Goal: Task Accomplishment & Management: Complete application form

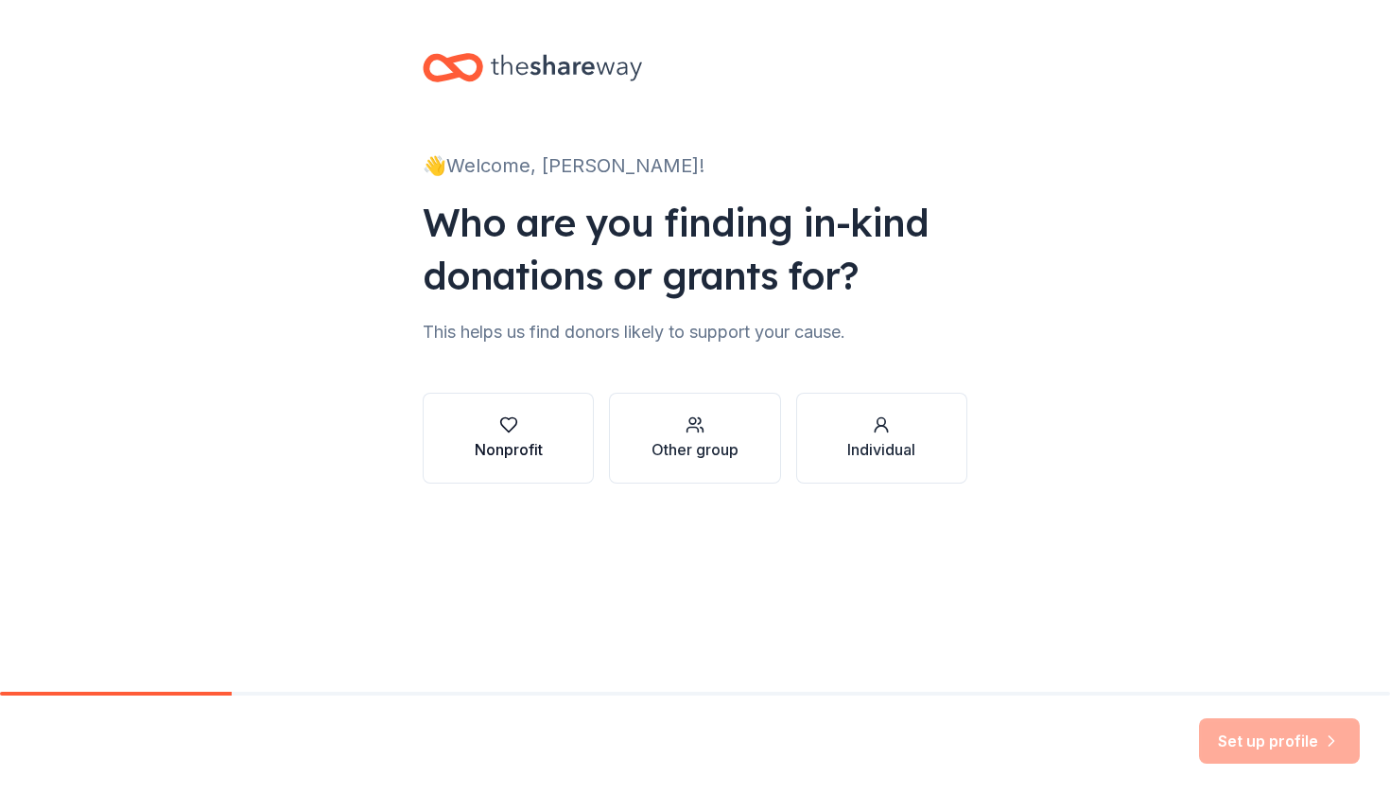
click at [533, 436] on div "Nonprofit" at bounding box center [509, 437] width 68 height 45
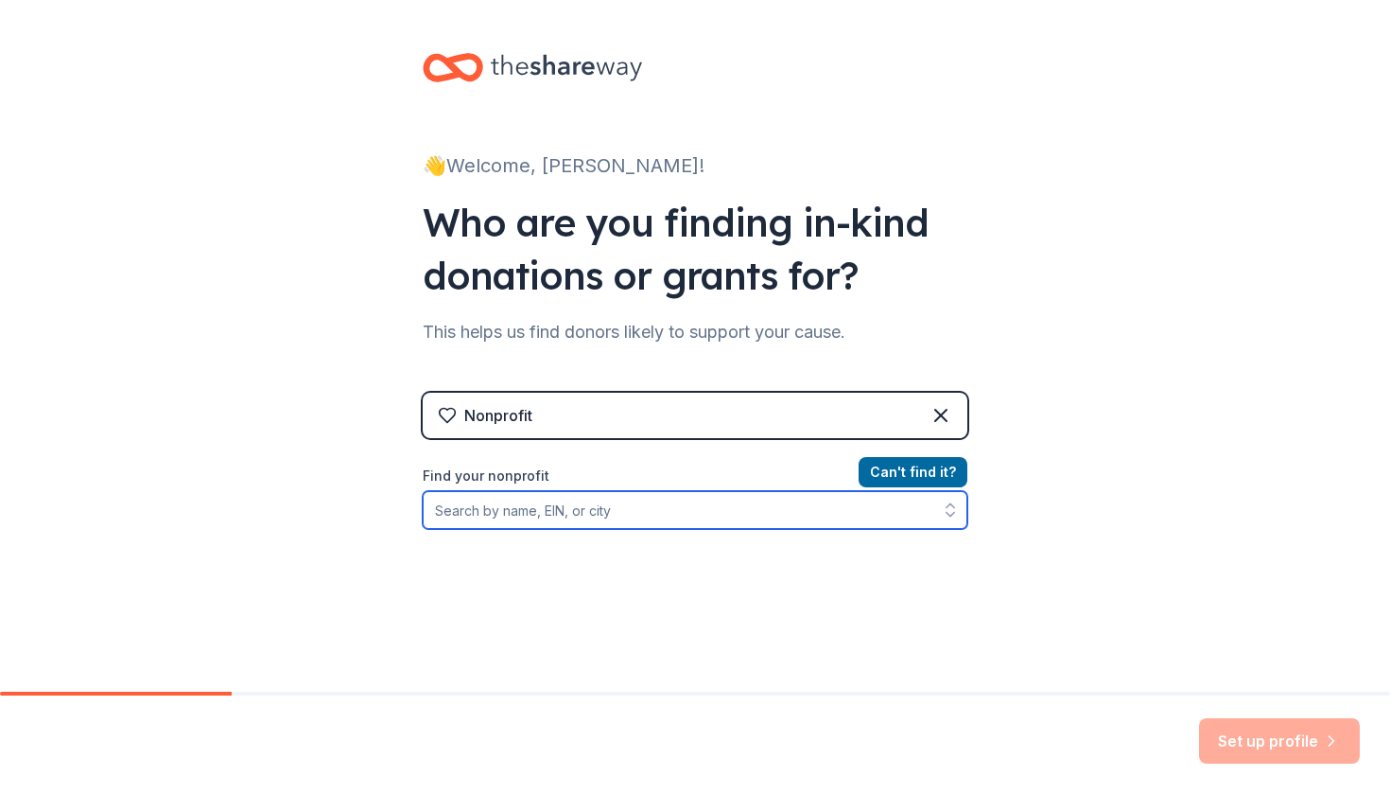
click at [583, 513] on input "Find your nonprofit" at bounding box center [695, 510] width 545 height 38
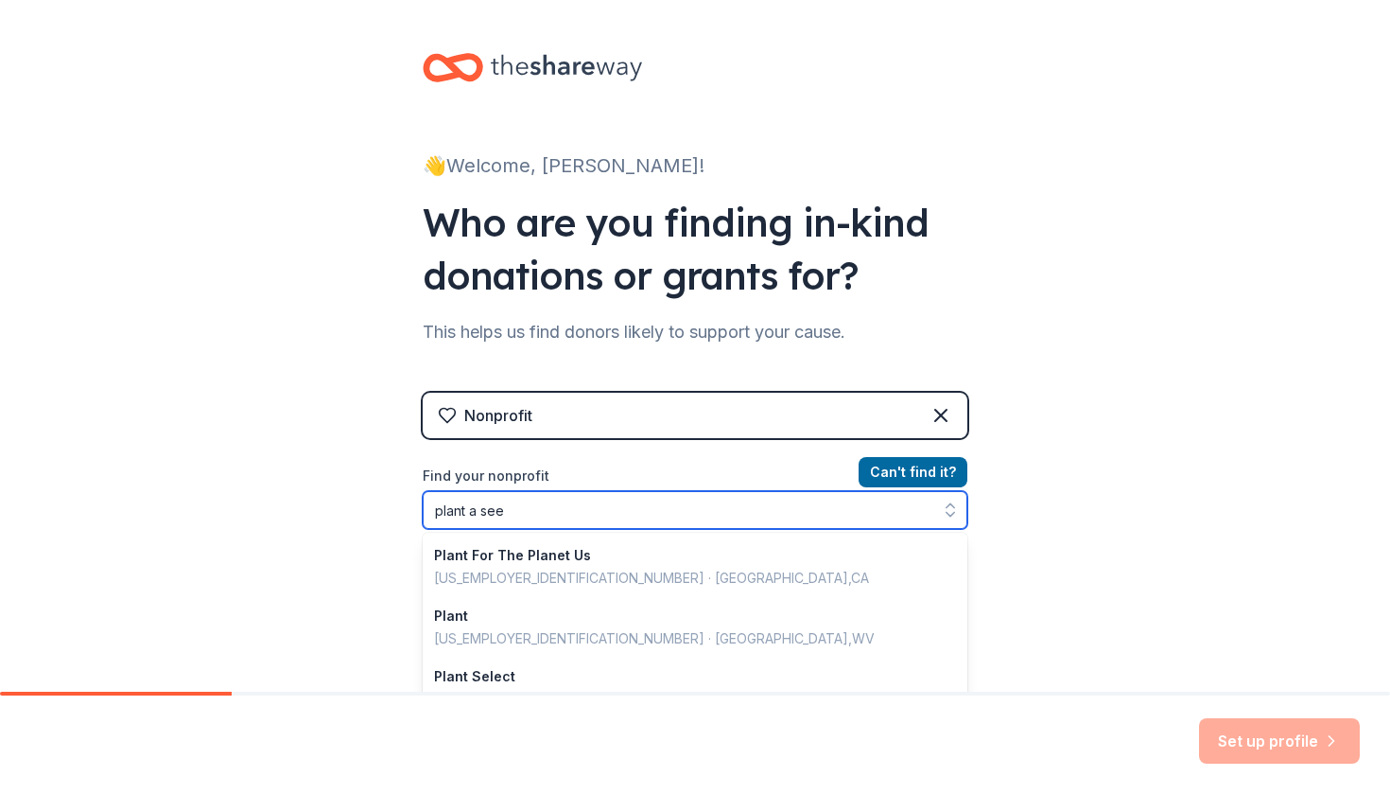
type input "plant a seed"
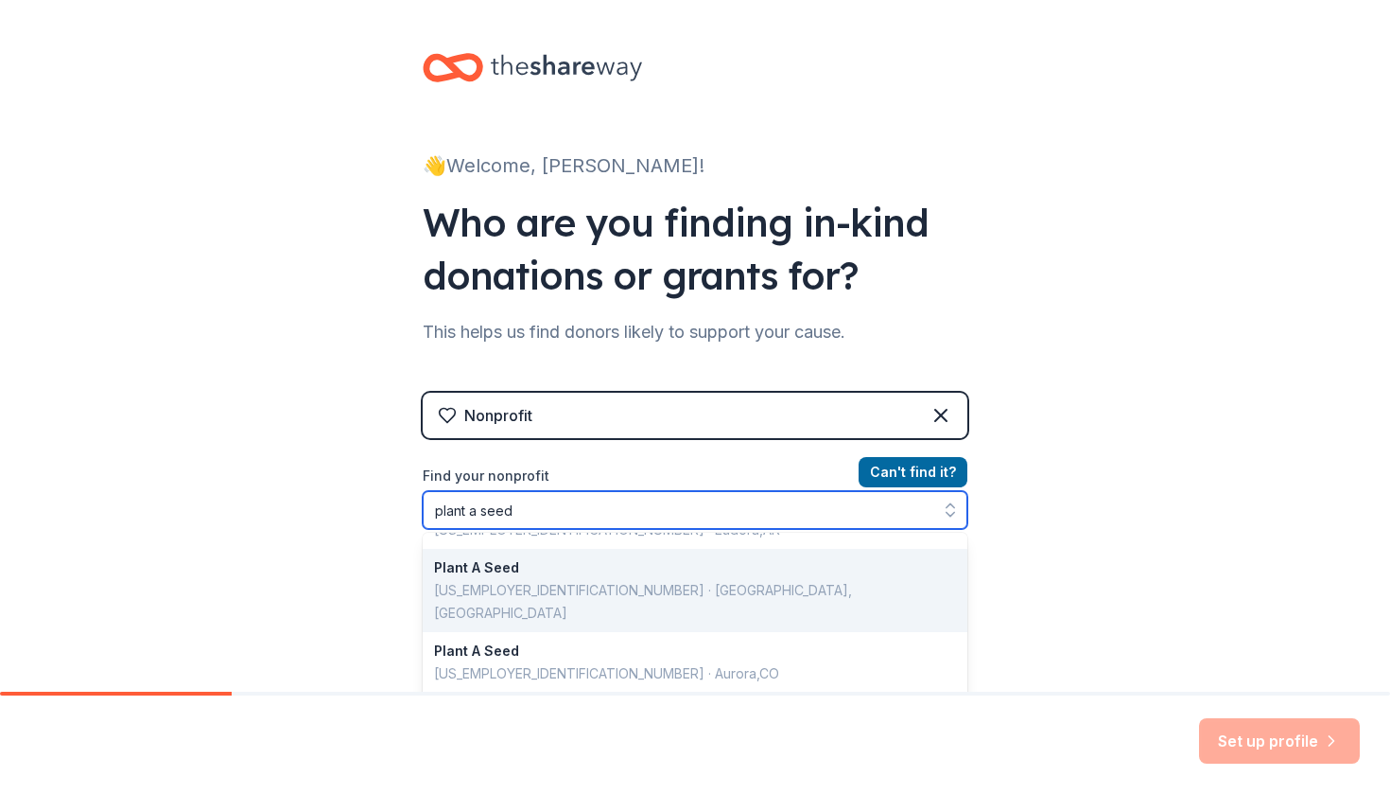
scroll to position [110, 0]
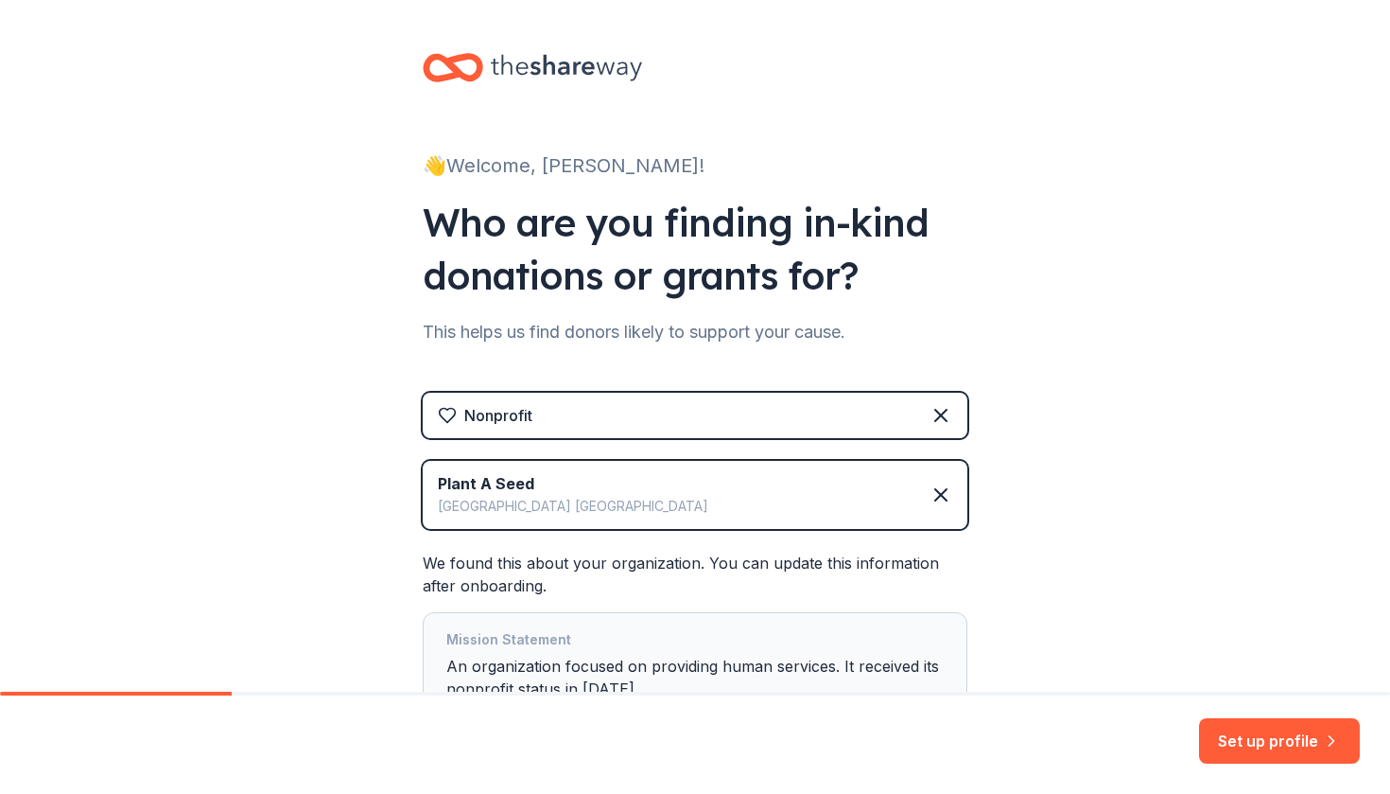
click at [1090, 533] on div "👋 Welcome, Wendy! Who are you finding in-kind donations or grants for? This hel…" at bounding box center [695, 426] width 1390 height 852
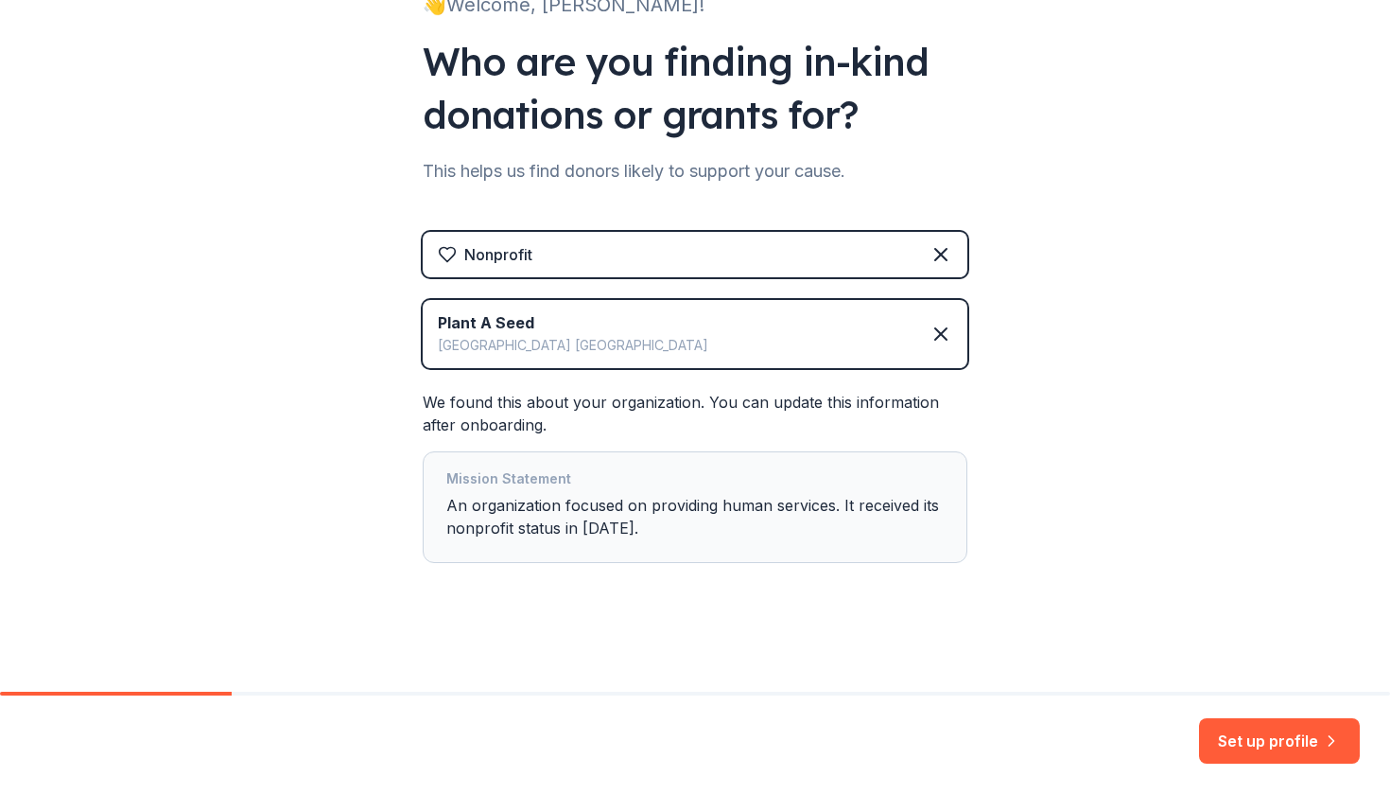
scroll to position [161, 0]
click at [875, 512] on div "Mission Statement An organization focused on providing human services. It recei…" at bounding box center [695, 506] width 498 height 79
click at [1186, 607] on div "👋 Welcome, Wendy! Who are you finding in-kind donations or grants for? This hel…" at bounding box center [695, 265] width 1390 height 852
click at [1236, 726] on button "Set up profile" at bounding box center [1279, 740] width 161 height 45
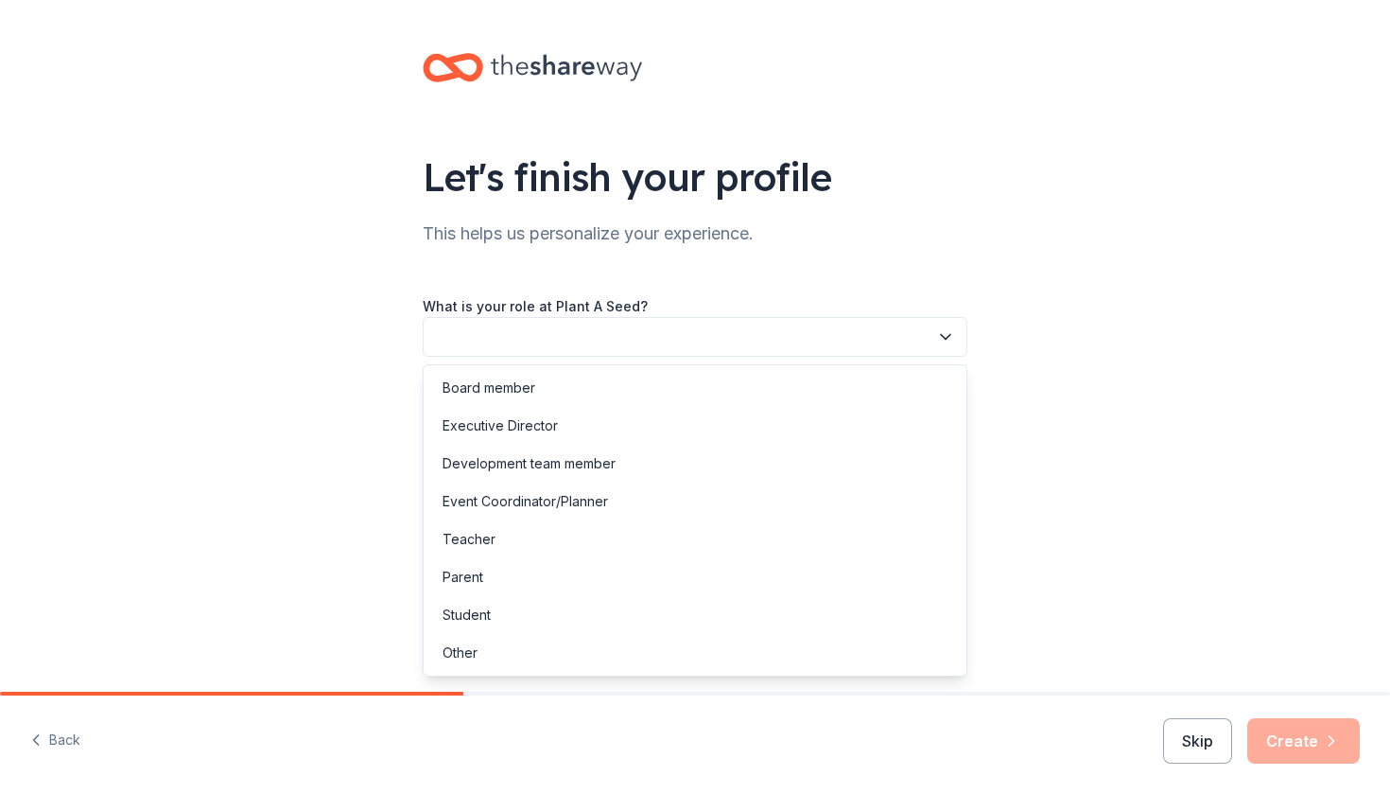
click at [851, 331] on button "button" at bounding box center [695, 337] width 545 height 40
click at [590, 426] on div "Executive Director" at bounding box center [695, 426] width 535 height 38
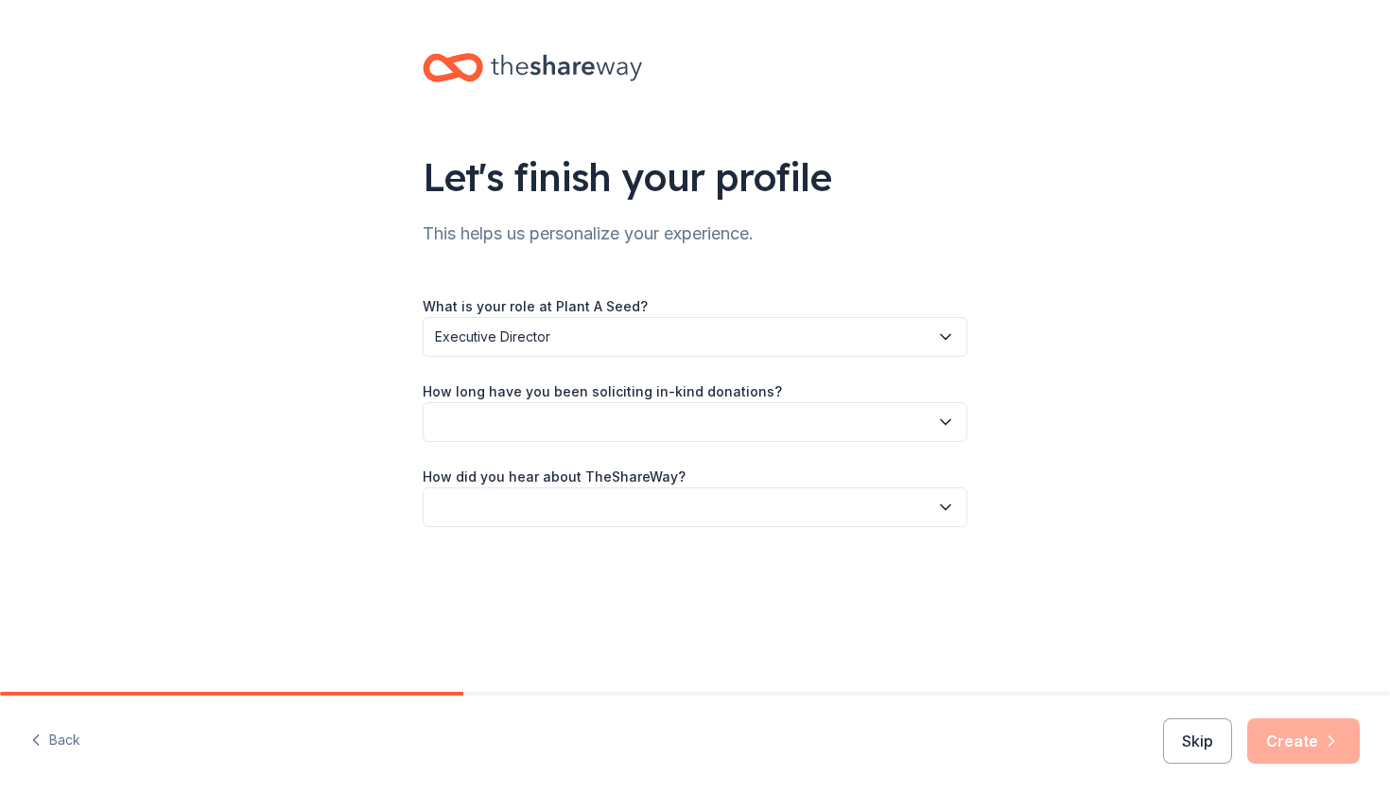
click at [590, 426] on button "button" at bounding box center [695, 422] width 545 height 40
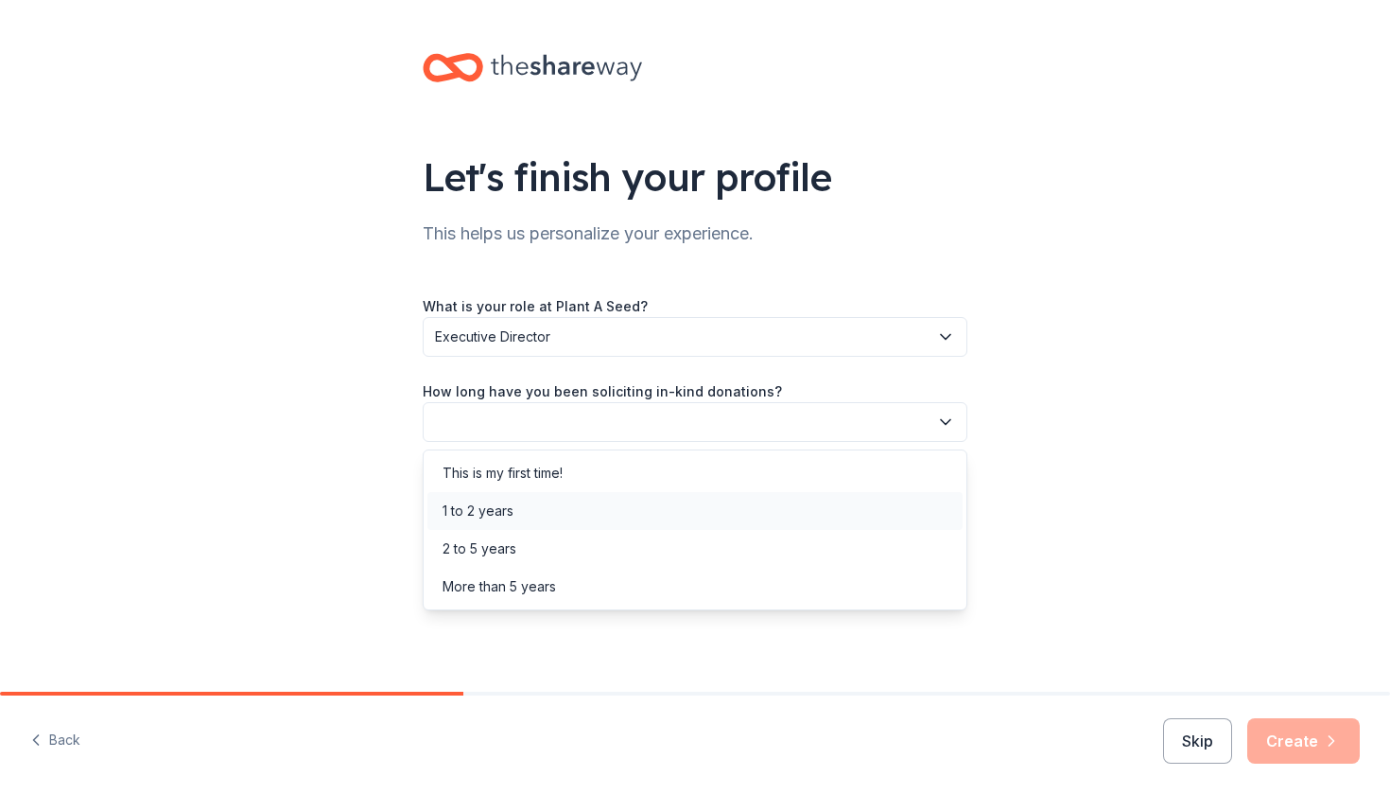
click at [519, 515] on div "1 to 2 years" at bounding box center [695, 511] width 535 height 38
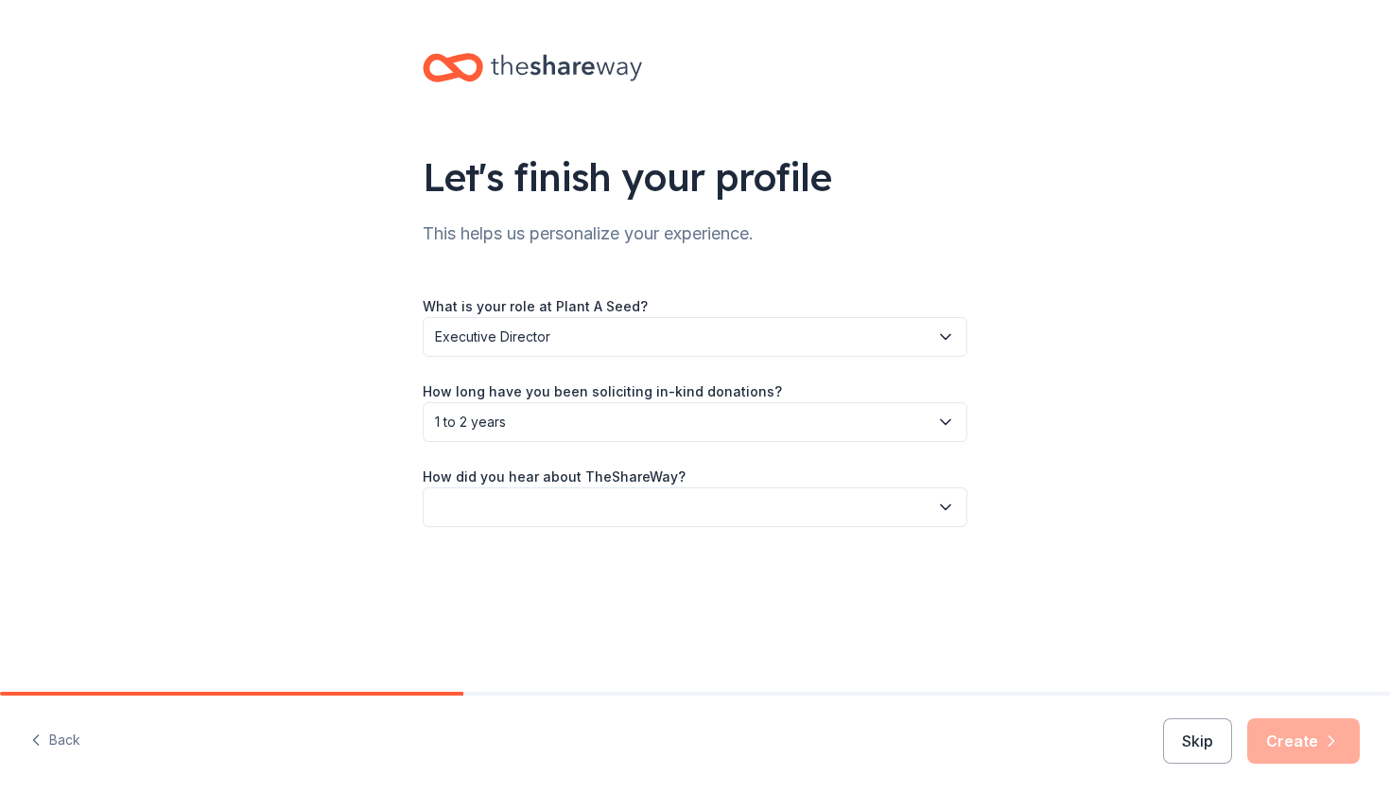
click at [519, 515] on button "button" at bounding box center [695, 507] width 545 height 40
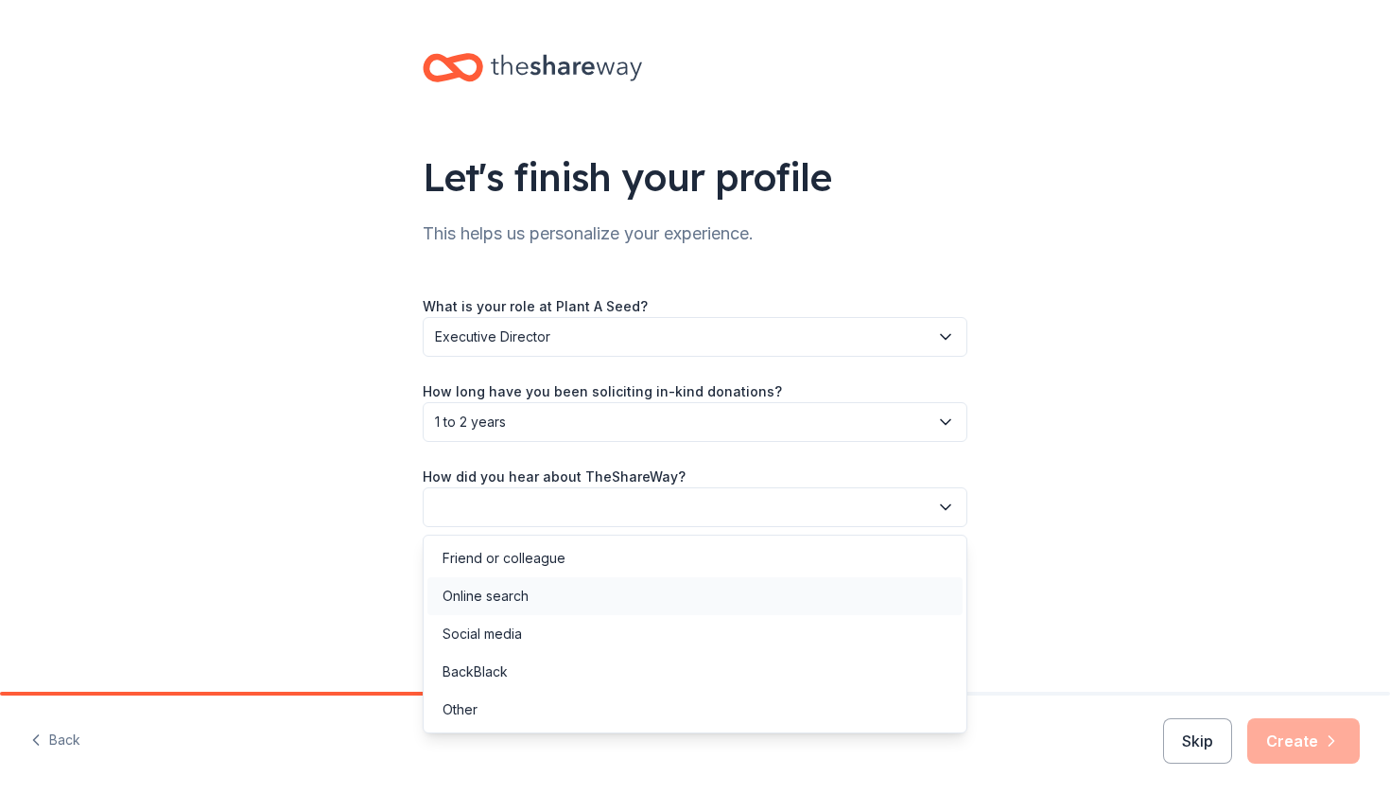
click at [498, 600] on div "Online search" at bounding box center [486, 596] width 86 height 23
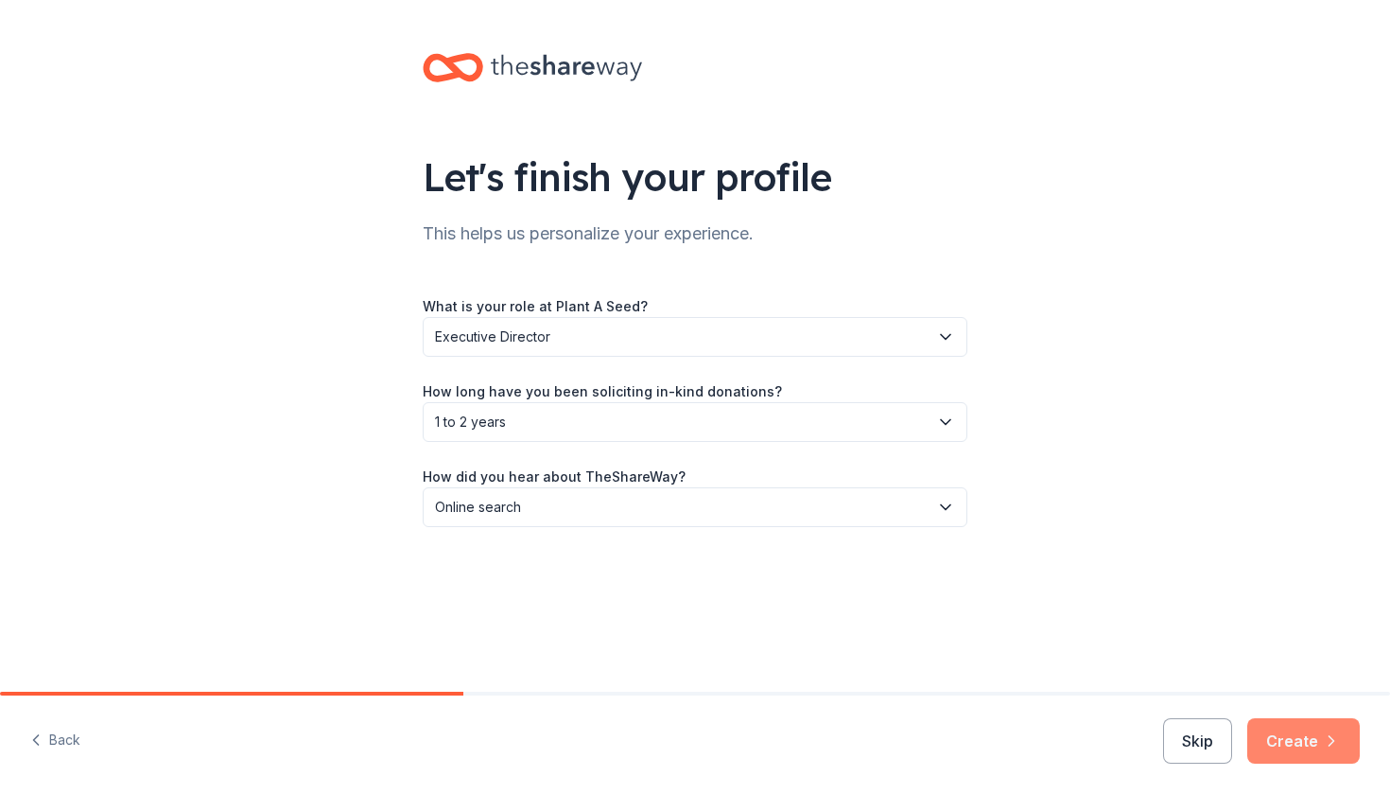
click at [1325, 729] on button "Create" at bounding box center [1304, 740] width 113 height 45
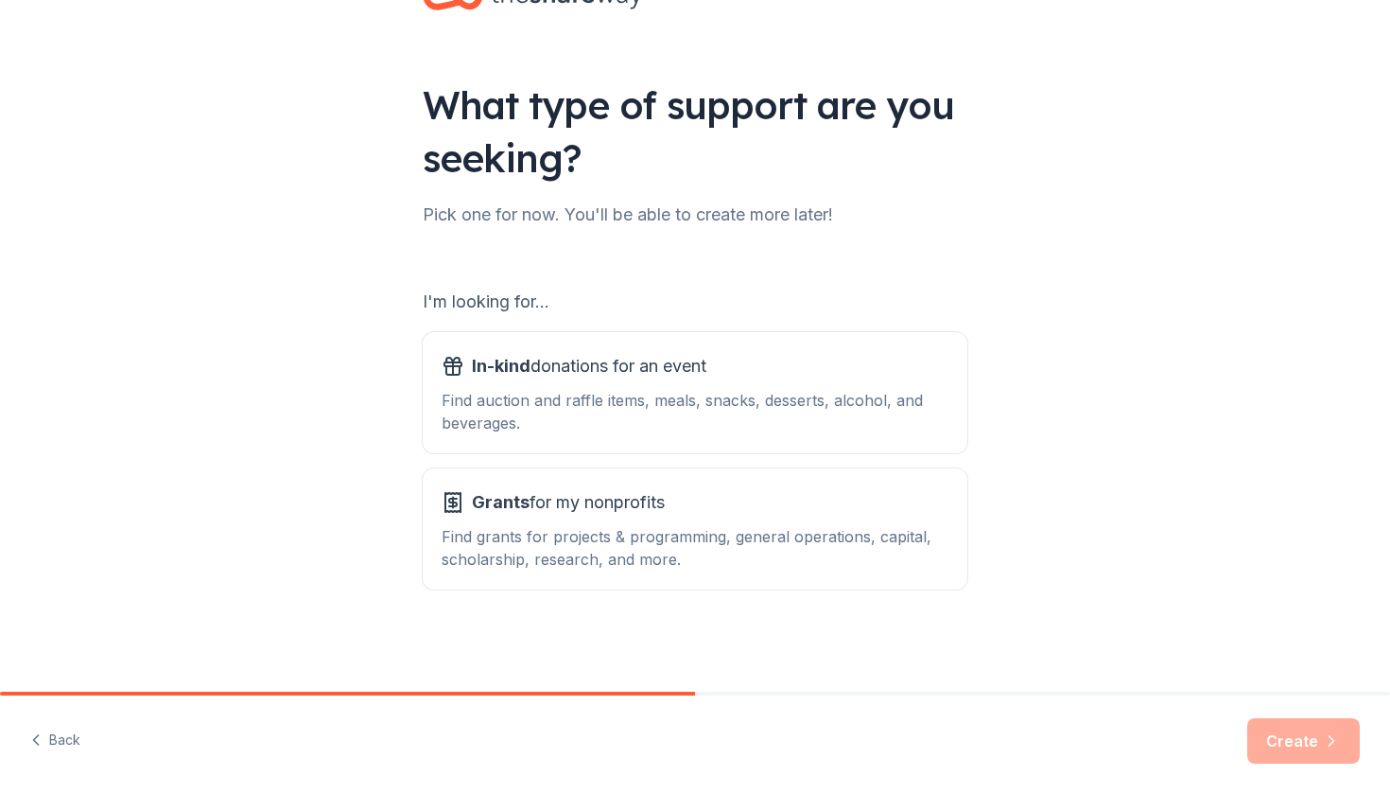
scroll to position [72, 0]
click at [601, 431] on div "Find auction and raffle items, meals, snacks, desserts, alcohol, and beverages." at bounding box center [695, 411] width 507 height 45
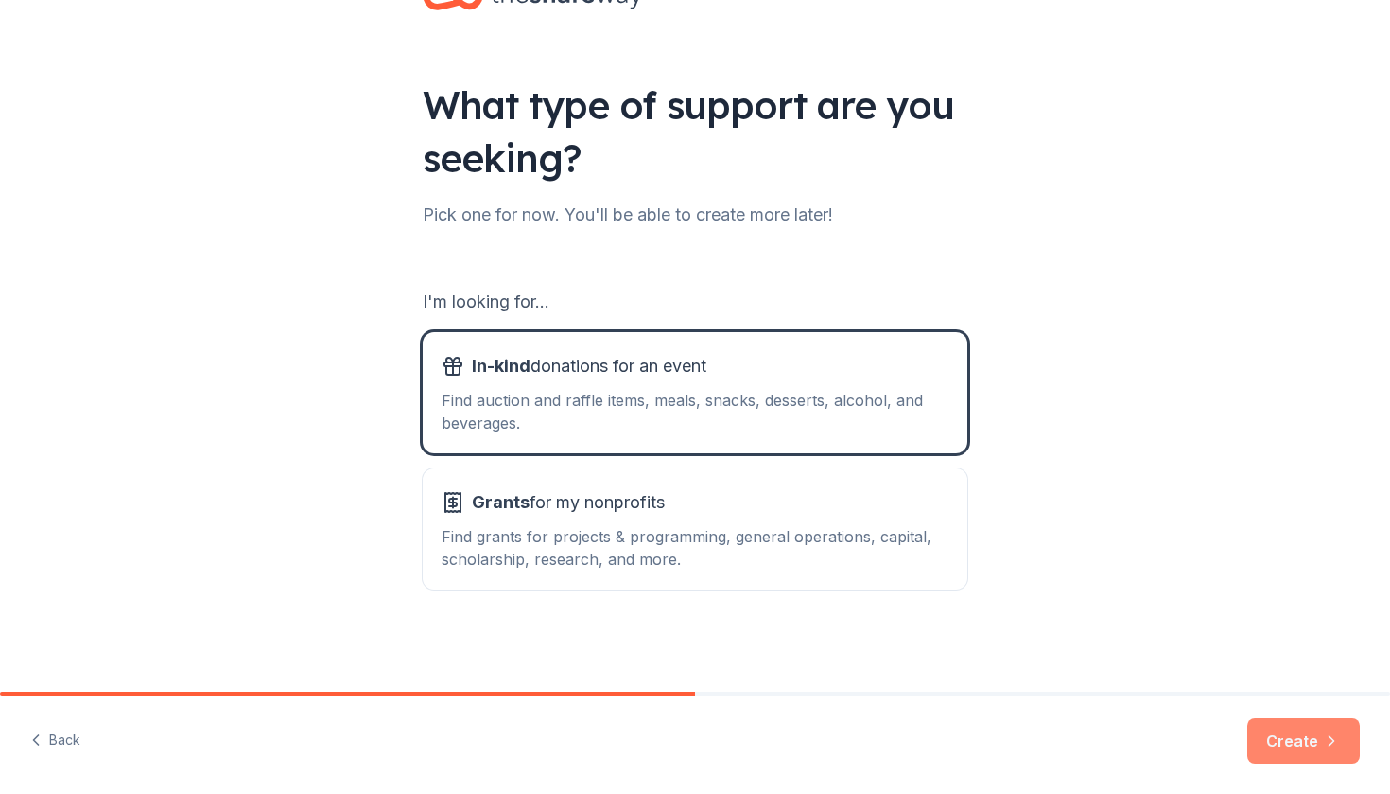
click at [1275, 737] on button "Create" at bounding box center [1304, 740] width 113 height 45
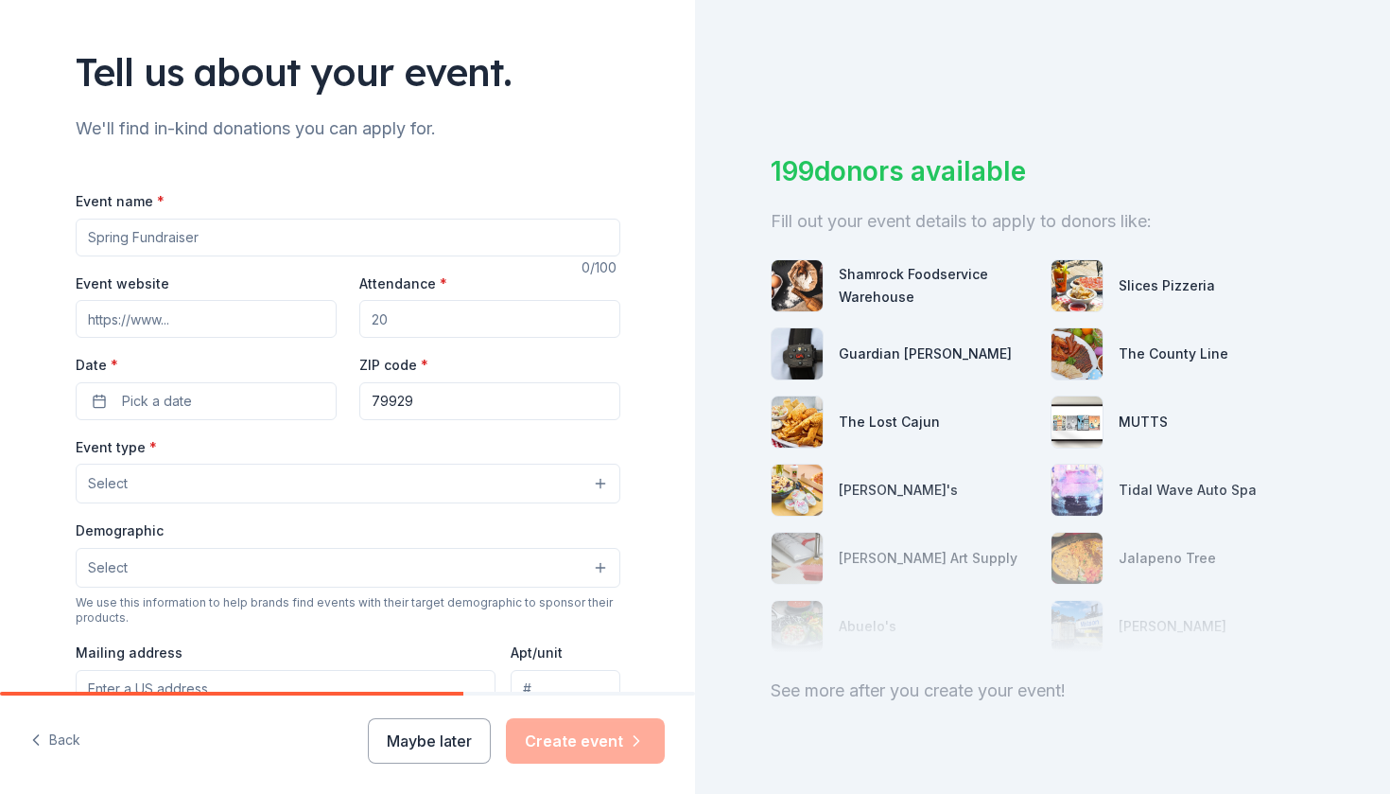
scroll to position [102, 0]
click at [272, 236] on input "Event name *" at bounding box center [348, 240] width 545 height 38
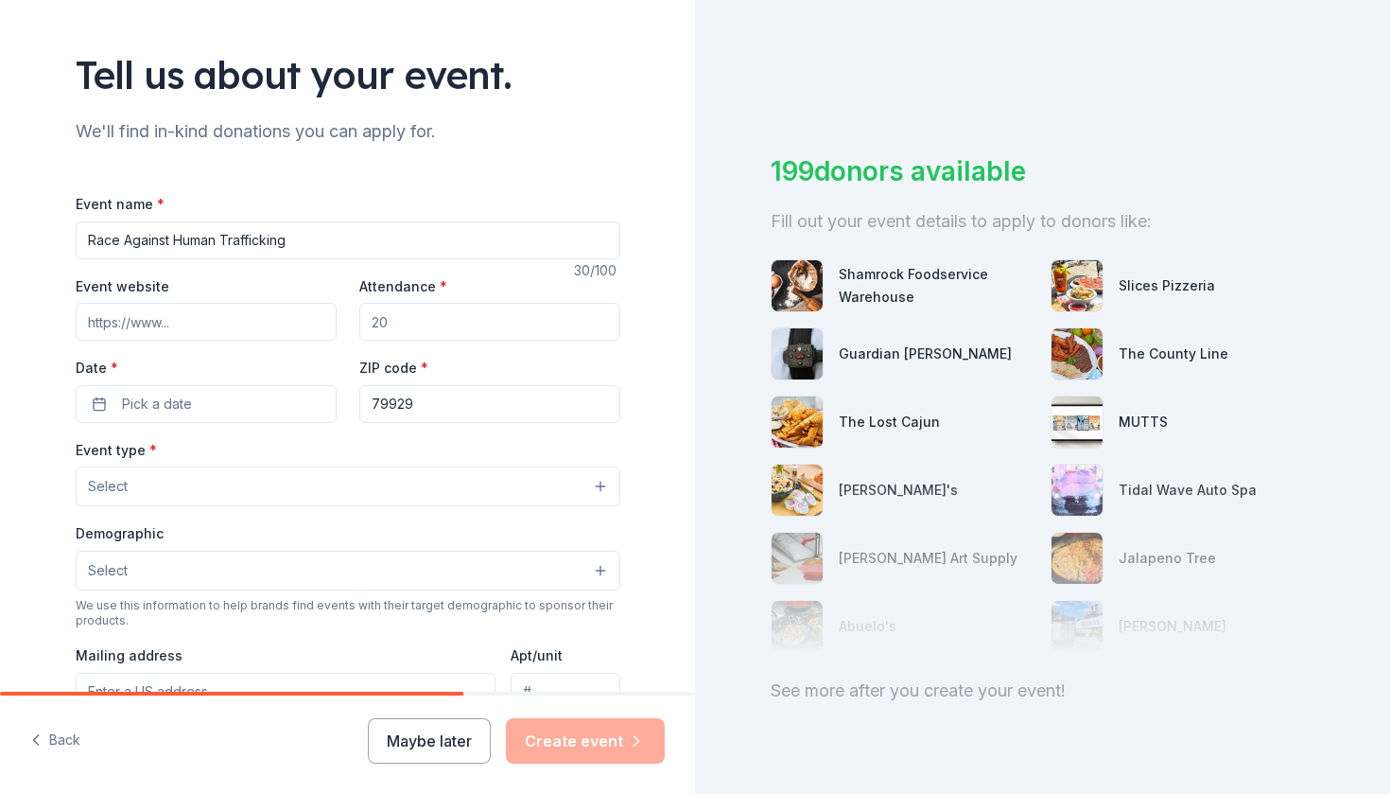
type input "Race Against Human Trafficking"
click at [169, 316] on input "Event website" at bounding box center [206, 322] width 261 height 38
paste input "[URL][DOMAIN_NAME]"
type input "[URL][DOMAIN_NAME]"
click at [331, 356] on div "Date * Pick a date" at bounding box center [206, 389] width 261 height 67
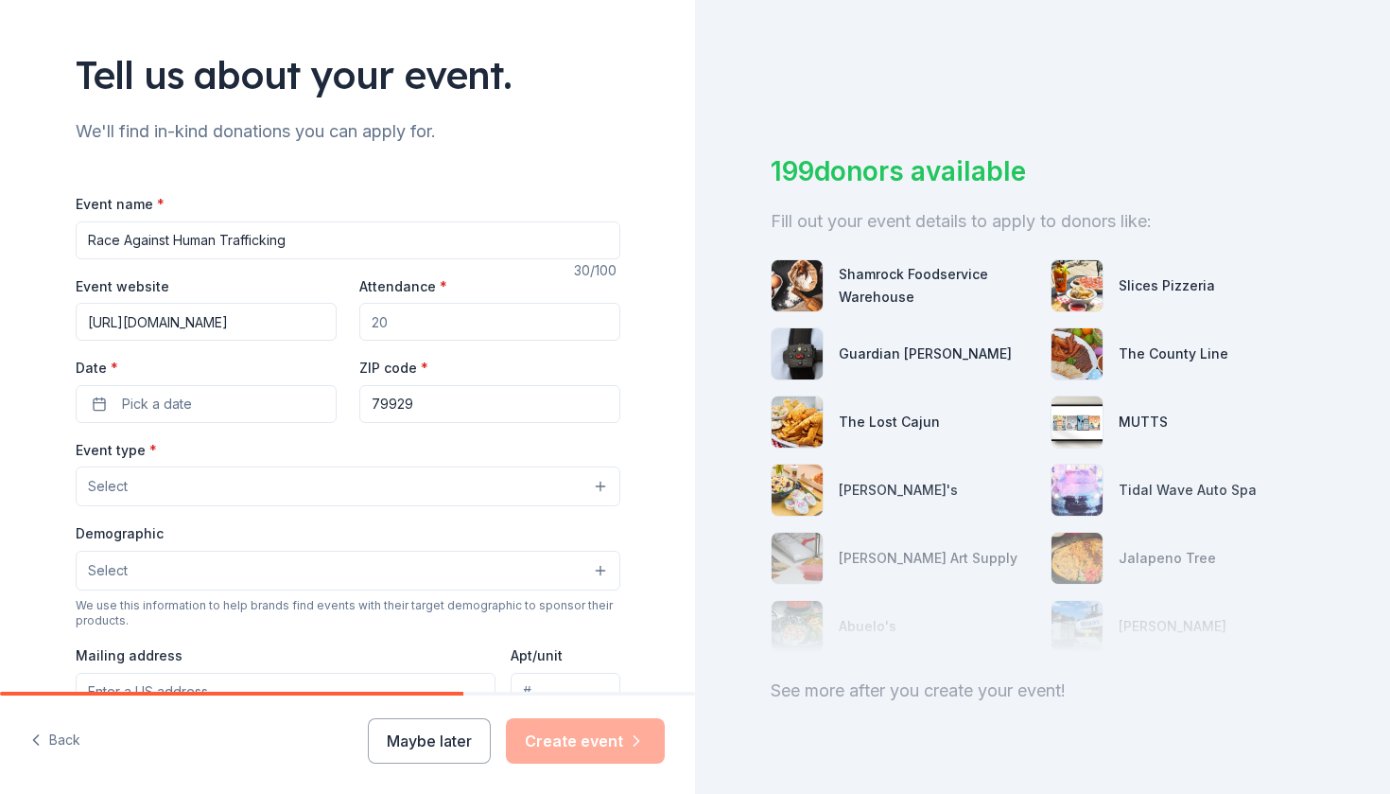
click at [414, 339] on input "Attendance *" at bounding box center [489, 322] width 261 height 38
type input "350"
click at [195, 401] on button "Pick a date" at bounding box center [206, 404] width 261 height 38
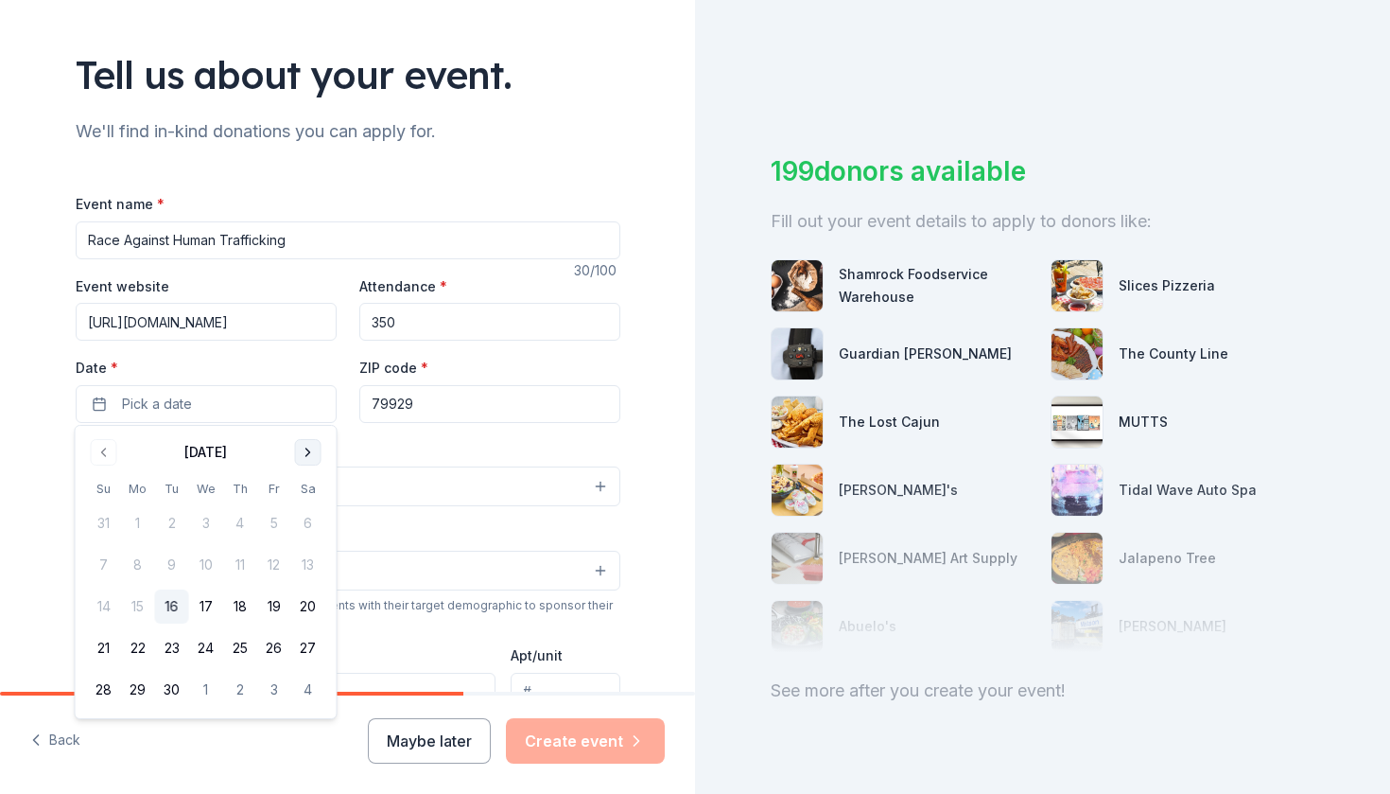
click at [310, 455] on button "Go to next month" at bounding box center [308, 452] width 26 height 26
click at [311, 466] on div "October 2025 Su Mo Tu We Th Fr Sa 28 29 30 1 2 3 4 5 6 7 8 9 10 11 12 13 14 15 …" at bounding box center [206, 572] width 238 height 270
click at [310, 460] on button "Go to next month" at bounding box center [308, 452] width 26 height 26
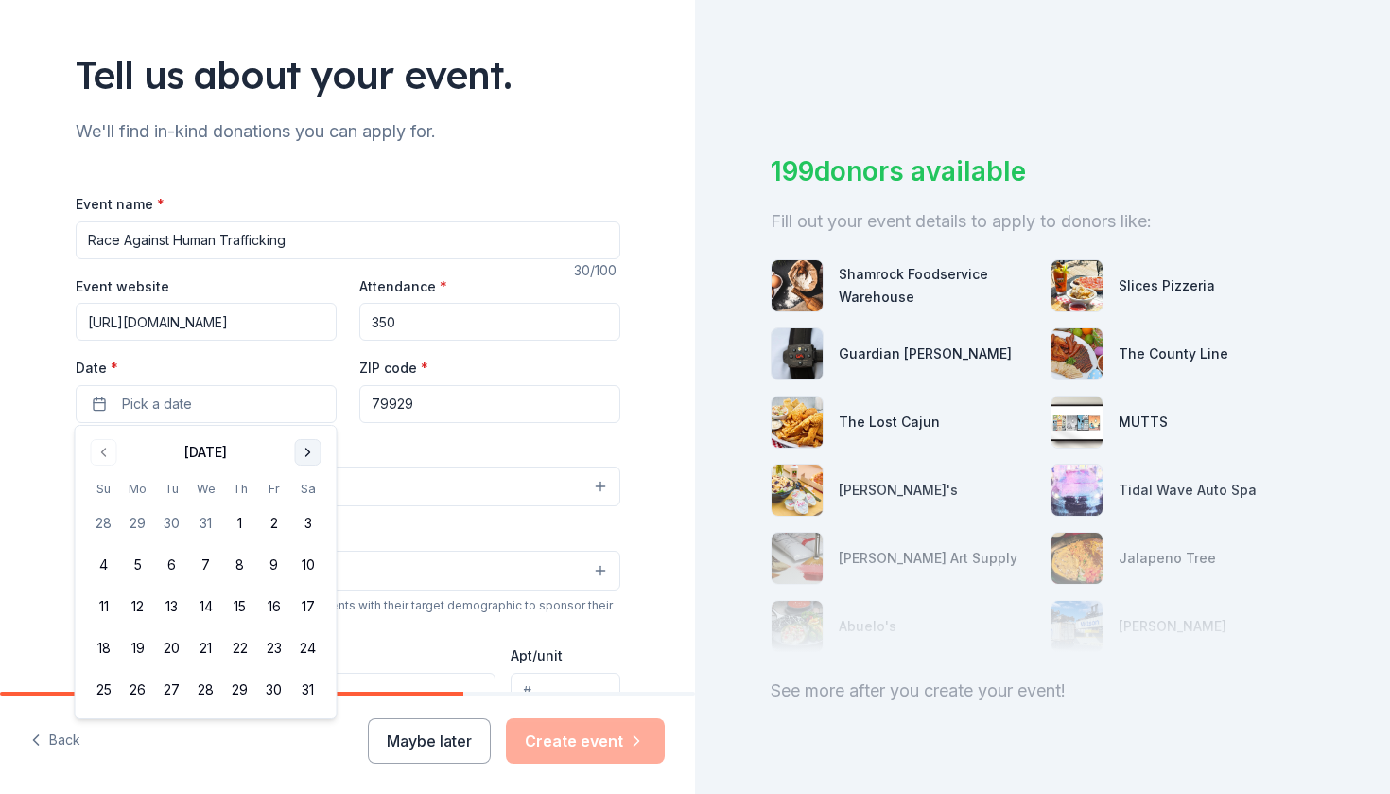
click at [310, 460] on button "Go to next month" at bounding box center [308, 452] width 26 height 26
click at [108, 649] on button "17" at bounding box center [104, 648] width 34 height 34
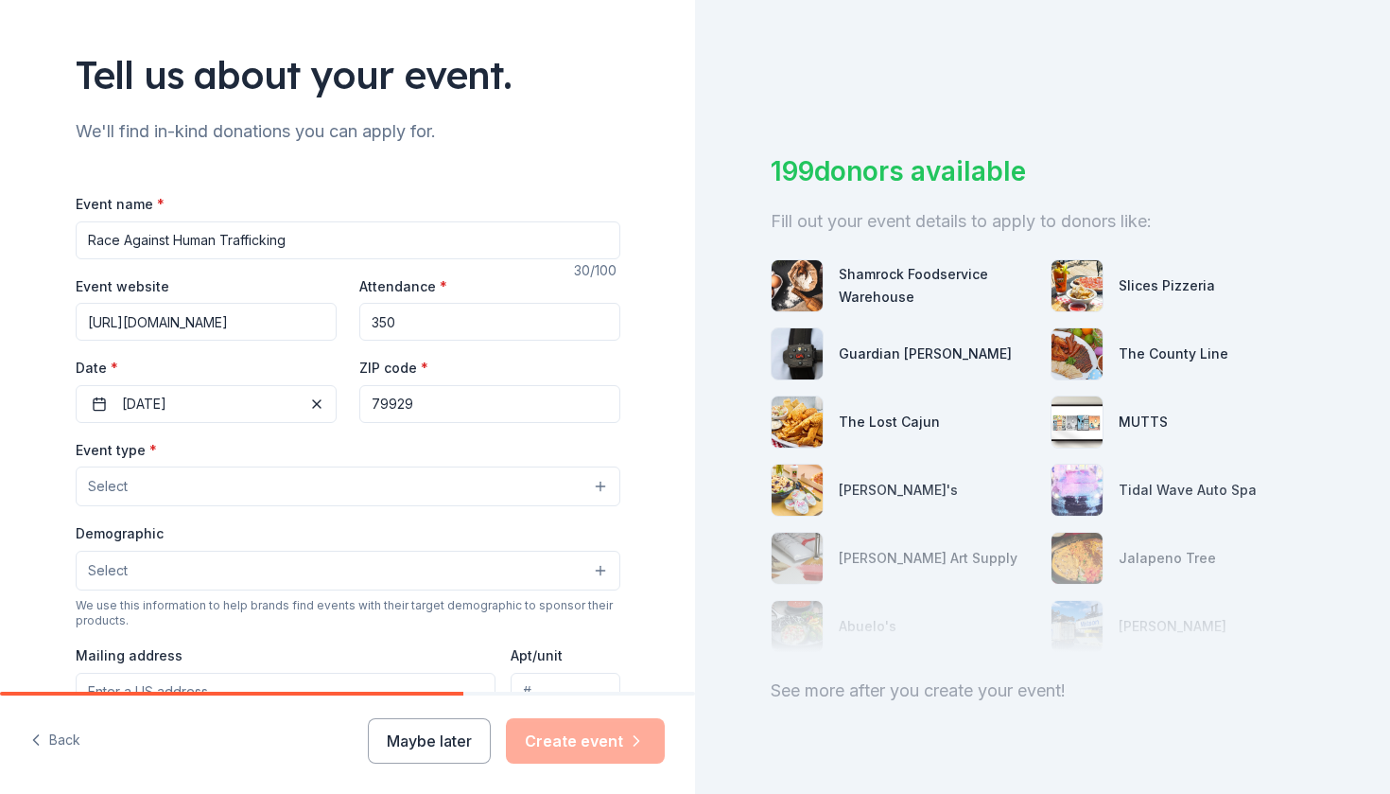
click at [370, 479] on button "Select" at bounding box center [348, 486] width 545 height 40
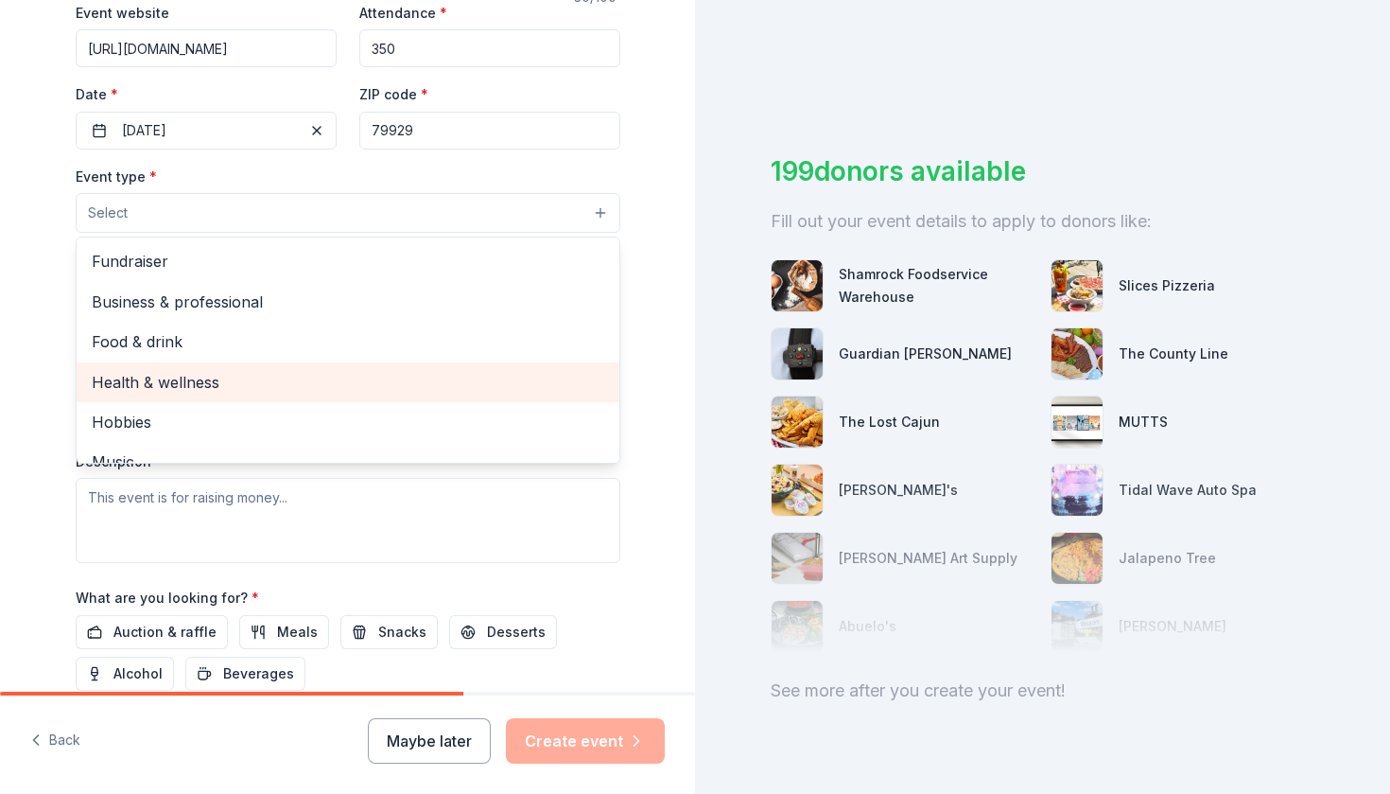
scroll to position [370, 0]
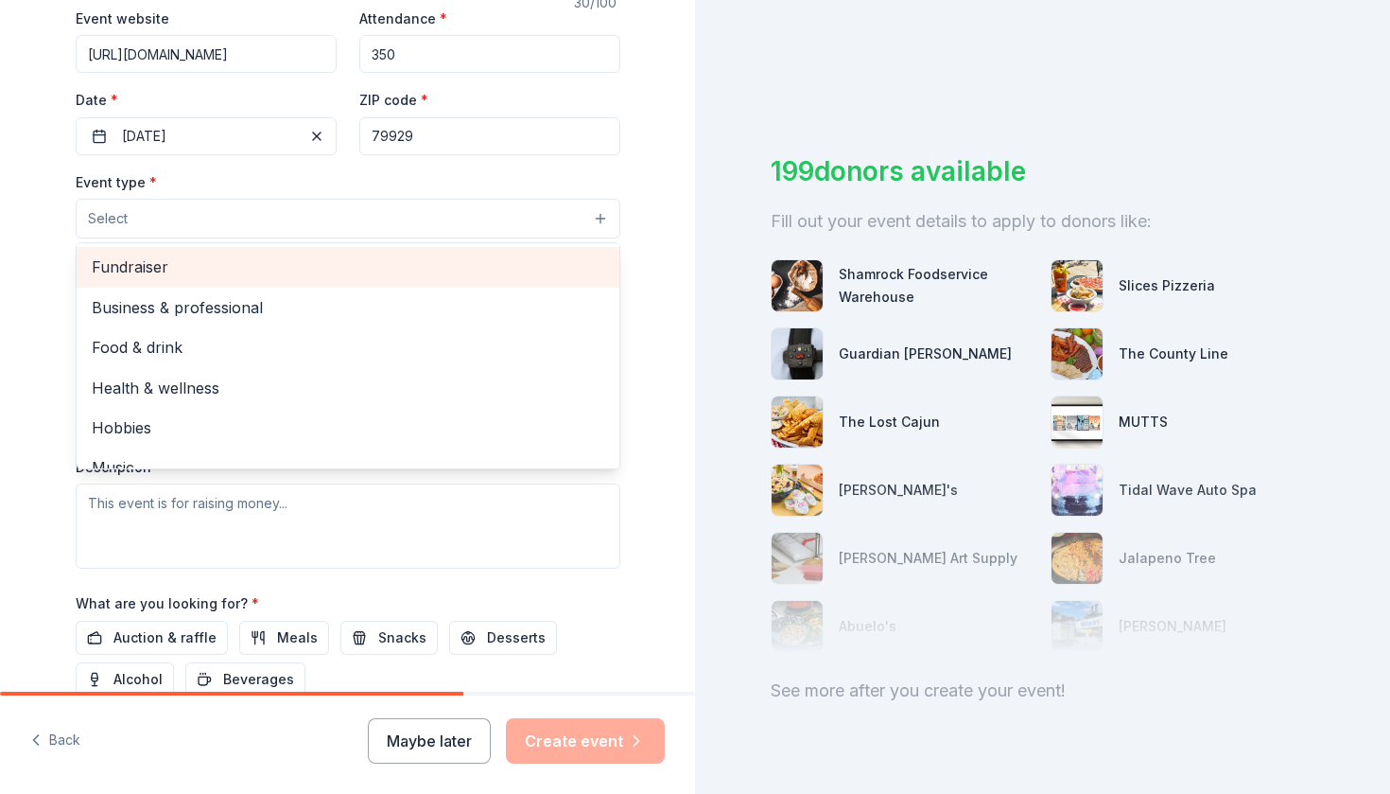
click at [260, 258] on span "Fundraiser" at bounding box center [348, 266] width 513 height 25
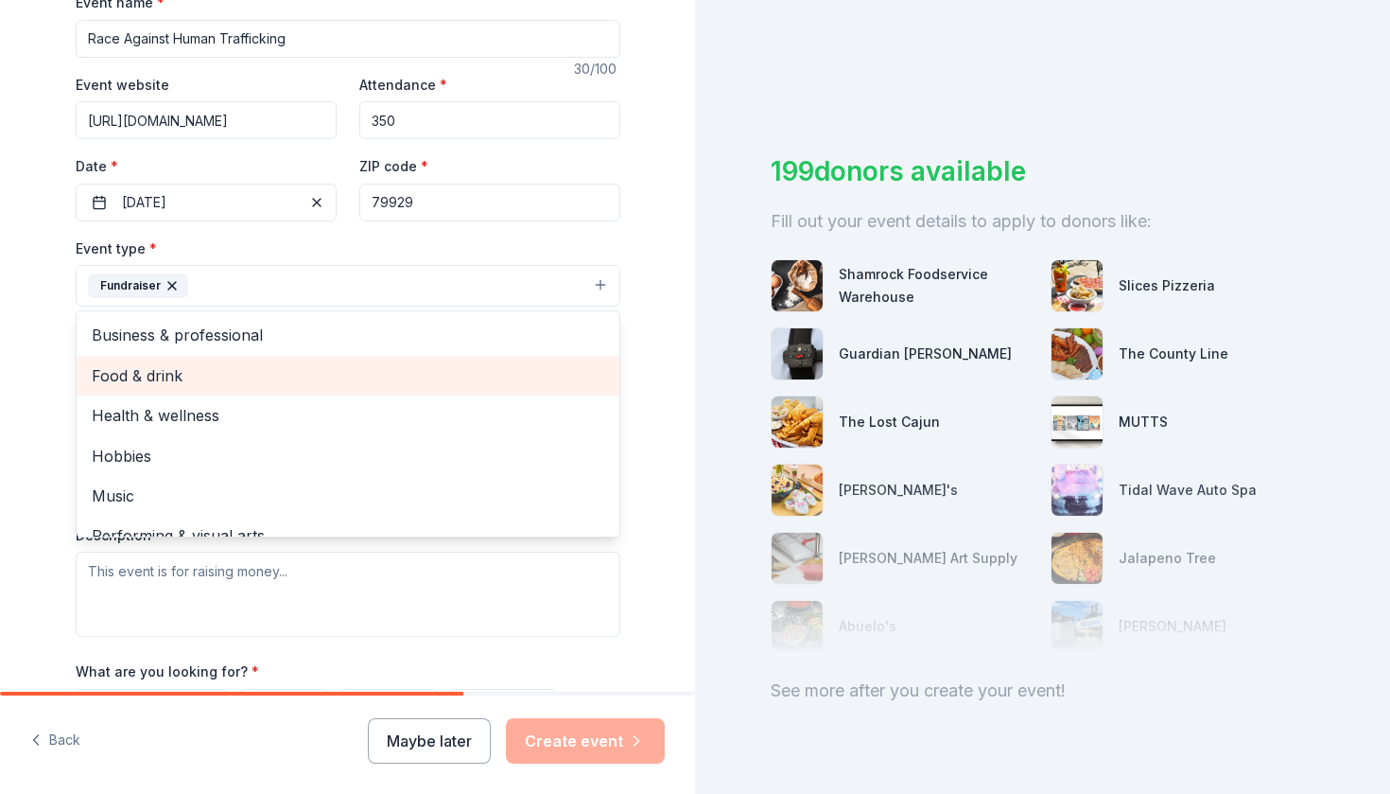
scroll to position [302, 0]
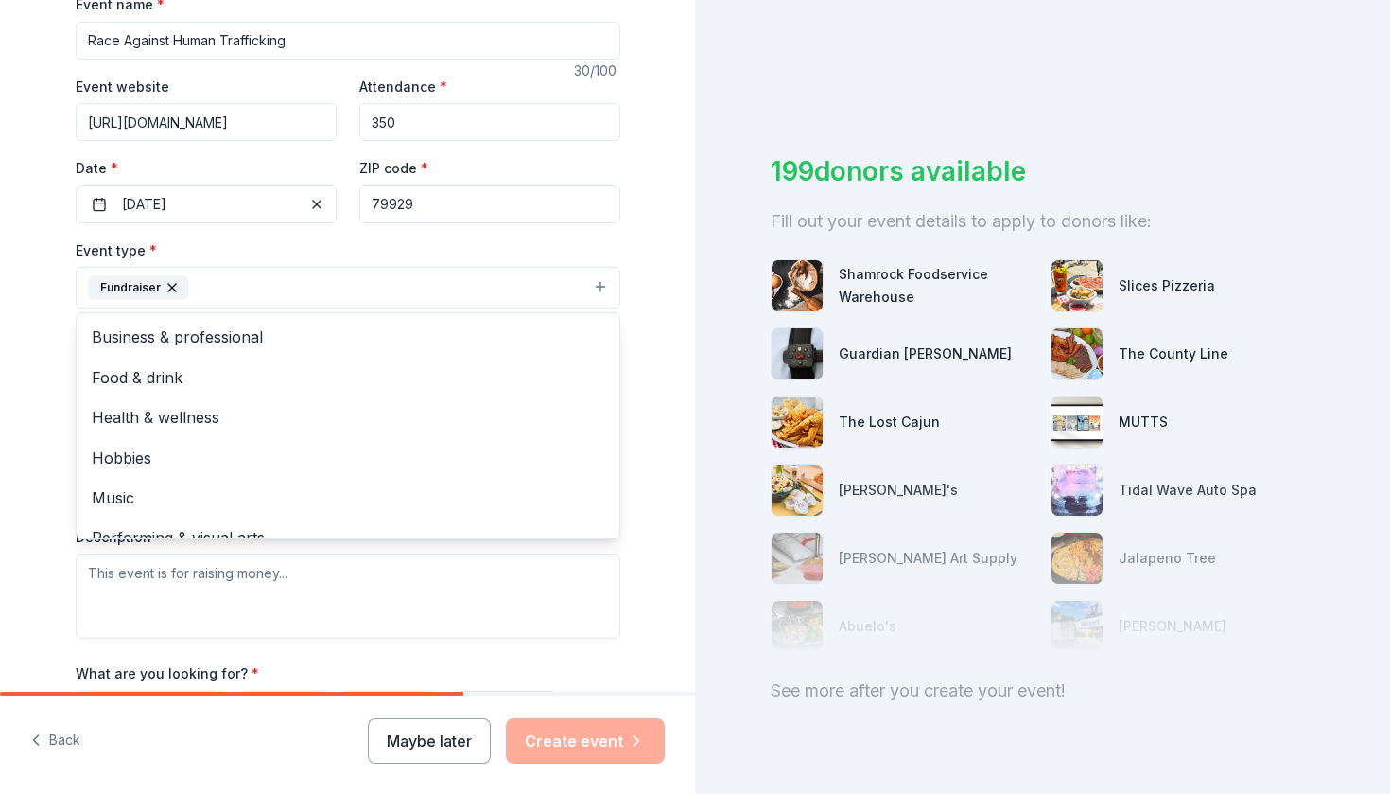
click at [653, 427] on div "Tell us about your event. We'll find in-kind donations you can apply for. Event…" at bounding box center [347, 328] width 695 height 1261
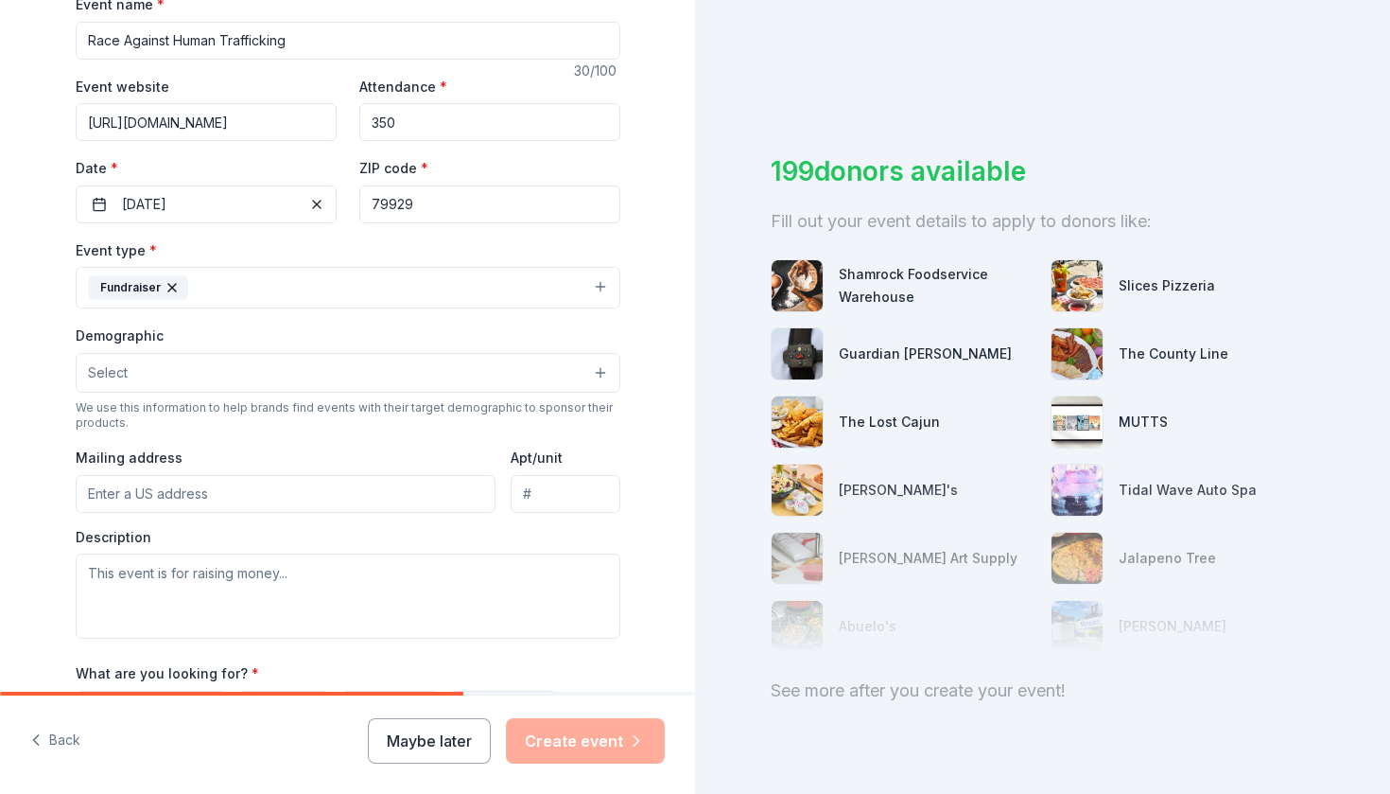
click at [457, 364] on button "Select" at bounding box center [348, 373] width 545 height 40
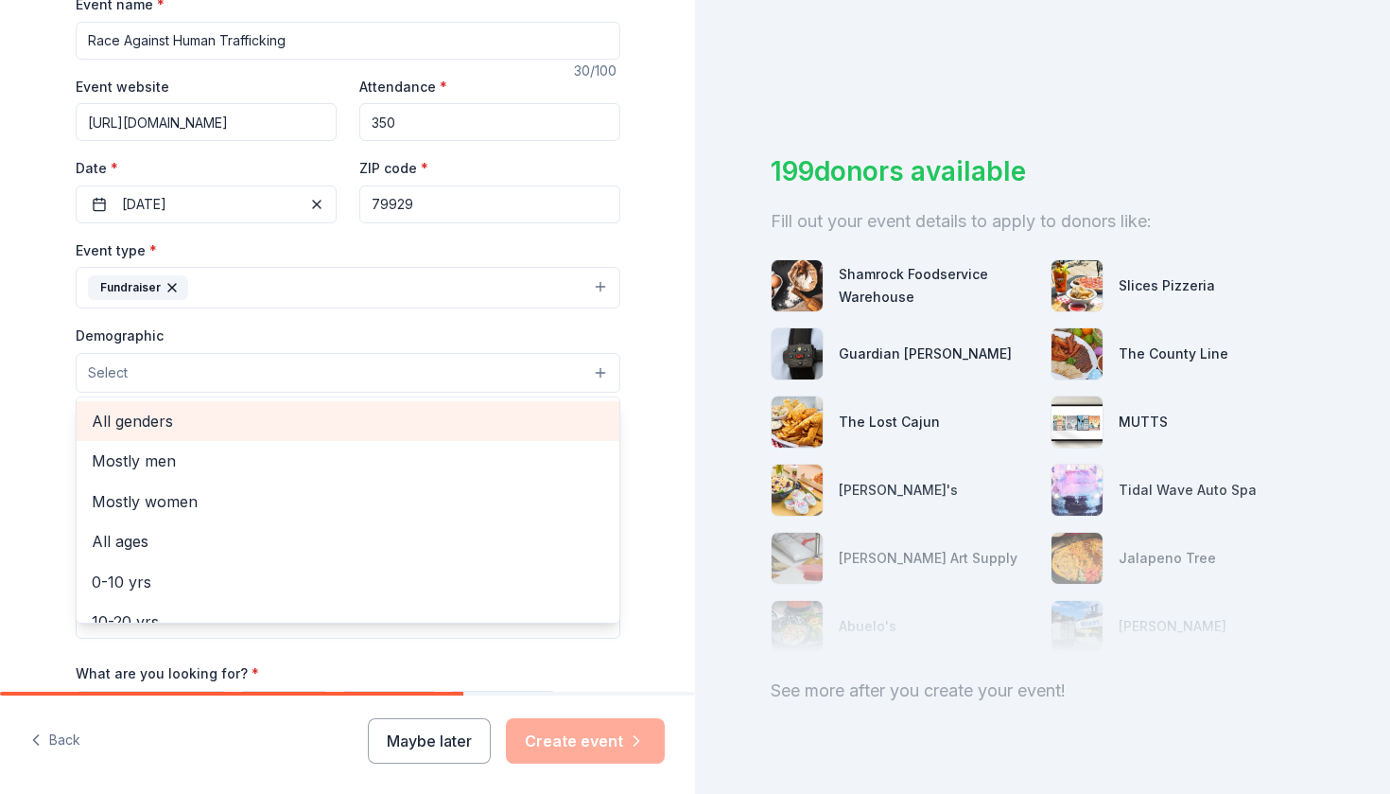
click at [388, 420] on span "All genders" at bounding box center [348, 421] width 513 height 25
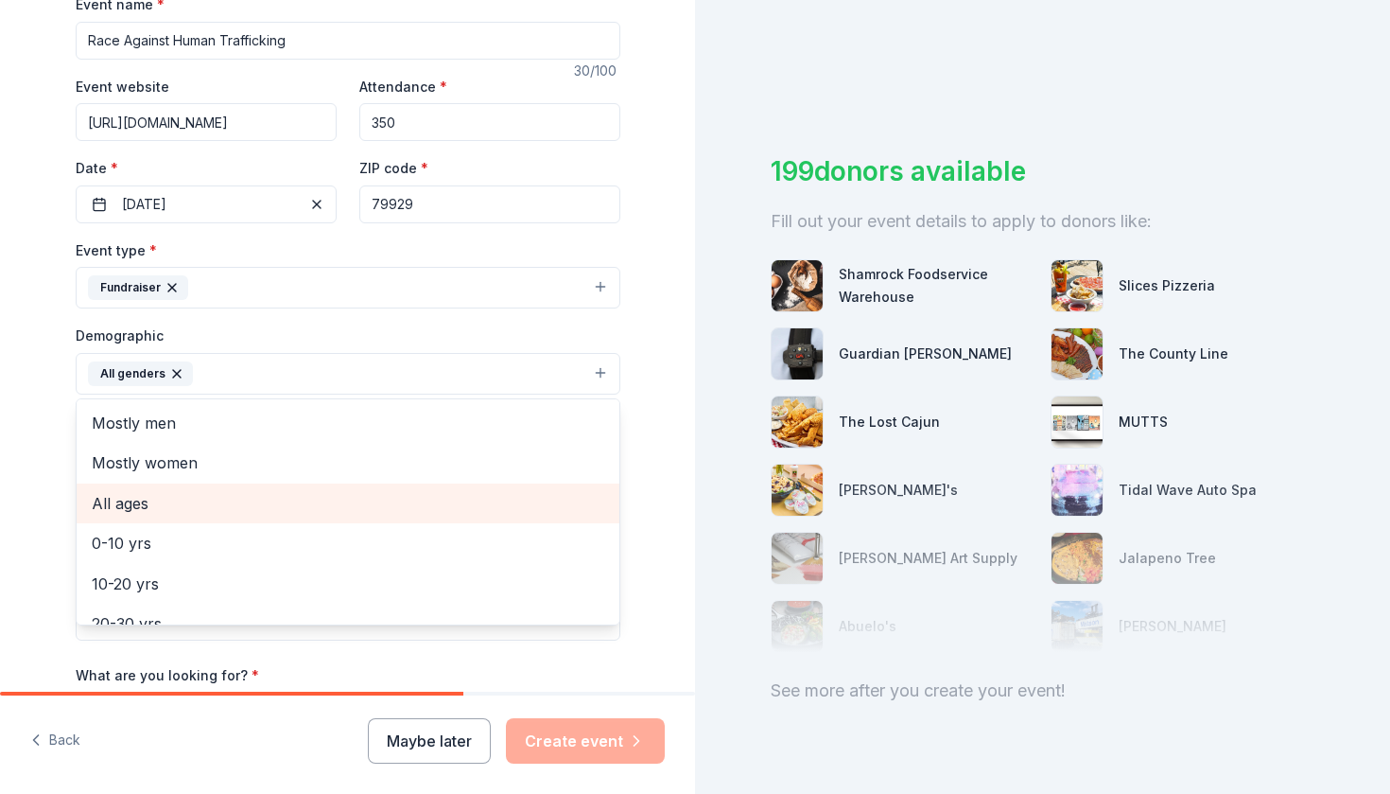
click at [364, 495] on span "All ages" at bounding box center [348, 503] width 513 height 25
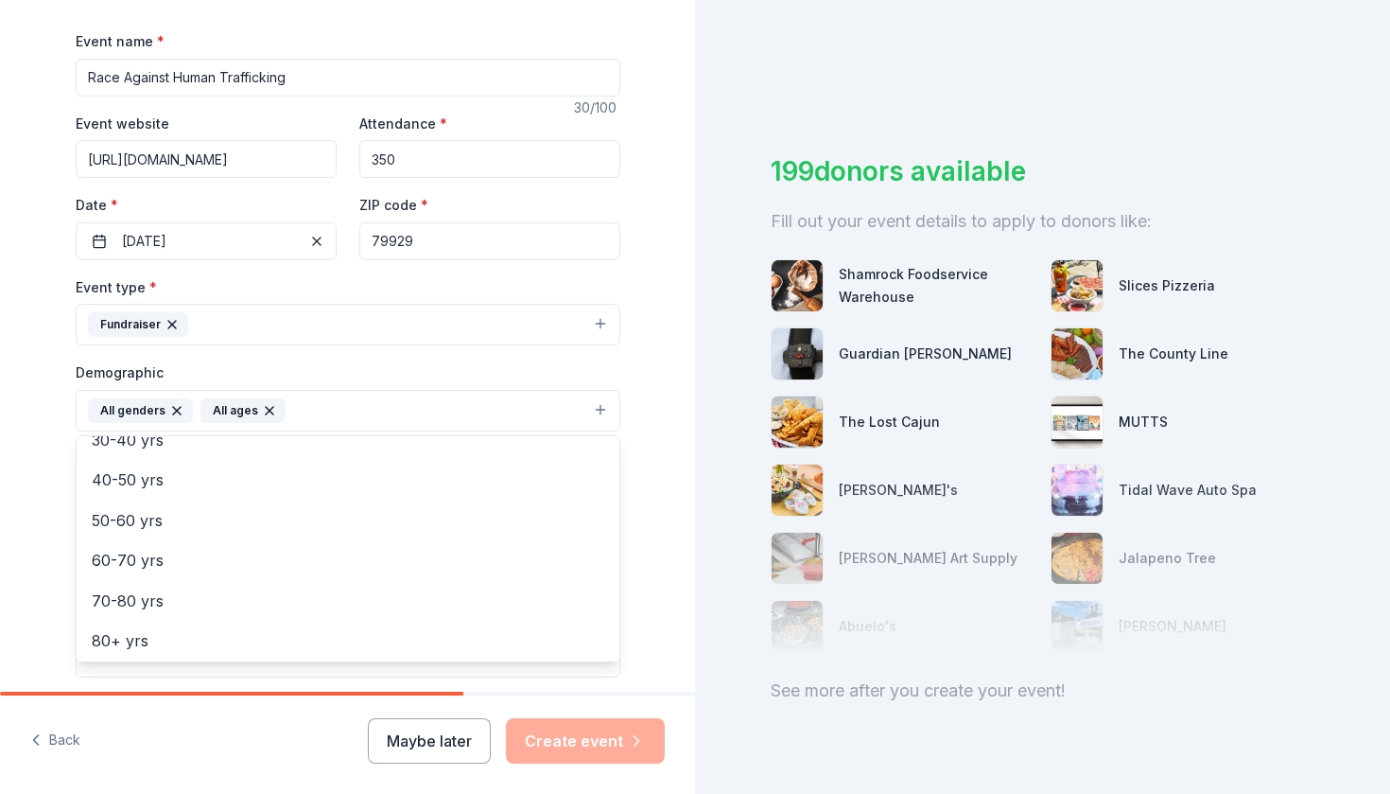
scroll to position [219, 0]
click at [654, 458] on div "Tell us about your event. We'll find in-kind donations you can apply for. Event…" at bounding box center [347, 366] width 695 height 1263
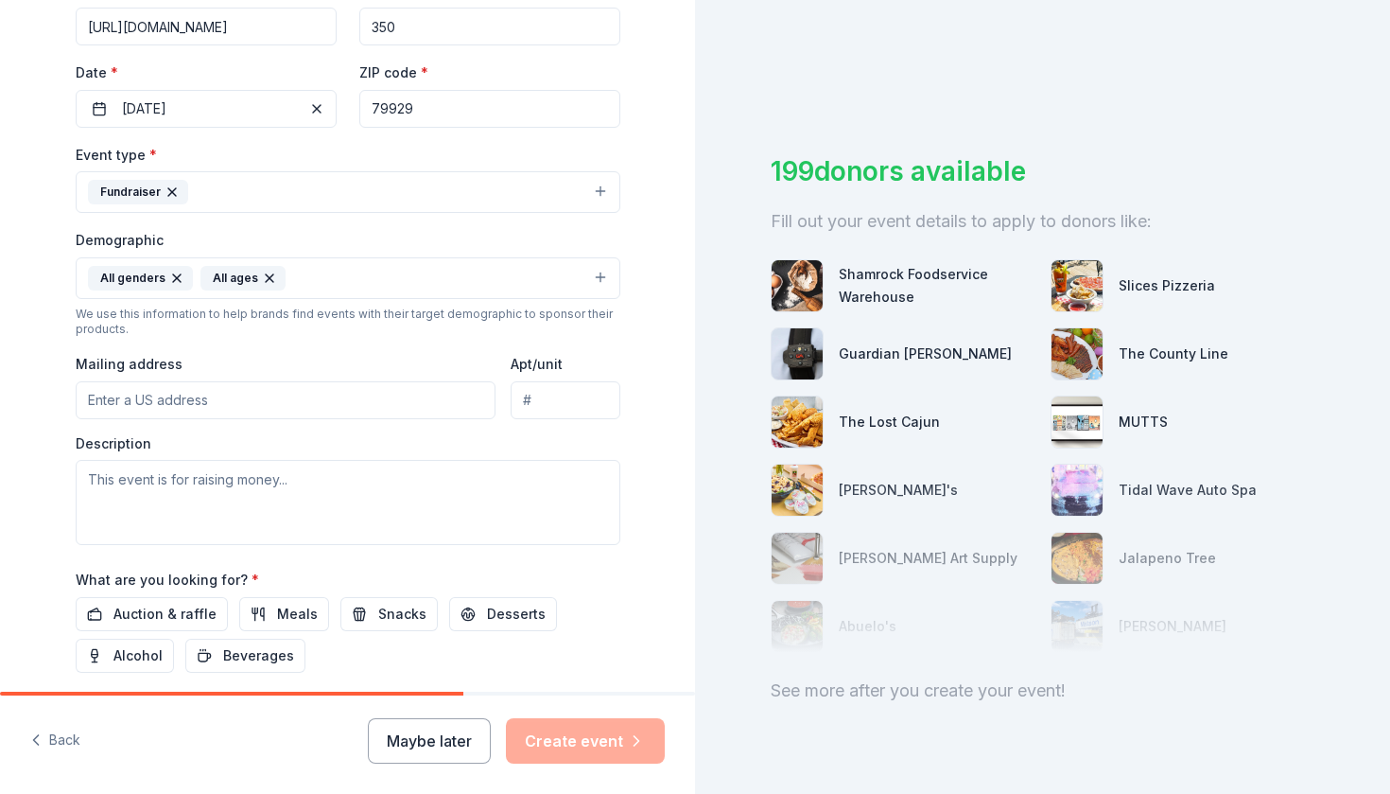
scroll to position [396, 0]
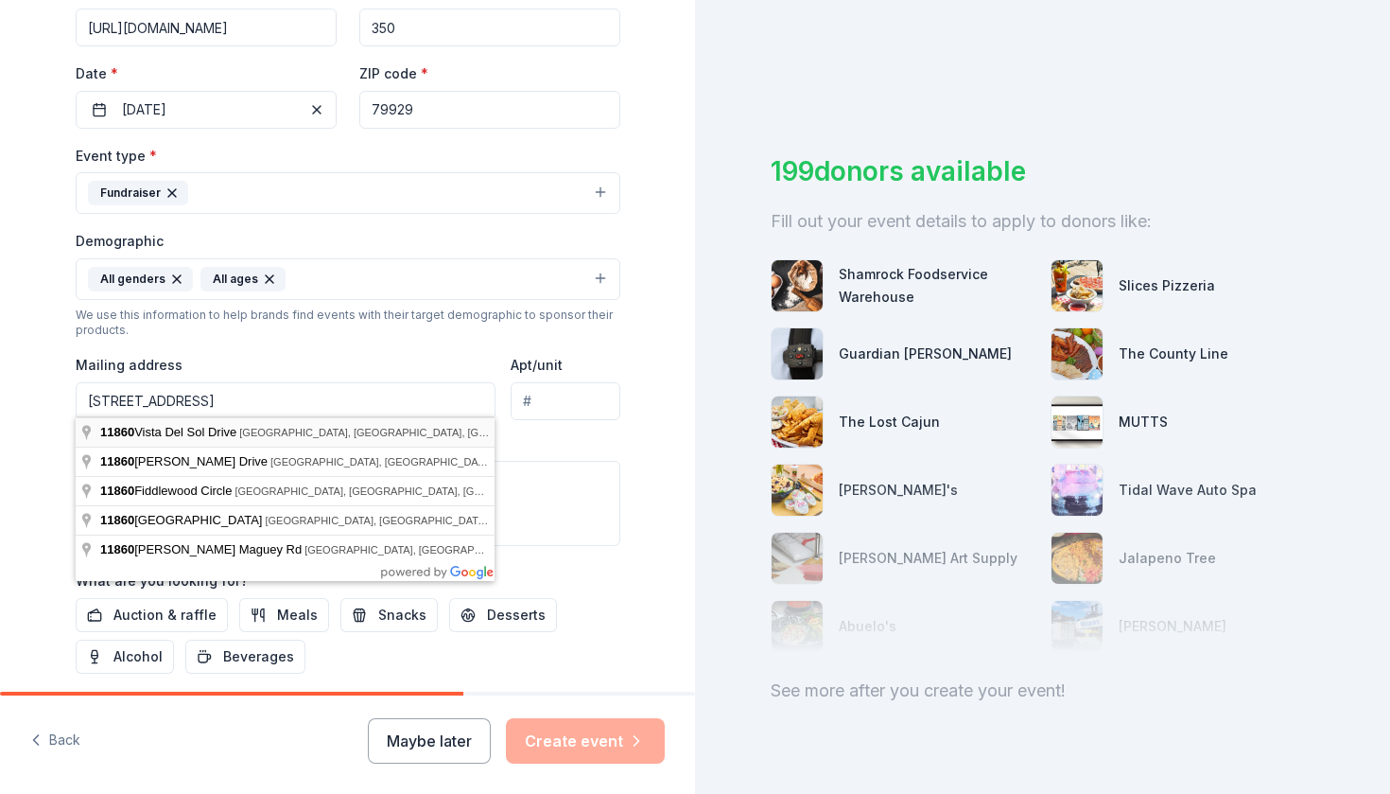
type input "[STREET_ADDRESS]"
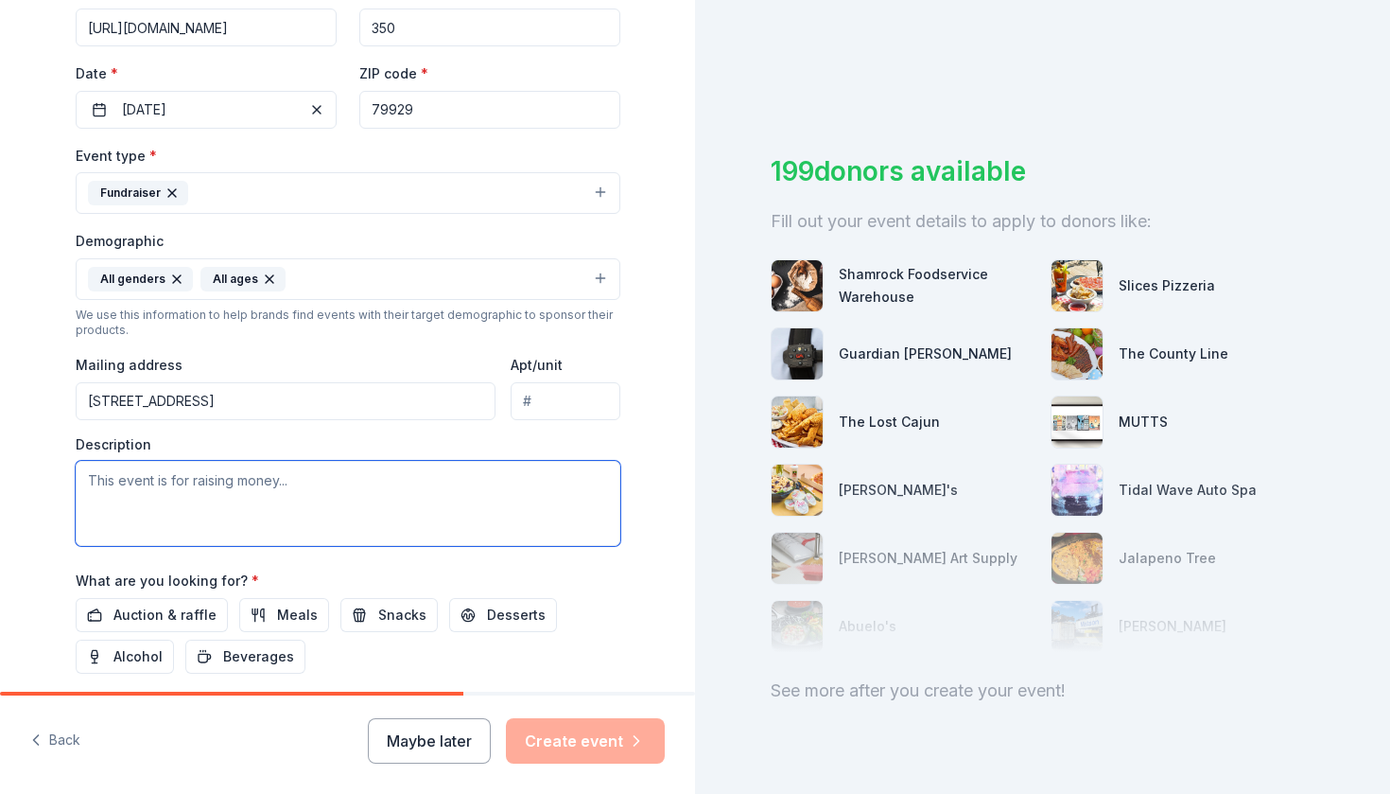
click at [264, 497] on textarea at bounding box center [348, 503] width 545 height 85
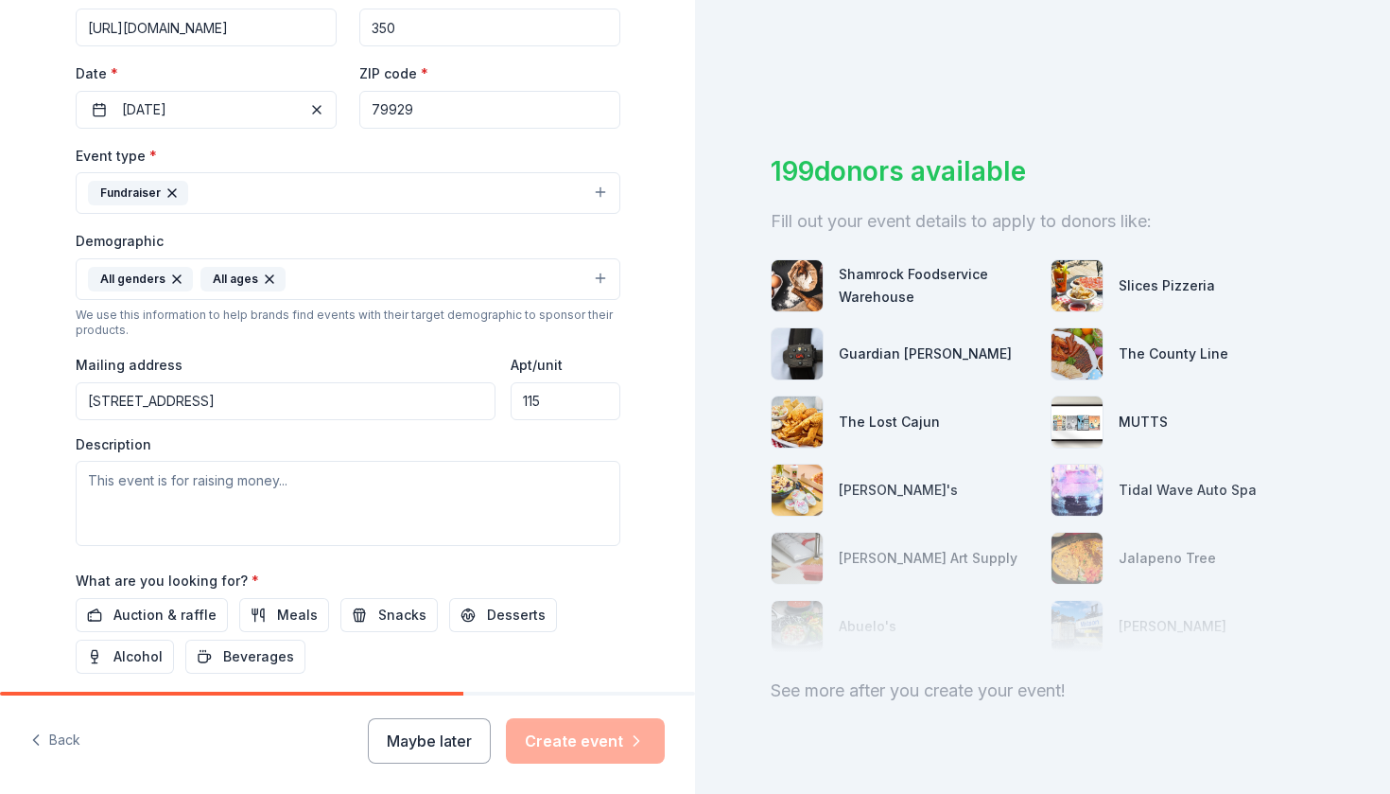
type input "115"
click at [482, 437] on div "Description" at bounding box center [348, 491] width 545 height 112
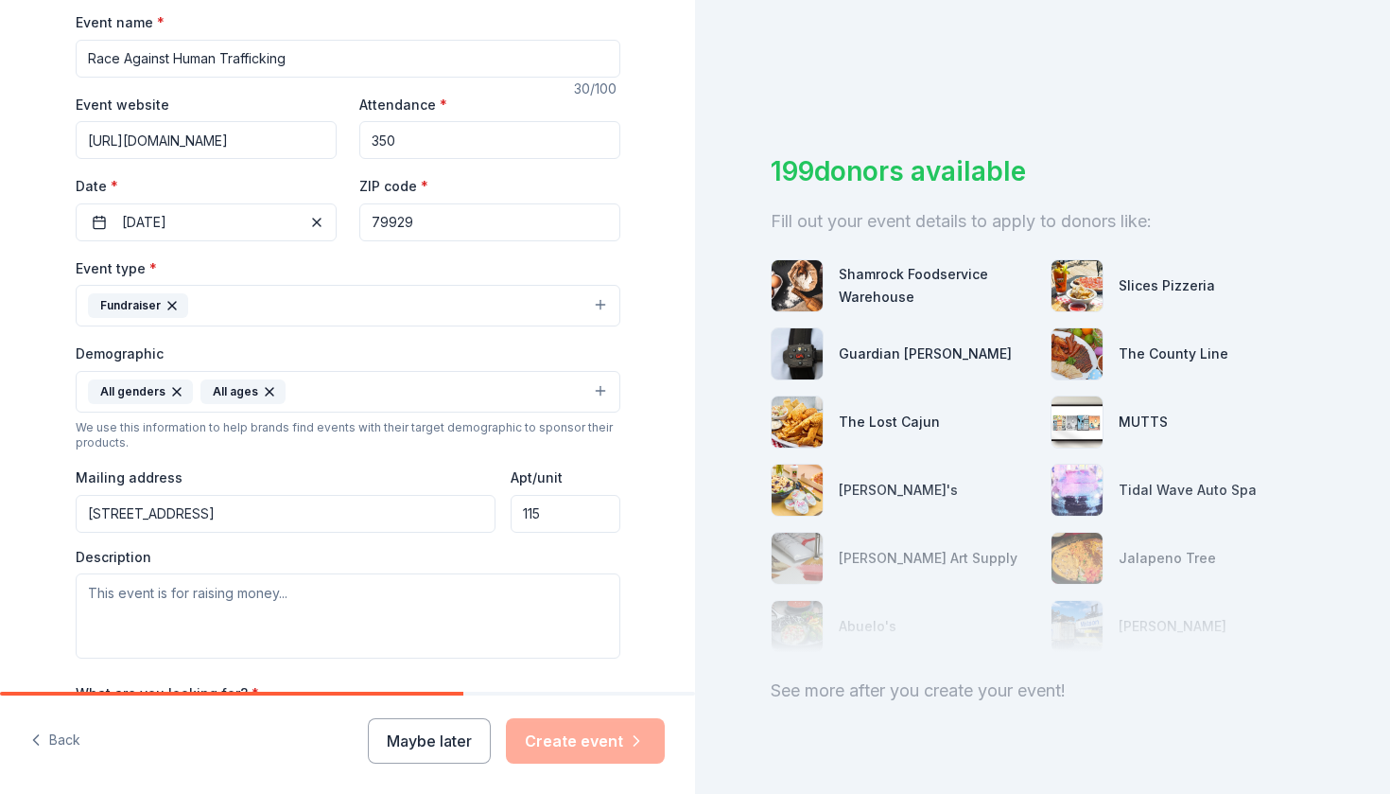
scroll to position [280, 0]
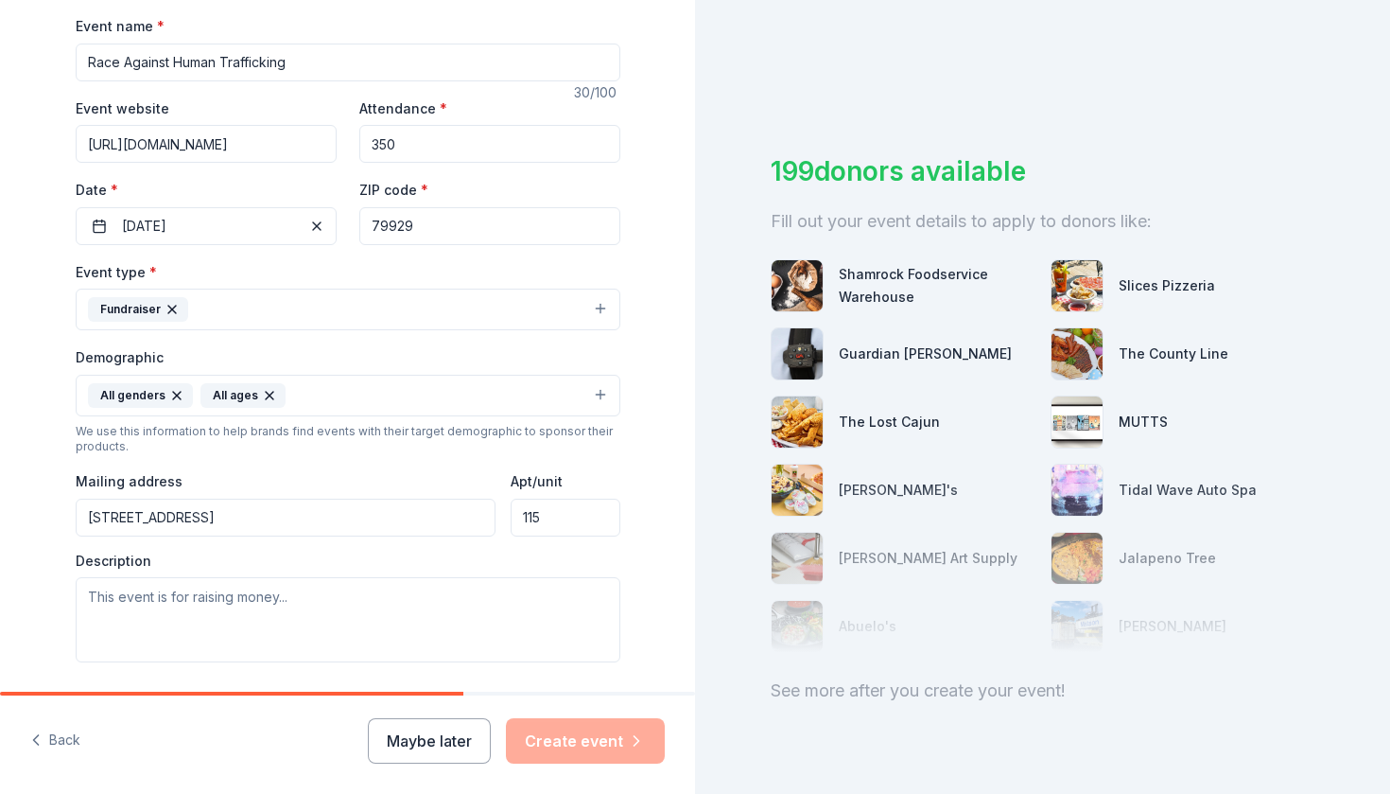
click at [440, 223] on input "79929" at bounding box center [489, 226] width 261 height 38
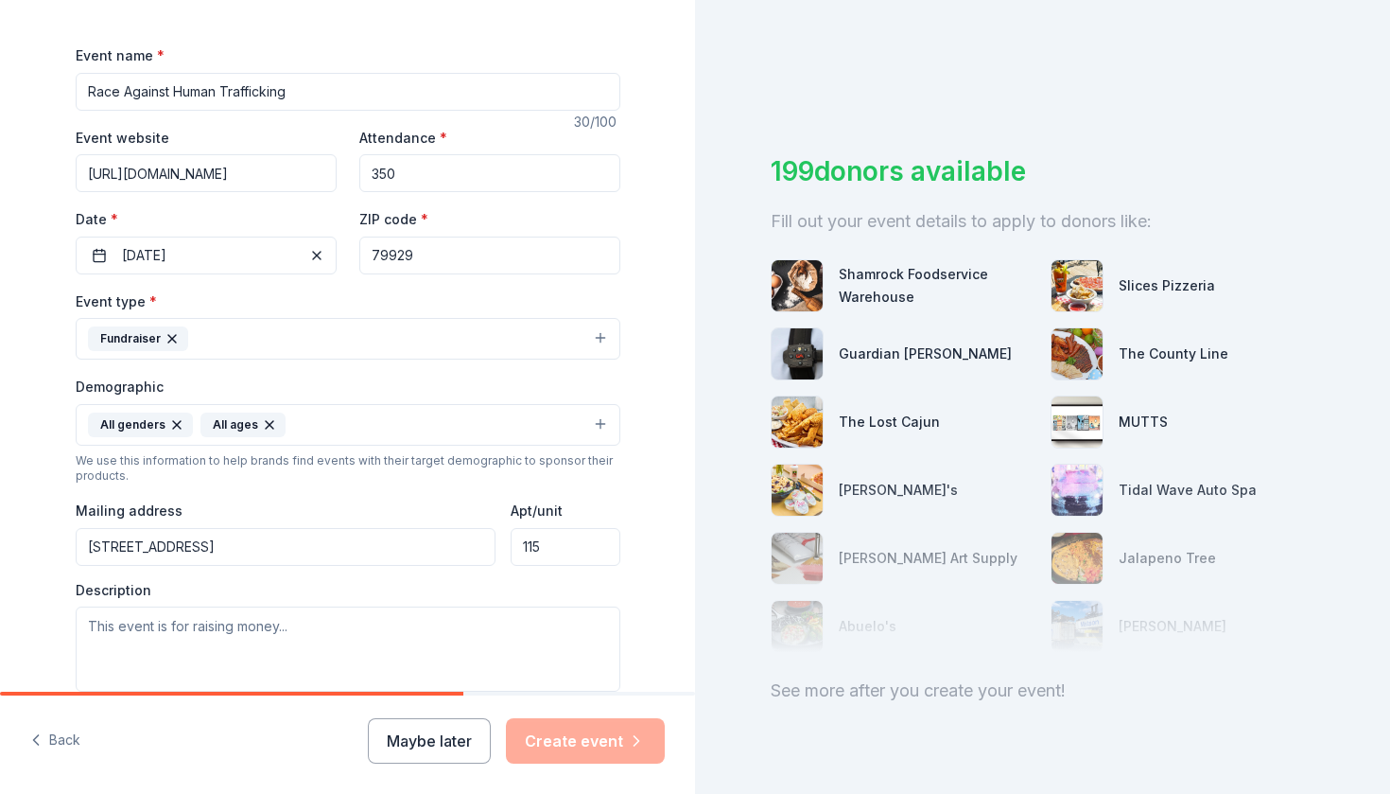
scroll to position [255, 0]
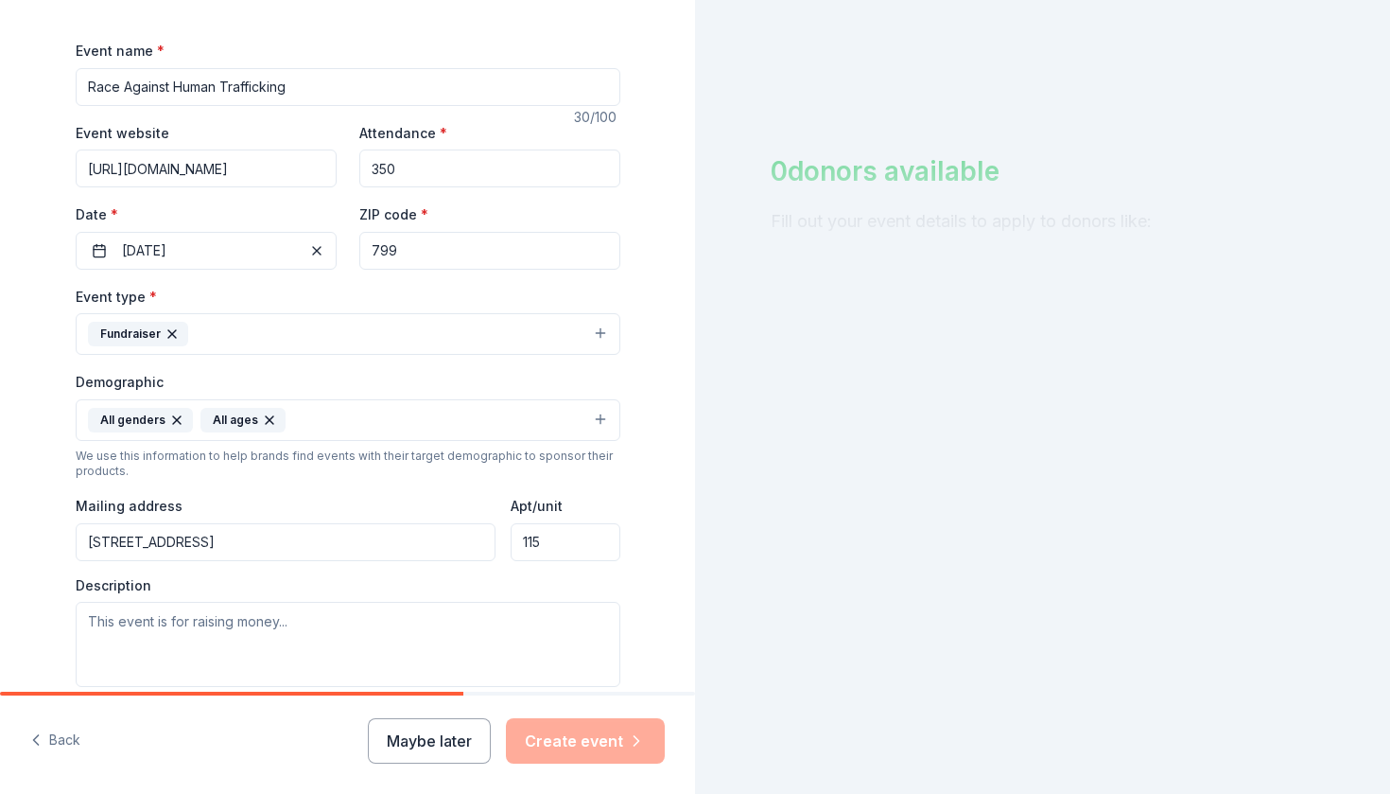
click at [415, 260] on input "799" at bounding box center [489, 251] width 261 height 38
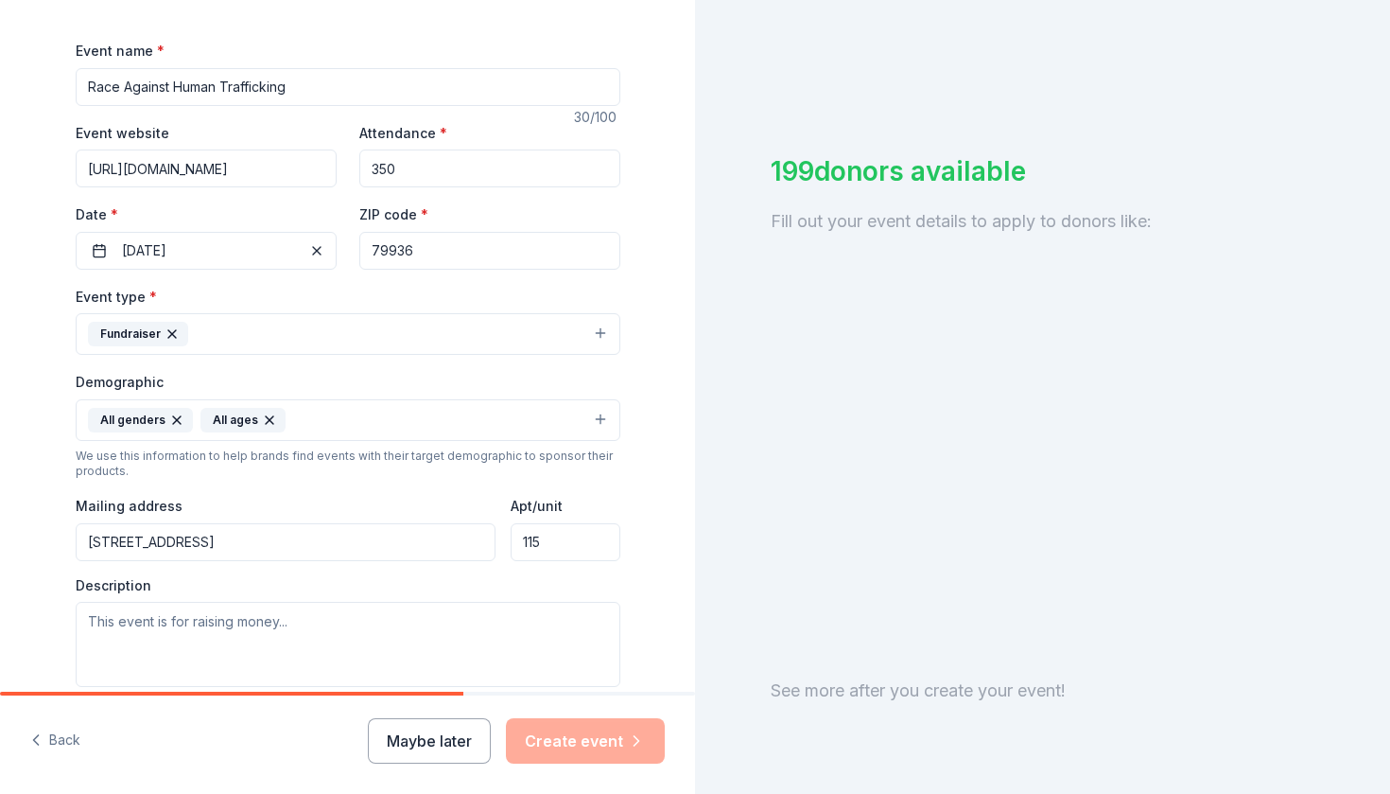
type input "79936"
click at [524, 347] on button "Fundraiser" at bounding box center [348, 334] width 545 height 42
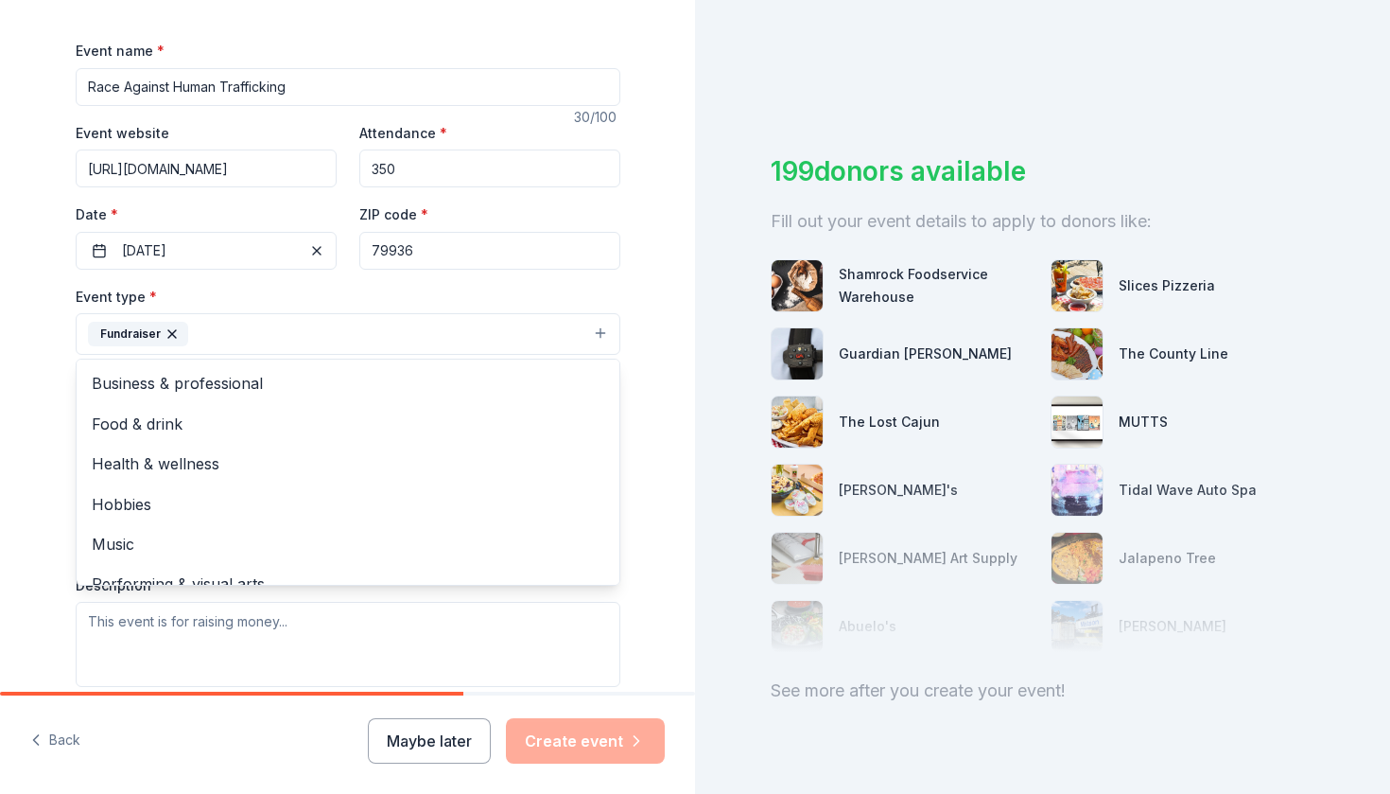
click at [530, 287] on div "Event type * Fundraiser Business & professional Food & drink Health & wellness …" at bounding box center [348, 320] width 545 height 71
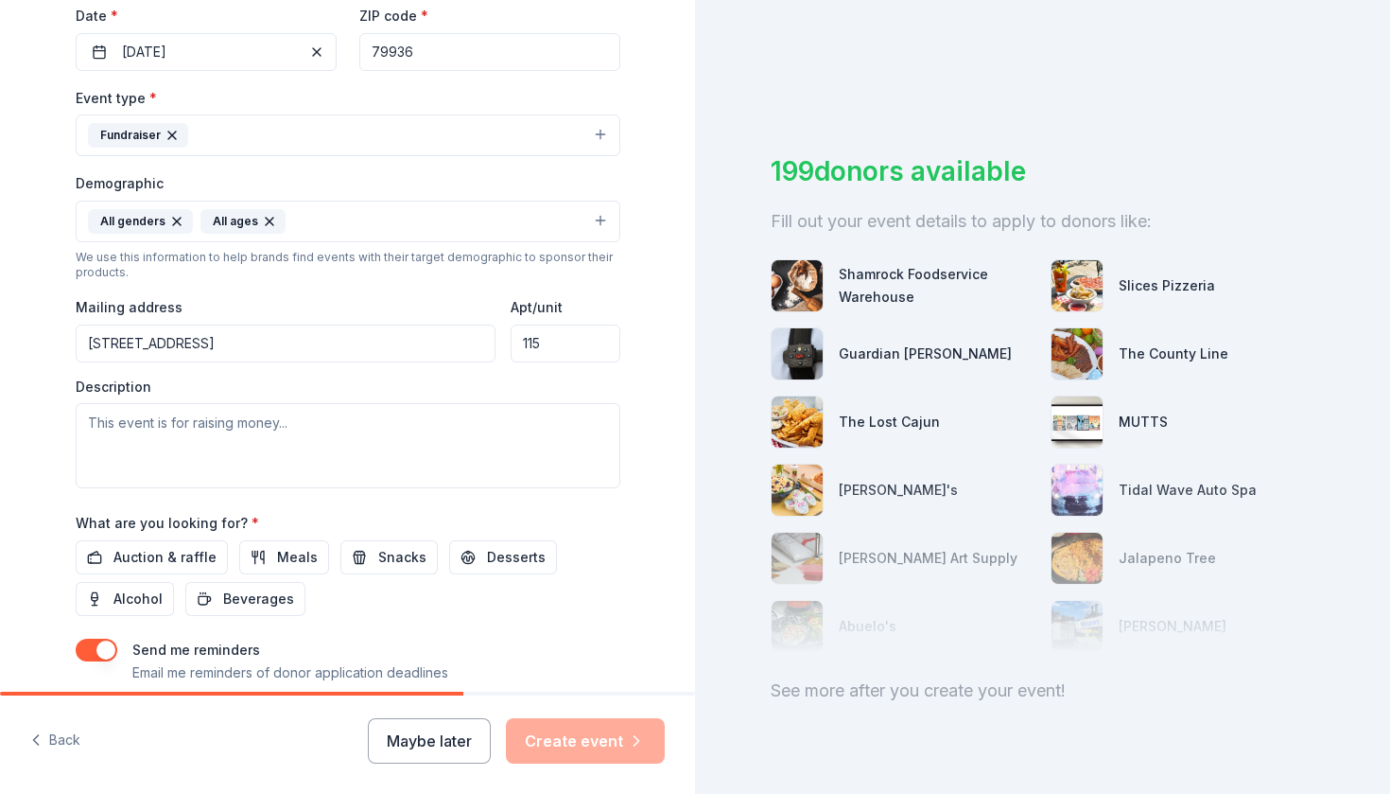
scroll to position [497, 0]
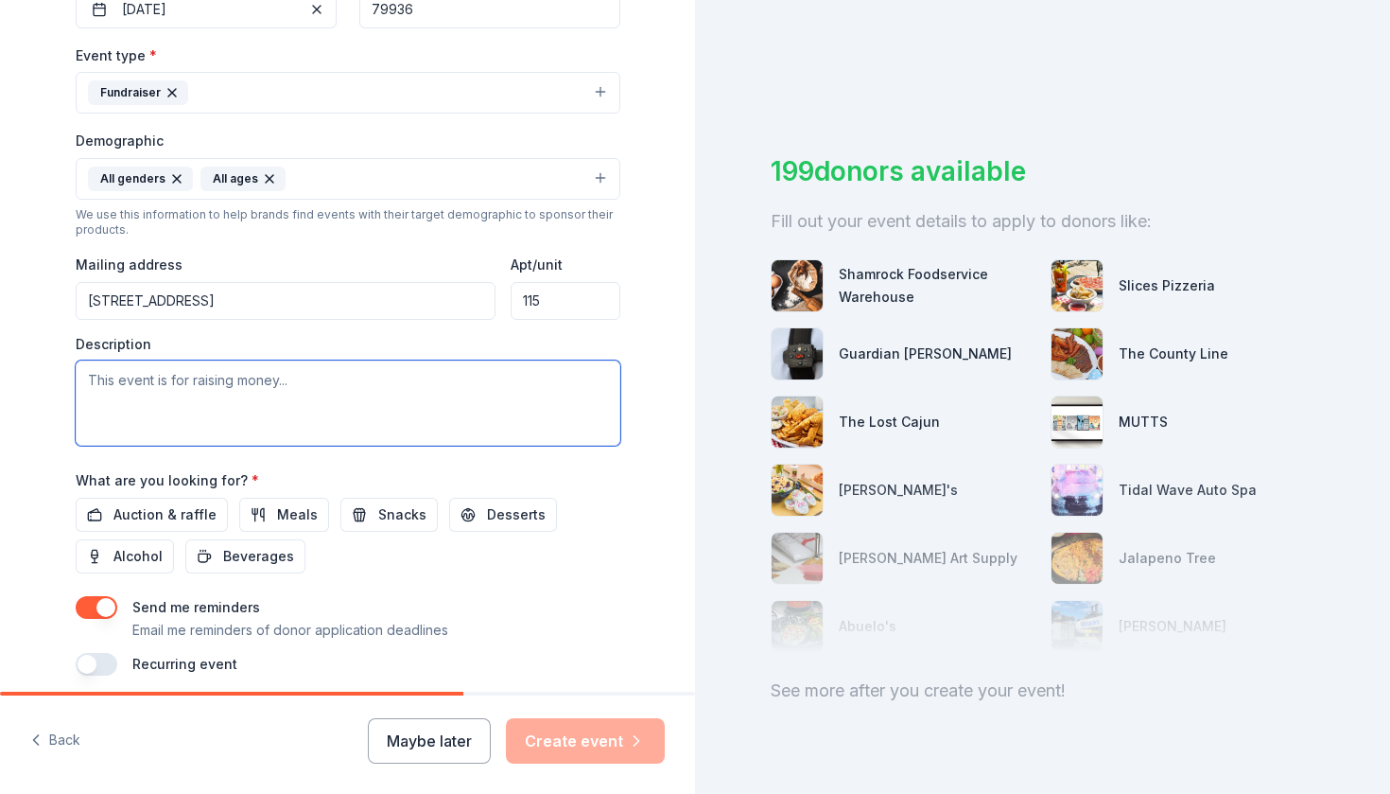
click at [424, 395] on textarea at bounding box center [348, 402] width 545 height 85
click at [378, 505] on span "Snacks" at bounding box center [402, 514] width 48 height 23
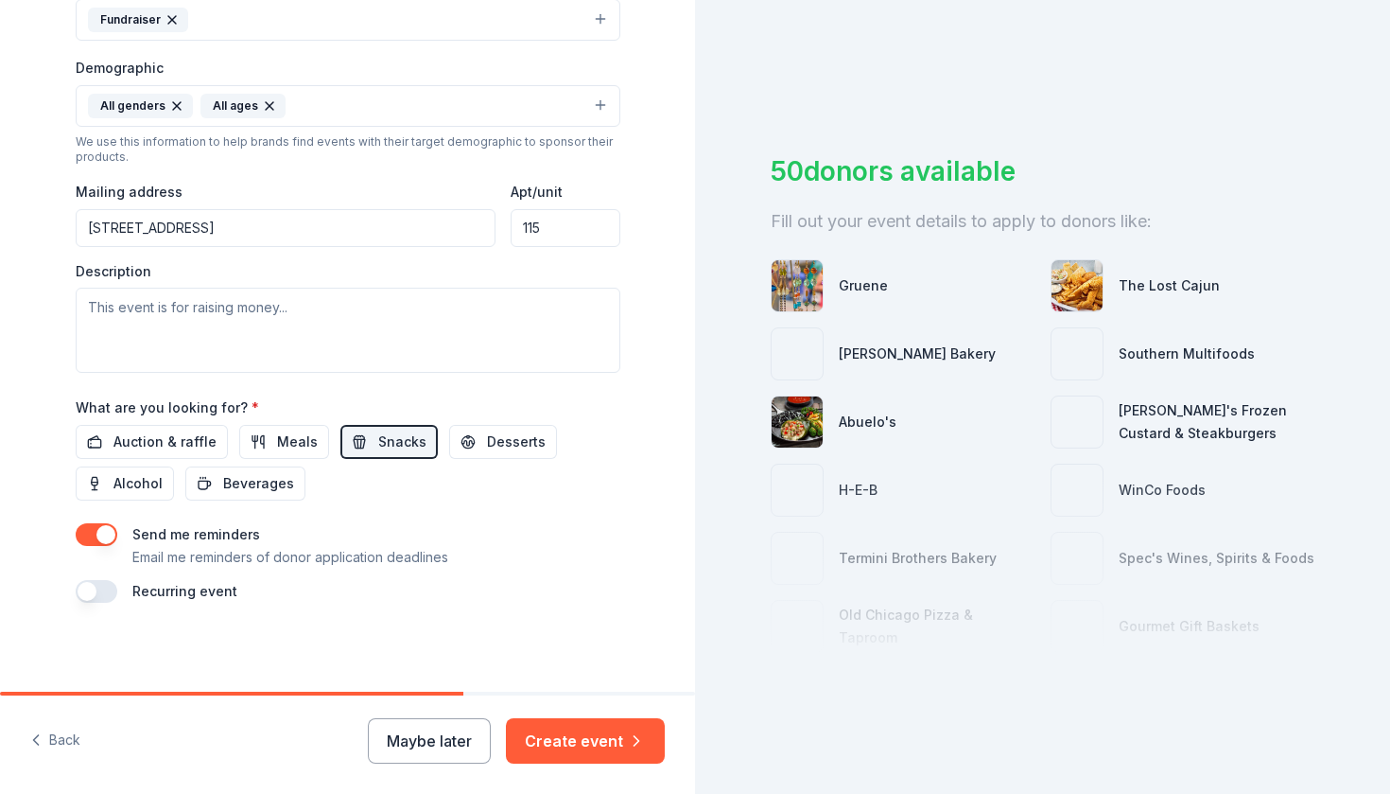
scroll to position [567, 0]
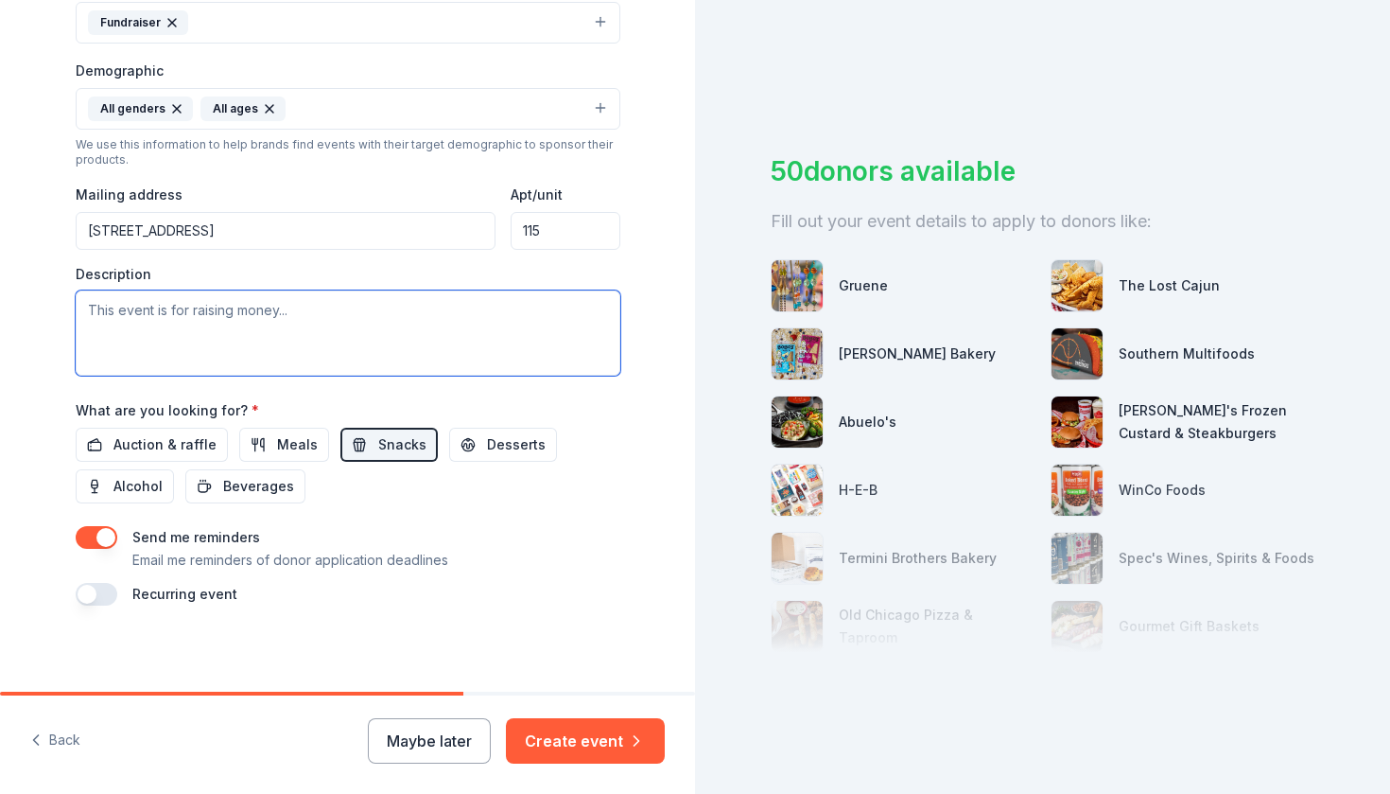
click at [234, 336] on textarea at bounding box center [348, 332] width 545 height 85
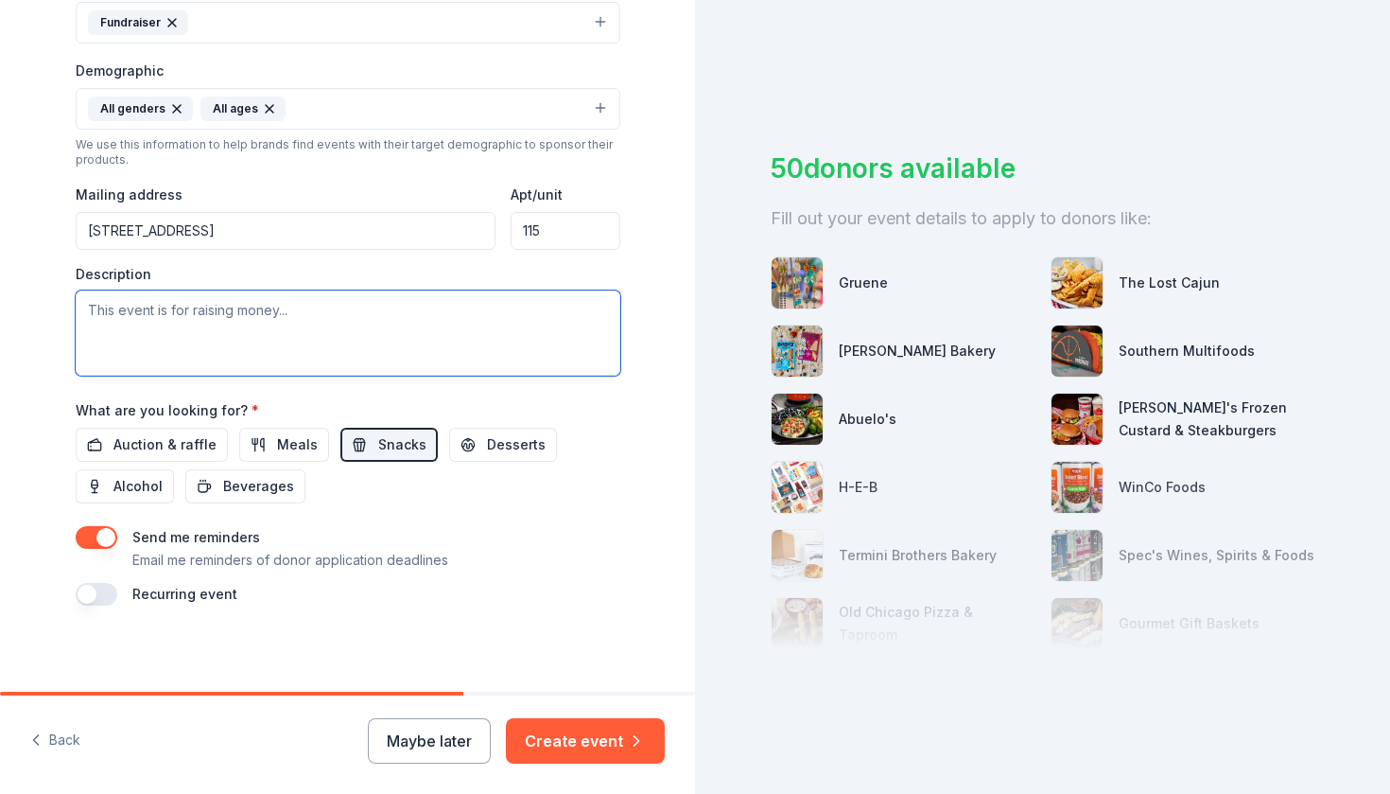
click at [178, 325] on textarea at bounding box center [348, 332] width 545 height 85
paste textarea "Plant A Seed is proud to announce the 3rd Annual Race Against Human Trafficking…"
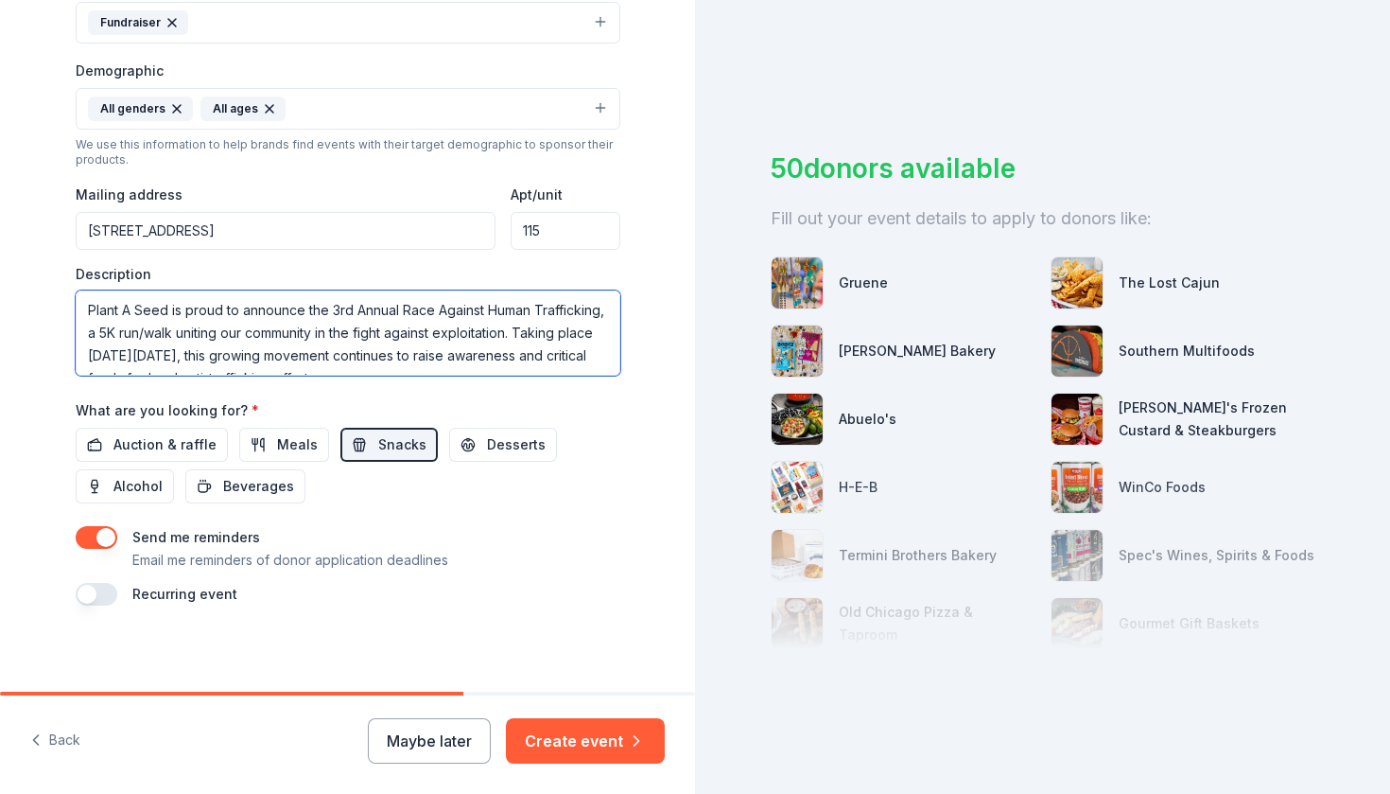
scroll to position [227, 0]
drag, startPoint x: 212, startPoint y: 363, endPoint x: 76, endPoint y: 332, distance: 139.7
click at [76, 333] on textarea "Plant A Seed is proud to announce the 3rd Annual Race Against Human Trafficking…" at bounding box center [348, 332] width 545 height 85
type textarea "Plant A Seed is proud to announce the 3rd Annual Race Against Human Trafficking…"
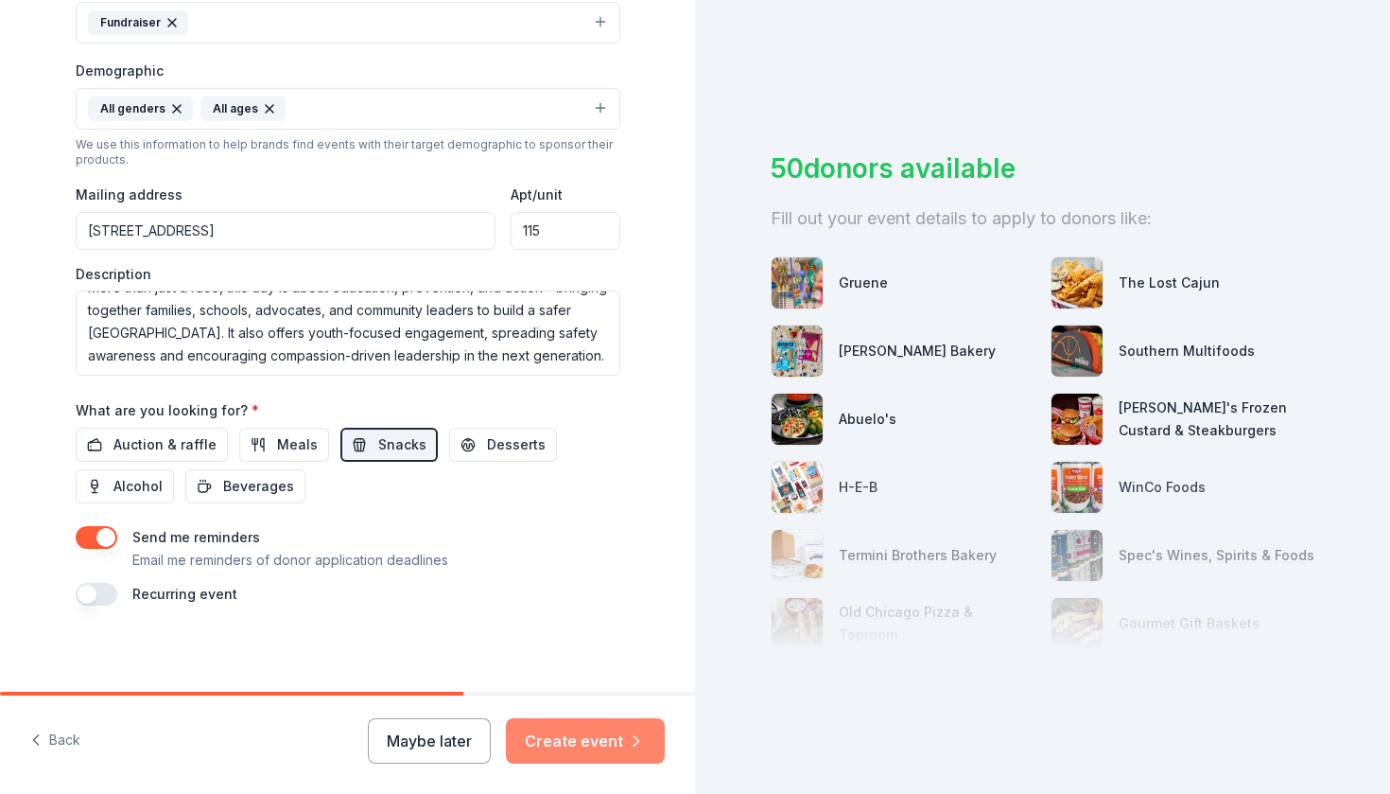
click at [547, 739] on button "Create event" at bounding box center [585, 740] width 159 height 45
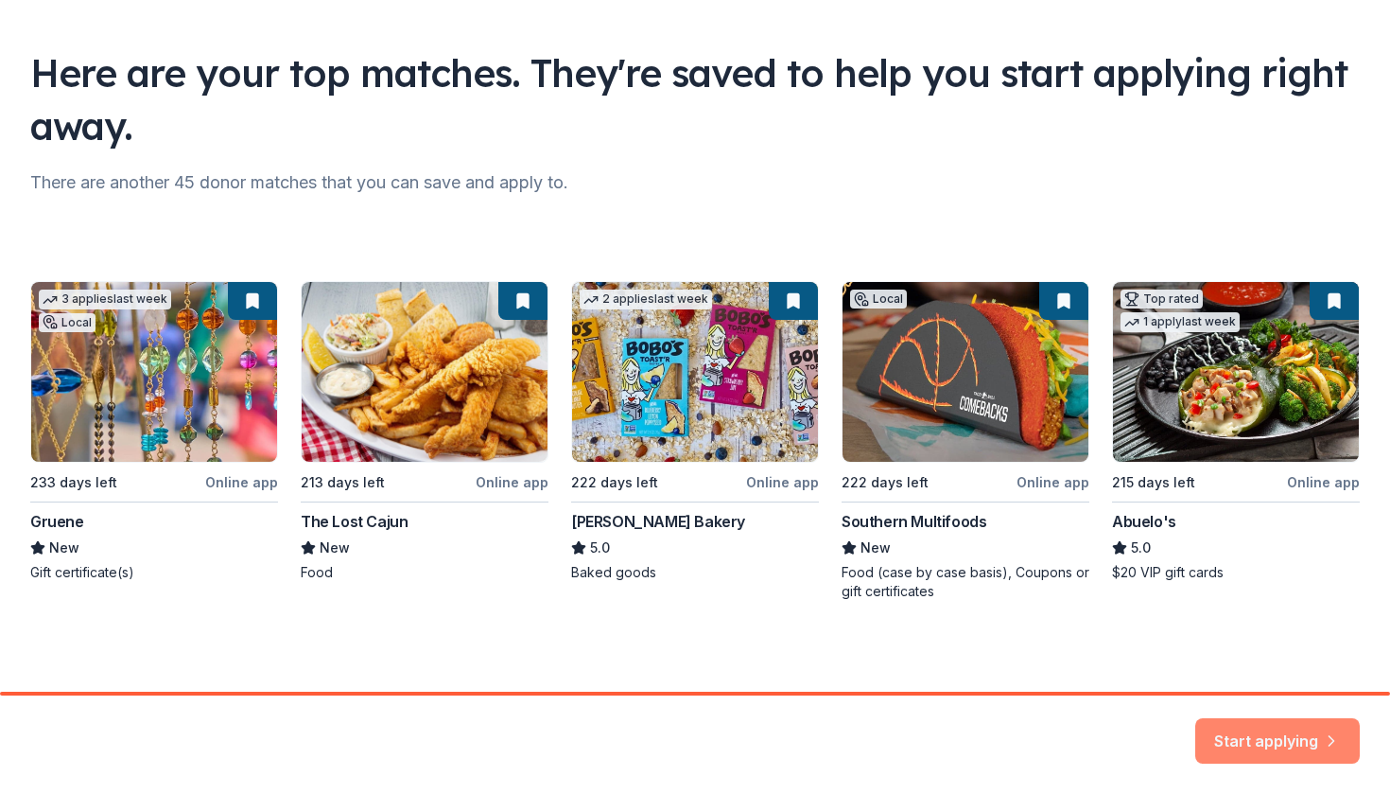
click at [1236, 720] on button "Start applying" at bounding box center [1278, 729] width 165 height 45
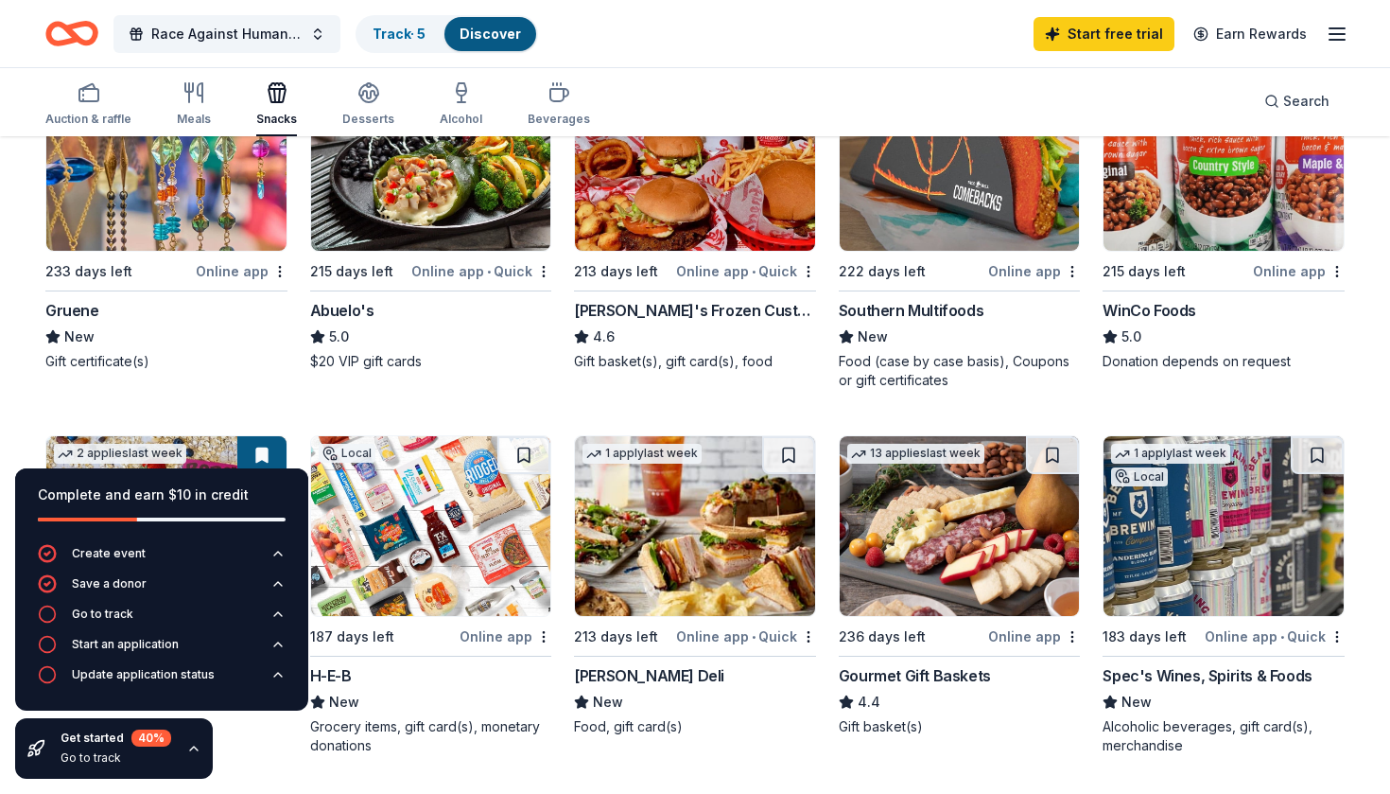
scroll to position [279, 0]
click at [253, 741] on div "Complete and earn $10 in credit Create event Save a donor Go to track Start an …" at bounding box center [161, 623] width 323 height 341
click at [195, 745] on icon "button" at bounding box center [193, 748] width 15 height 15
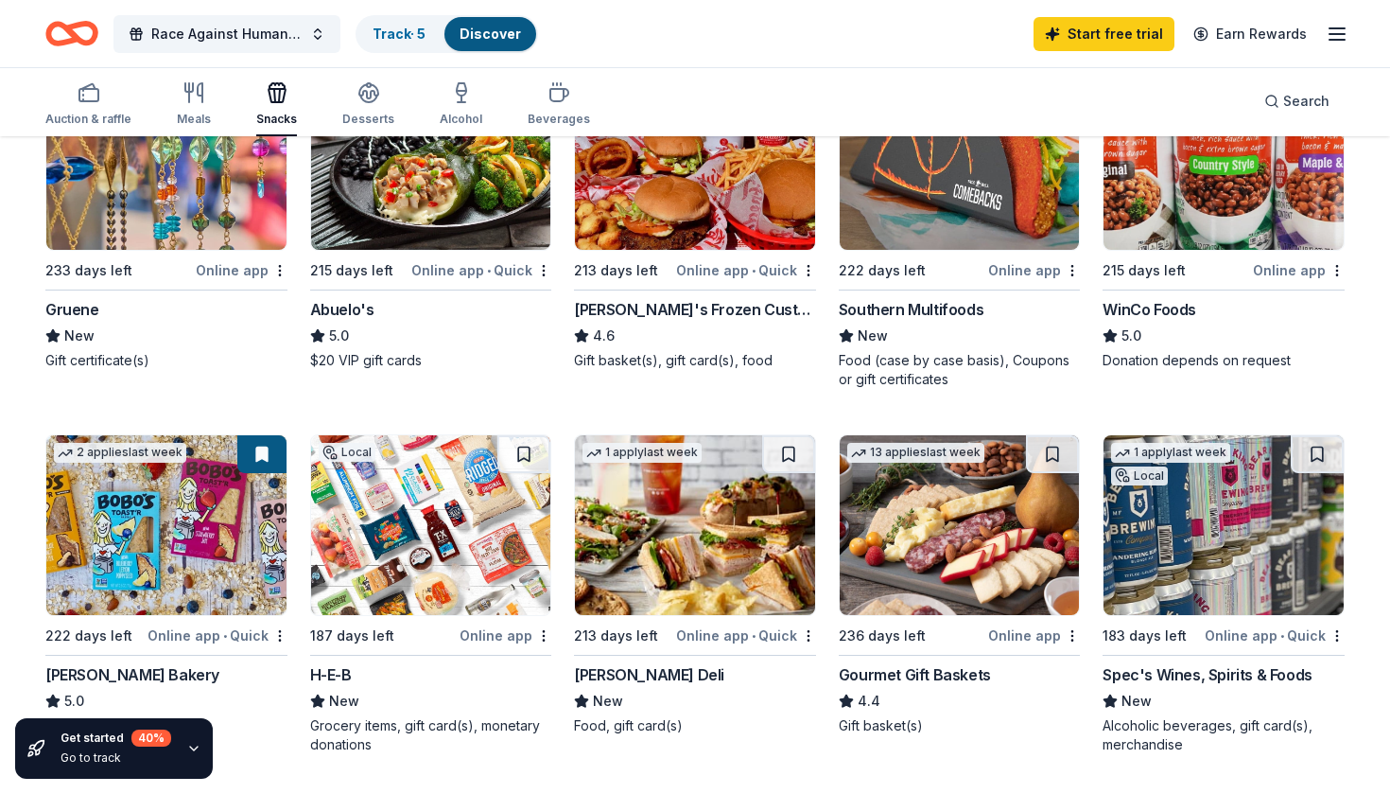
click at [197, 748] on icon "button" at bounding box center [193, 748] width 15 height 15
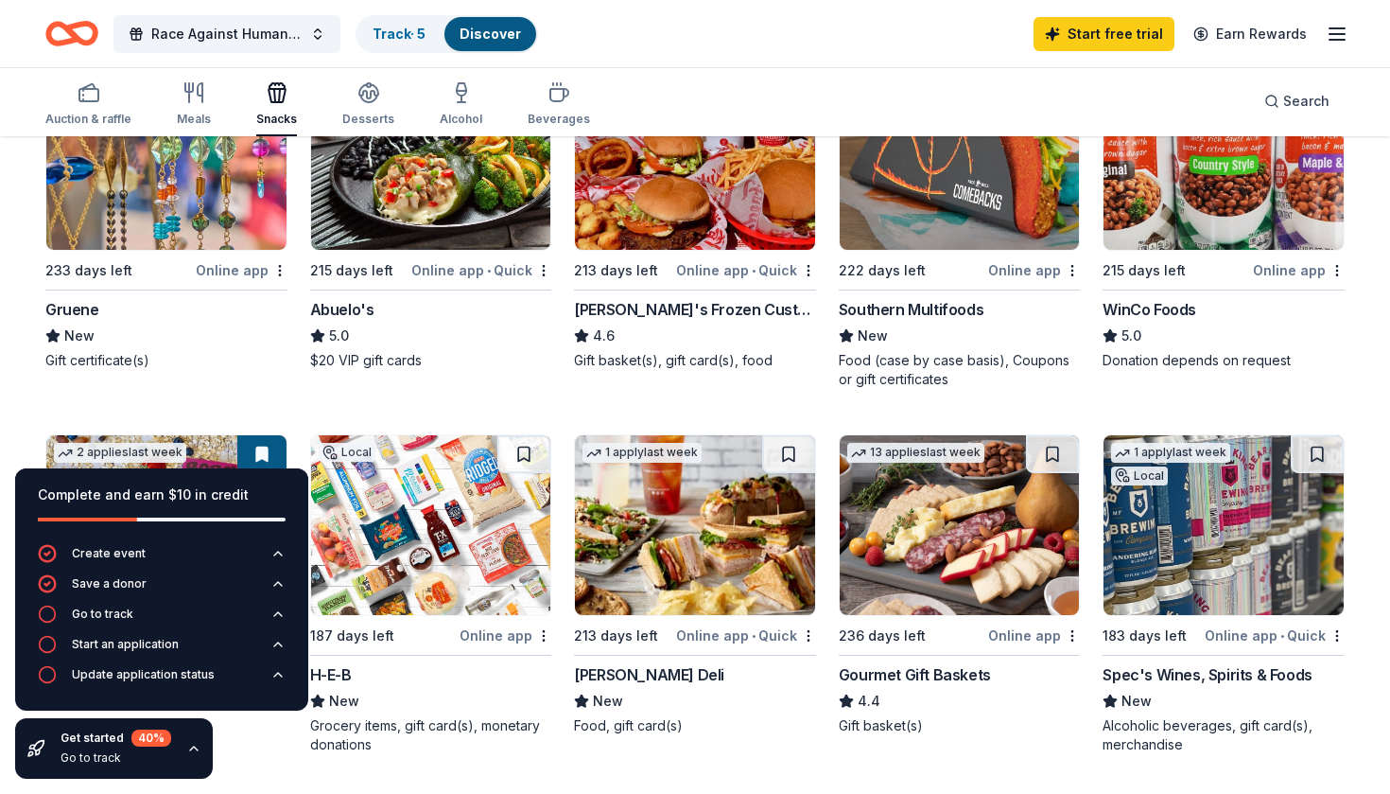
click at [197, 748] on icon "button" at bounding box center [193, 748] width 15 height 15
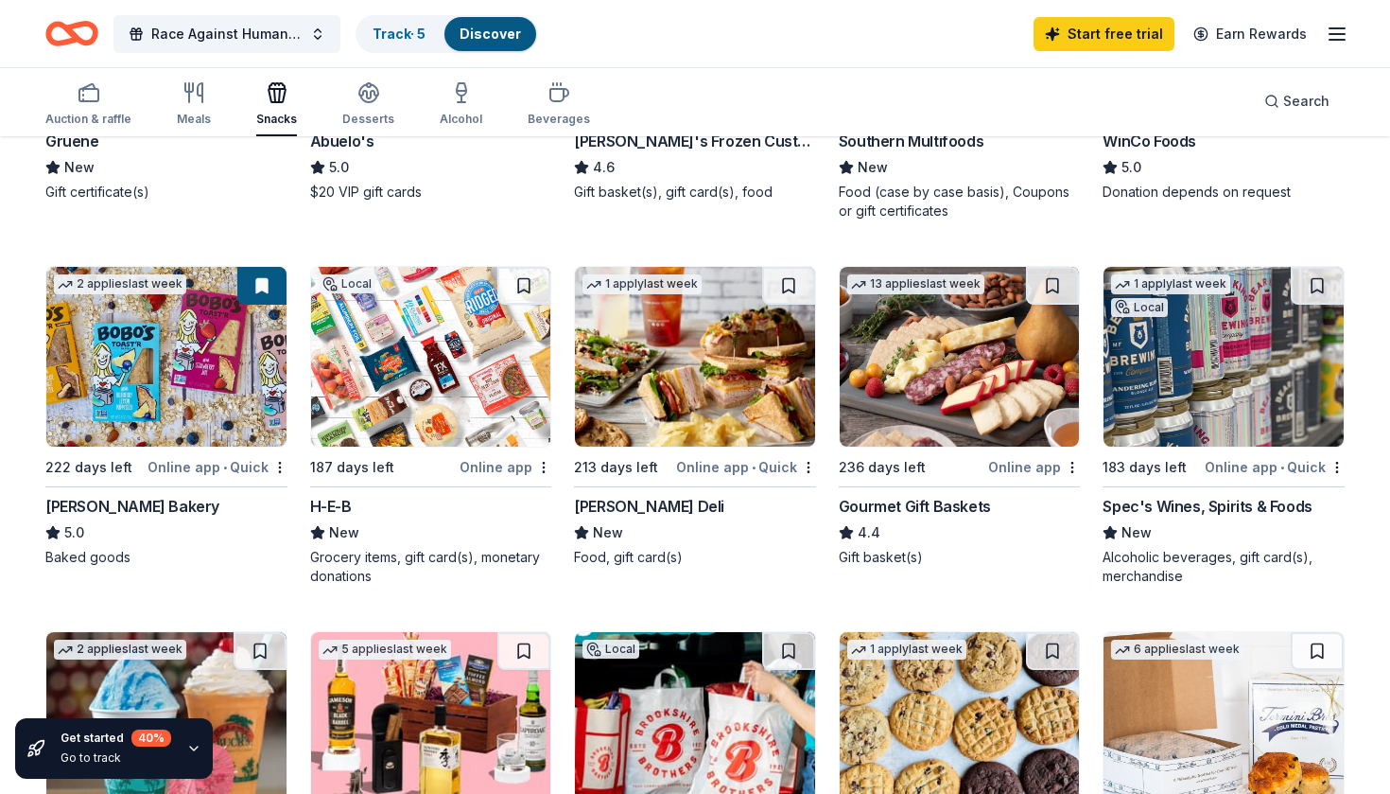
scroll to position [452, 0]
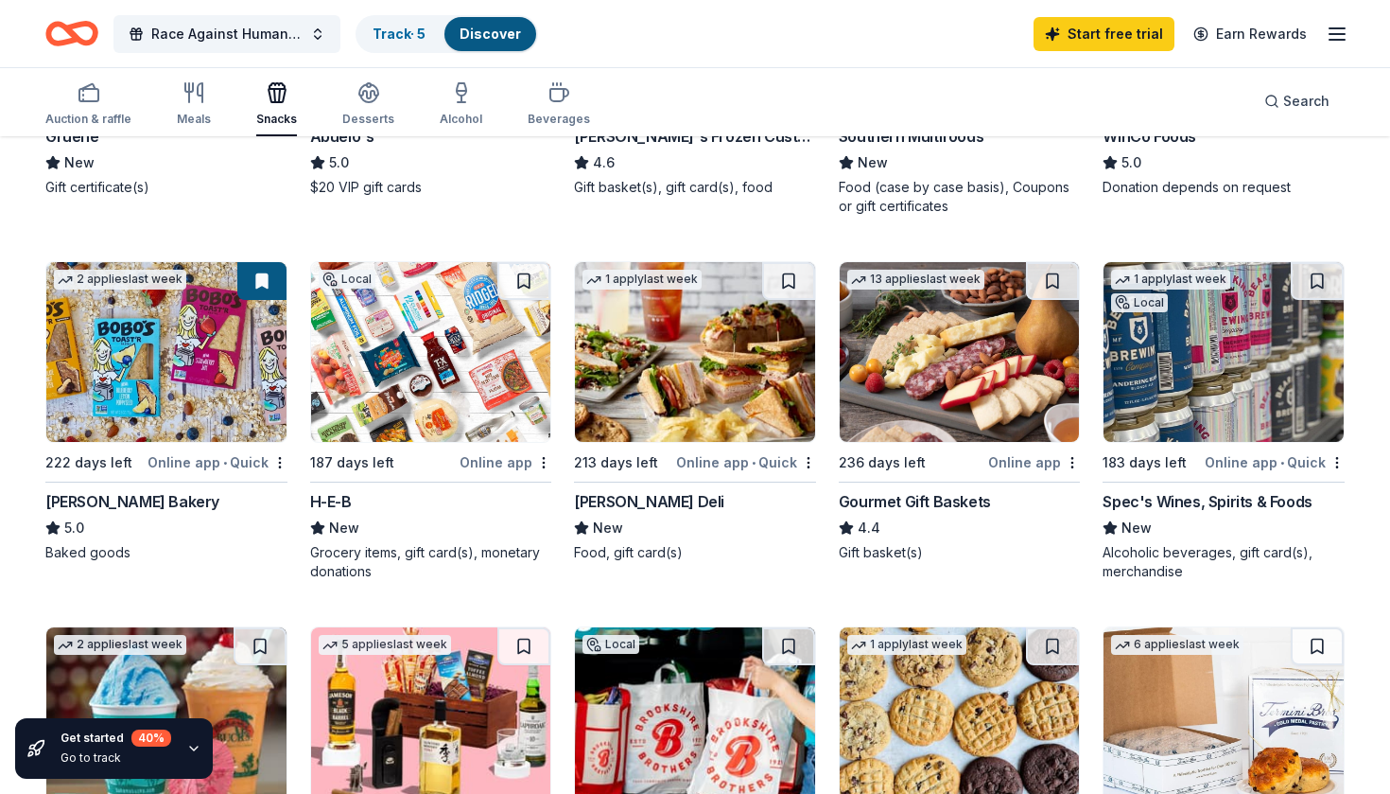
click at [161, 428] on img at bounding box center [166, 352] width 240 height 180
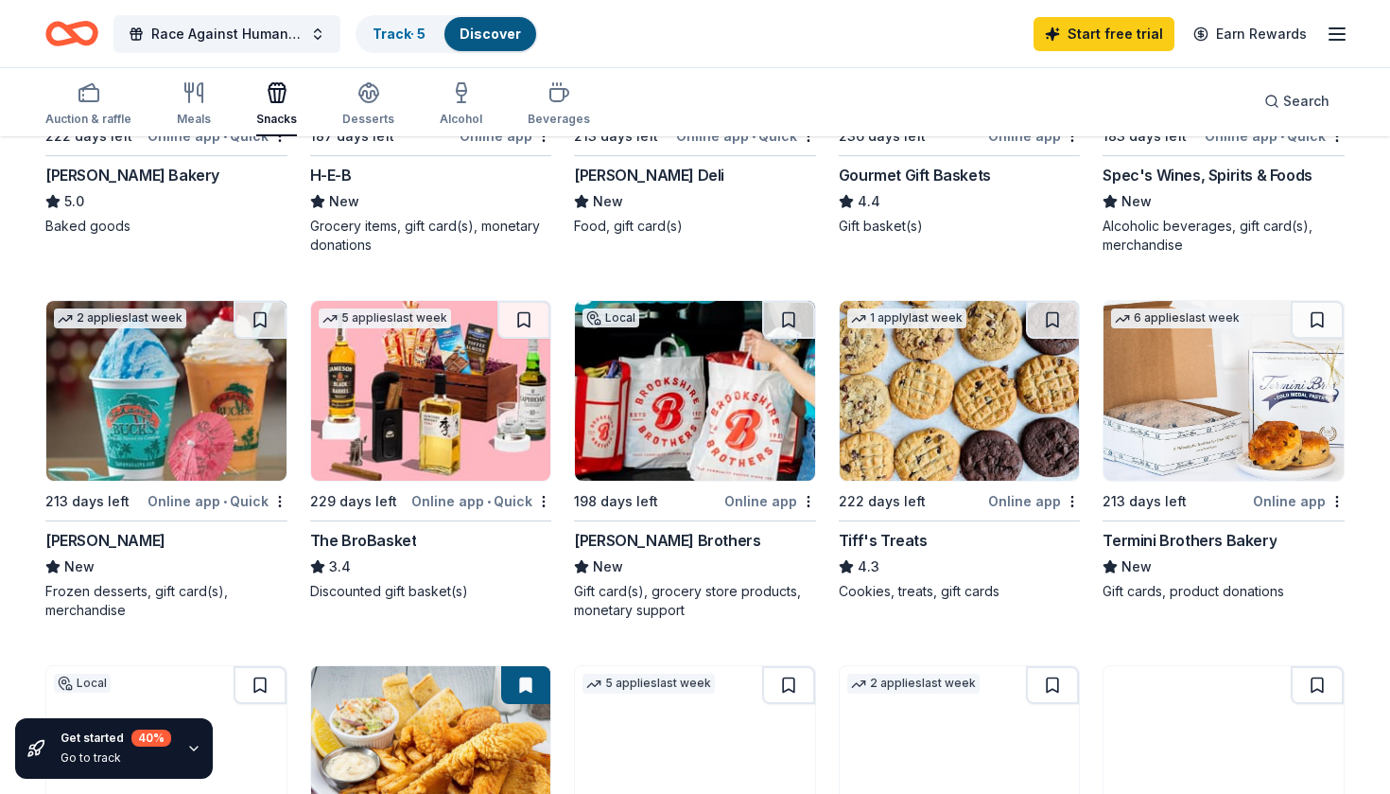
scroll to position [780, 0]
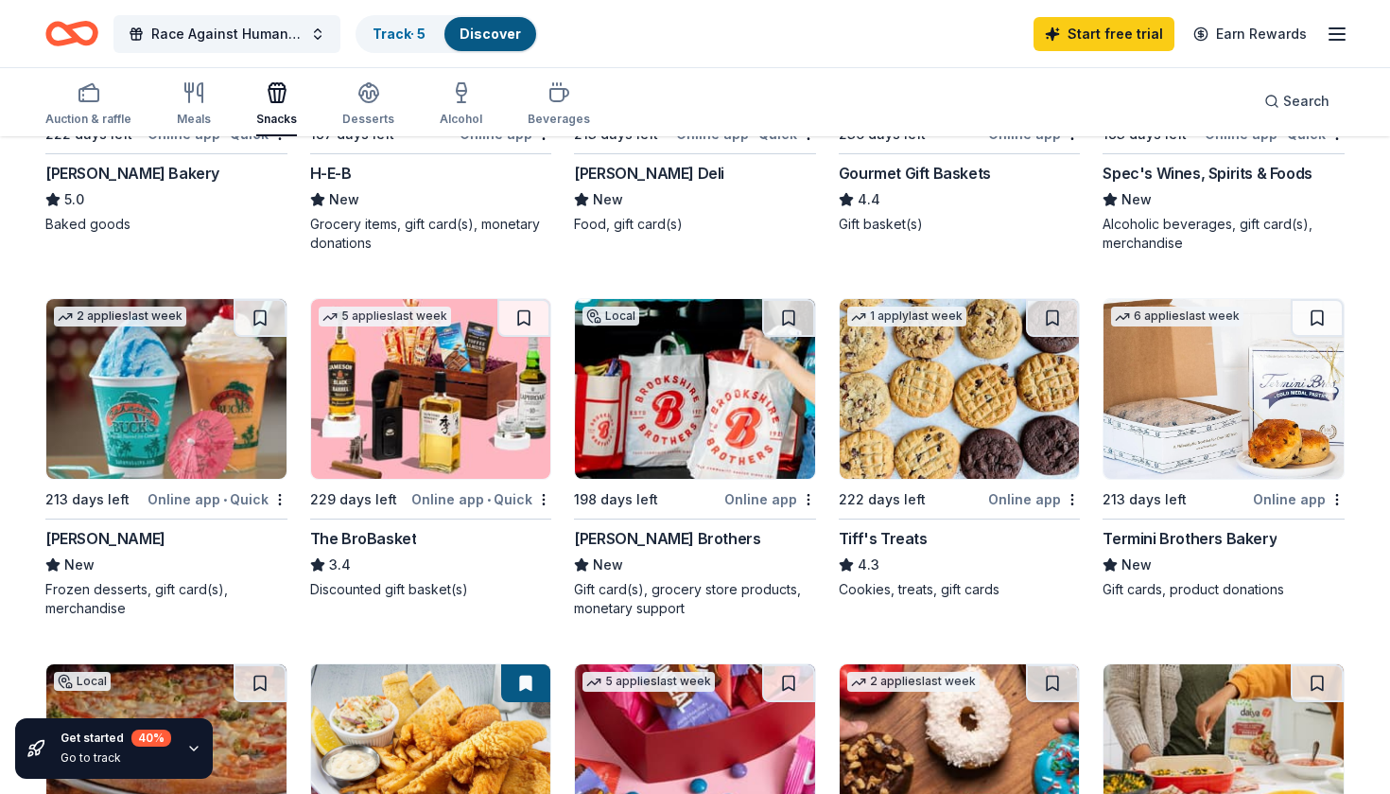
click at [176, 422] on img at bounding box center [166, 389] width 240 height 180
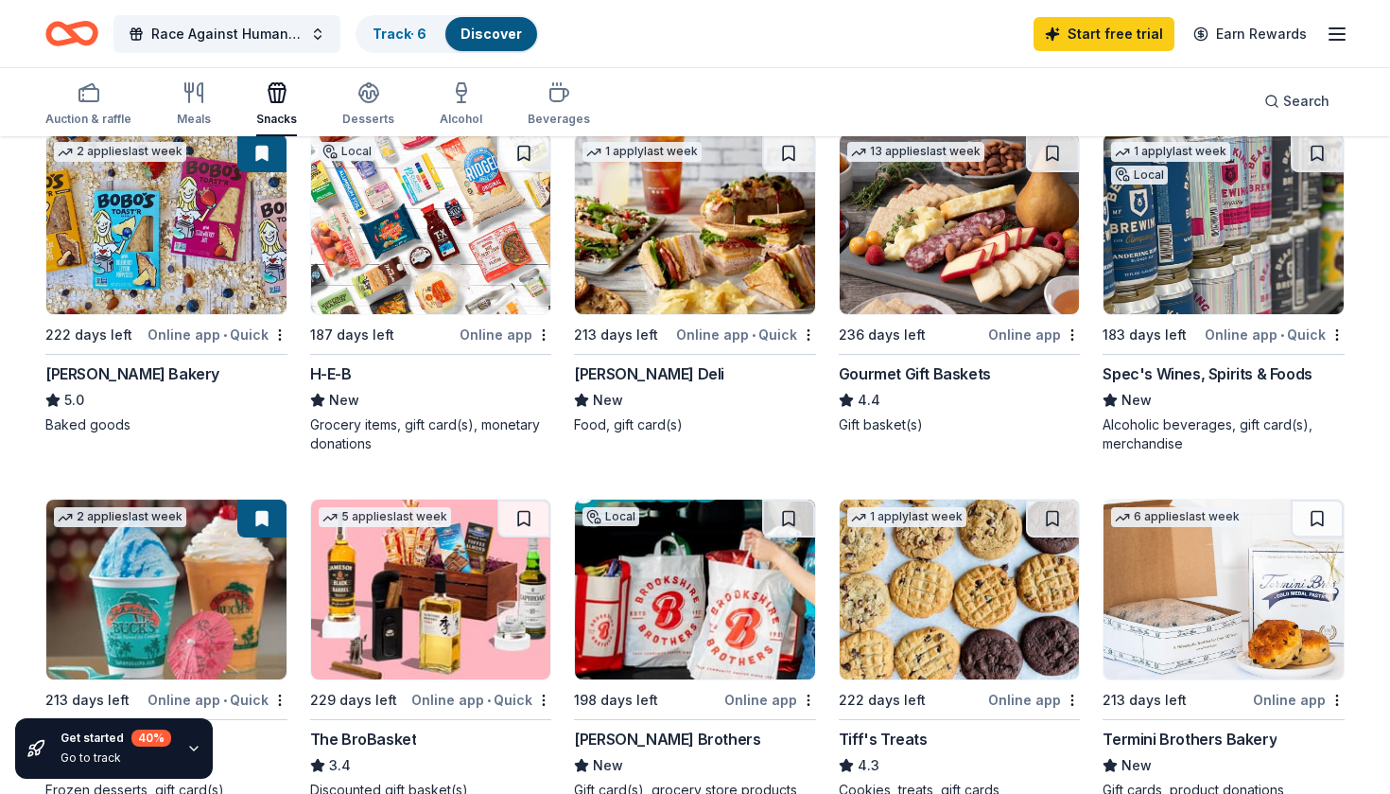
scroll to position [574, 0]
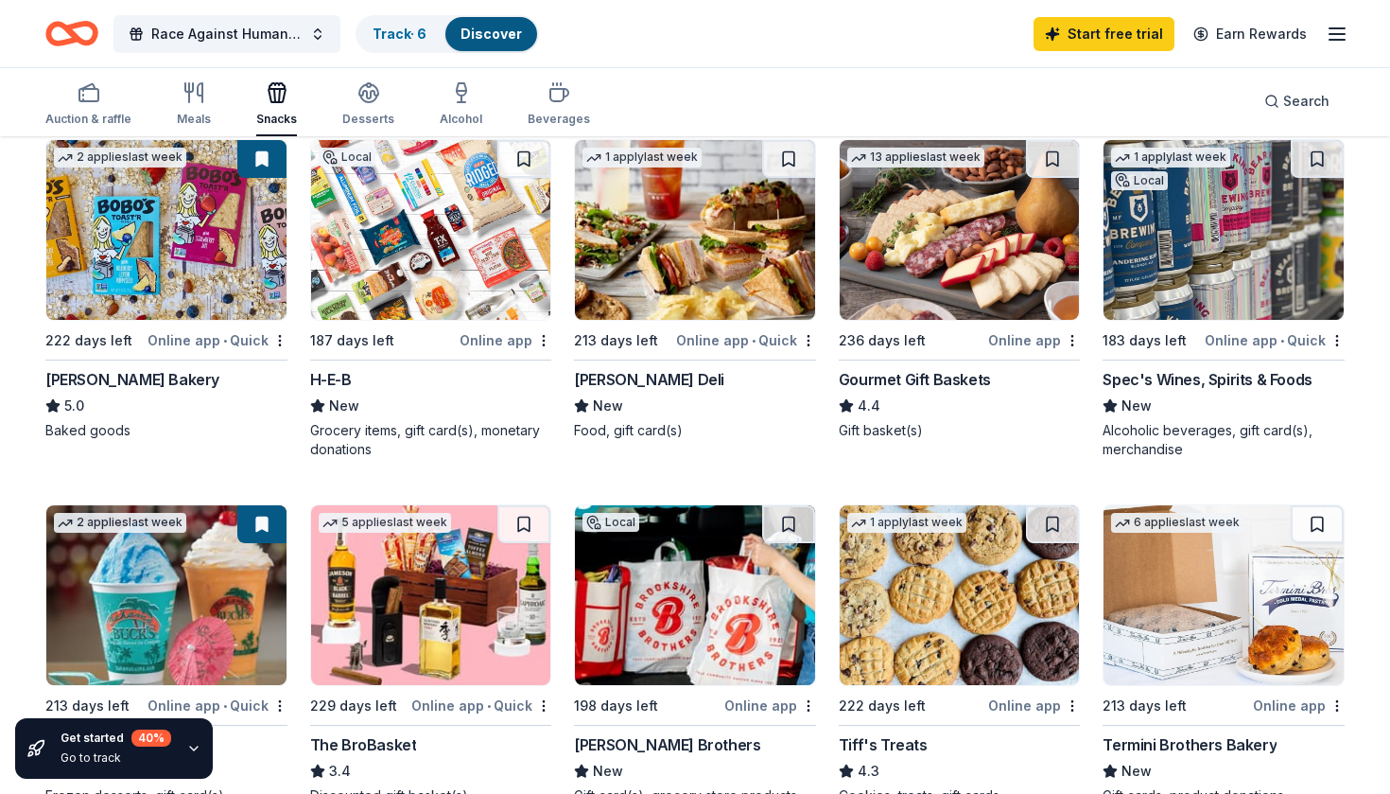
click at [702, 221] on img at bounding box center [695, 230] width 240 height 180
click at [691, 238] on img at bounding box center [695, 230] width 240 height 180
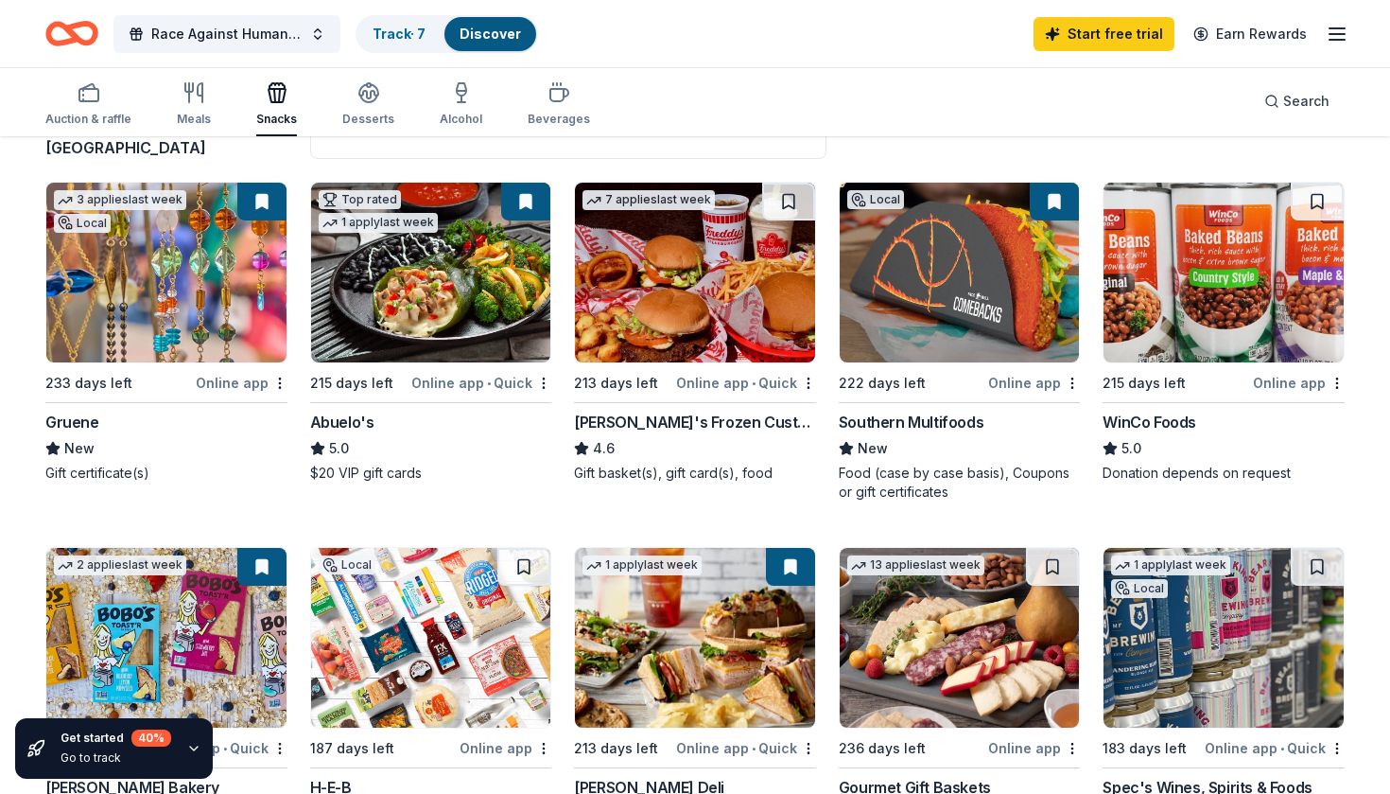
scroll to position [166, 0]
click at [715, 284] on img at bounding box center [695, 273] width 240 height 180
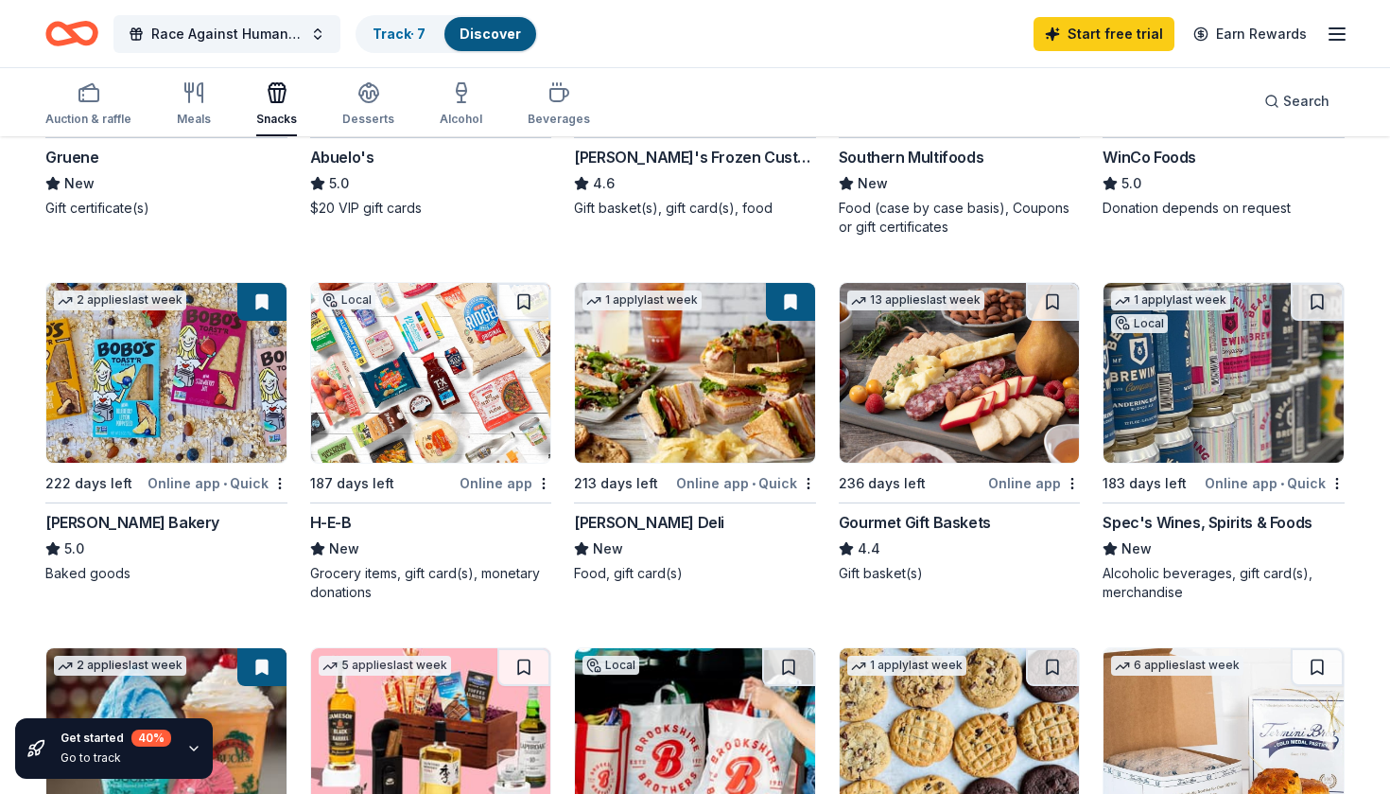
scroll to position [443, 0]
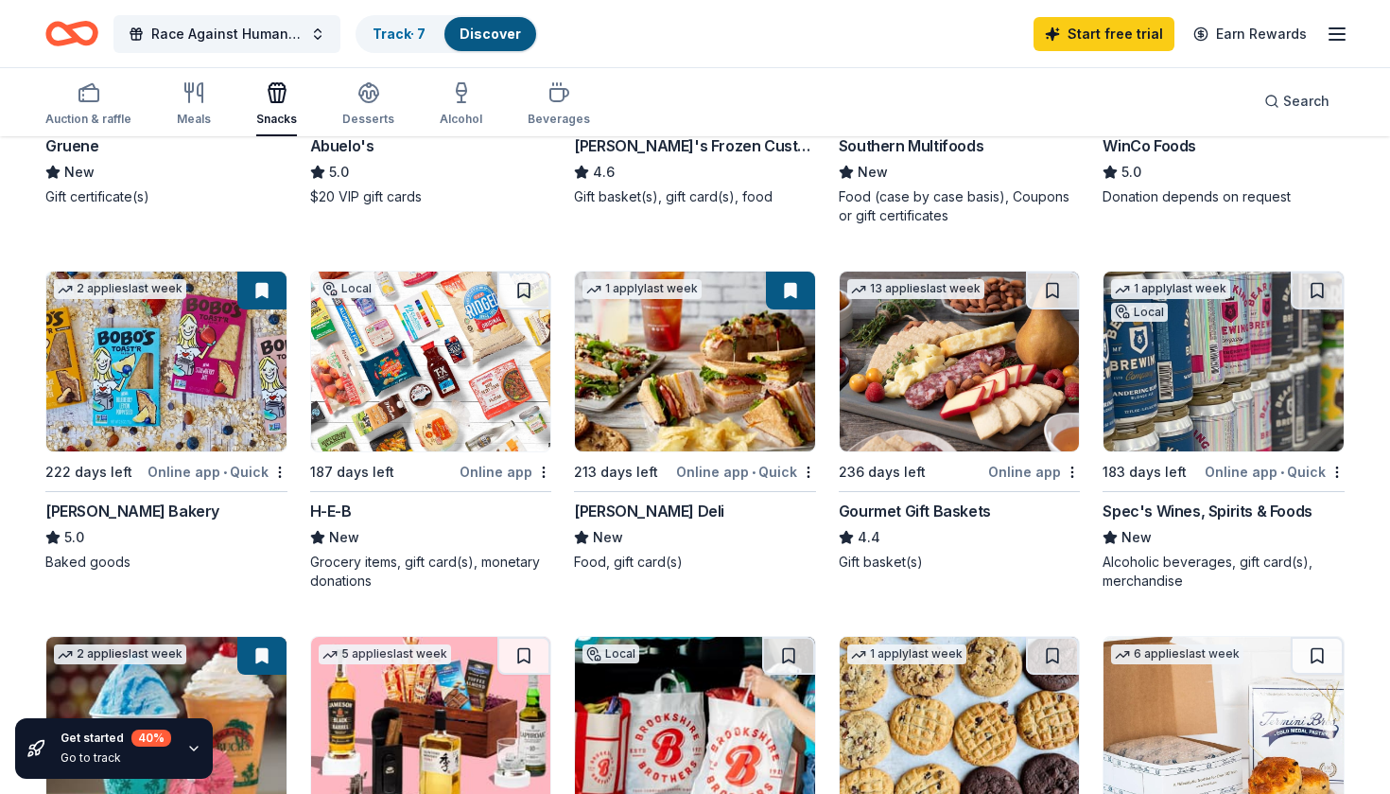
click at [463, 386] on img at bounding box center [431, 361] width 240 height 180
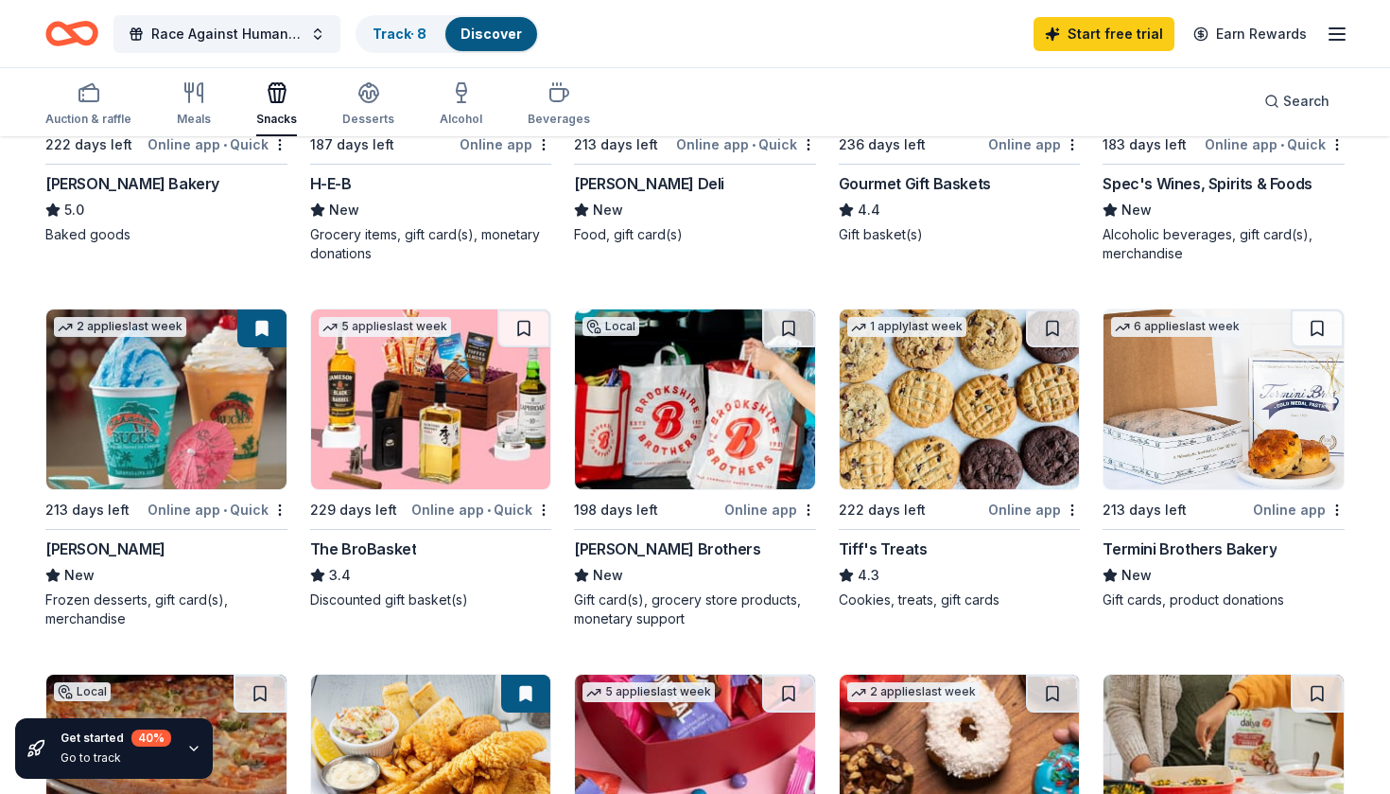
scroll to position [776, 0]
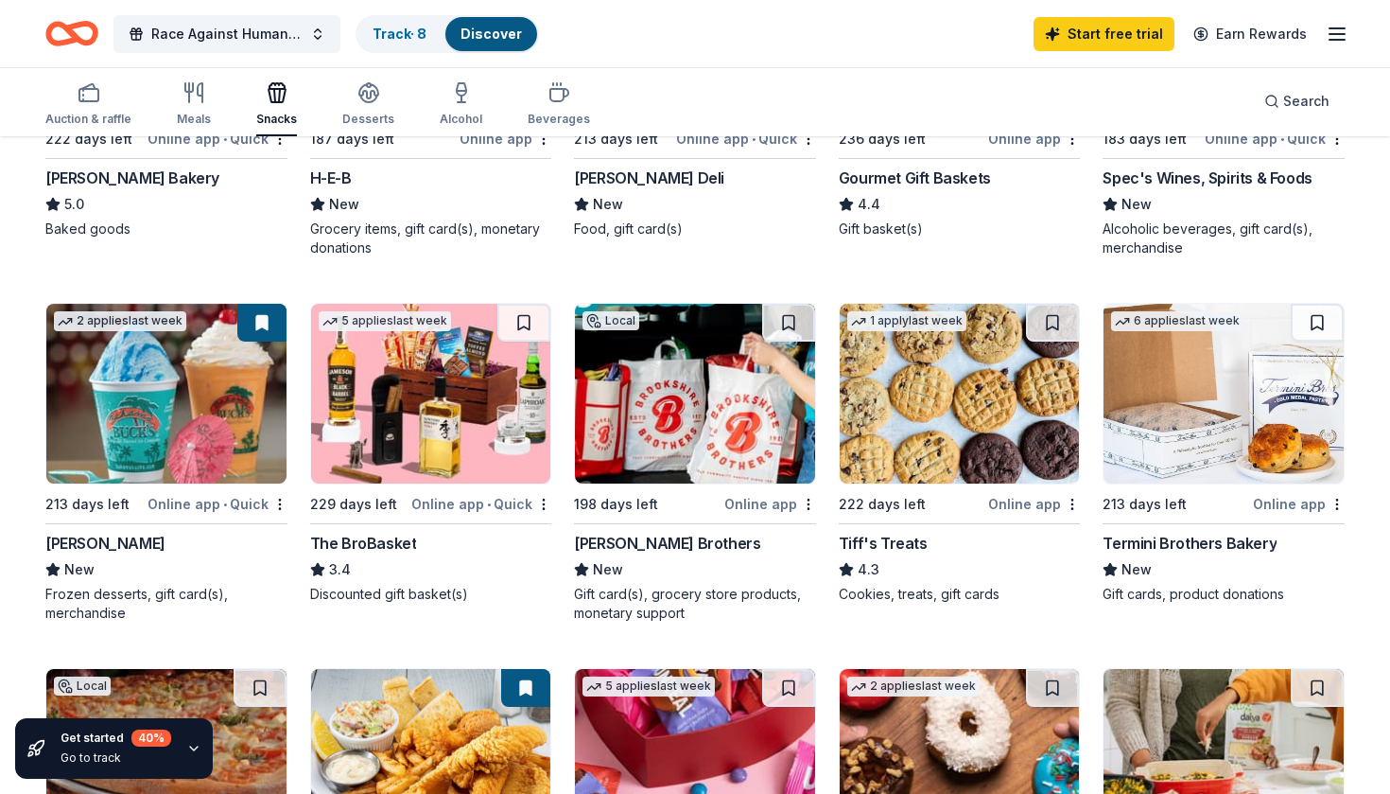
click at [284, 494] on div "Online app • Quick" at bounding box center [218, 504] width 140 height 24
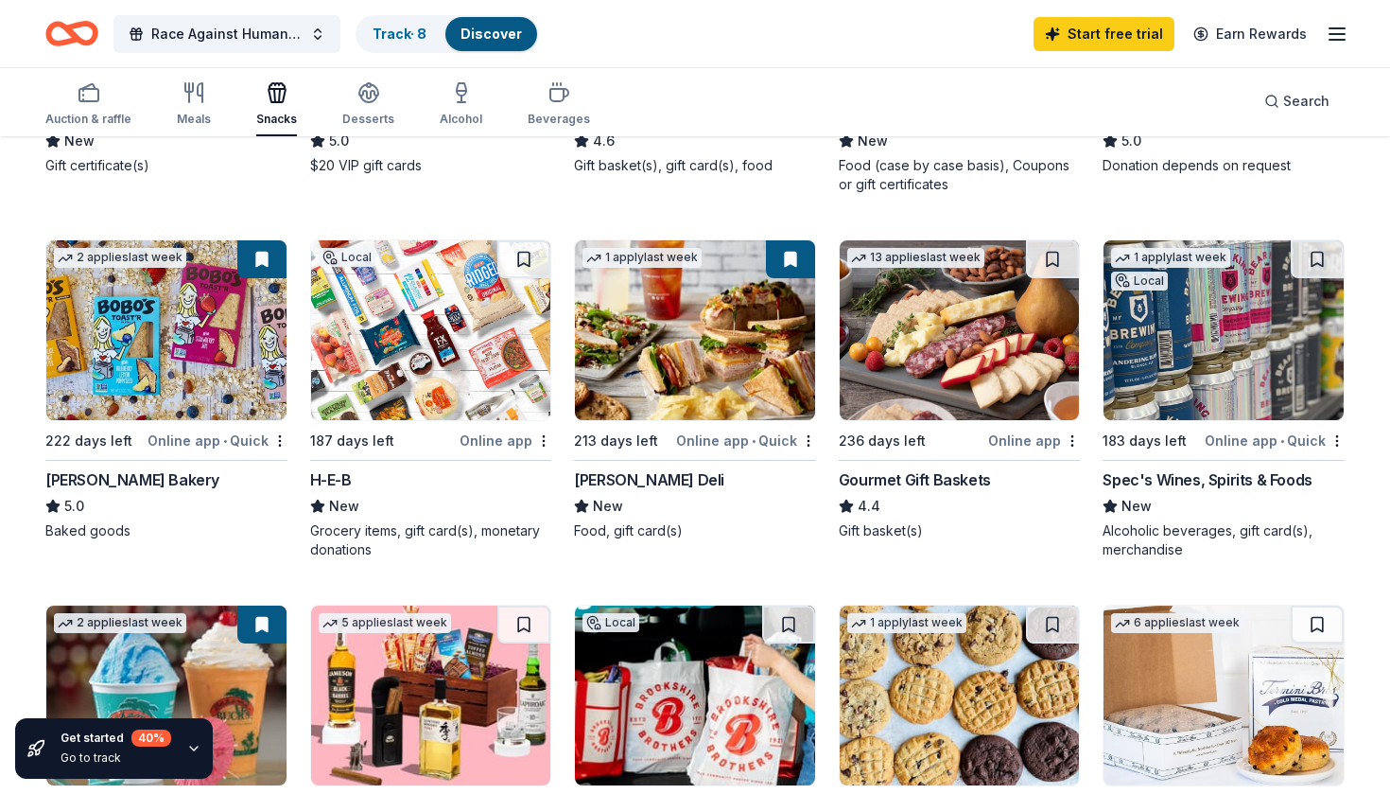
scroll to position [470, 0]
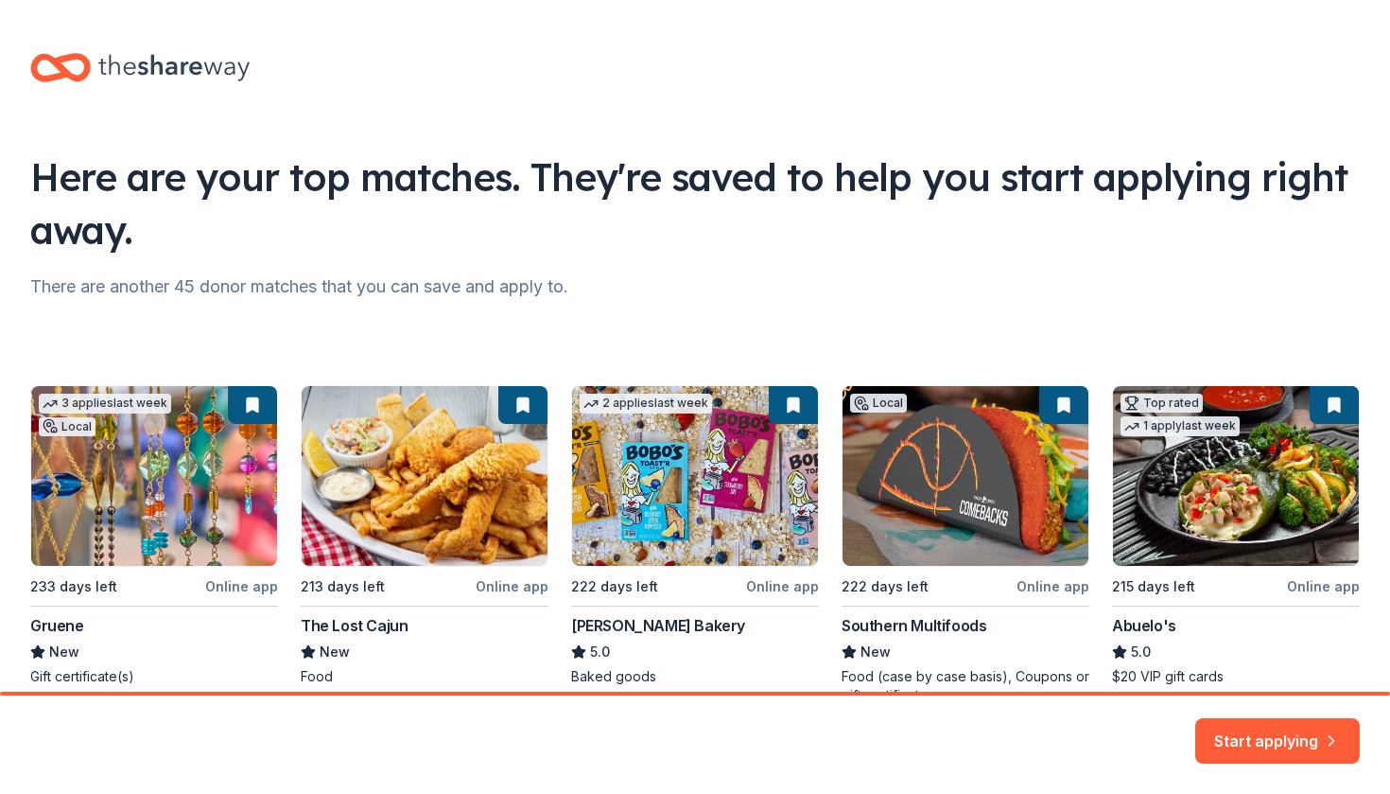
scroll to position [1, 0]
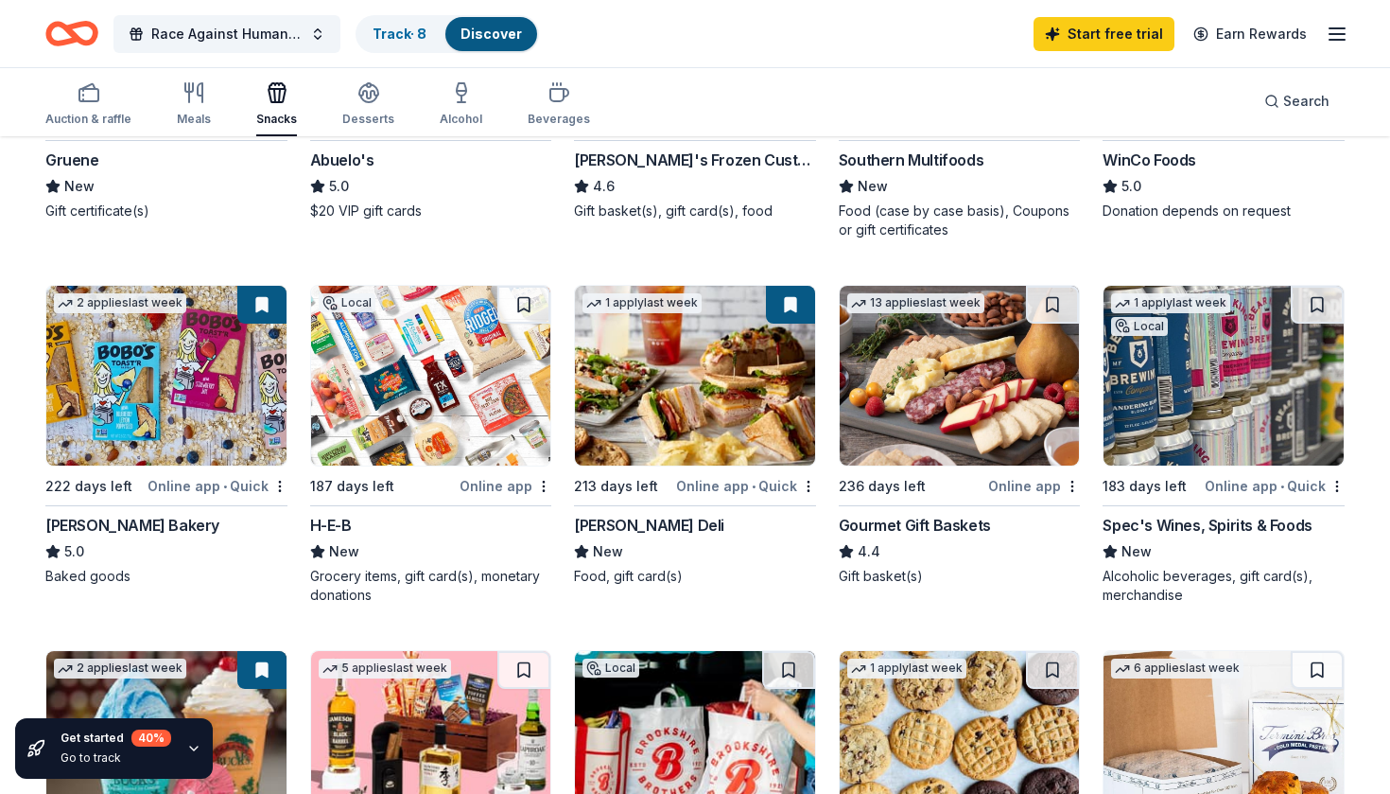
scroll to position [425, 0]
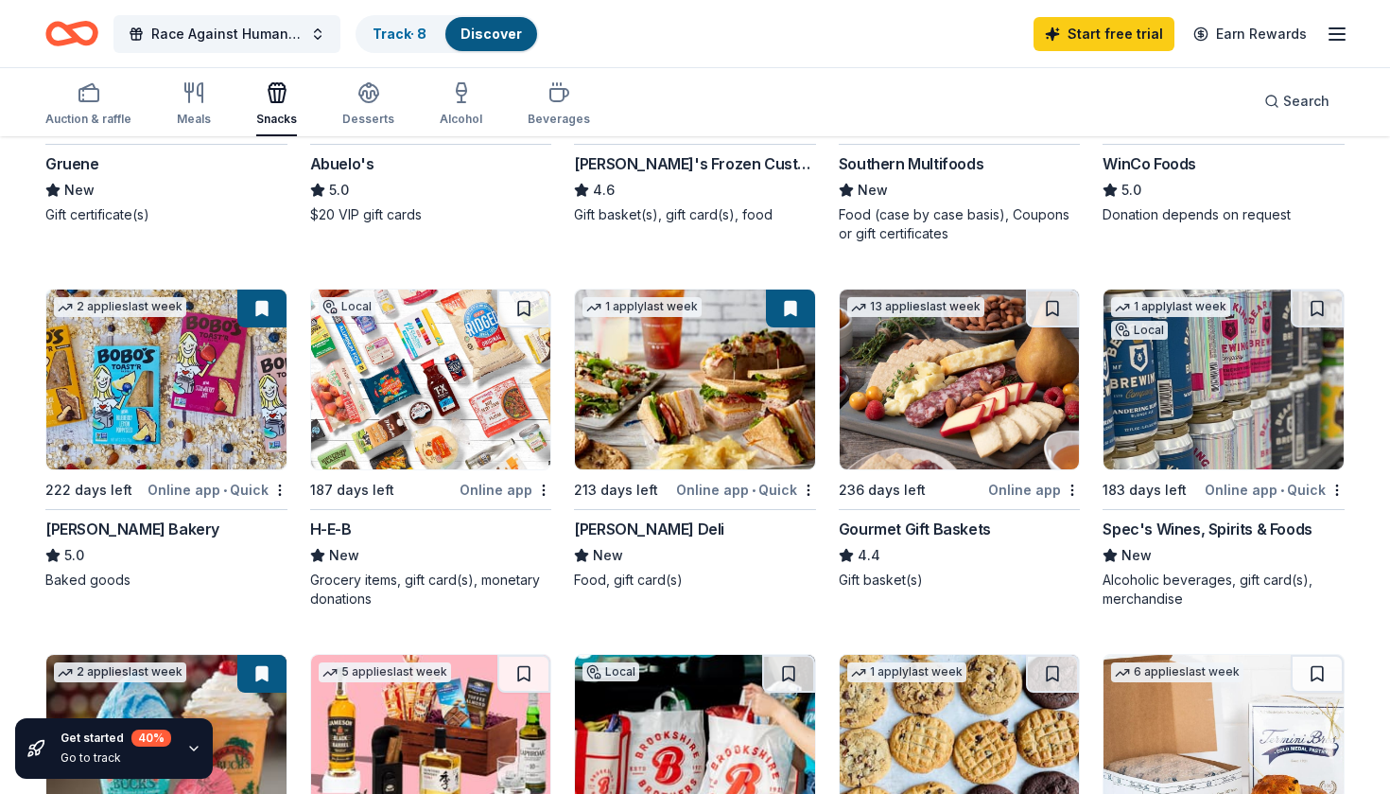
click at [1002, 379] on img at bounding box center [960, 379] width 240 height 180
click at [1337, 26] on icon "button" at bounding box center [1337, 34] width 23 height 23
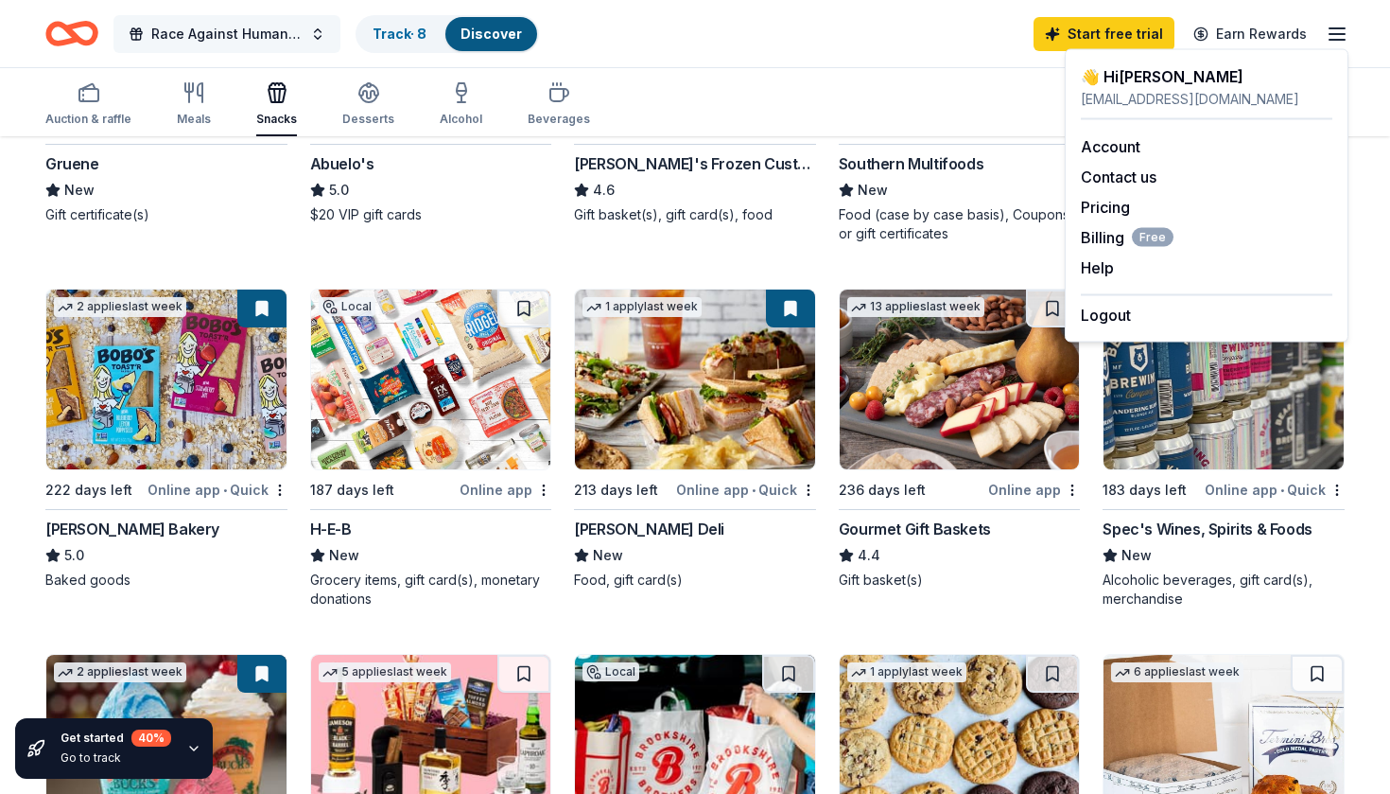
click at [312, 39] on button "Race Against Human Trafficking" at bounding box center [227, 34] width 227 height 38
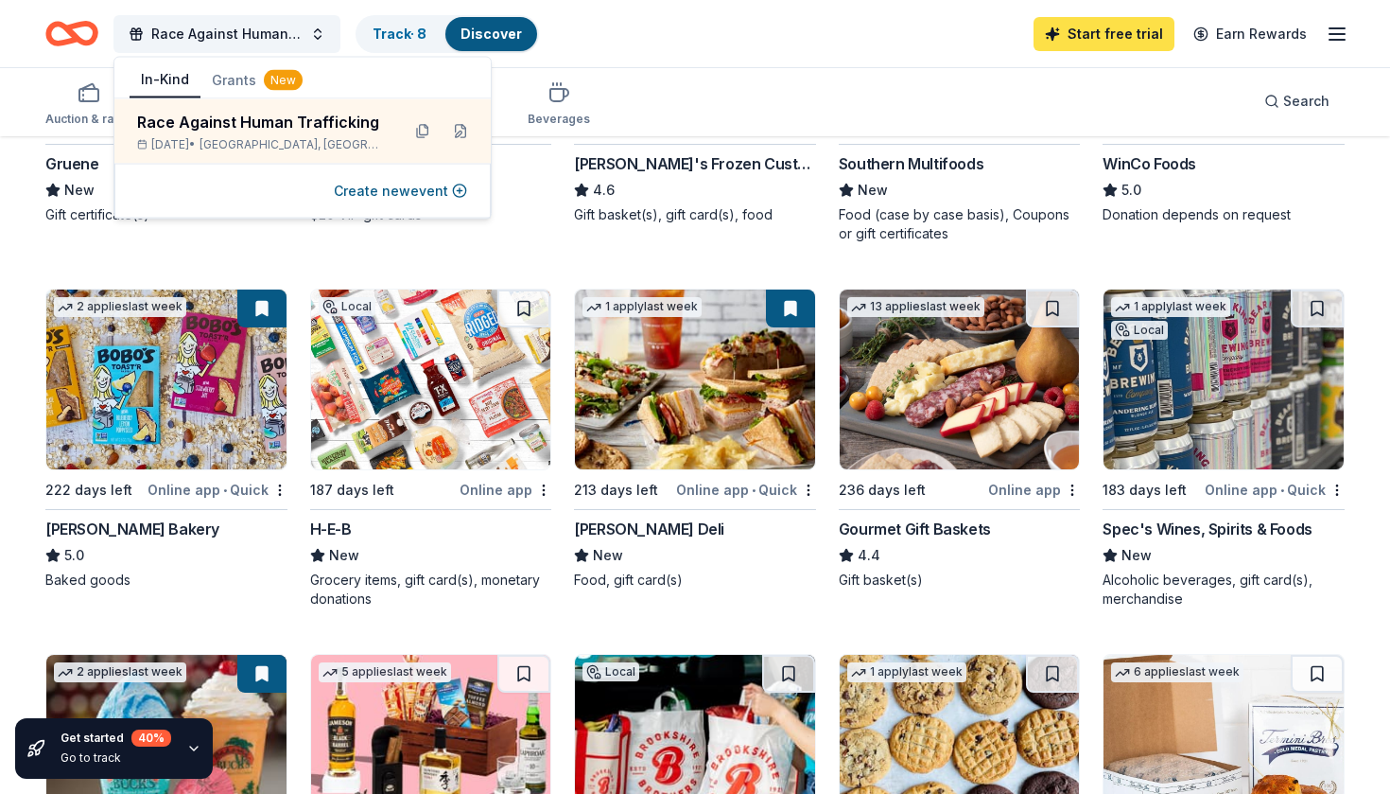
click at [1076, 39] on link "Start free trial" at bounding box center [1104, 34] width 141 height 34
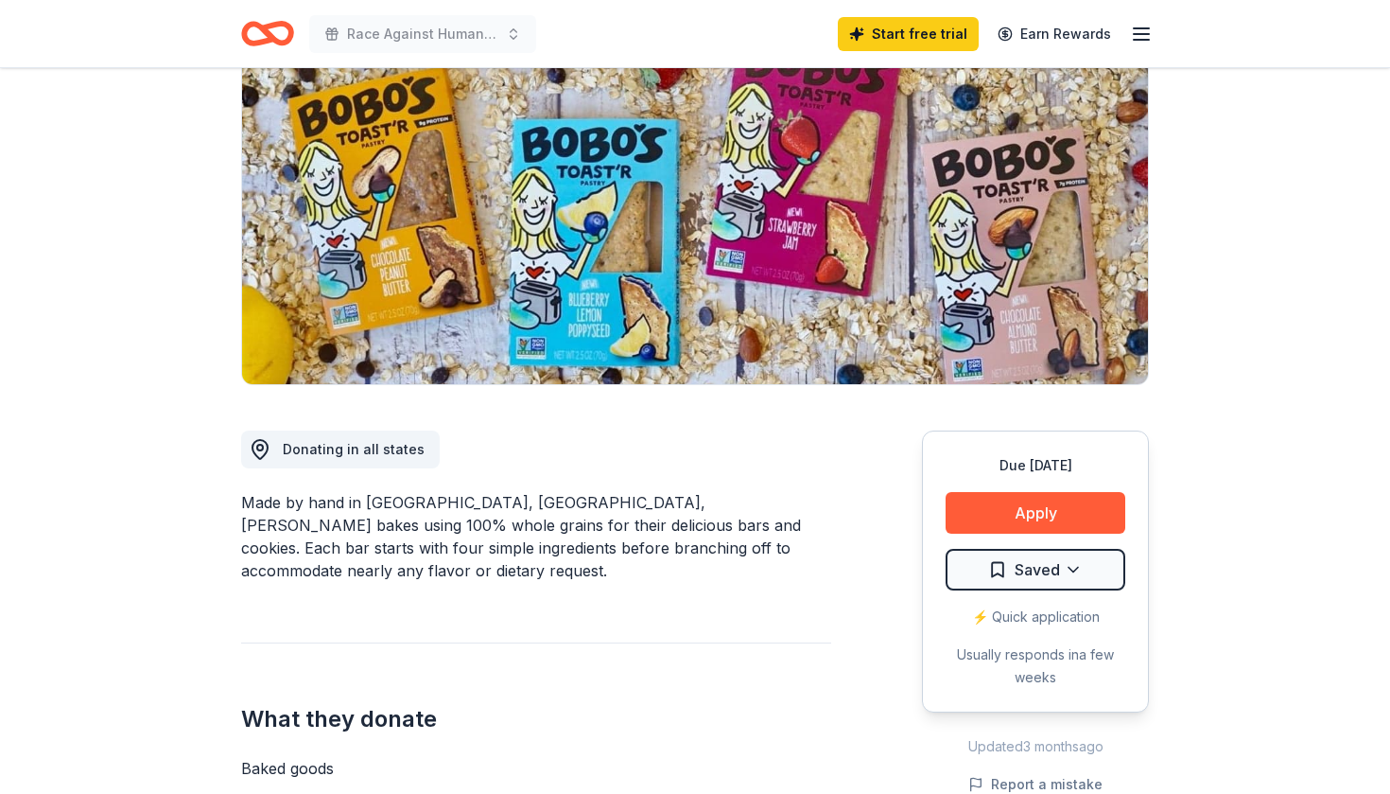
scroll to position [108, 0]
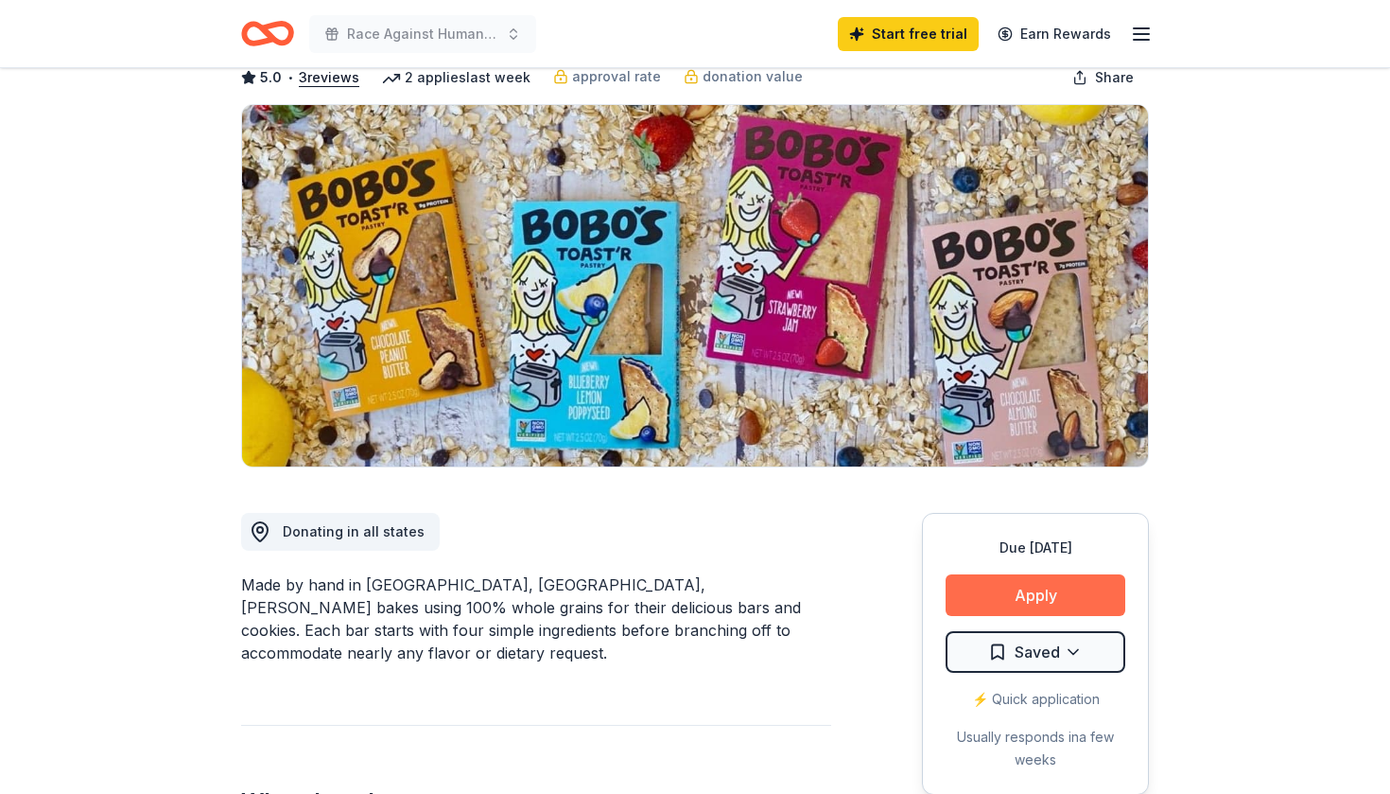
click at [1008, 591] on button "Apply" at bounding box center [1036, 595] width 180 height 42
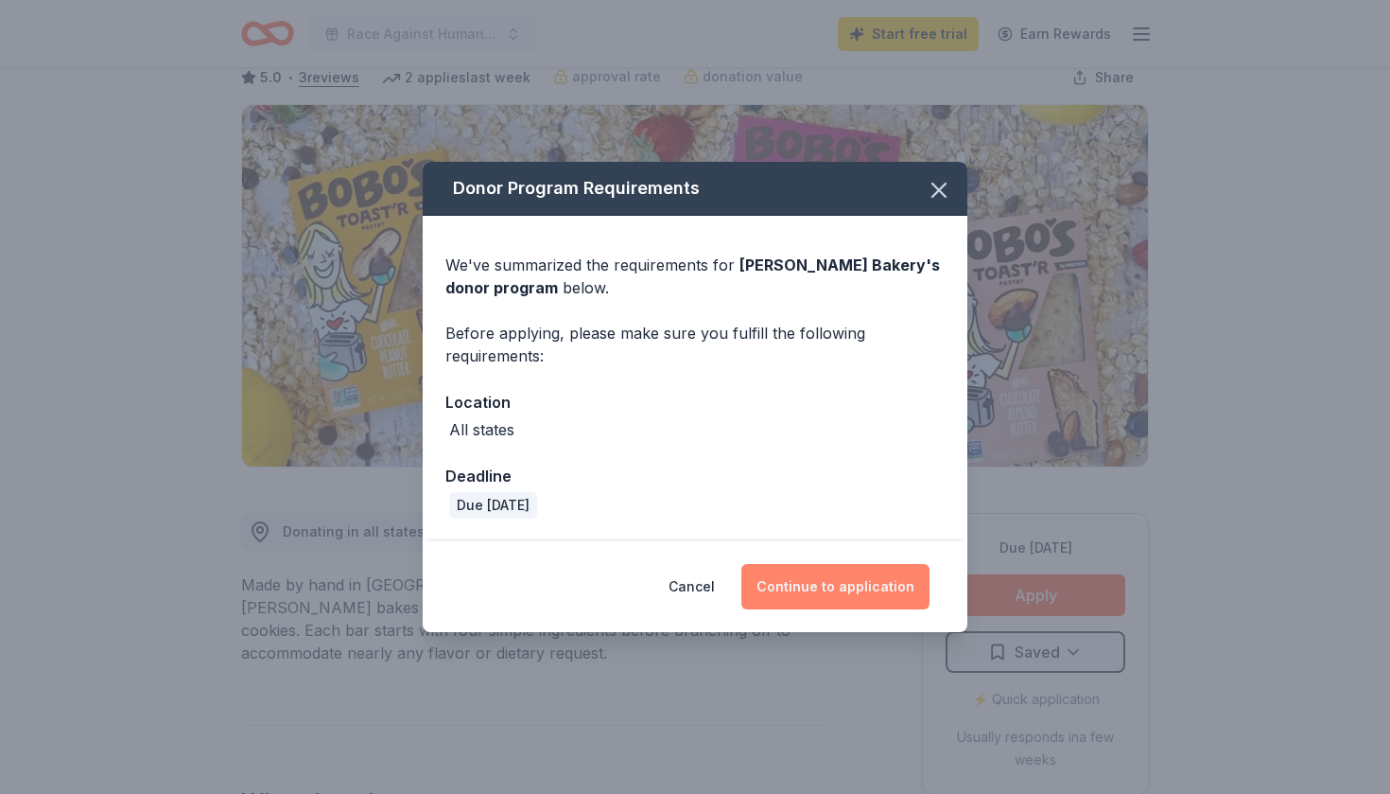
click at [782, 587] on button "Continue to application" at bounding box center [836, 586] width 188 height 45
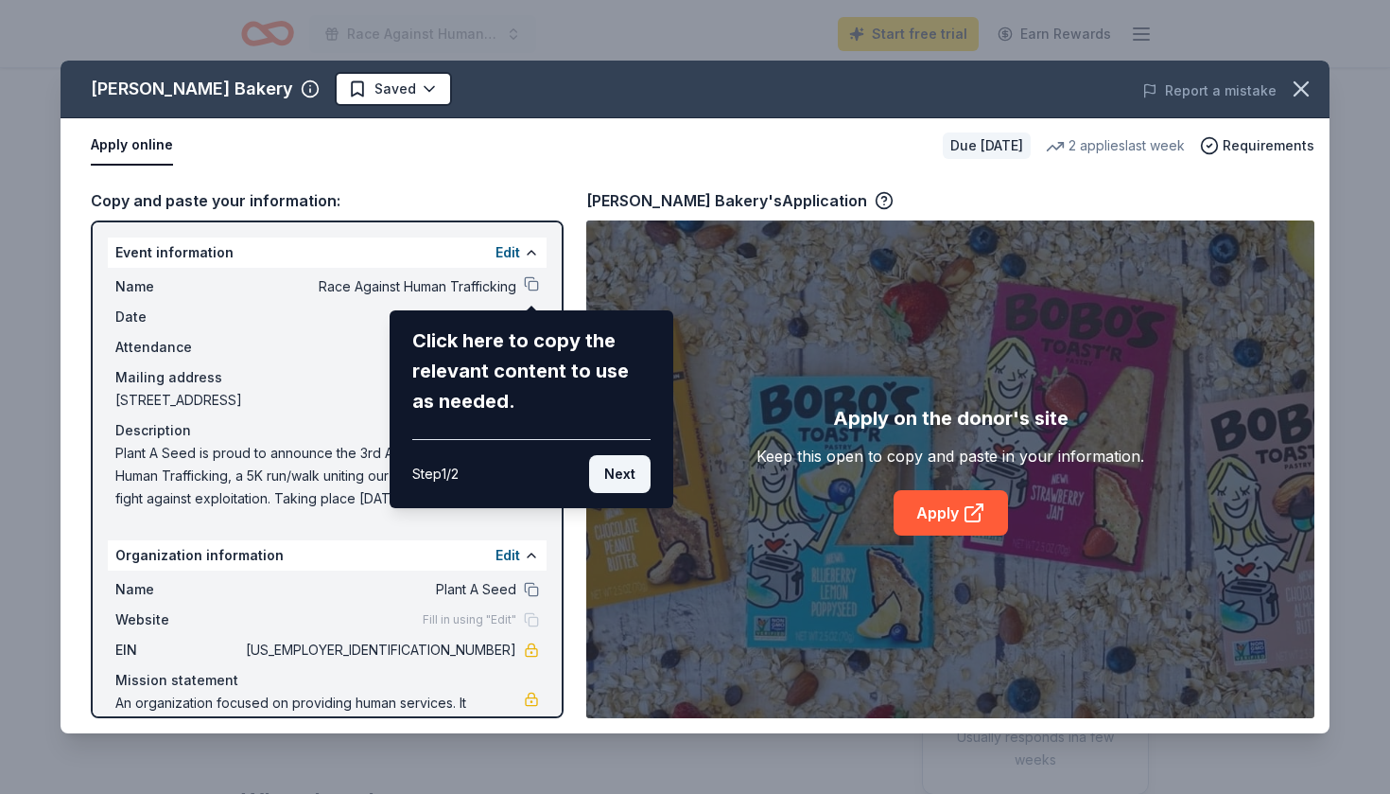
click at [620, 474] on button "Next" at bounding box center [619, 474] width 61 height 38
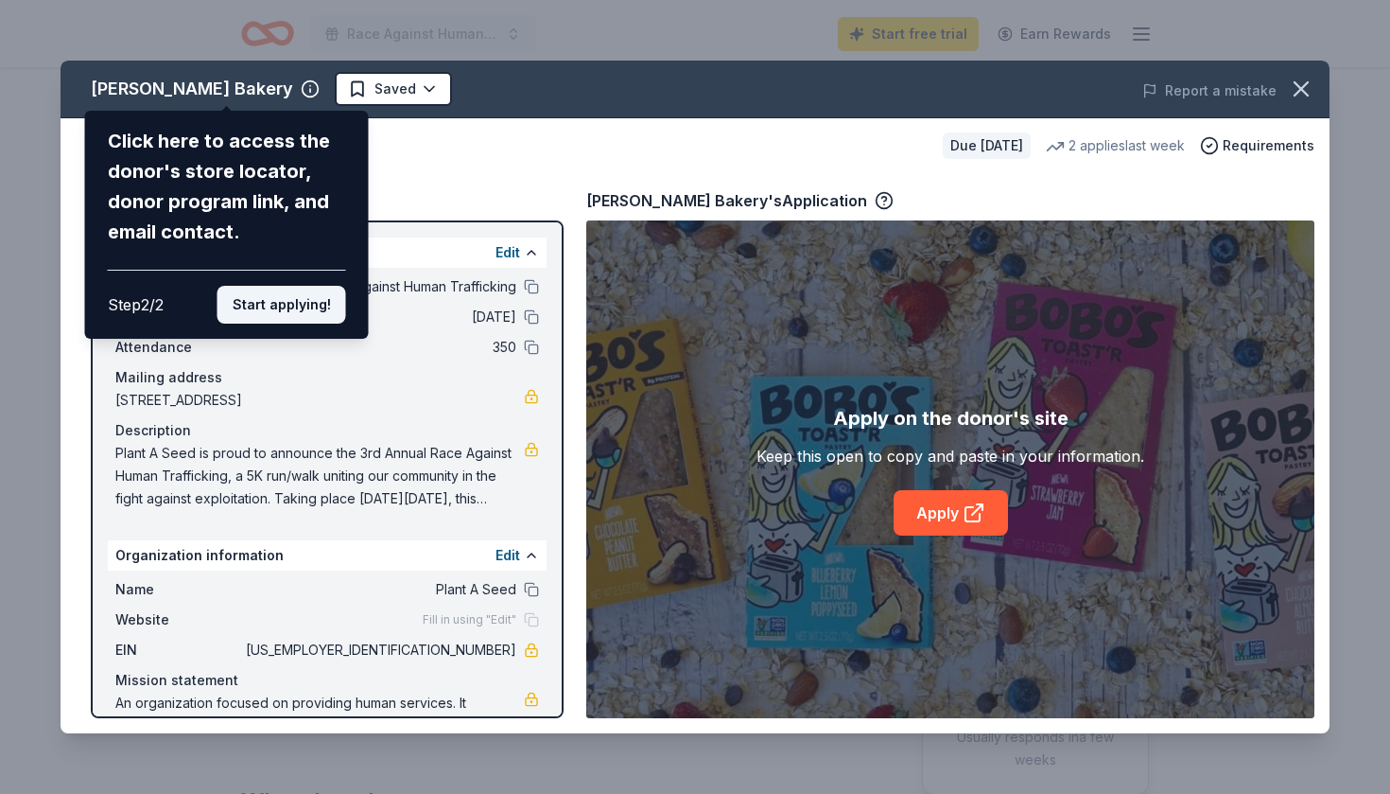
click at [295, 286] on button "Start applying!" at bounding box center [282, 305] width 129 height 38
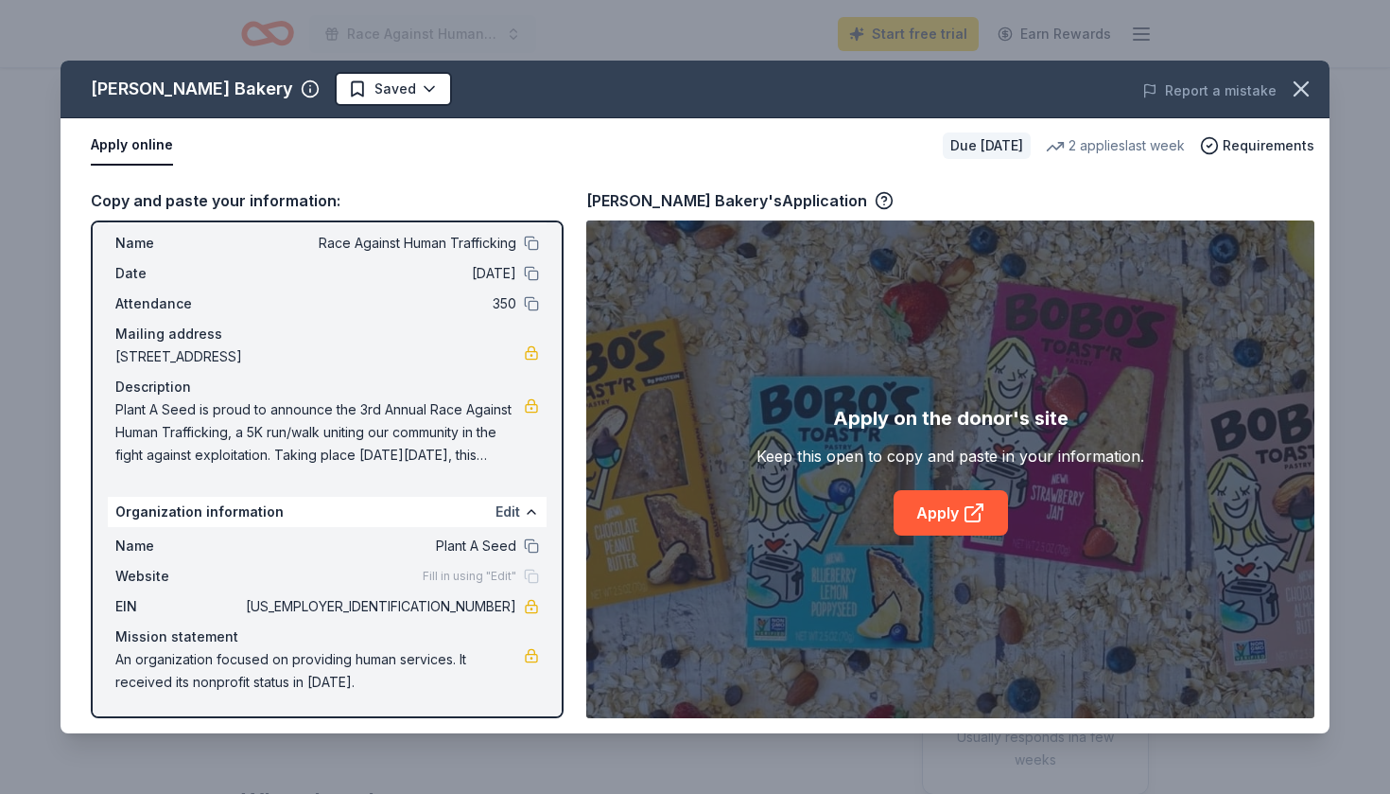
scroll to position [44, 0]
click at [938, 524] on link "Apply" at bounding box center [951, 512] width 114 height 45
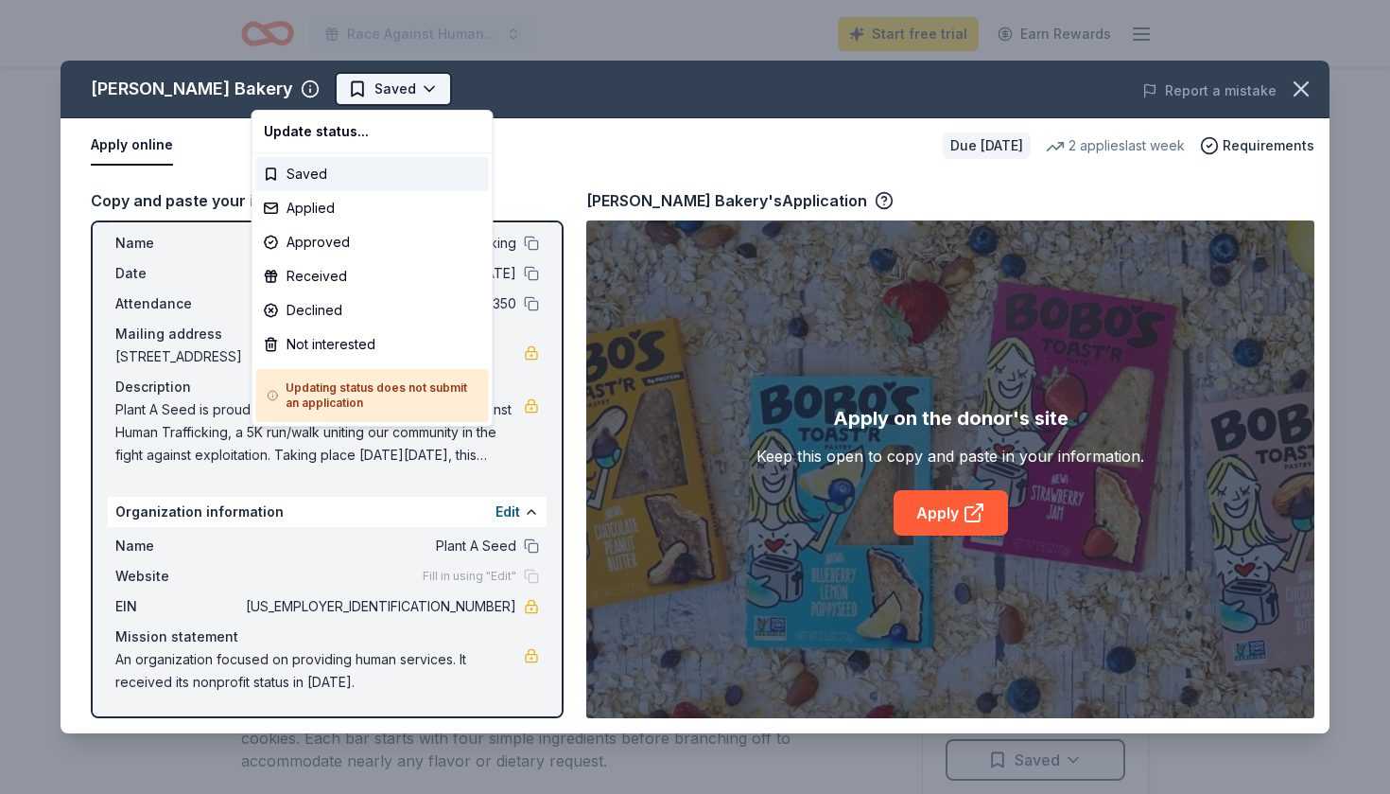
click at [333, 84] on html "Race Against Human Trafficking Start free trial Earn Rewards Due in 222 days Sh…" at bounding box center [695, 397] width 1390 height 794
click at [278, 84] on html "Race Against Human Trafficking Start free trial Earn Rewards Due in 222 days Sh…" at bounding box center [695, 397] width 1390 height 794
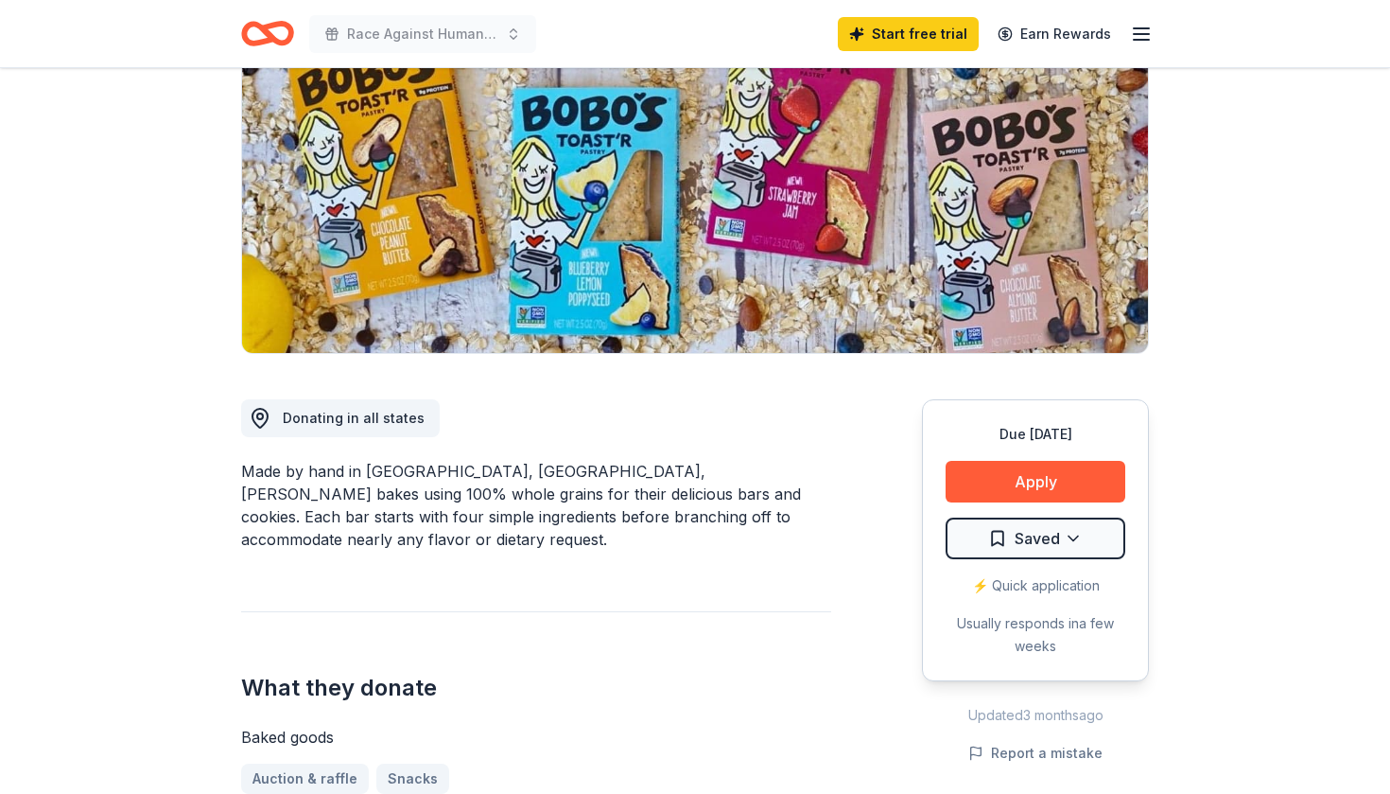
scroll to position [222, 0]
click at [1023, 482] on button "Apply" at bounding box center [1036, 481] width 180 height 42
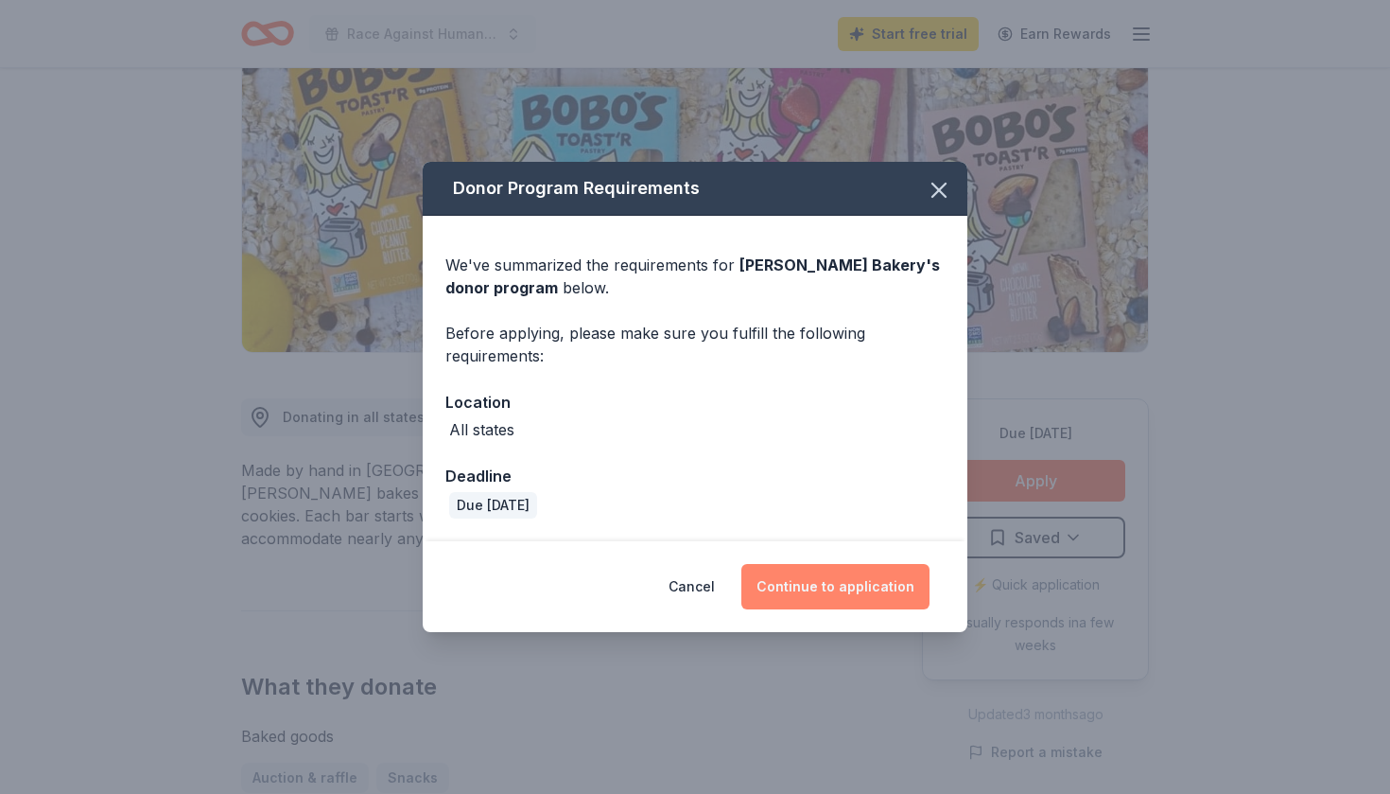
click at [824, 570] on button "Continue to application" at bounding box center [836, 586] width 188 height 45
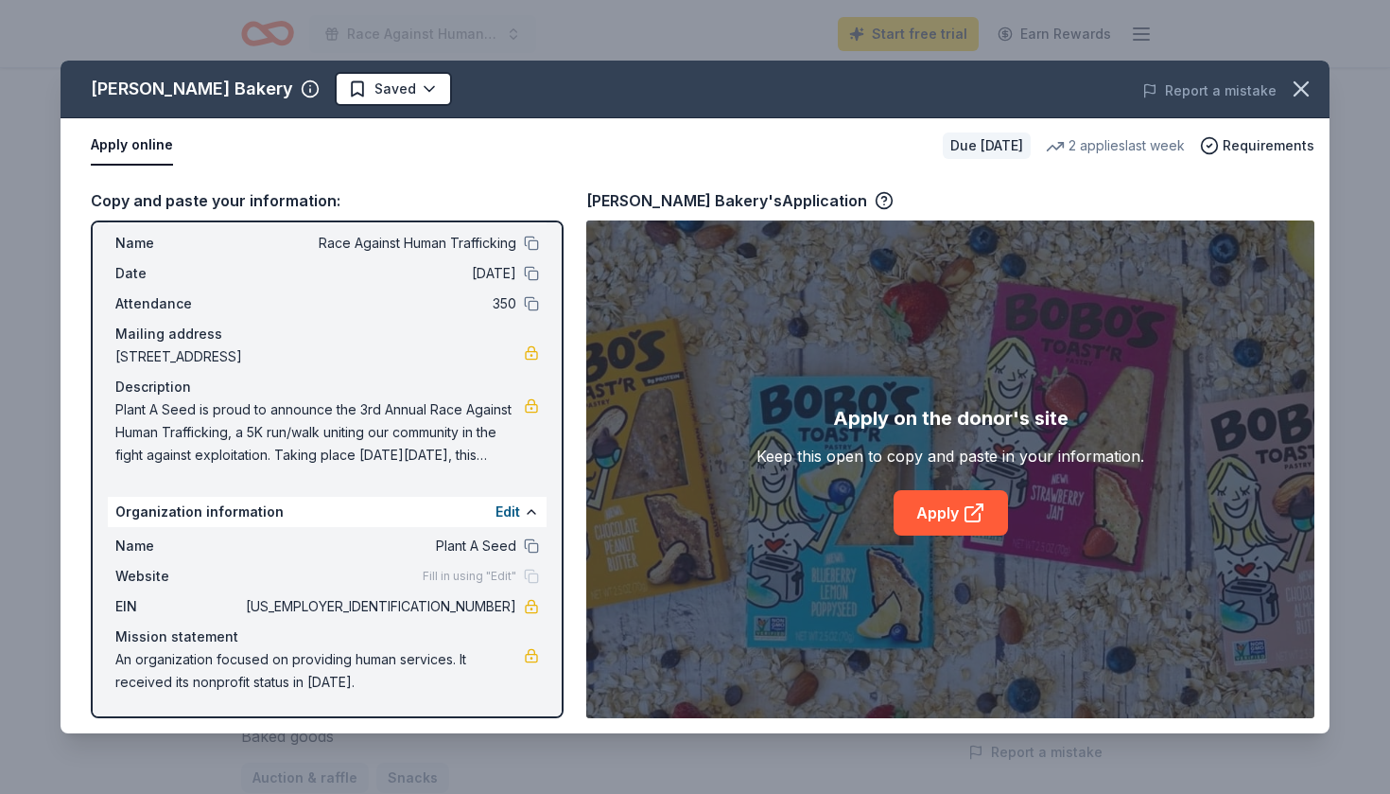
scroll to position [44, 0]
click at [408, 423] on span "Plant A Seed is proud to announce the 3rd Annual Race Against Human Trafficking…" at bounding box center [319, 432] width 409 height 68
click at [919, 502] on link "Apply" at bounding box center [951, 512] width 114 height 45
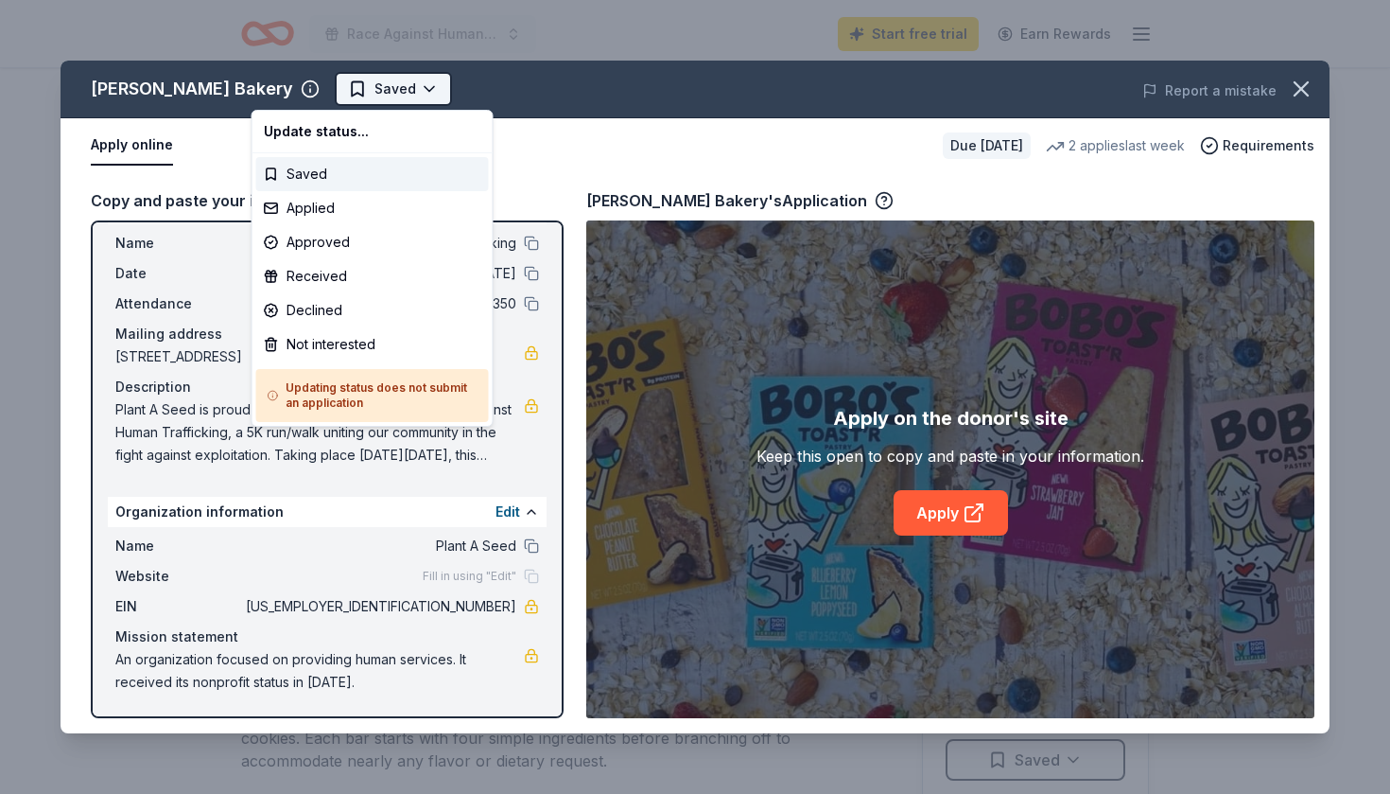
click at [342, 80] on html "Race Against Human Trafficking Start free trial Earn Rewards Due in 222 days Sh…" at bounding box center [695, 397] width 1390 height 794
click at [305, 206] on div "Applied" at bounding box center [372, 208] width 233 height 34
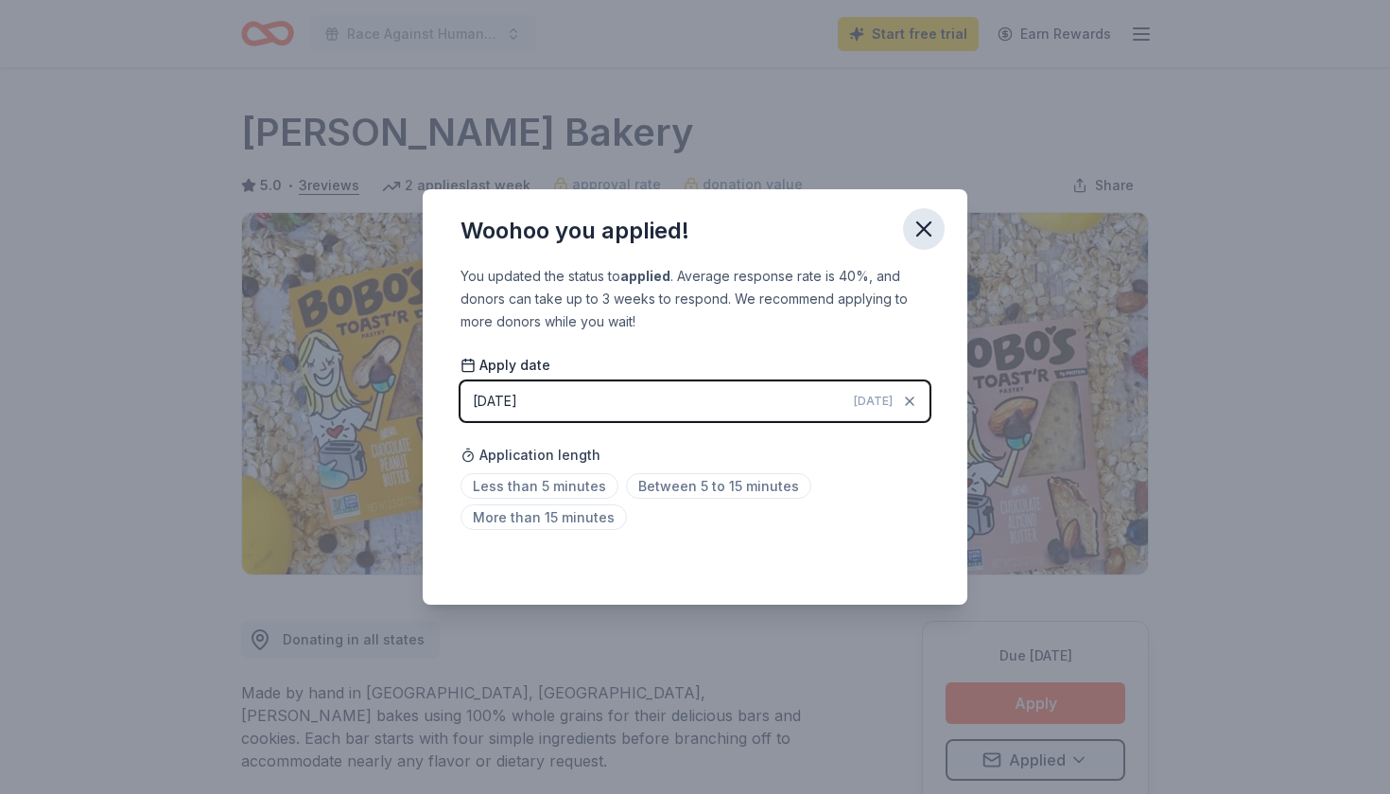
click at [929, 224] on icon "button" at bounding box center [923, 228] width 13 height 13
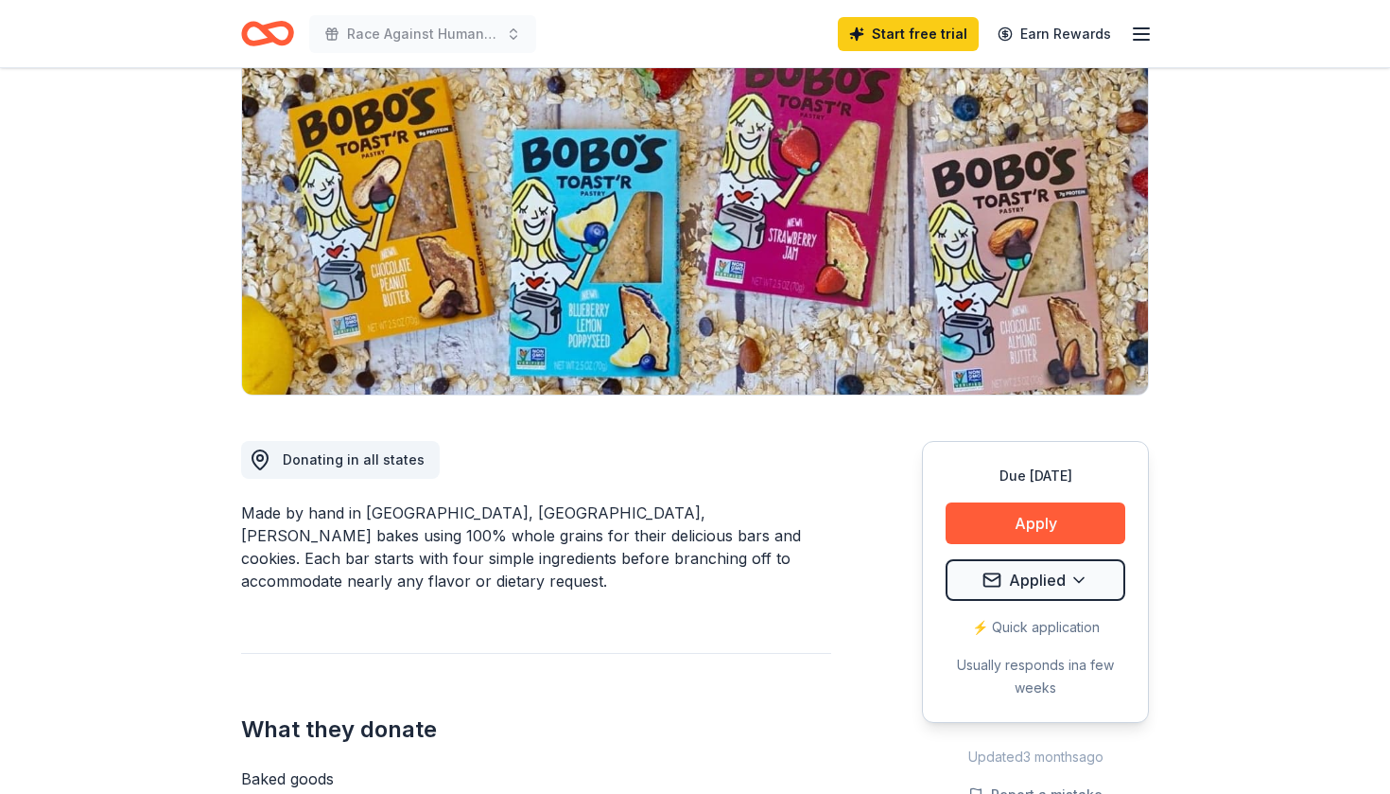
scroll to position [179, 0]
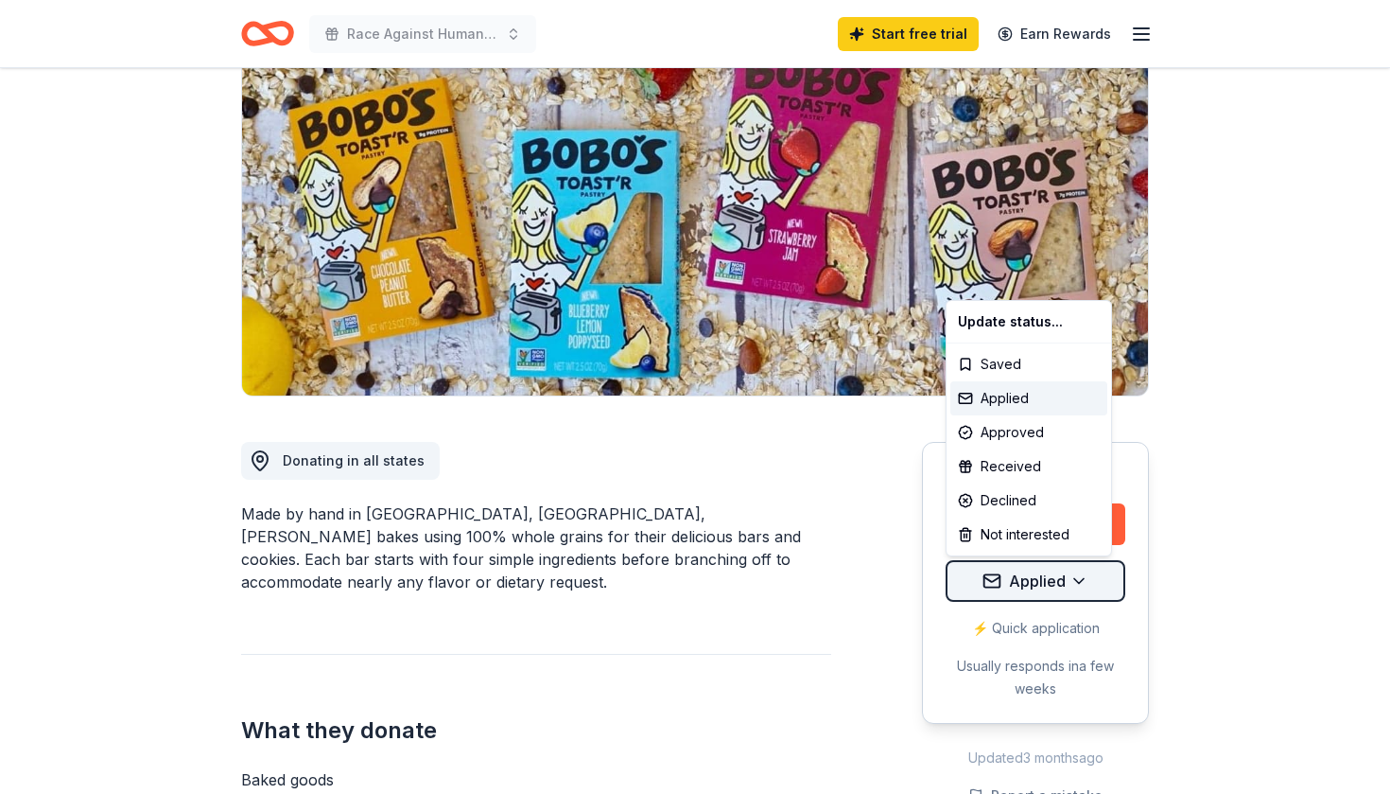
click at [1033, 579] on html "Race Against Human Trafficking Start free trial Earn Rewards Due in 222 days Sh…" at bounding box center [695, 218] width 1390 height 794
click at [1012, 398] on div "Applied" at bounding box center [1029, 398] width 157 height 34
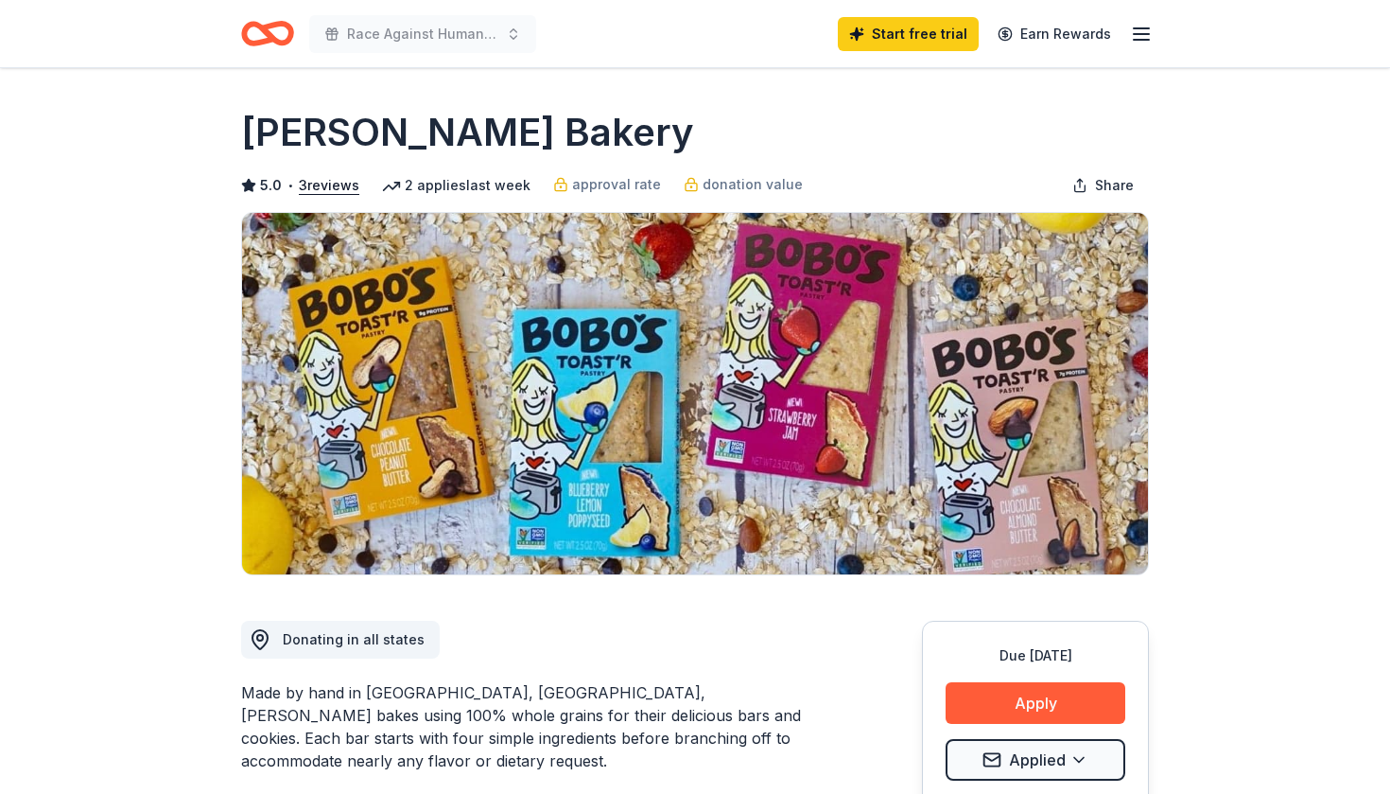
scroll to position [0, 0]
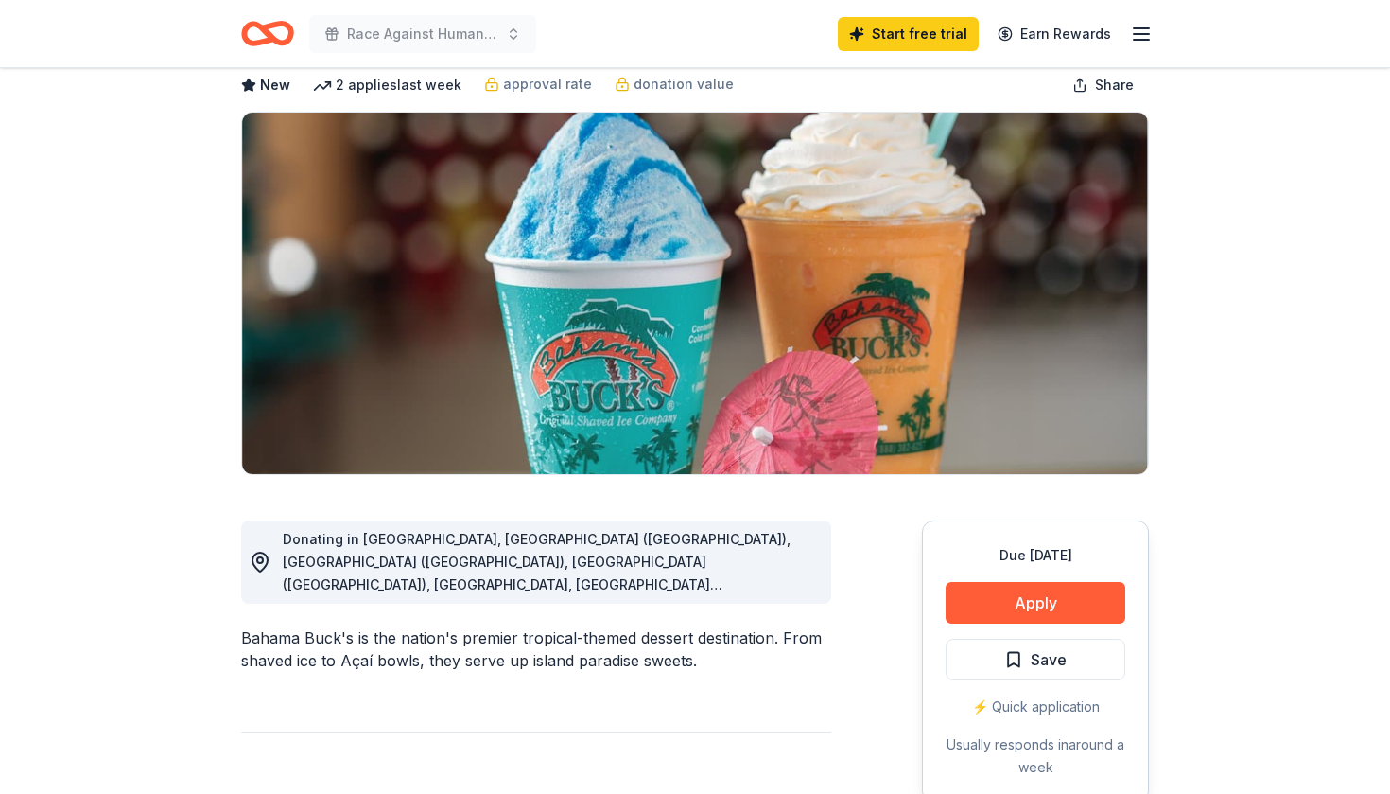
scroll to position [103, 0]
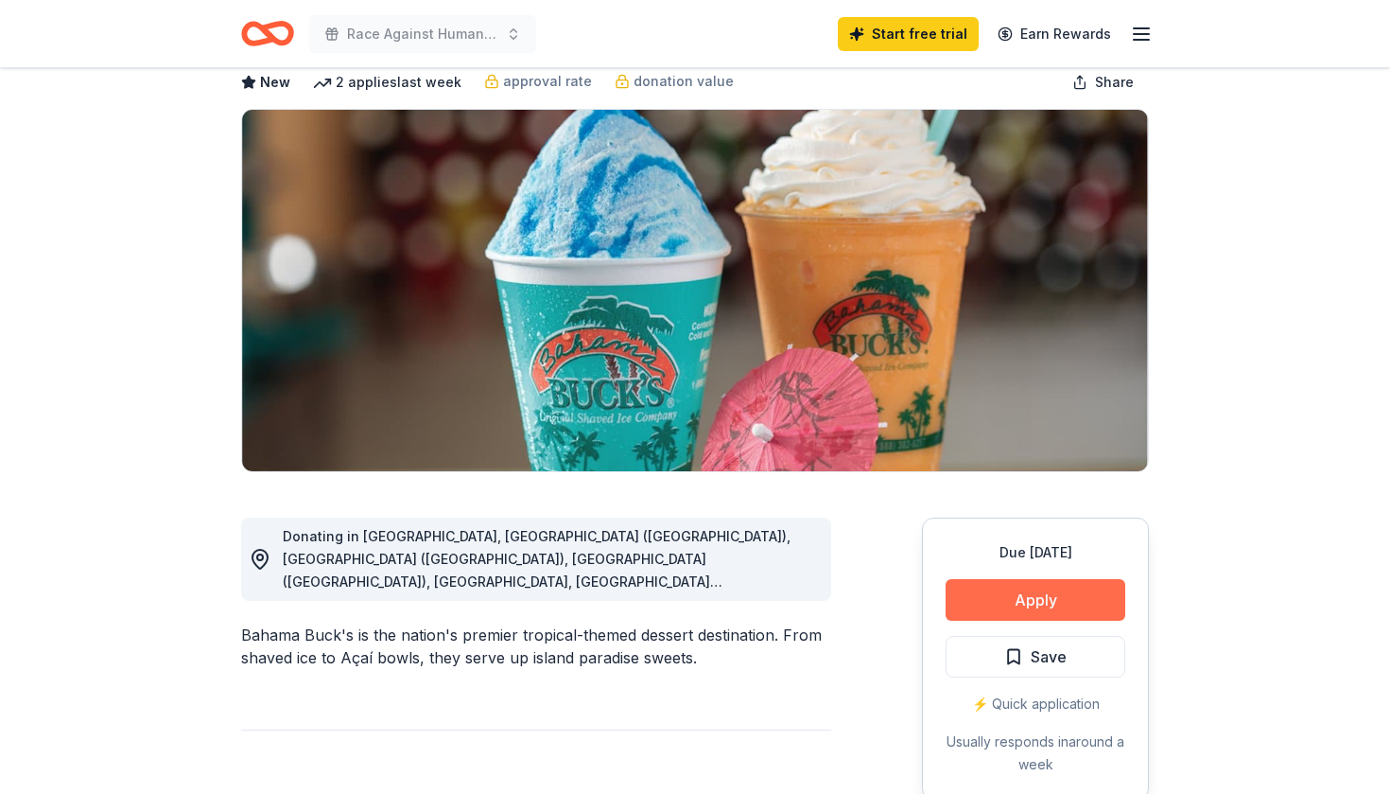
click at [1033, 593] on button "Apply" at bounding box center [1036, 600] width 180 height 42
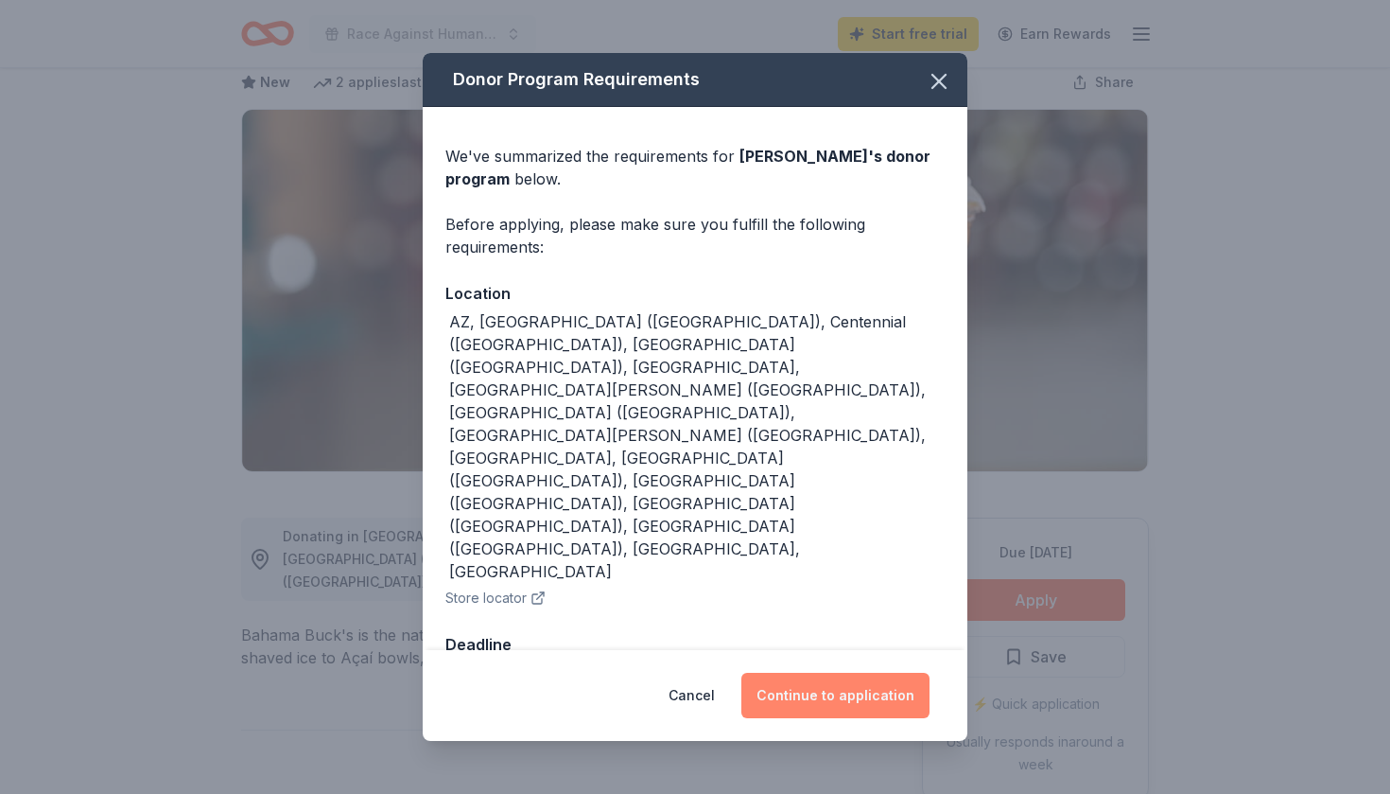
click at [833, 673] on button "Continue to application" at bounding box center [836, 695] width 188 height 45
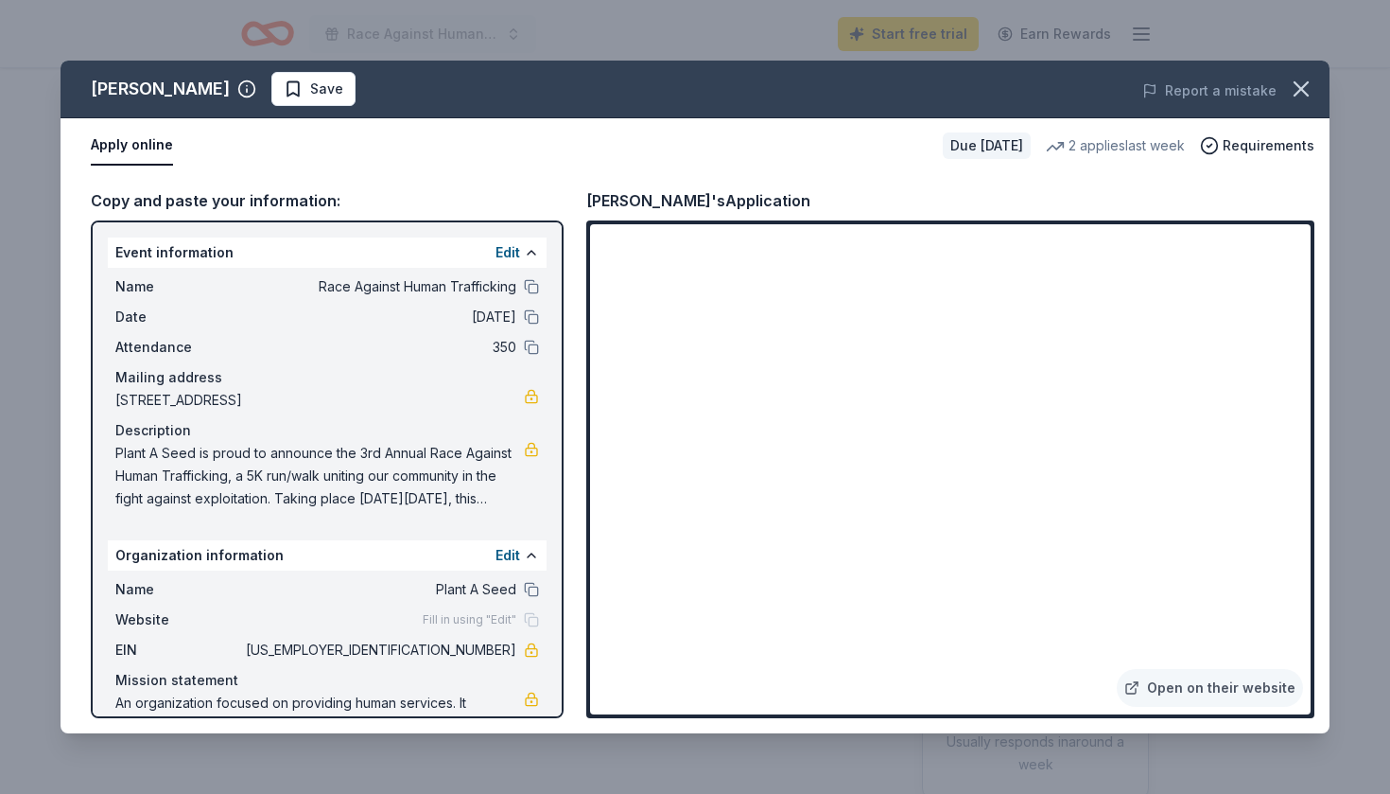
drag, startPoint x: 126, startPoint y: 281, endPoint x: 338, endPoint y: 456, distance: 274.8
click at [338, 456] on div "Name Race Against Human Trafficking Date 05/17/26 Attendance 350 Mailing addres…" at bounding box center [327, 393] width 439 height 250
click at [419, 552] on div "Organization information Edit" at bounding box center [327, 555] width 439 height 30
click at [385, 618] on div "Website Fill in using "Edit"" at bounding box center [327, 619] width 424 height 23
drag, startPoint x: 118, startPoint y: 452, endPoint x: 256, endPoint y: 497, distance: 145.1
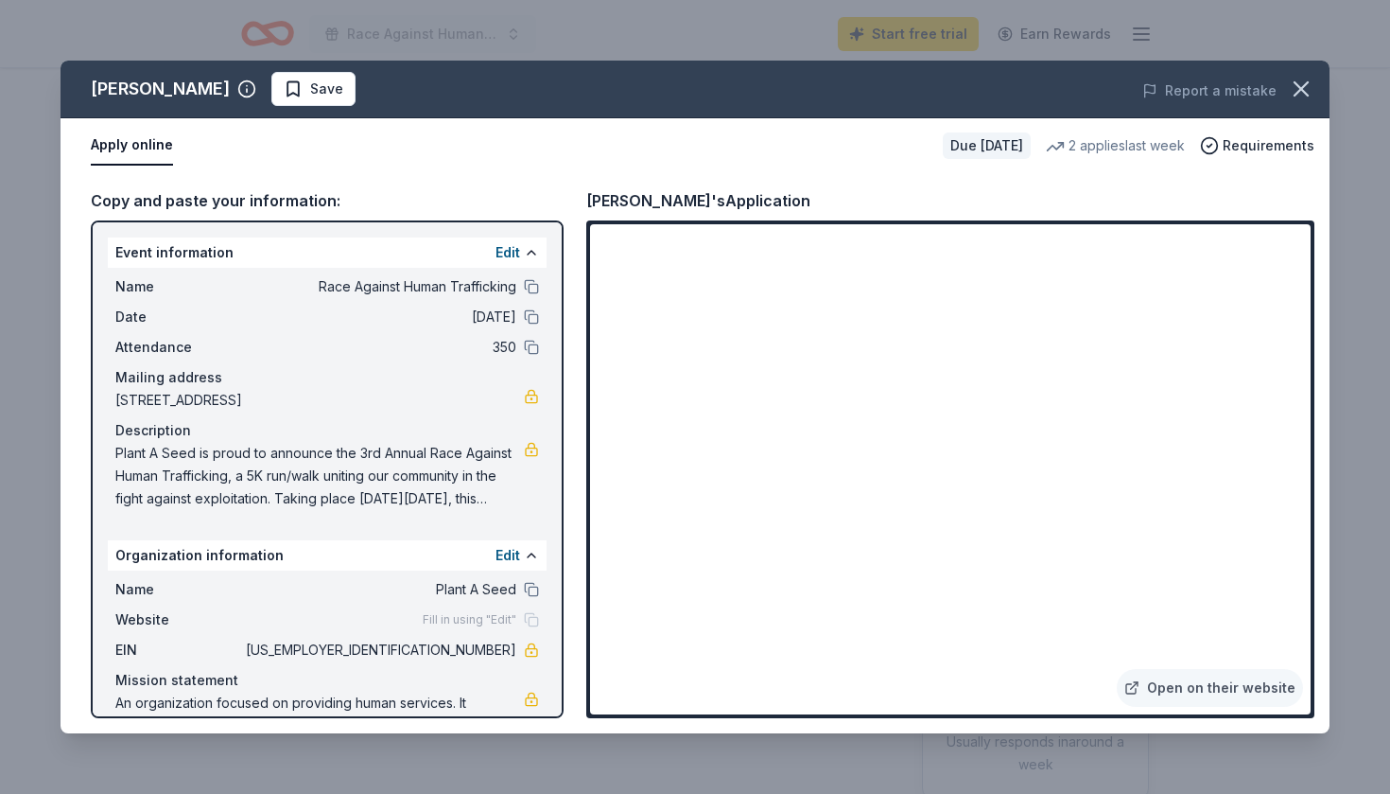
click at [305, 509] on span "Plant A Seed is proud to announce the 3rd Annual Race Against Human Trafficking…" at bounding box center [319, 476] width 409 height 68
click at [236, 490] on span "Plant A Seed is proud to announce the 3rd Annual Race Against Human Trafficking…" at bounding box center [319, 476] width 409 height 68
click at [261, 482] on span "Plant A Seed is proud to announce the 3rd Annual Race Against Human Trafficking…" at bounding box center [319, 476] width 409 height 68
click at [261, 480] on span "Plant A Seed is proud to announce the 3rd Annual Race Against Human Trafficking…" at bounding box center [319, 476] width 409 height 68
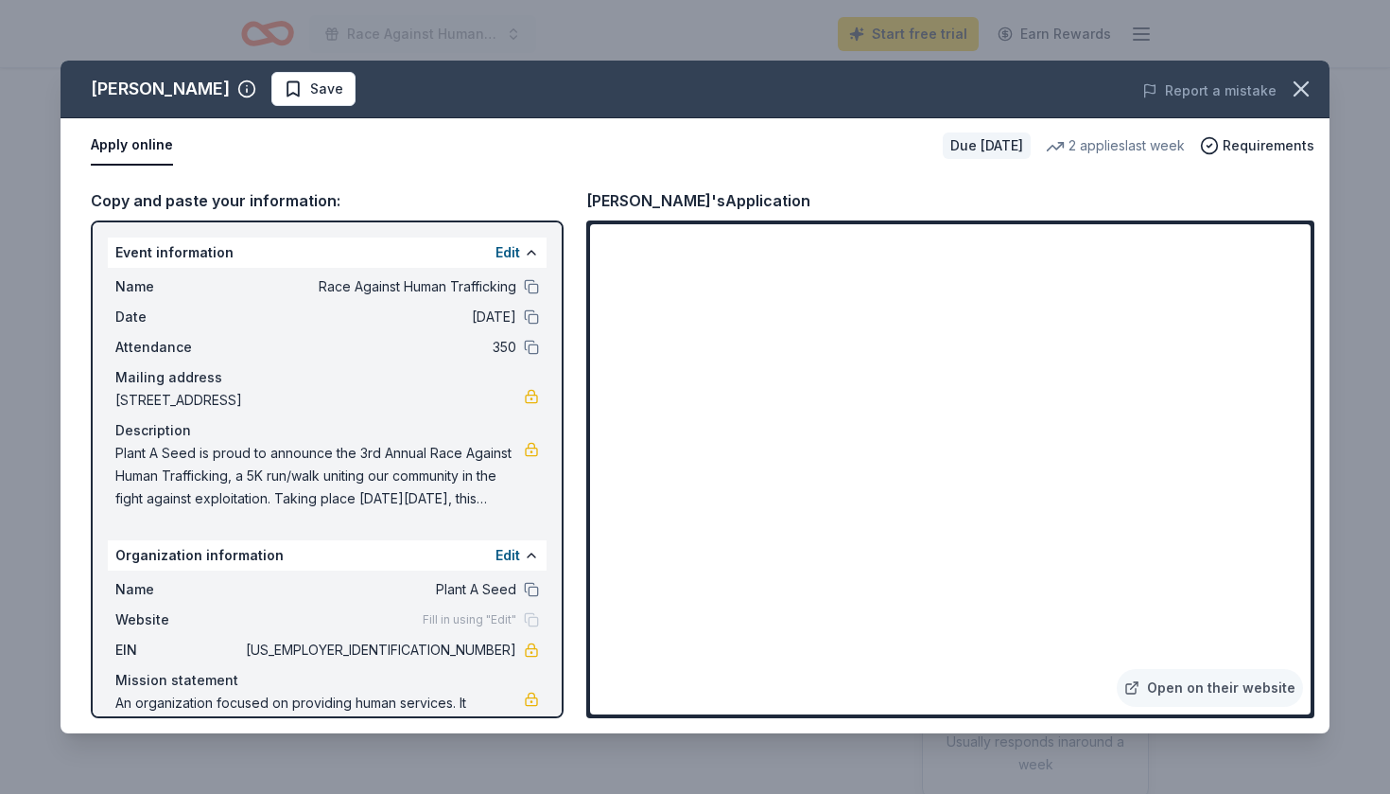
click at [261, 480] on span "Plant A Seed is proud to announce the 3rd Annual Race Against Human Trafficking…" at bounding box center [319, 476] width 409 height 68
click at [524, 252] on button at bounding box center [531, 252] width 15 height 15
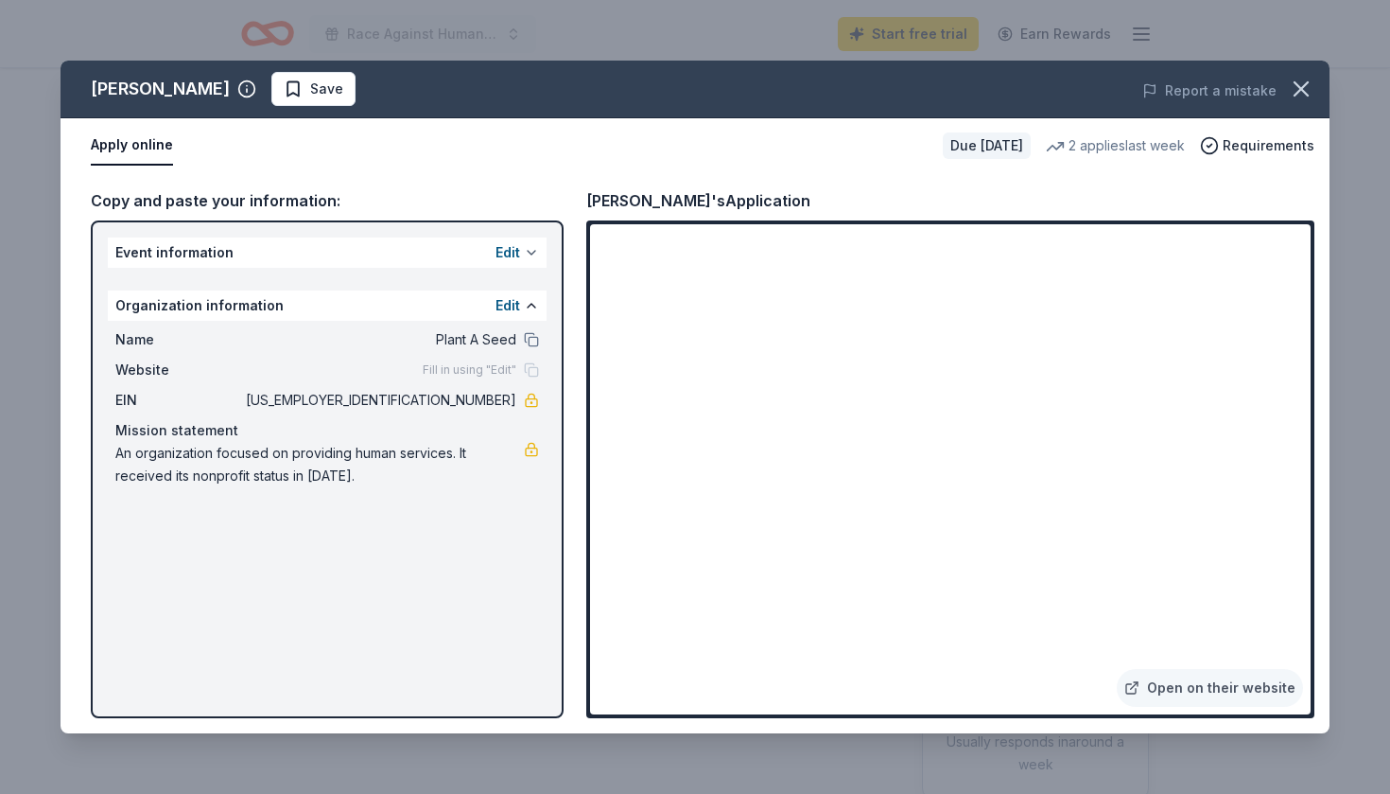
click at [524, 252] on button at bounding box center [531, 252] width 15 height 15
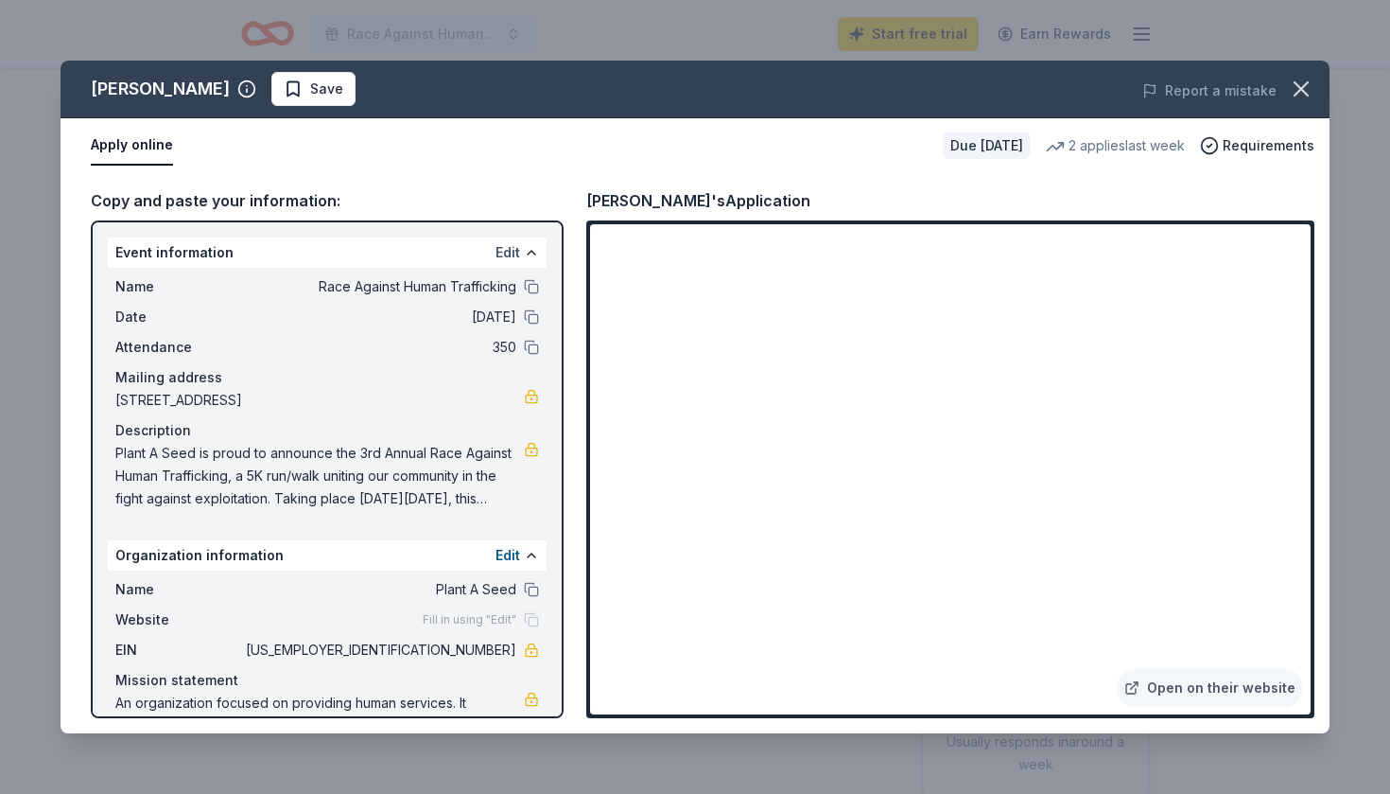
click at [509, 250] on button "Edit" at bounding box center [508, 252] width 25 height 23
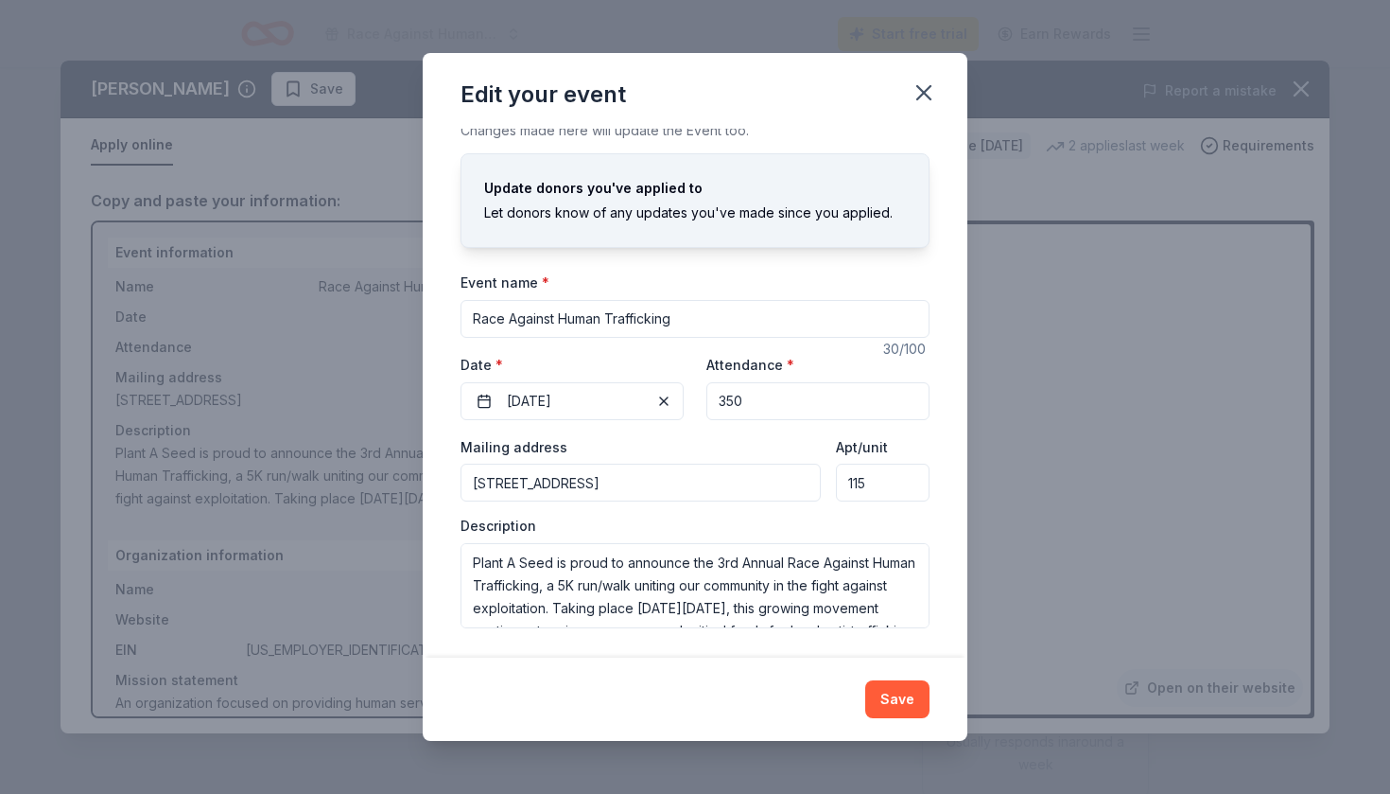
scroll to position [9, 0]
click at [512, 585] on textarea "Plant A Seed is proud to announce the 3rd Annual Race Against Human Trafficking…" at bounding box center [695, 586] width 469 height 85
click at [896, 692] on button "Save" at bounding box center [897, 699] width 64 height 38
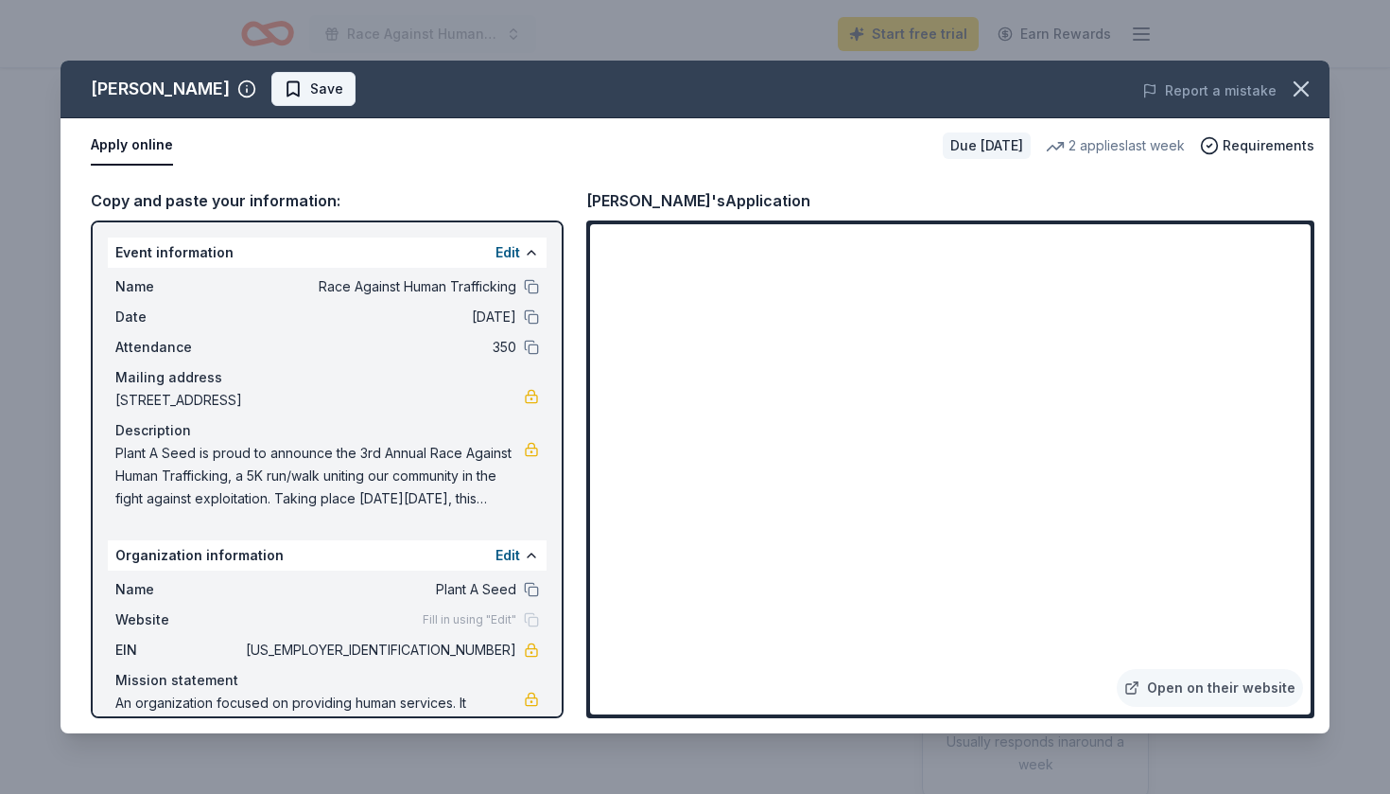
click at [310, 93] on span "Save" at bounding box center [326, 89] width 33 height 23
click at [1249, 152] on span "Requirements" at bounding box center [1269, 145] width 92 height 23
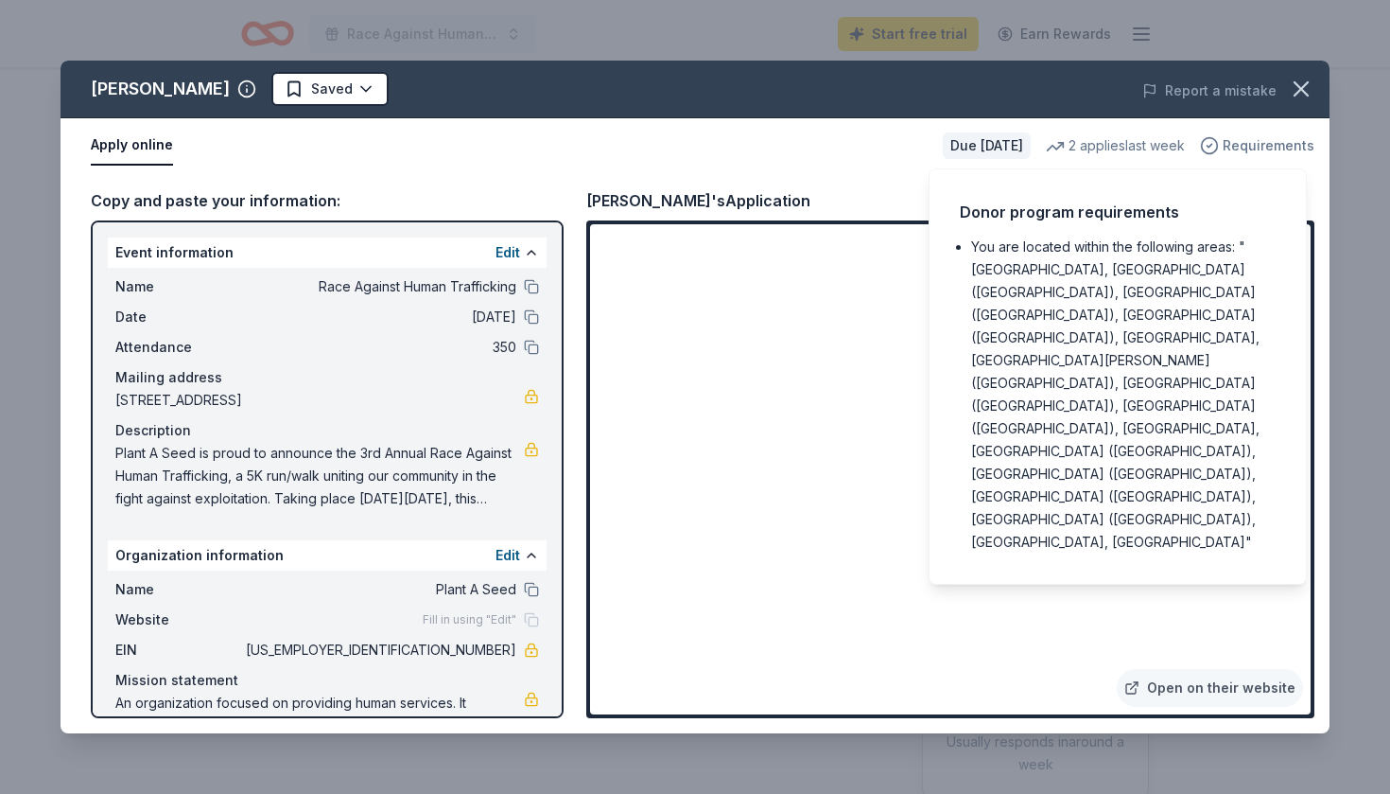
click at [1242, 148] on span "Requirements" at bounding box center [1269, 145] width 92 height 23
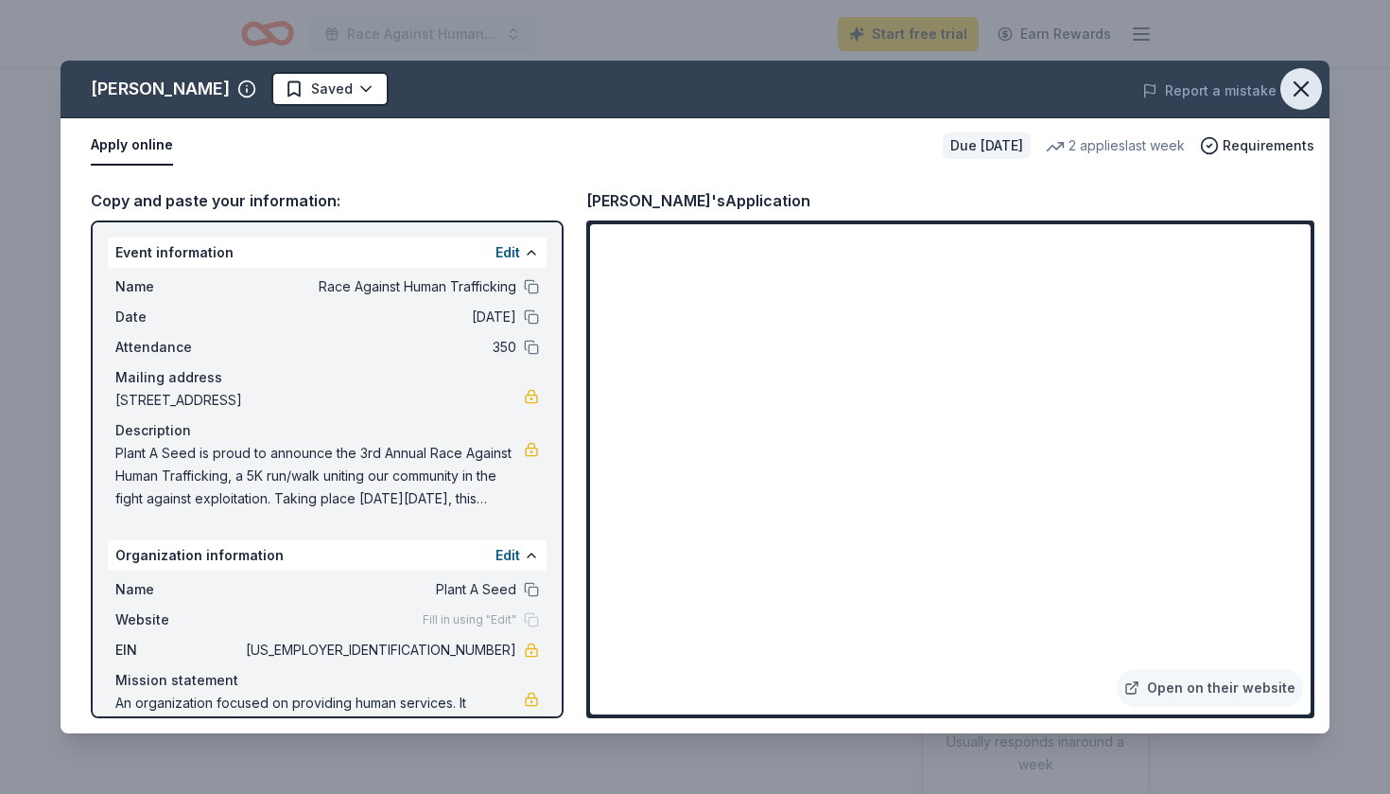
click at [1302, 91] on icon "button" at bounding box center [1301, 88] width 13 height 13
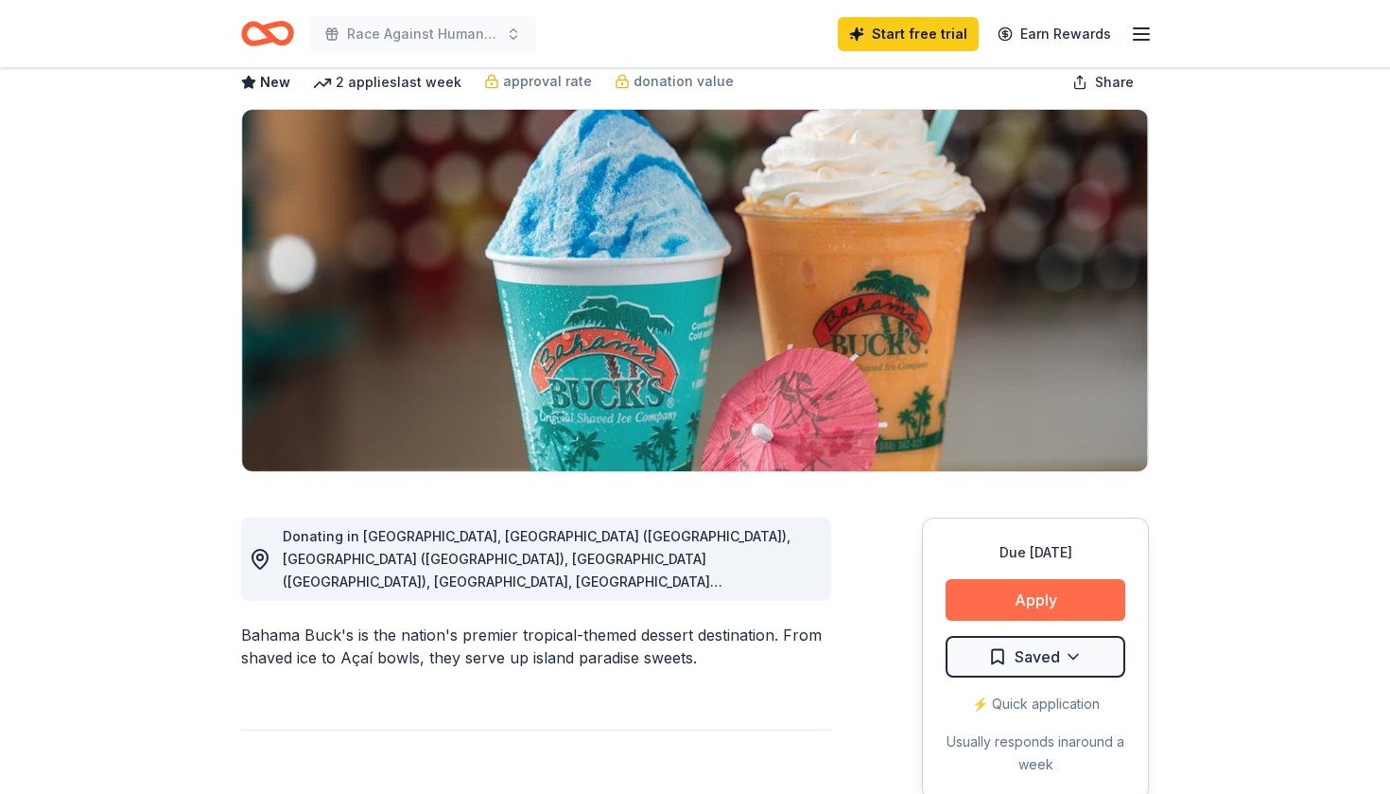
click at [1051, 595] on button "Apply" at bounding box center [1036, 600] width 180 height 42
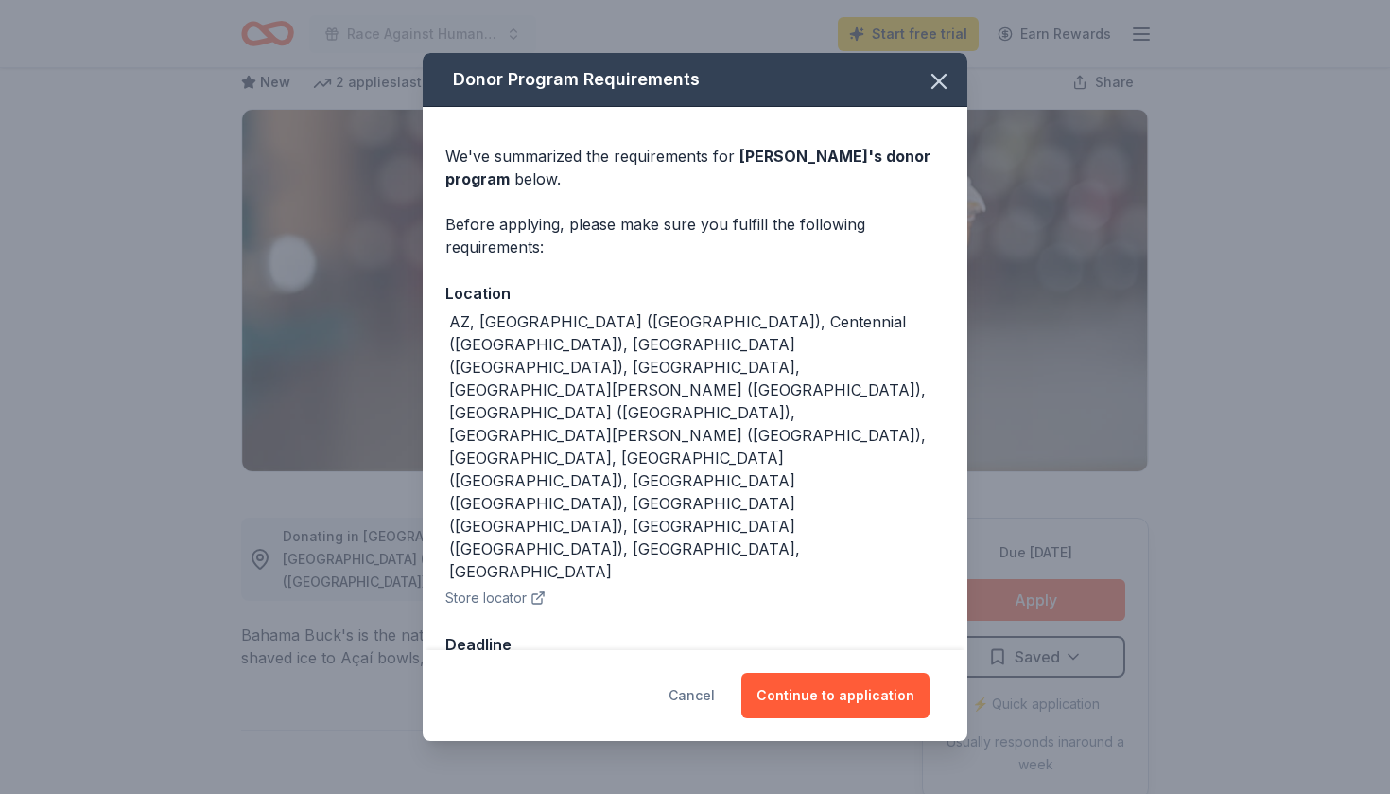
click at [708, 673] on button "Cancel" at bounding box center [692, 695] width 46 height 45
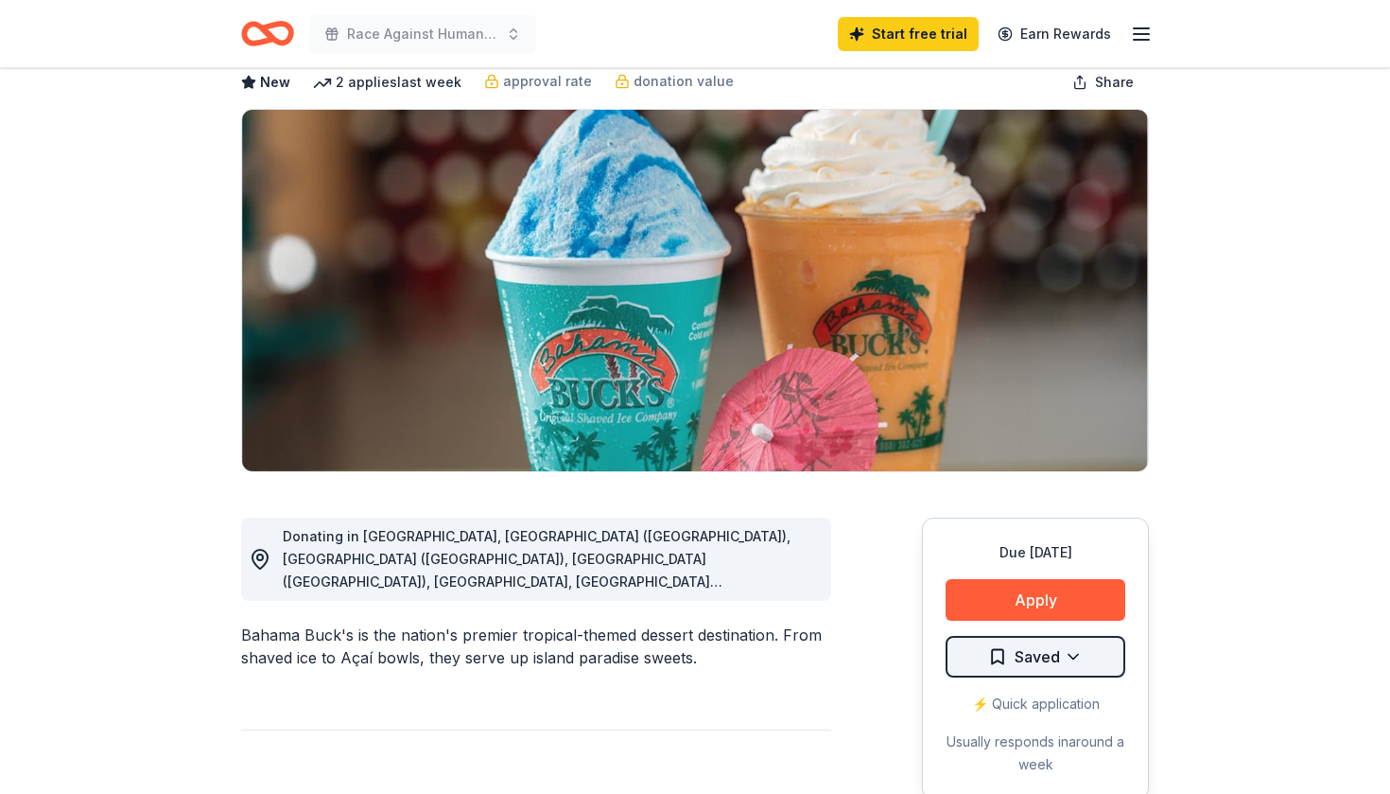
click at [1051, 654] on html "Race Against Human Trafficking Start free trial Earn Rewards Due in 213 days Sh…" at bounding box center [695, 294] width 1390 height 794
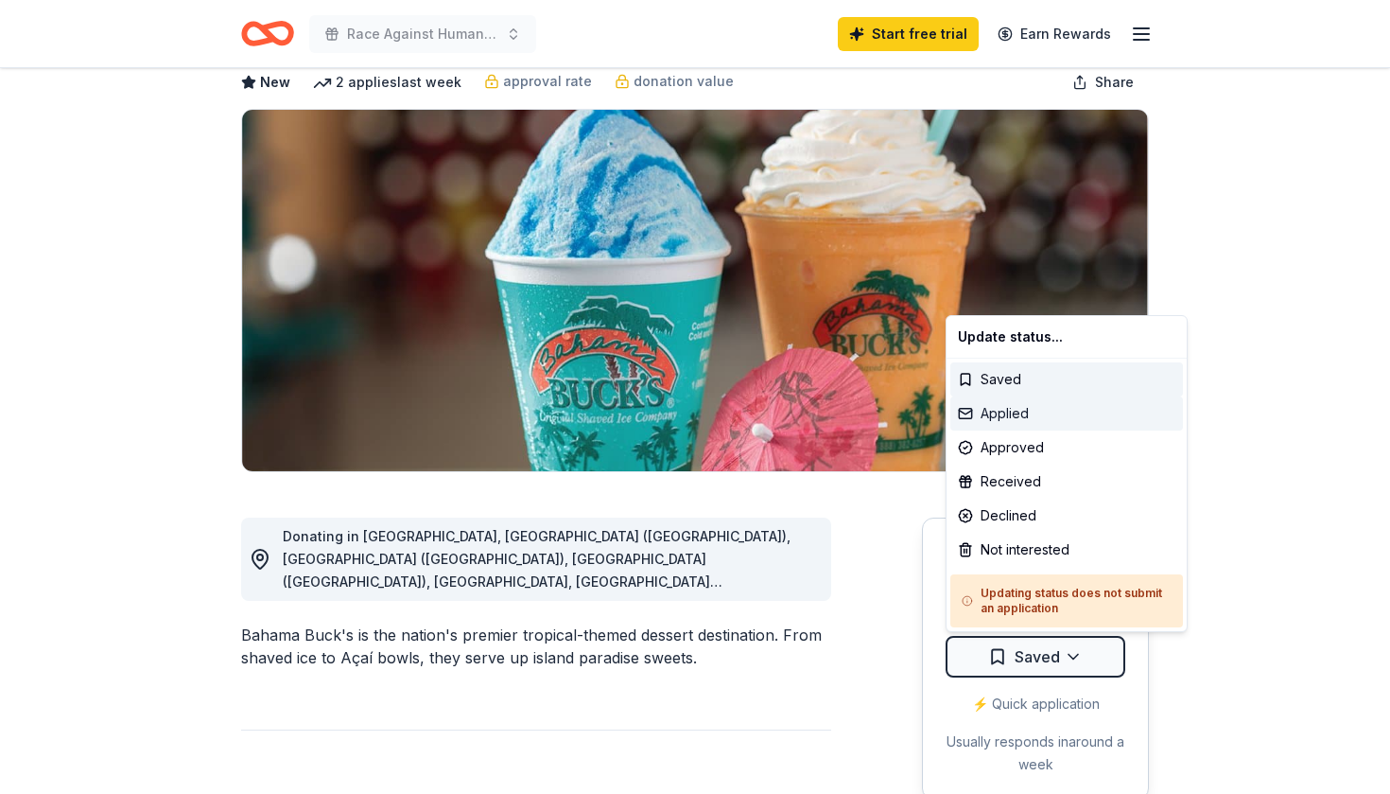
click at [1010, 403] on div "Applied" at bounding box center [1067, 413] width 233 height 34
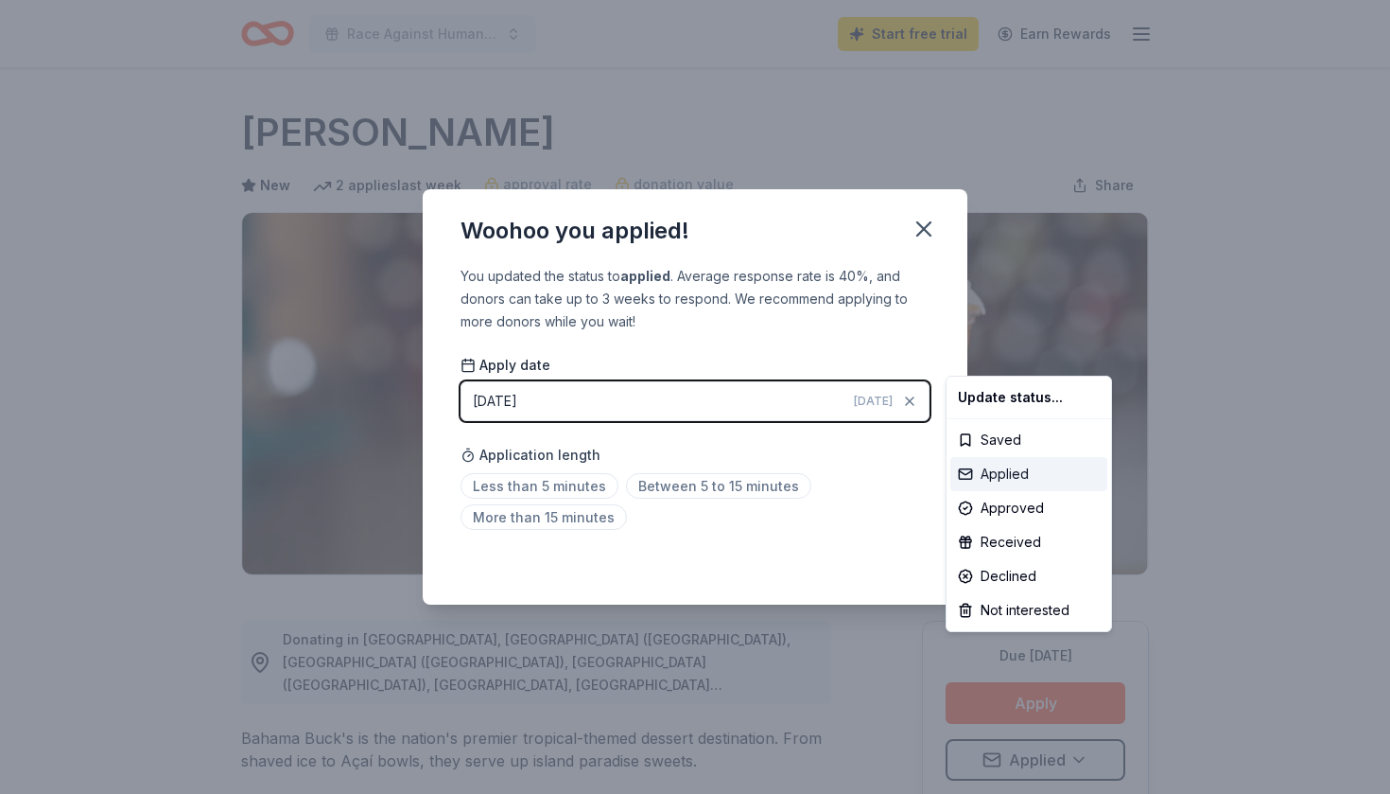
click at [1001, 473] on div "Applied" at bounding box center [1029, 474] width 157 height 34
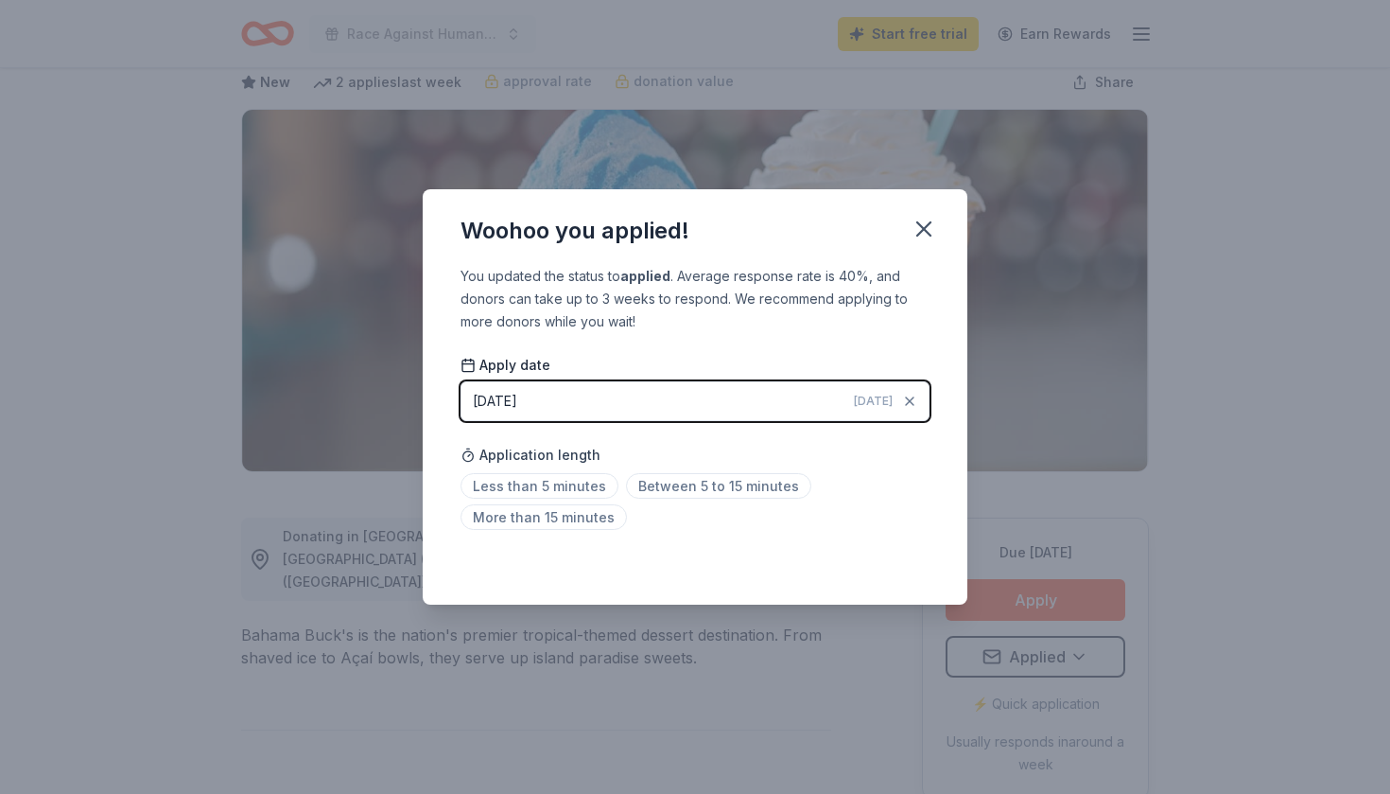
click at [874, 633] on div "Woohoo you applied! You updated the status to applied . Average response rate i…" at bounding box center [695, 397] width 1390 height 794
click at [927, 218] on icon "button" at bounding box center [924, 229] width 26 height 26
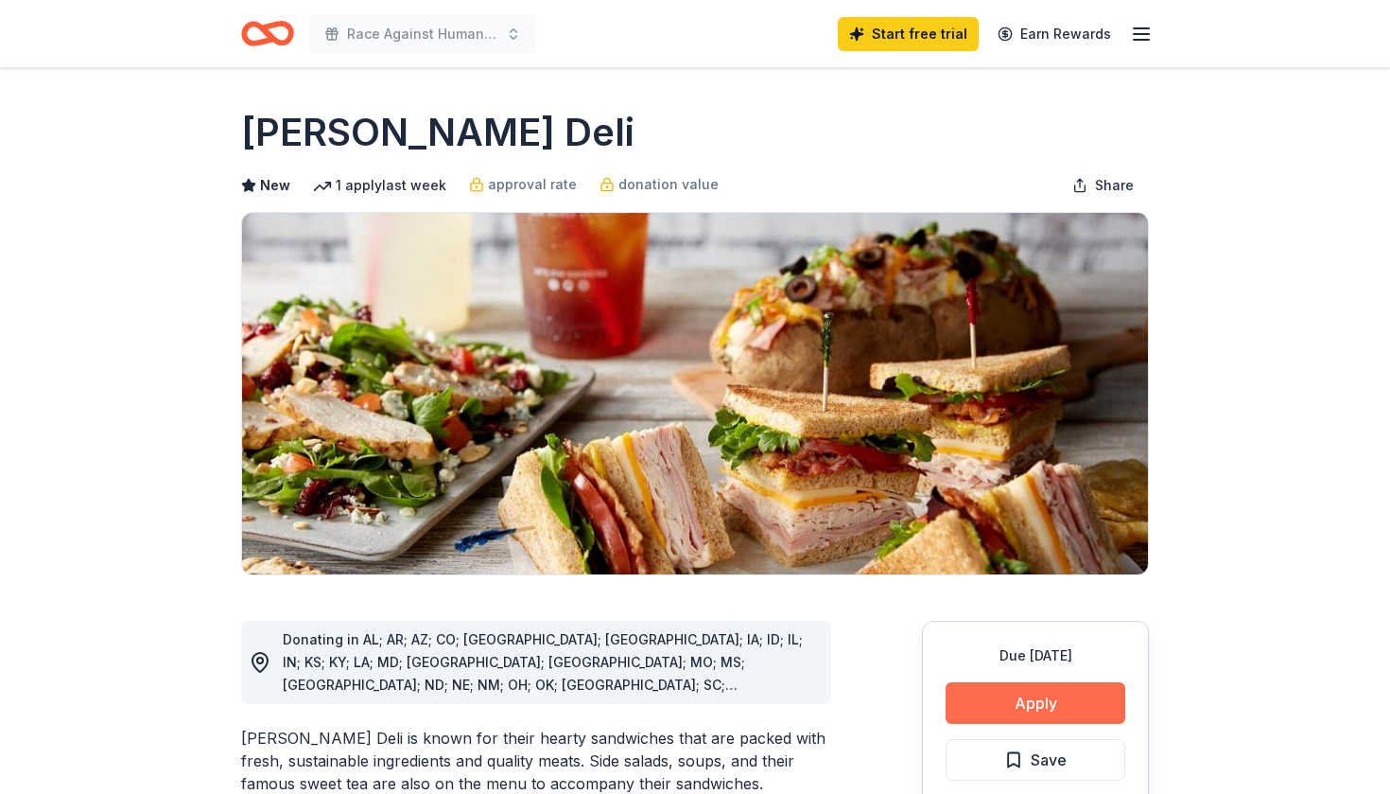
click at [1011, 701] on button "Apply" at bounding box center [1036, 703] width 180 height 42
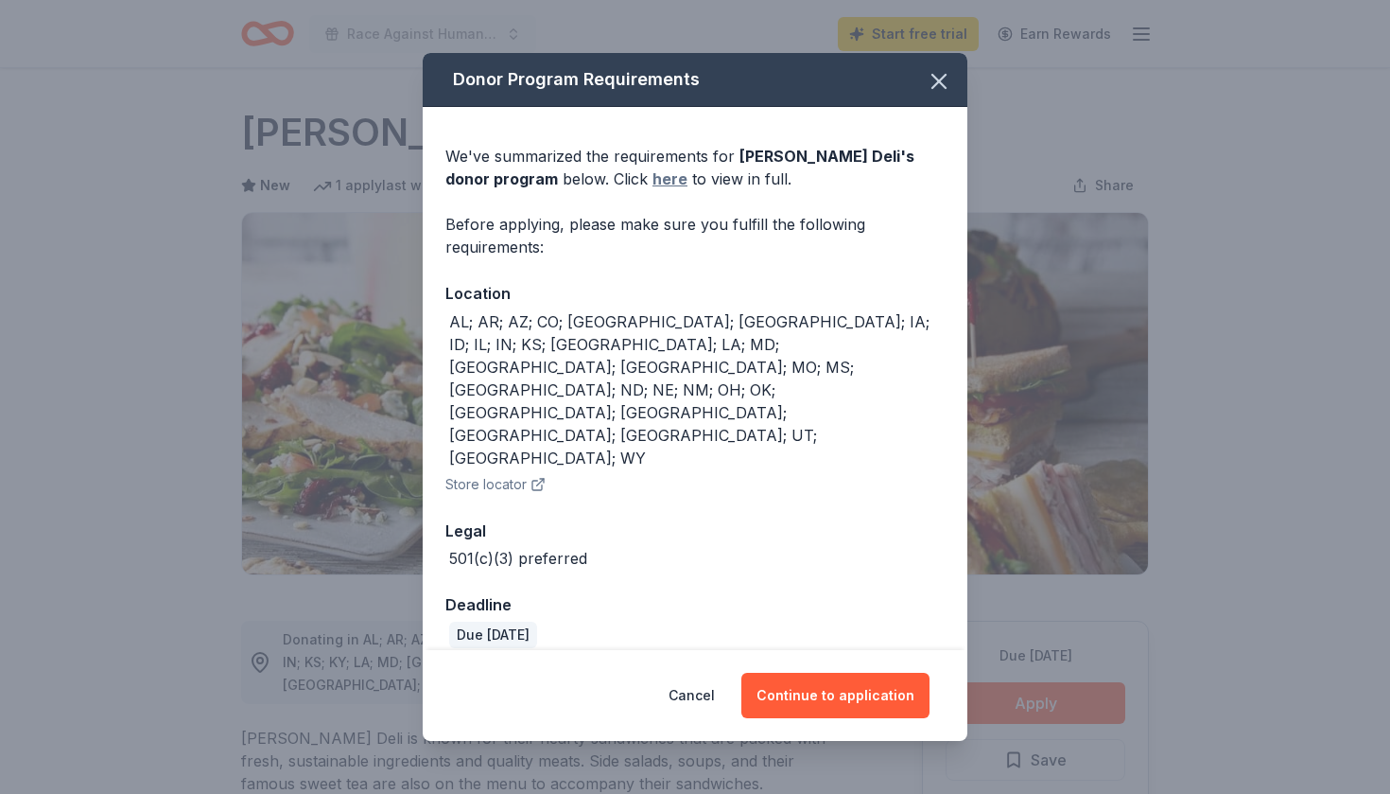
click at [653, 190] on link "here" at bounding box center [670, 178] width 35 height 23
click at [937, 95] on icon "button" at bounding box center [939, 81] width 26 height 26
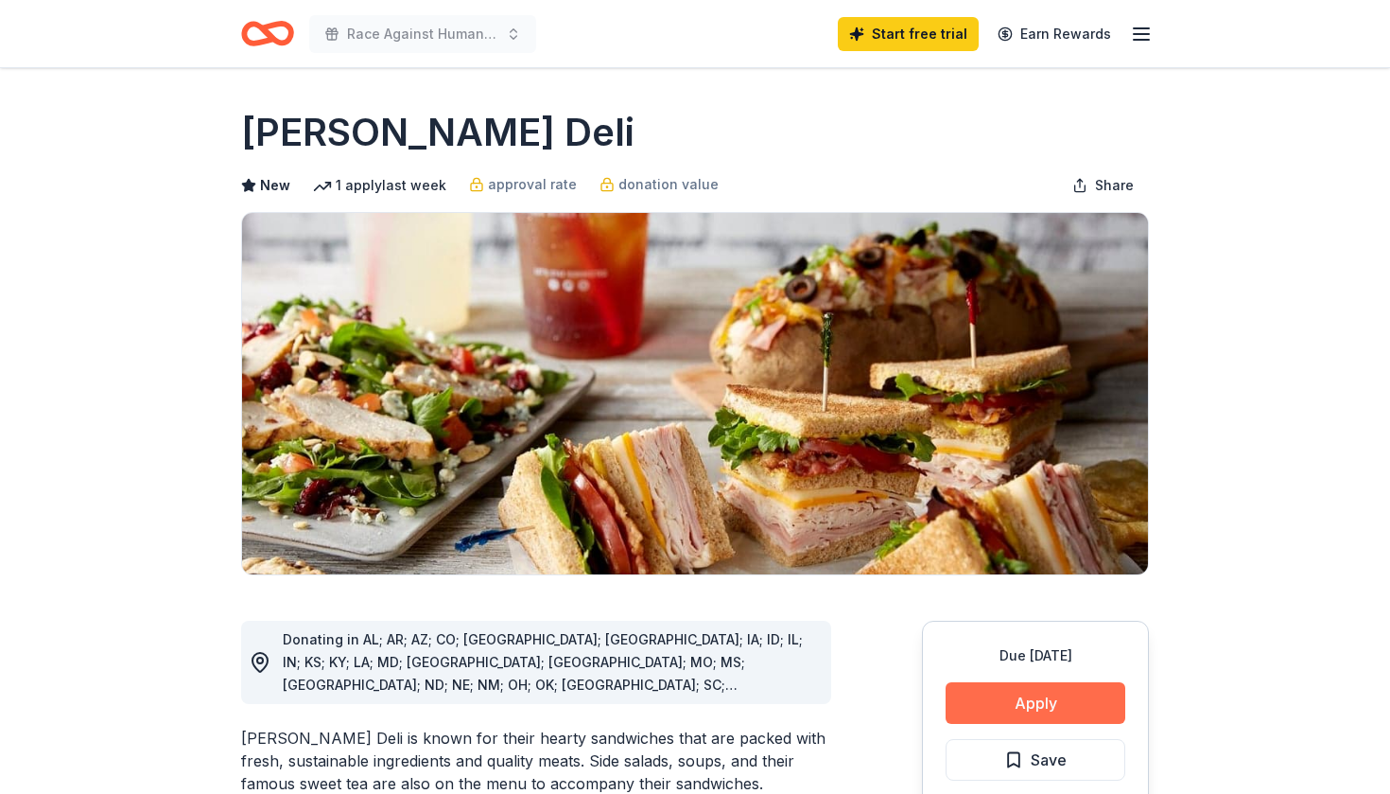
click at [1047, 709] on button "Apply" at bounding box center [1036, 703] width 180 height 42
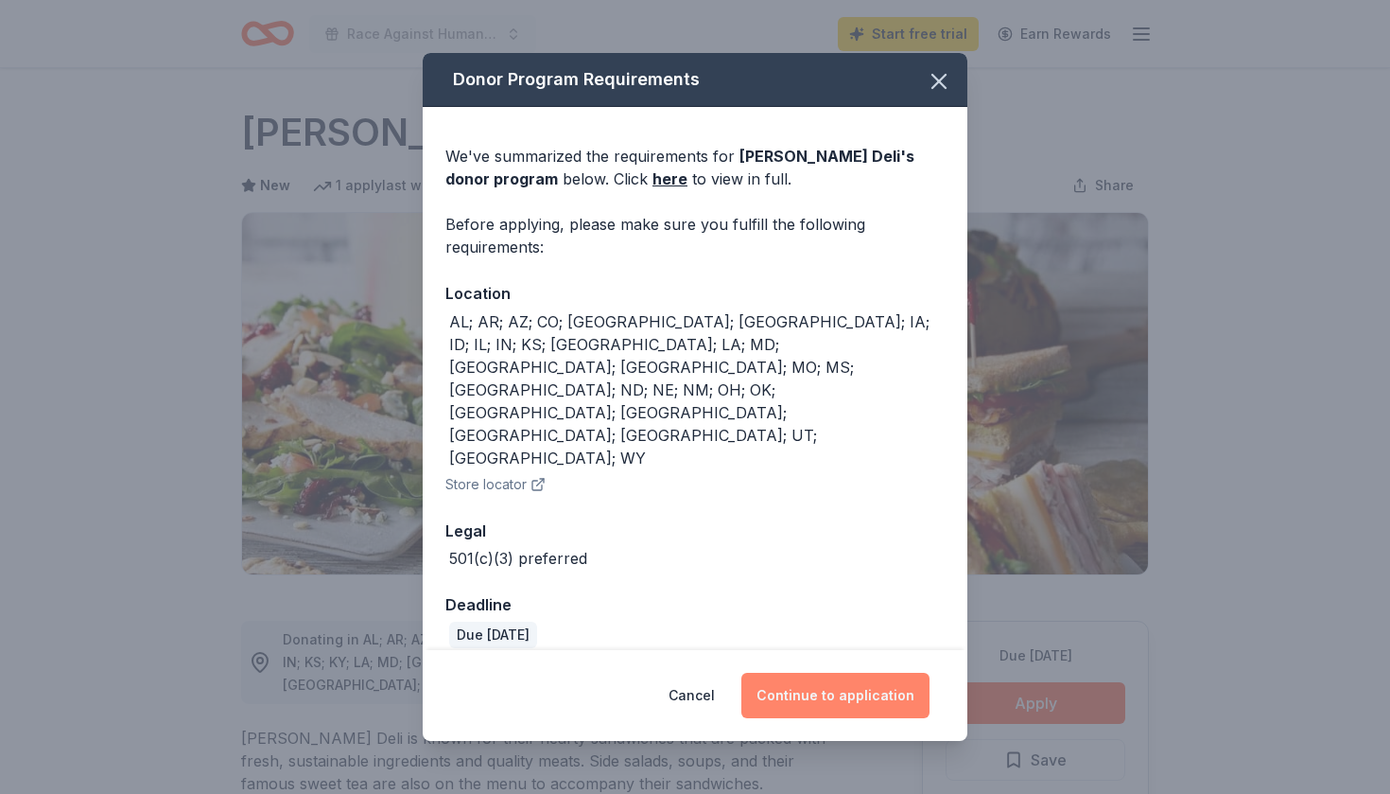
click at [888, 673] on button "Continue to application" at bounding box center [836, 695] width 188 height 45
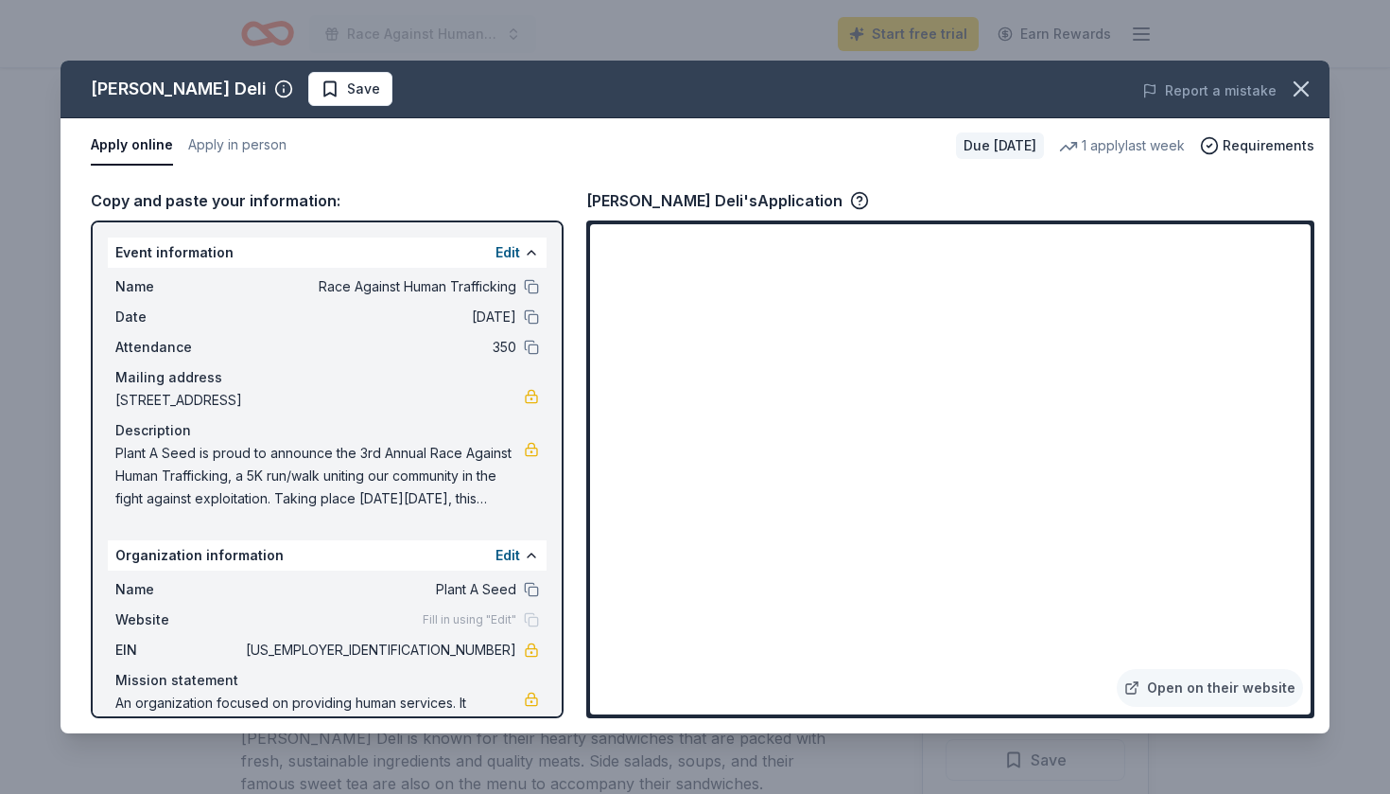
click at [373, 466] on span "Plant A Seed is proud to announce the 3rd Annual Race Against Human Trafficking…" at bounding box center [319, 476] width 409 height 68
click at [351, 466] on span "Plant A Seed is proud to announce the 3rd Annual Race Against Human Trafficking…" at bounding box center [319, 476] width 409 height 68
click at [351, 465] on span "Plant A Seed is proud to announce the 3rd Annual Race Against Human Trafficking…" at bounding box center [319, 476] width 409 height 68
click at [505, 253] on button "Edit" at bounding box center [508, 252] width 25 height 23
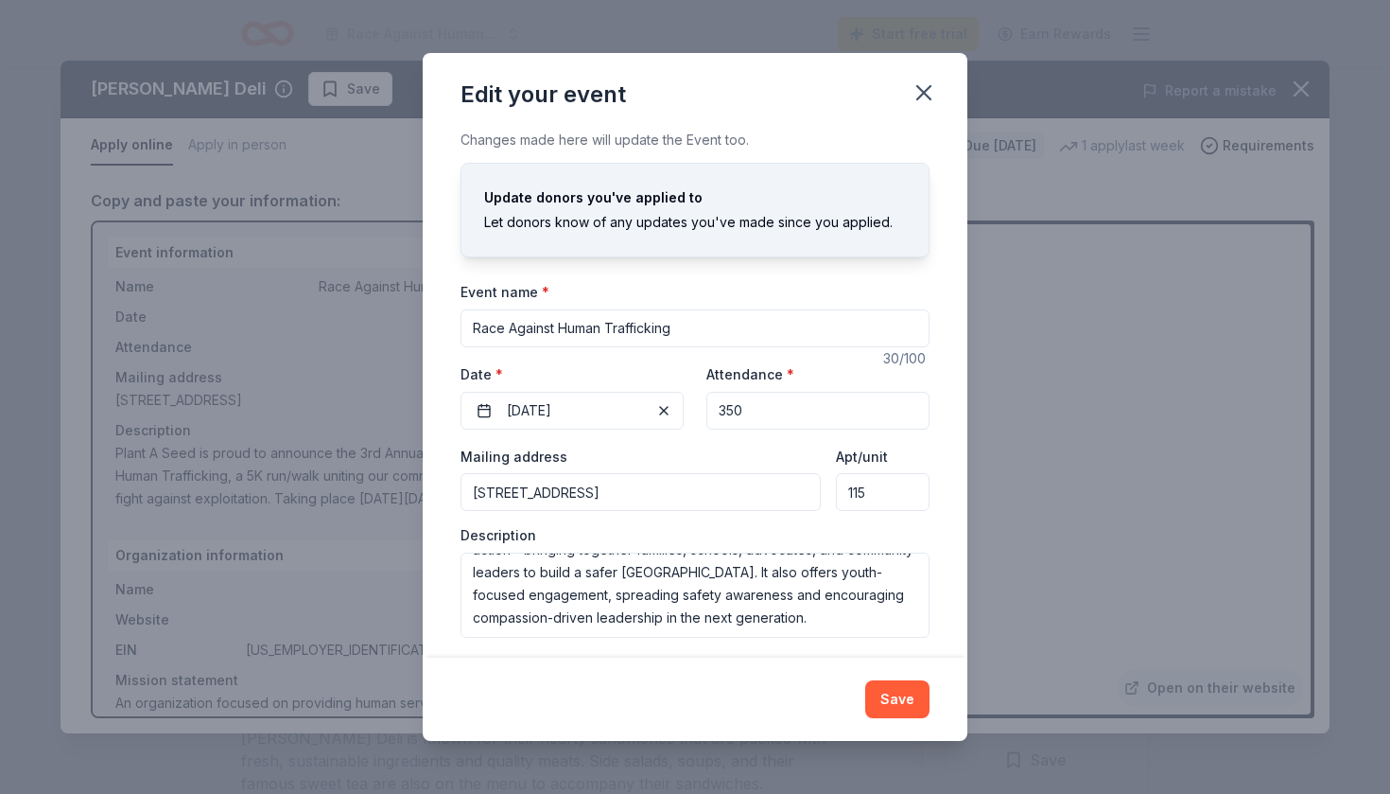
scroll to position [236, 0]
click at [603, 593] on textarea "Plant A Seed is proud to announce the 3rd Annual Race Against Human Trafficking…" at bounding box center [695, 594] width 469 height 85
click at [900, 689] on button "Save" at bounding box center [897, 699] width 64 height 38
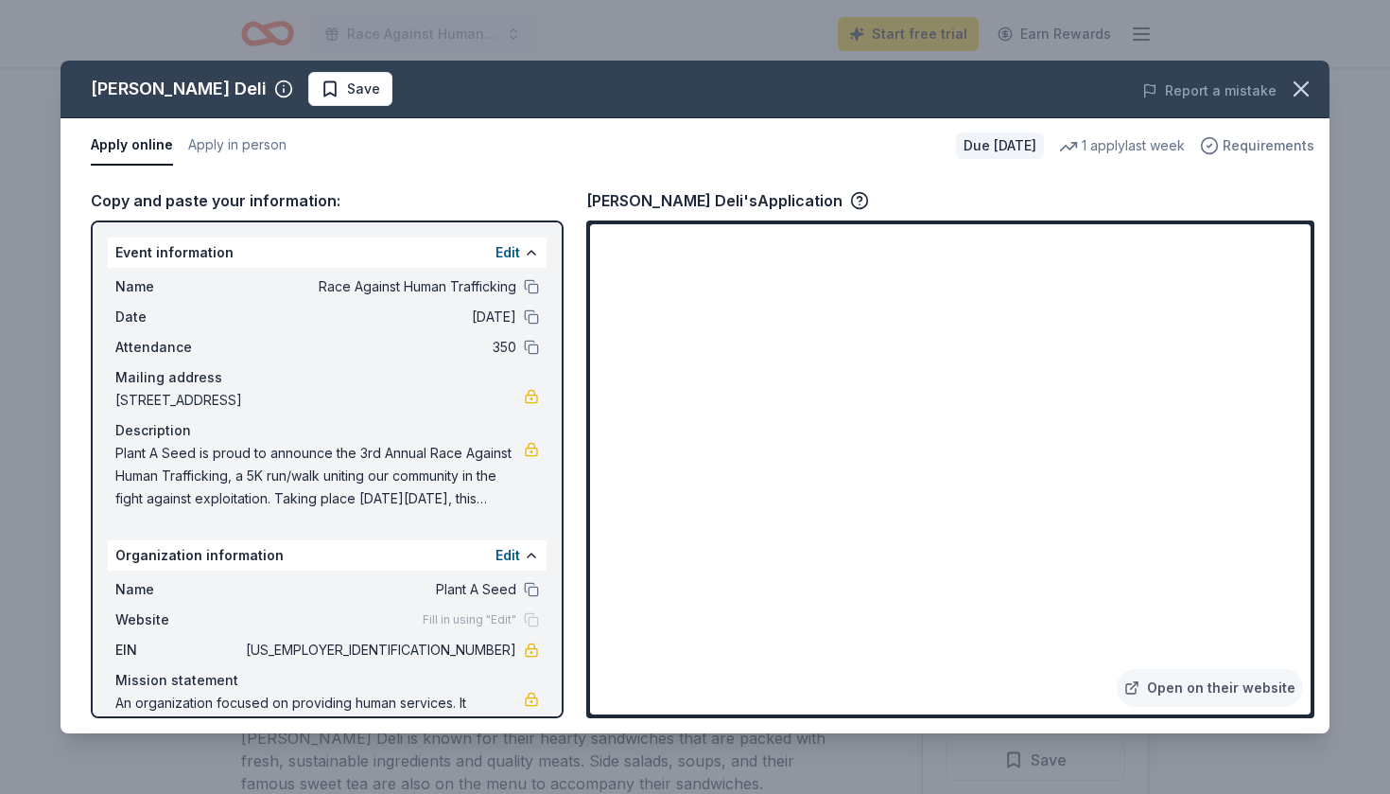
click at [1249, 139] on span "Requirements" at bounding box center [1269, 145] width 92 height 23
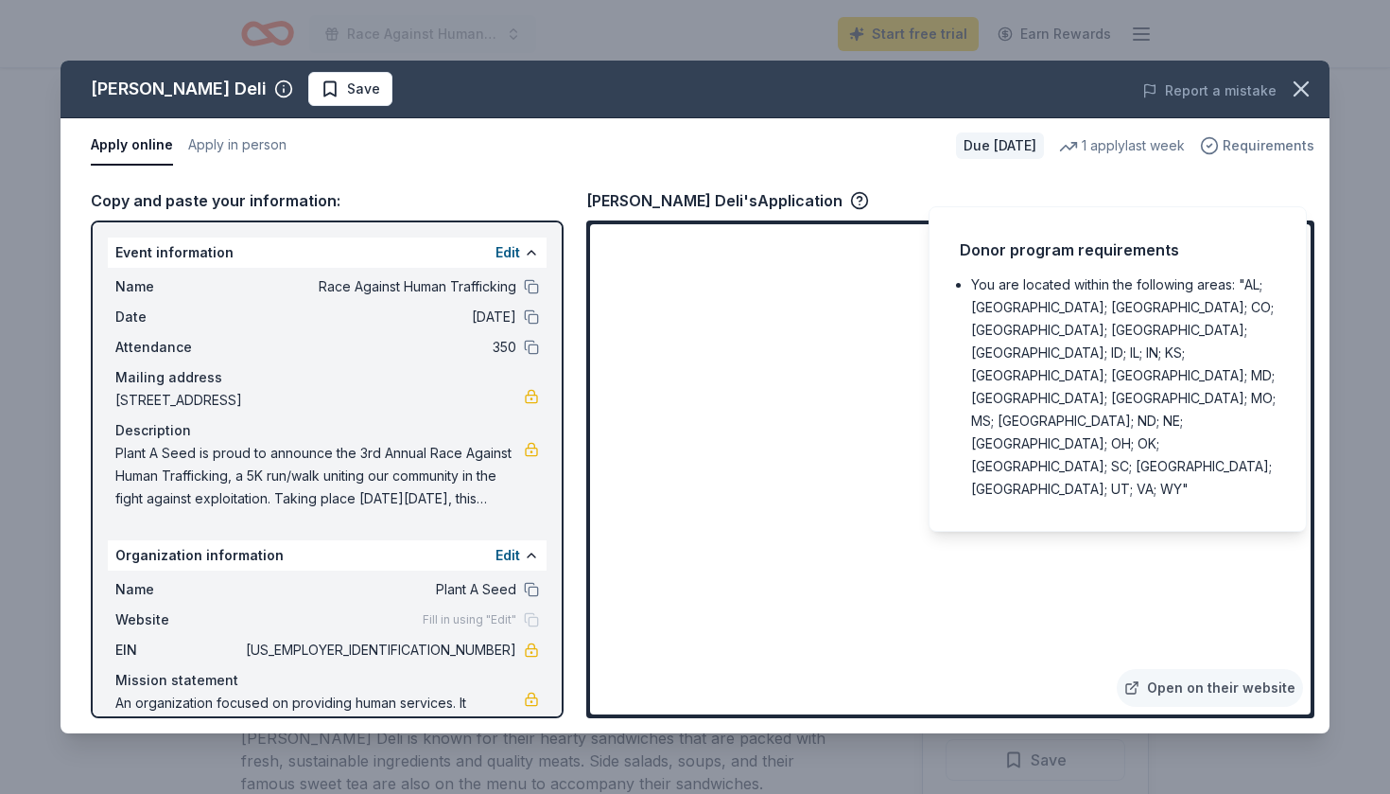
click at [1249, 143] on span "Requirements" at bounding box center [1269, 145] width 92 height 23
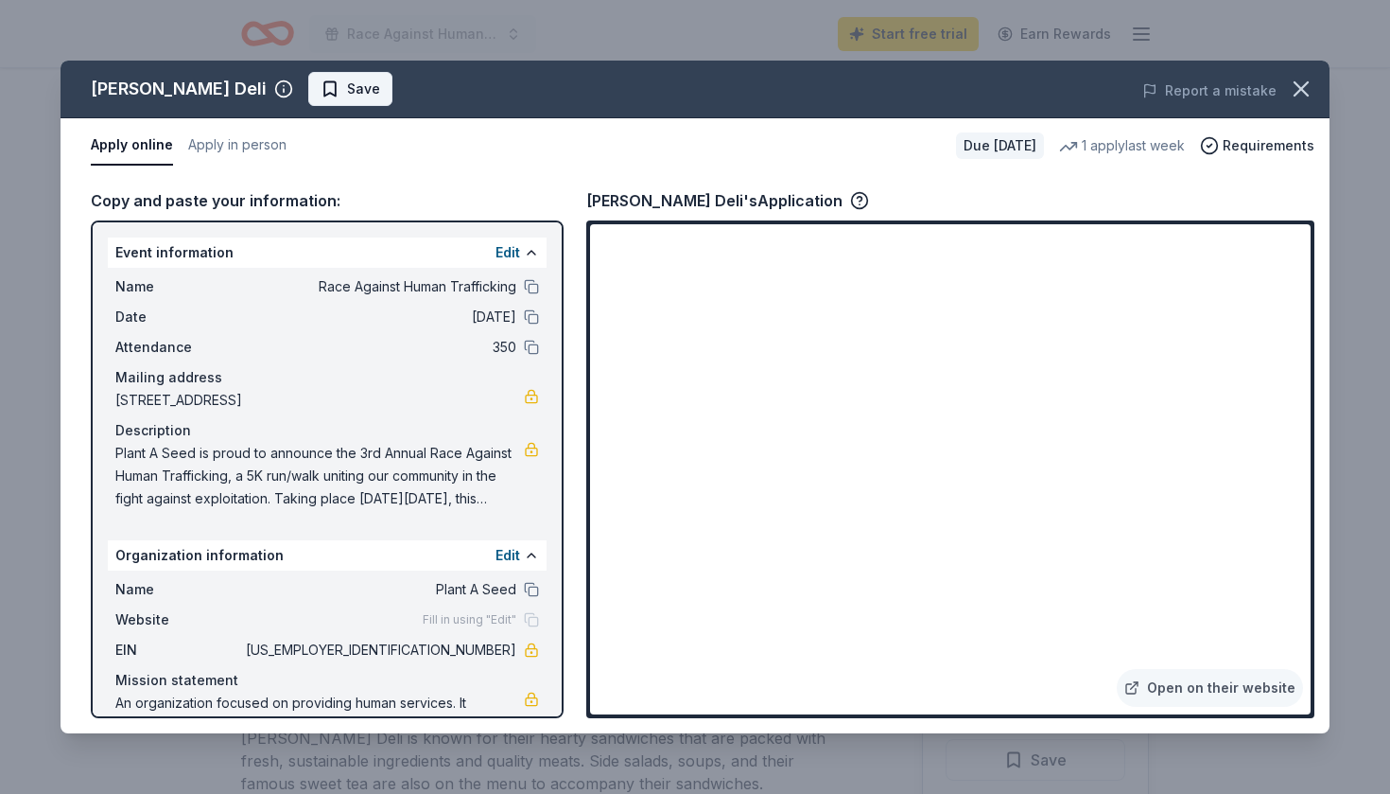
click at [321, 90] on span "Save" at bounding box center [351, 89] width 60 height 23
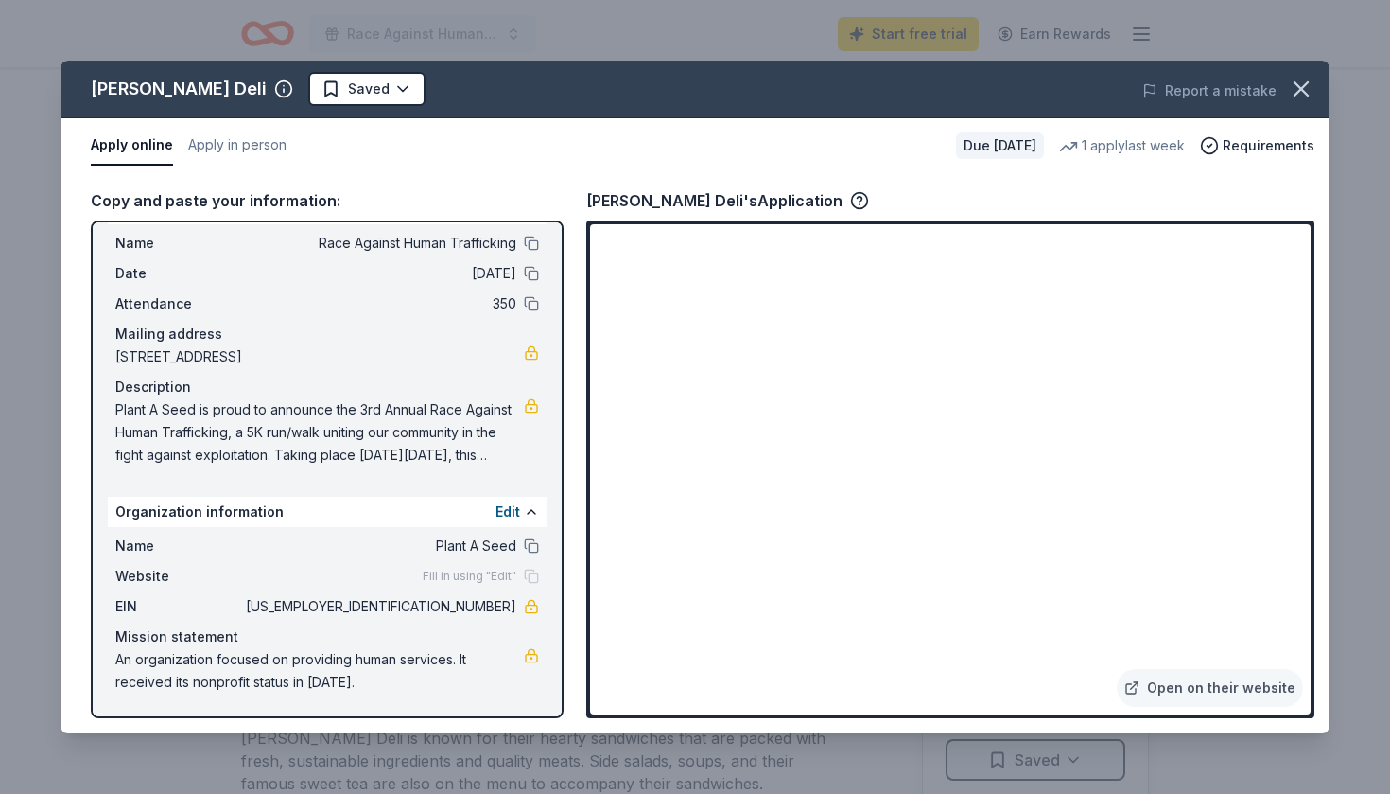
scroll to position [44, 0]
click at [1303, 100] on icon "button" at bounding box center [1301, 89] width 26 height 26
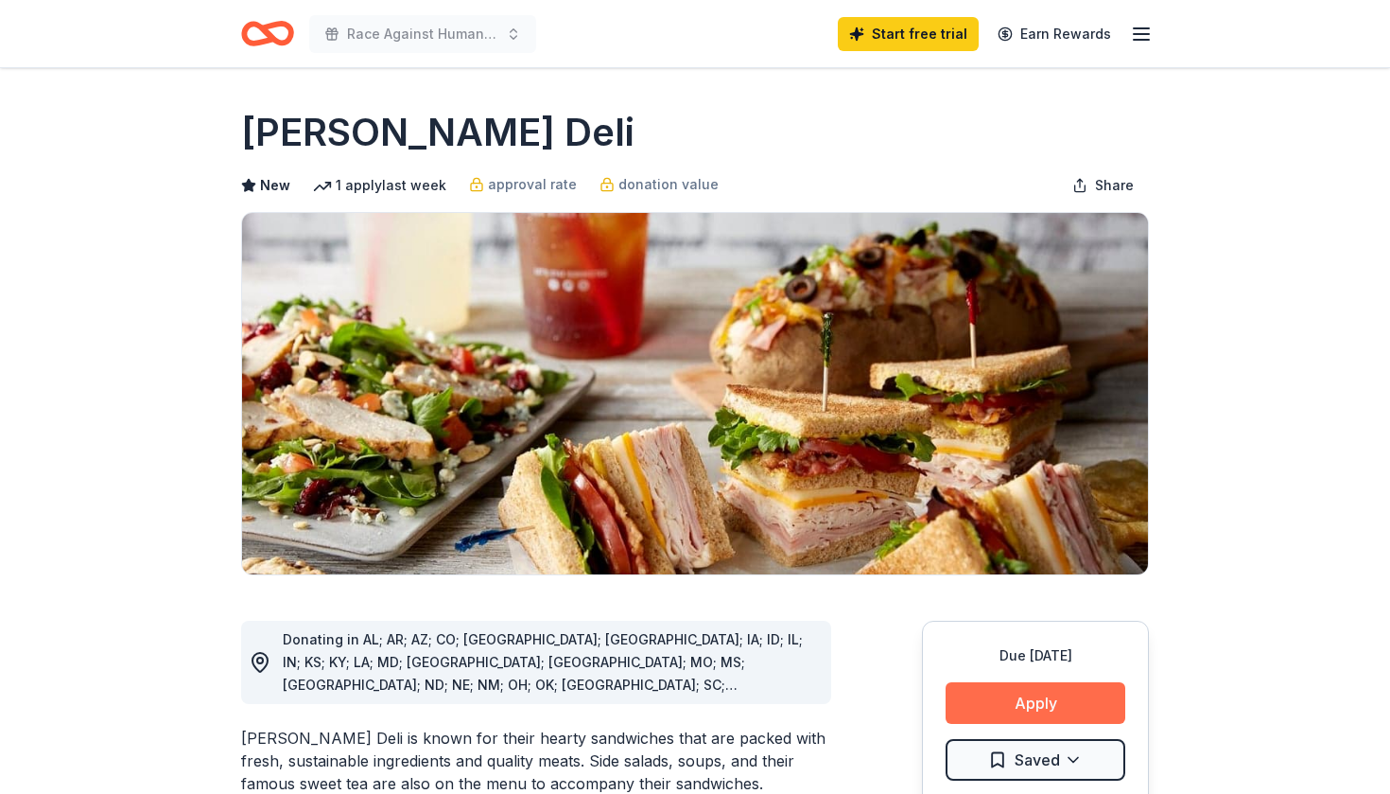
click at [1039, 700] on button "Apply" at bounding box center [1036, 703] width 180 height 42
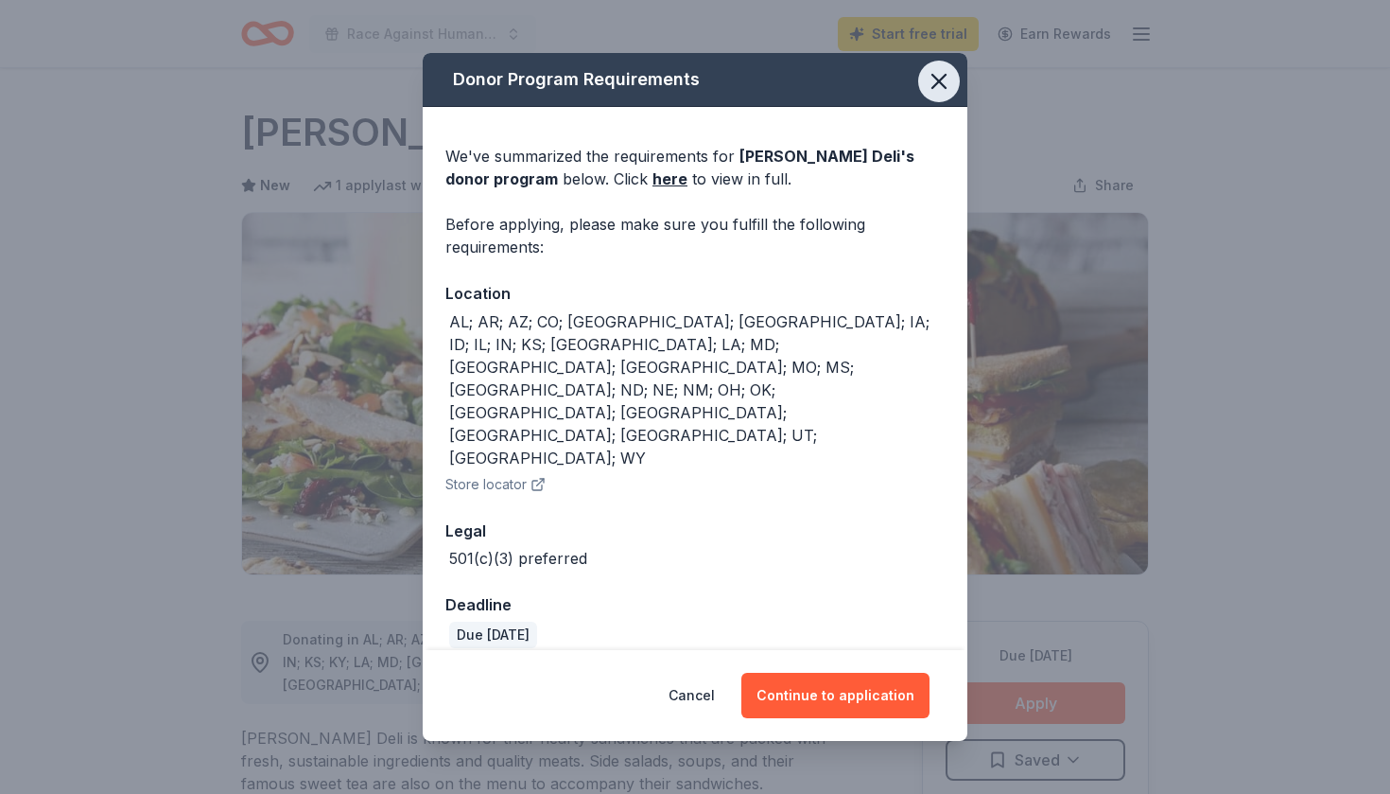
click at [947, 95] on icon "button" at bounding box center [939, 81] width 26 height 26
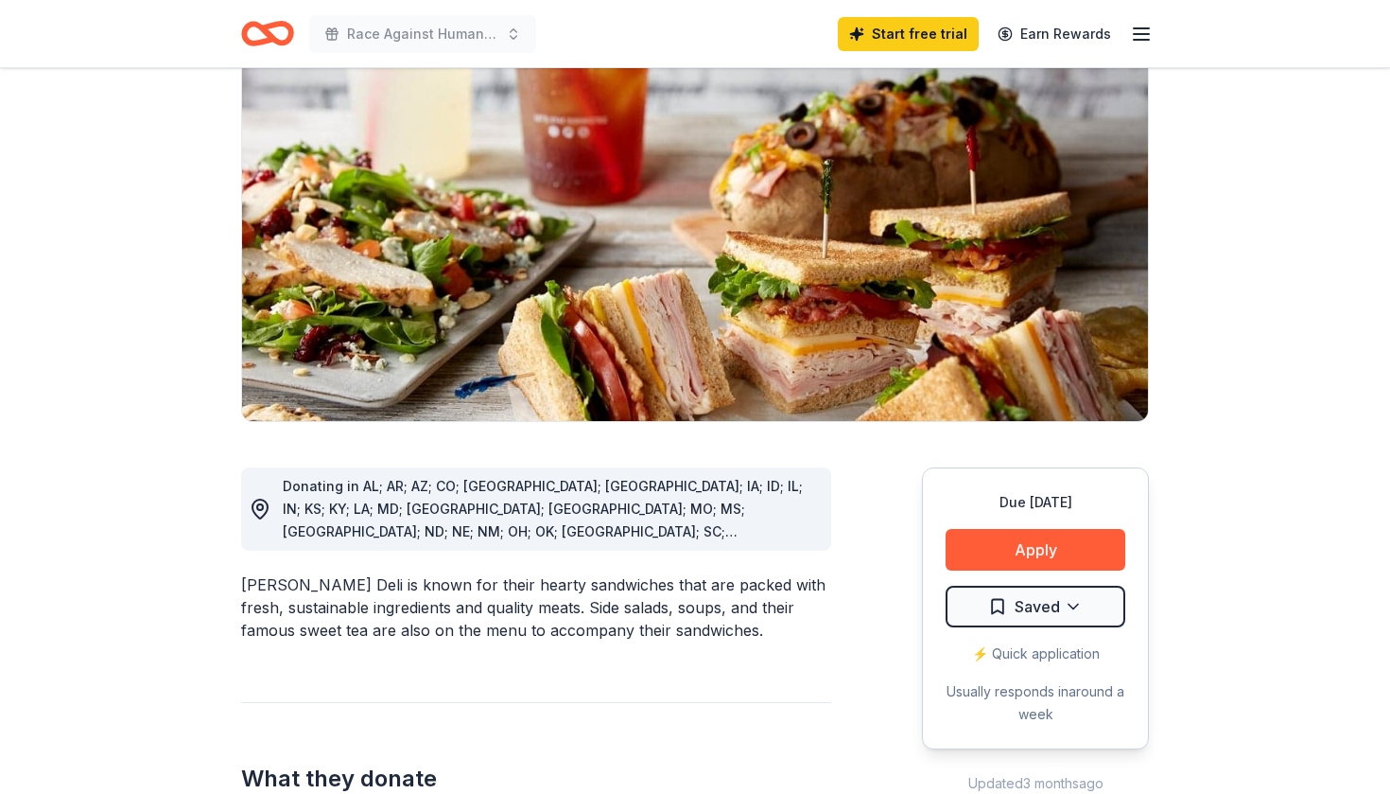
scroll to position [273, 0]
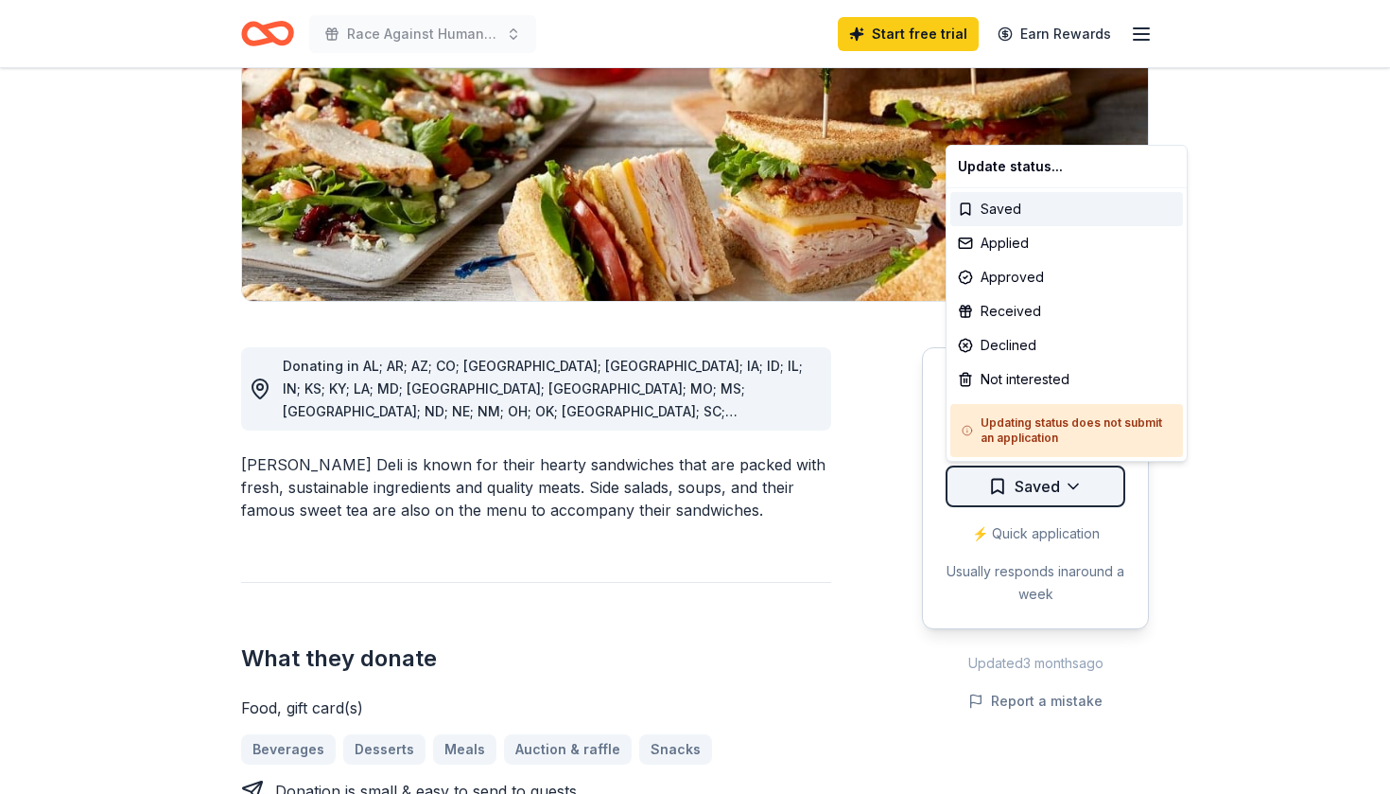
click at [1098, 481] on html "Race Against Human Trafficking Start free trial Earn Rewards Due [DATE] Share […" at bounding box center [695, 124] width 1390 height 794
click at [1033, 245] on div "Applied" at bounding box center [1067, 243] width 233 height 34
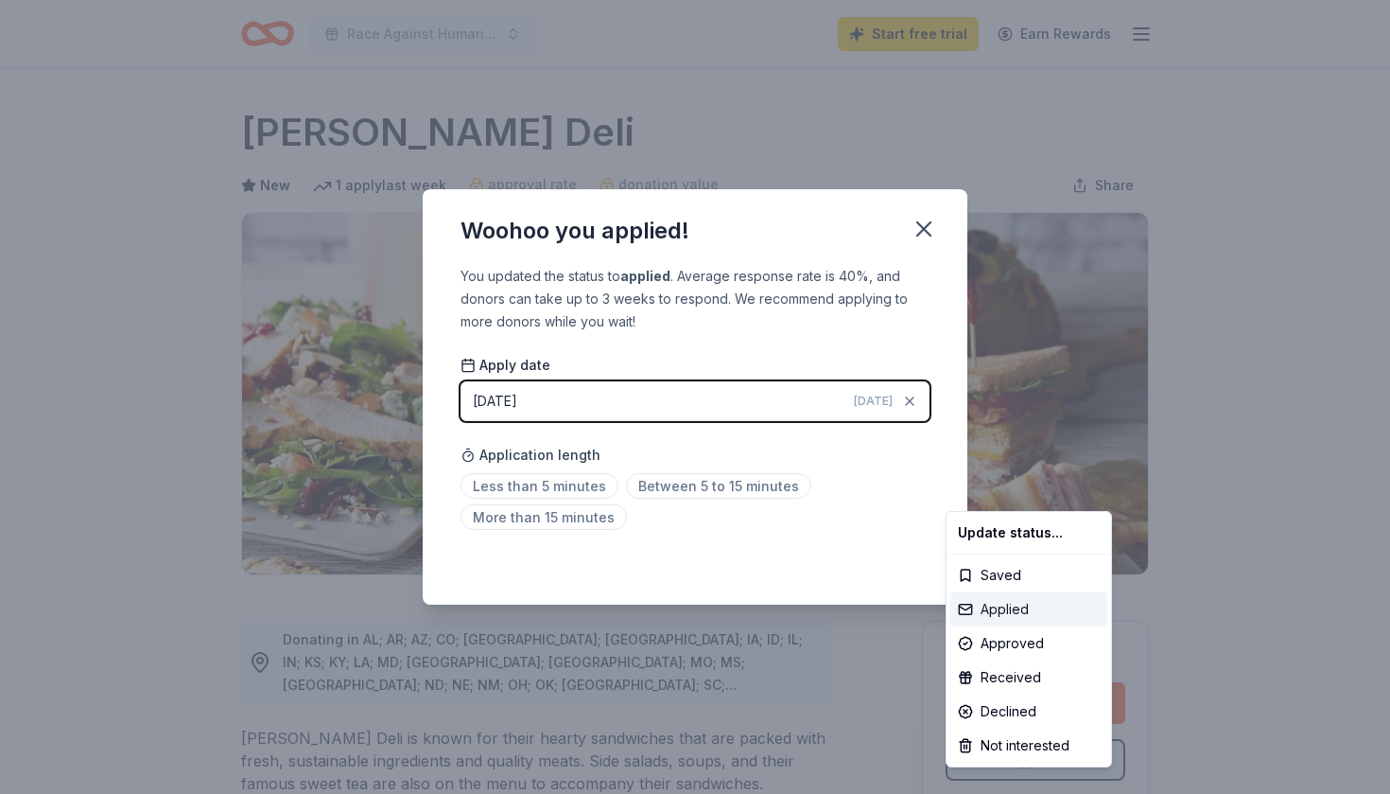
click at [999, 616] on div "Applied" at bounding box center [1029, 609] width 157 height 34
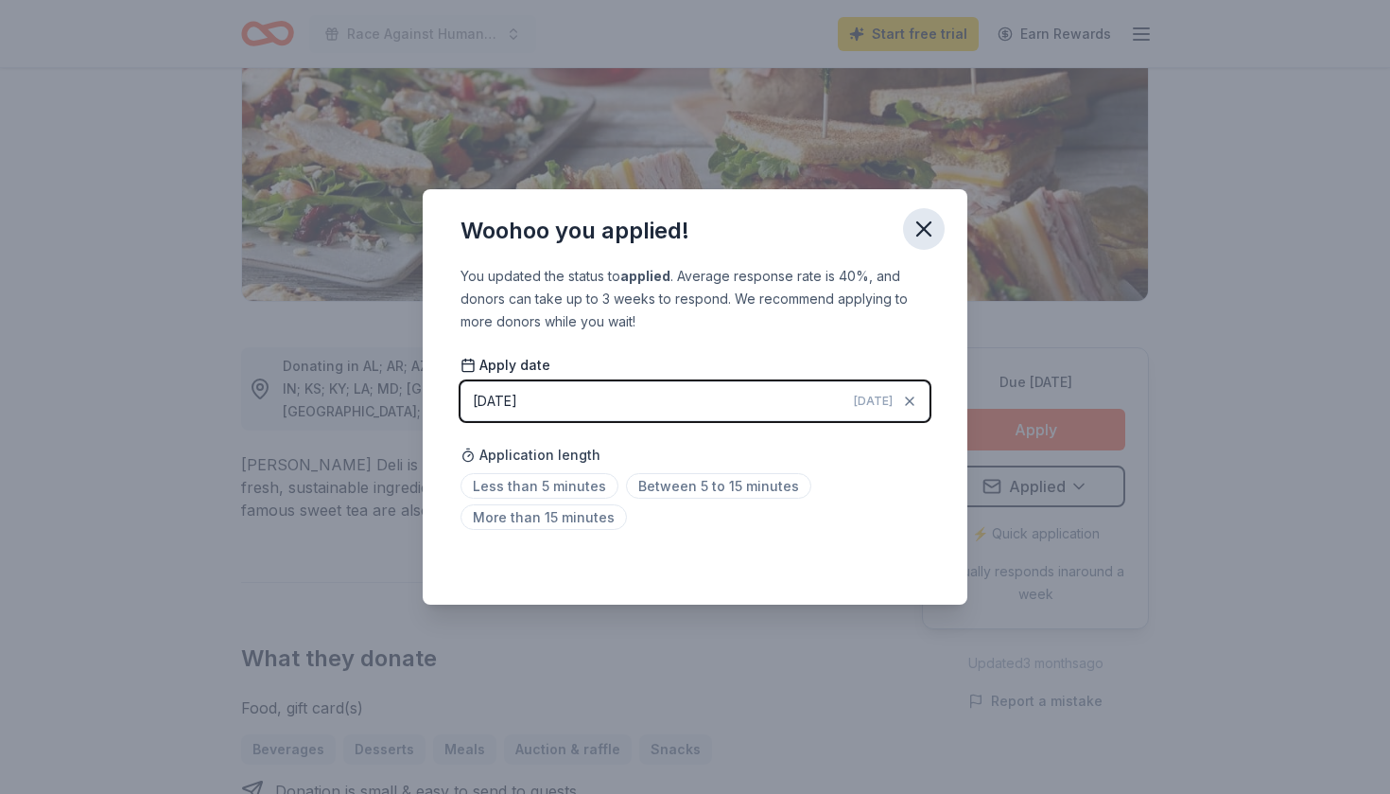
click at [924, 227] on icon "button" at bounding box center [923, 228] width 13 height 13
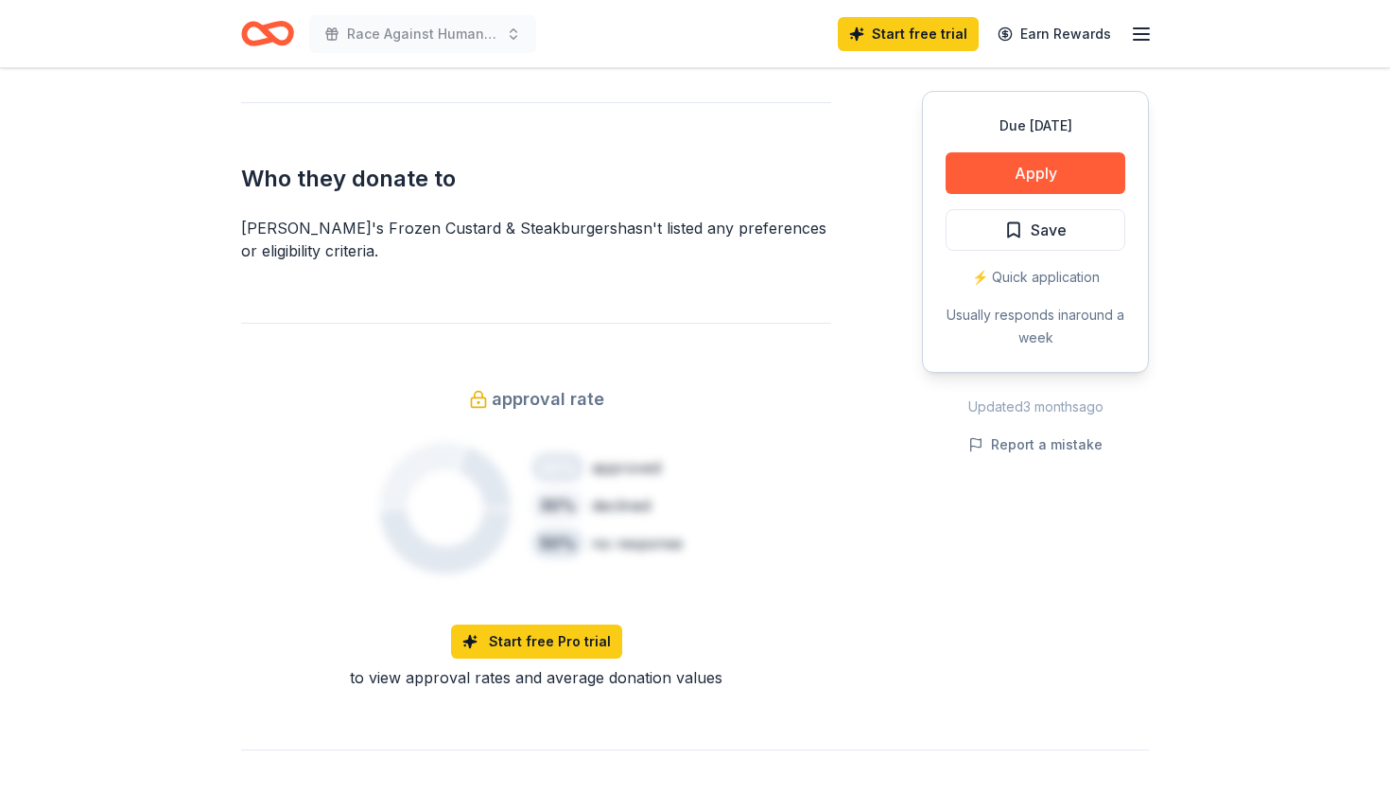
scroll to position [1057, 0]
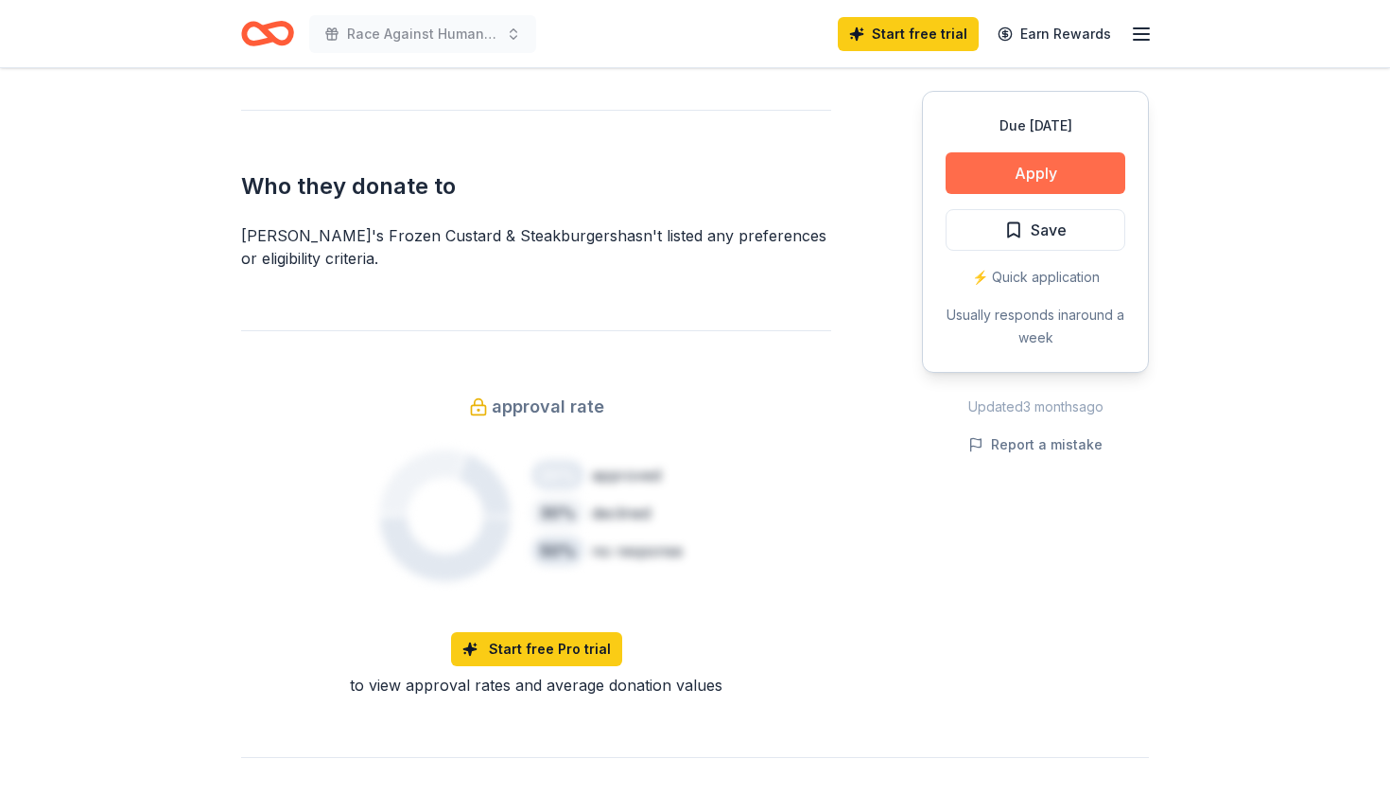
click at [985, 170] on button "Apply" at bounding box center [1036, 173] width 180 height 42
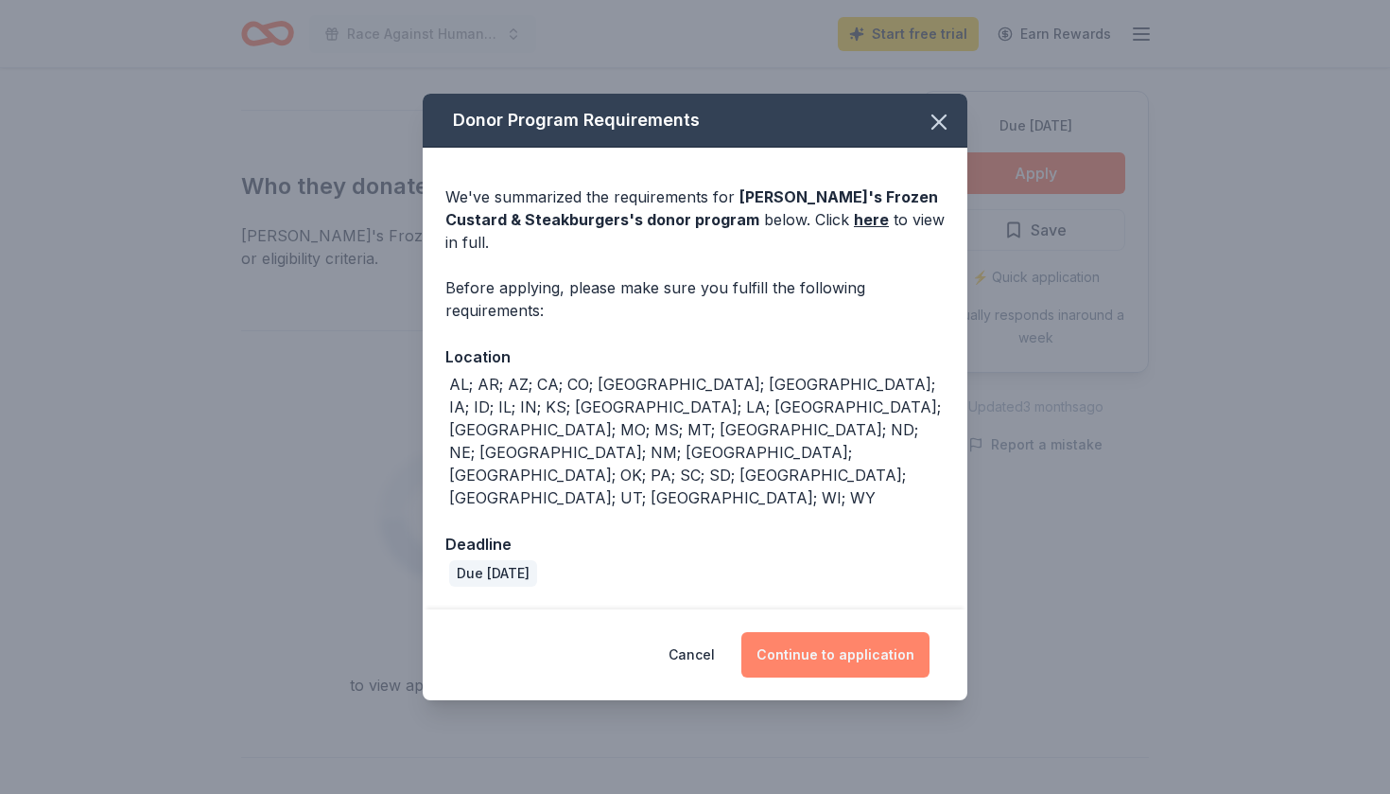
click at [800, 632] on button "Continue to application" at bounding box center [836, 654] width 188 height 45
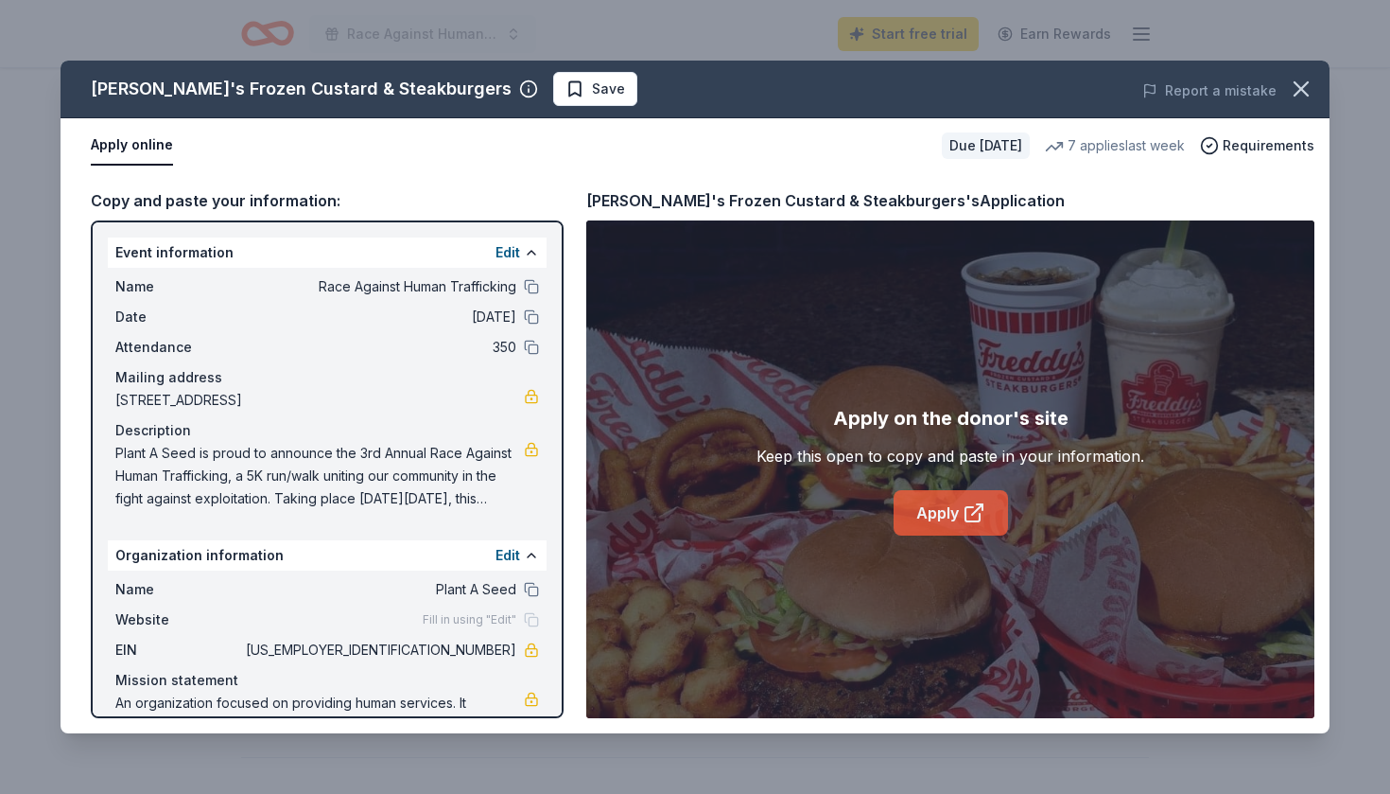
click at [936, 509] on link "Apply" at bounding box center [951, 512] width 114 height 45
click at [1300, 96] on icon "button" at bounding box center [1301, 89] width 26 height 26
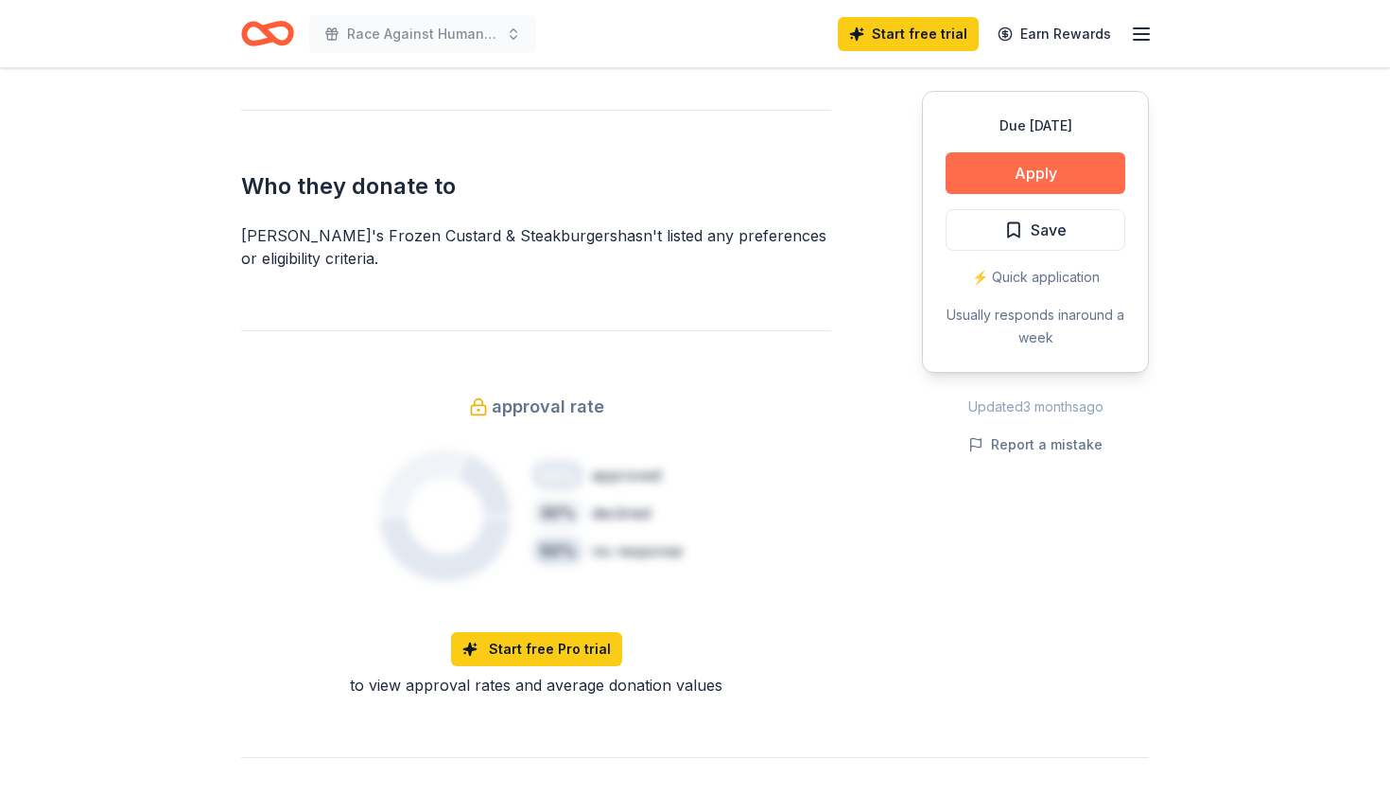
click at [1080, 164] on button "Apply" at bounding box center [1036, 173] width 180 height 42
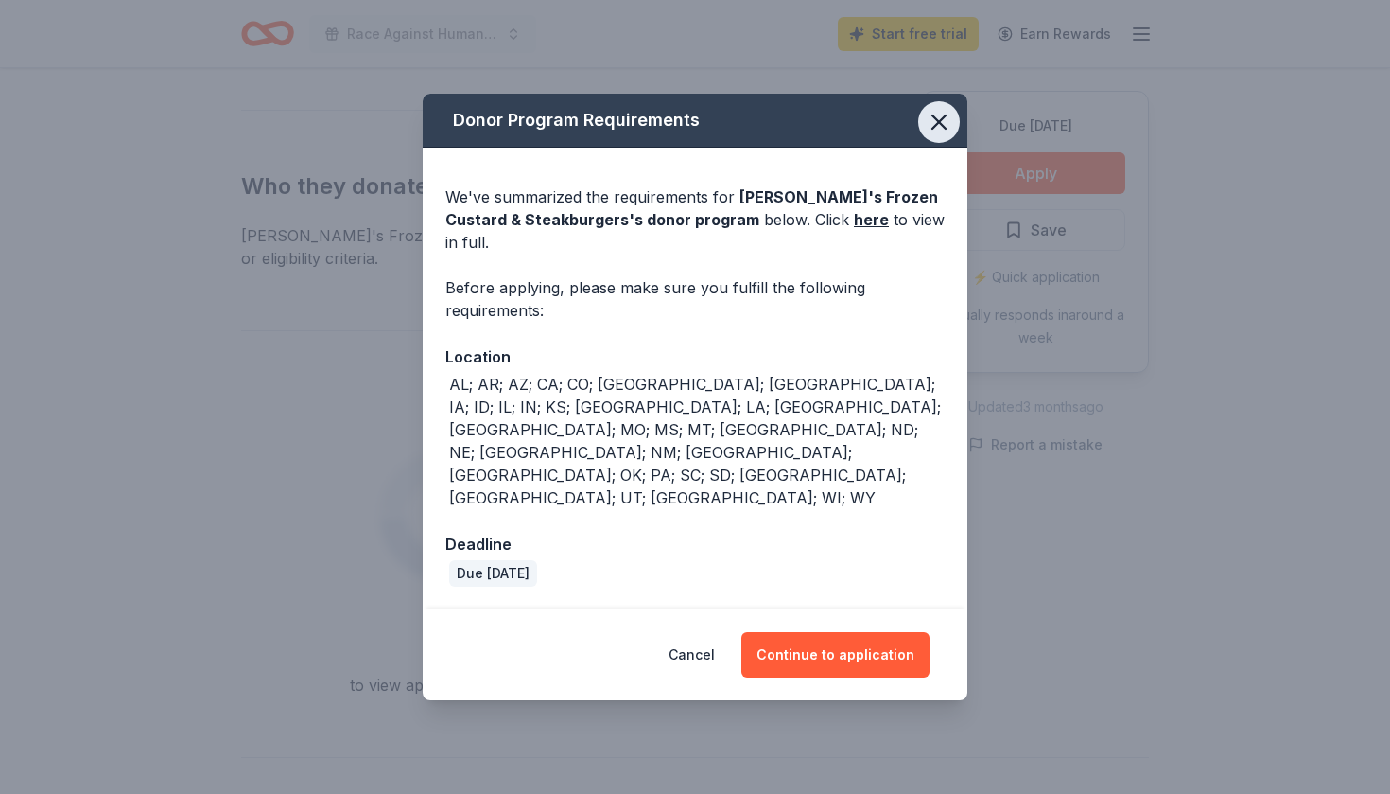
click at [942, 135] on icon "button" at bounding box center [939, 122] width 26 height 26
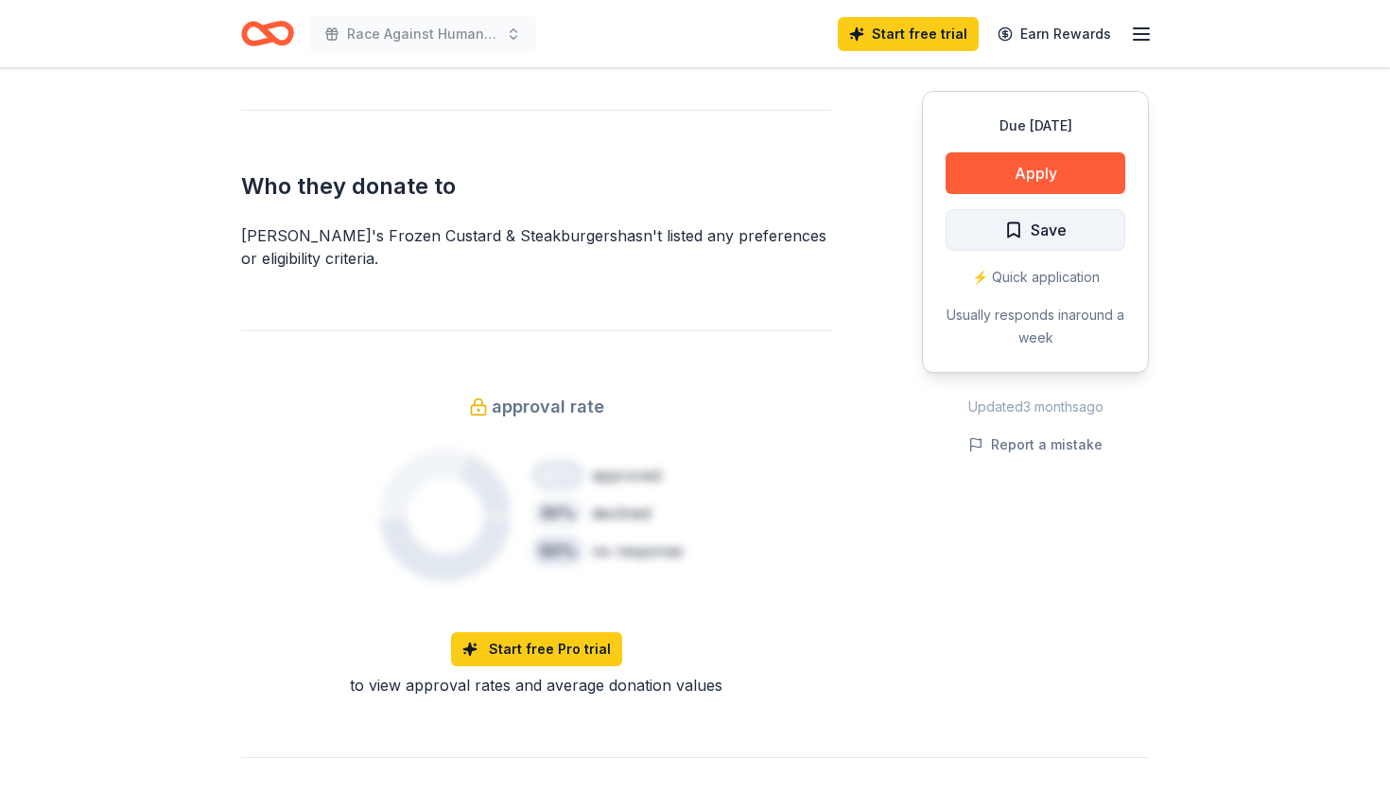
click at [1053, 228] on span "Save" at bounding box center [1049, 230] width 36 height 25
click at [1074, 173] on button "Apply" at bounding box center [1036, 173] width 180 height 42
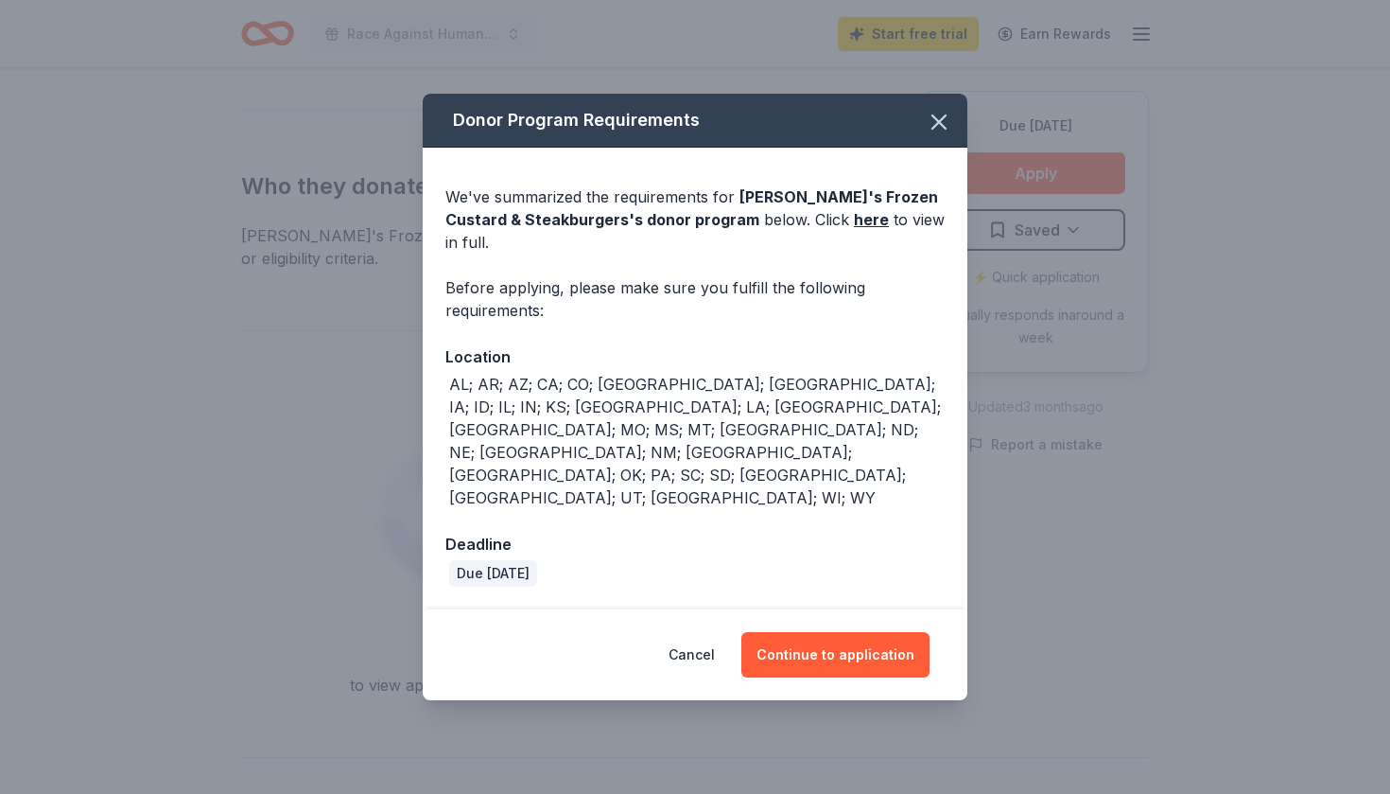
click at [1073, 240] on div "Donor Program Requirements We've summarized the requirements for Freddy's Froze…" at bounding box center [695, 397] width 1390 height 794
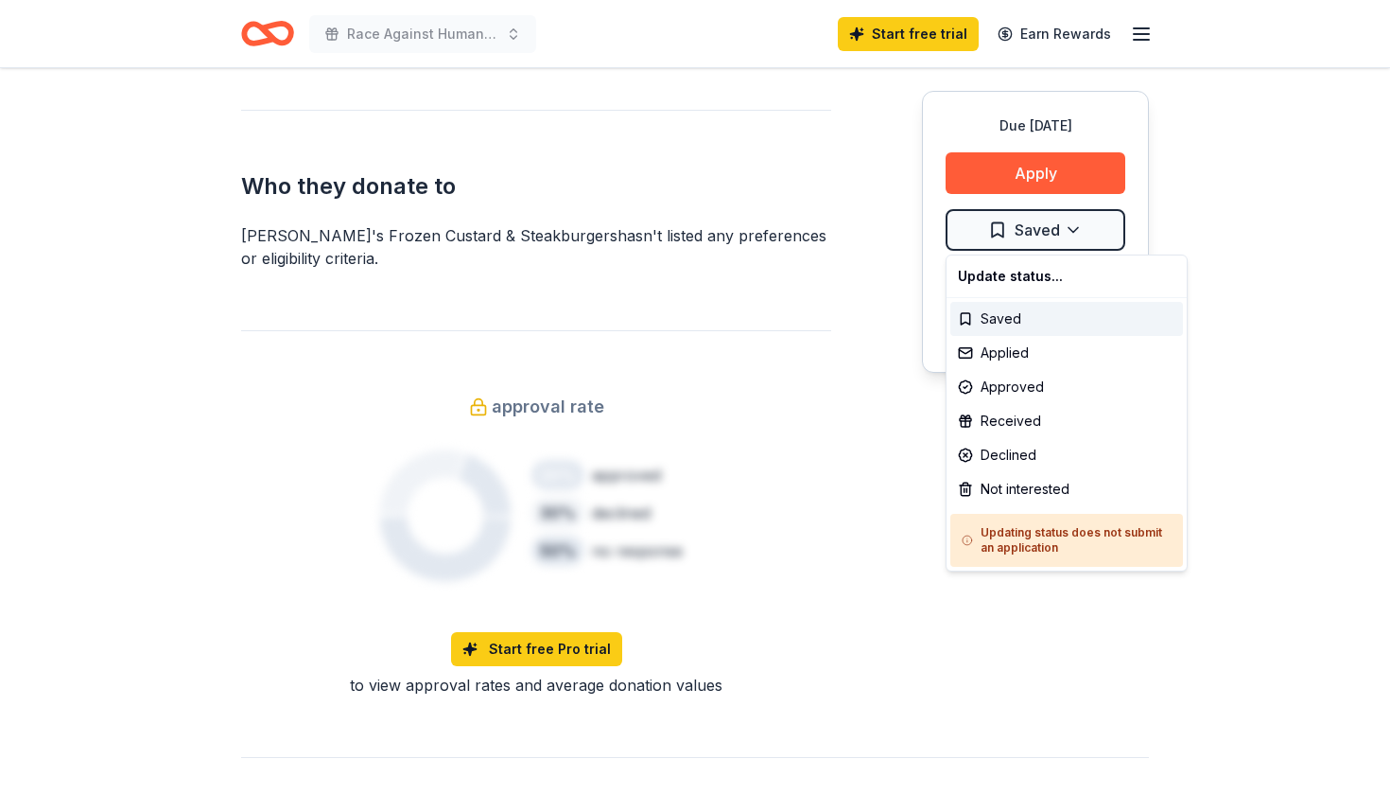
click at [1030, 353] on div "Applied" at bounding box center [1067, 353] width 233 height 34
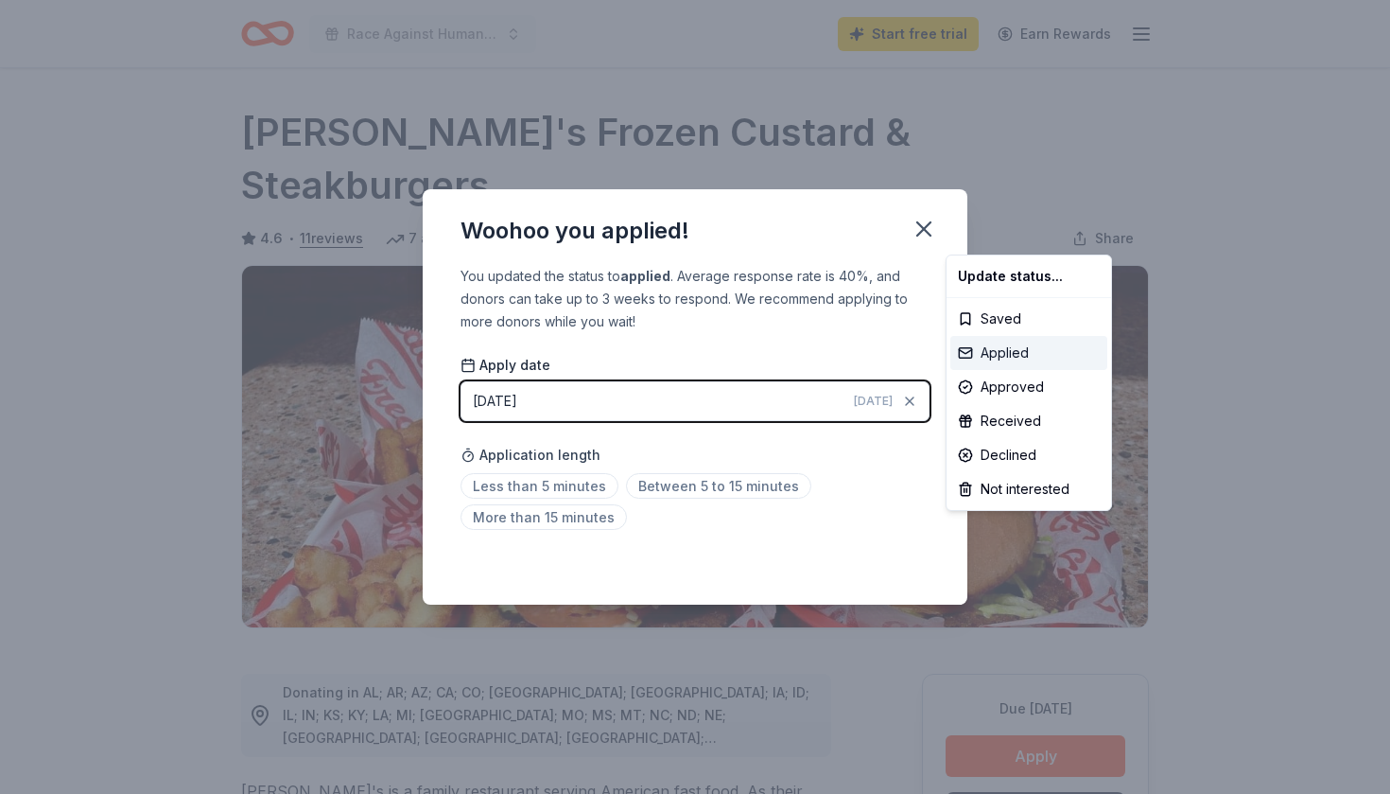
click at [1012, 351] on div "Applied" at bounding box center [1029, 353] width 157 height 34
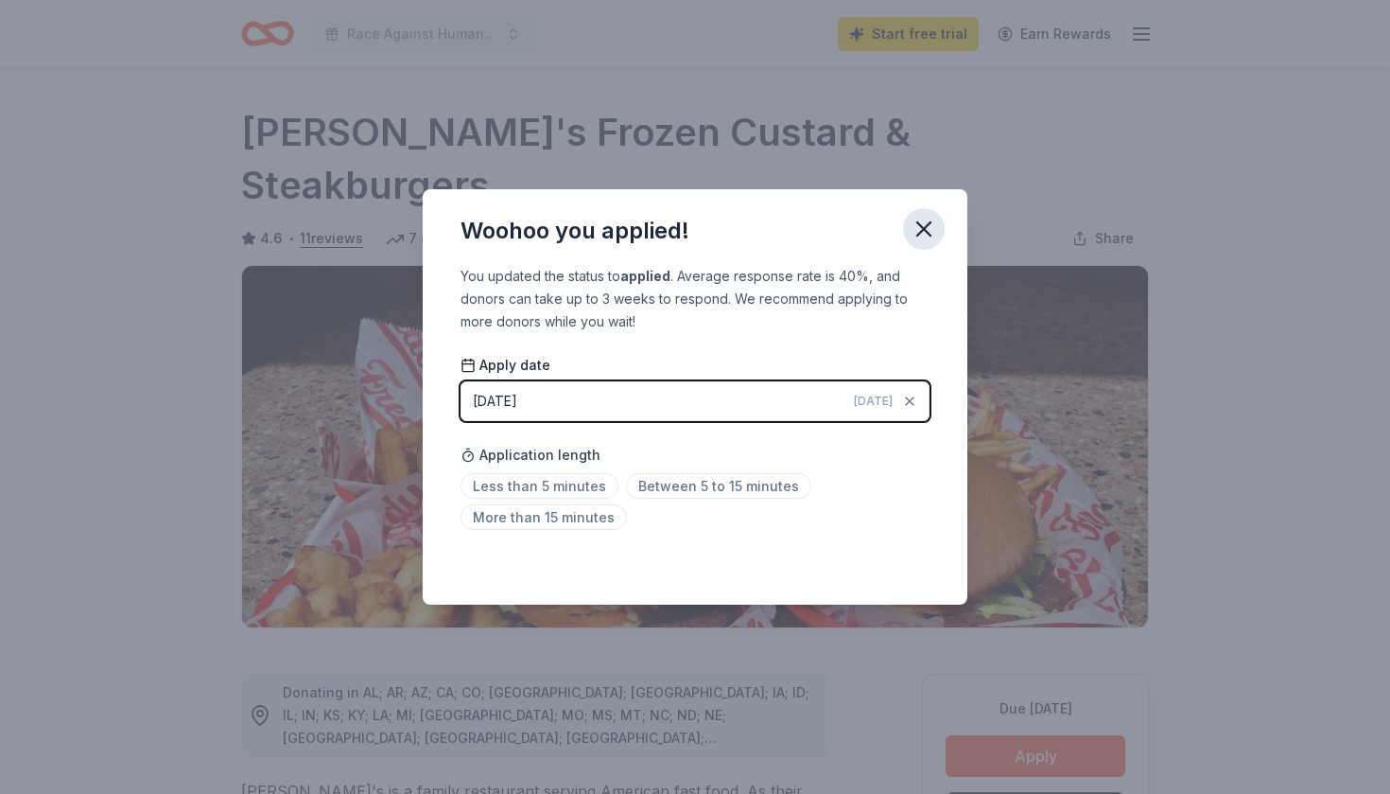
click at [926, 220] on icon "button" at bounding box center [924, 229] width 26 height 26
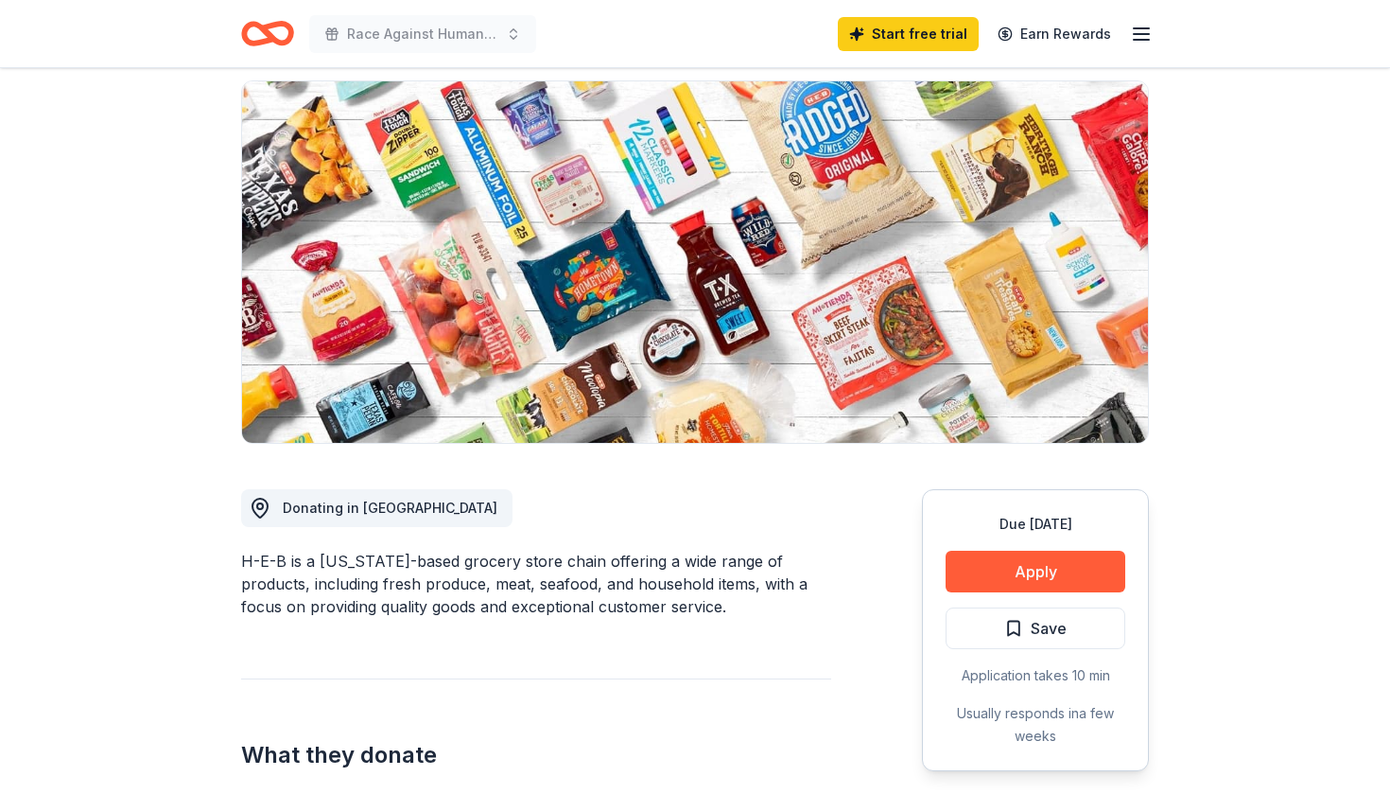
scroll to position [139, 0]
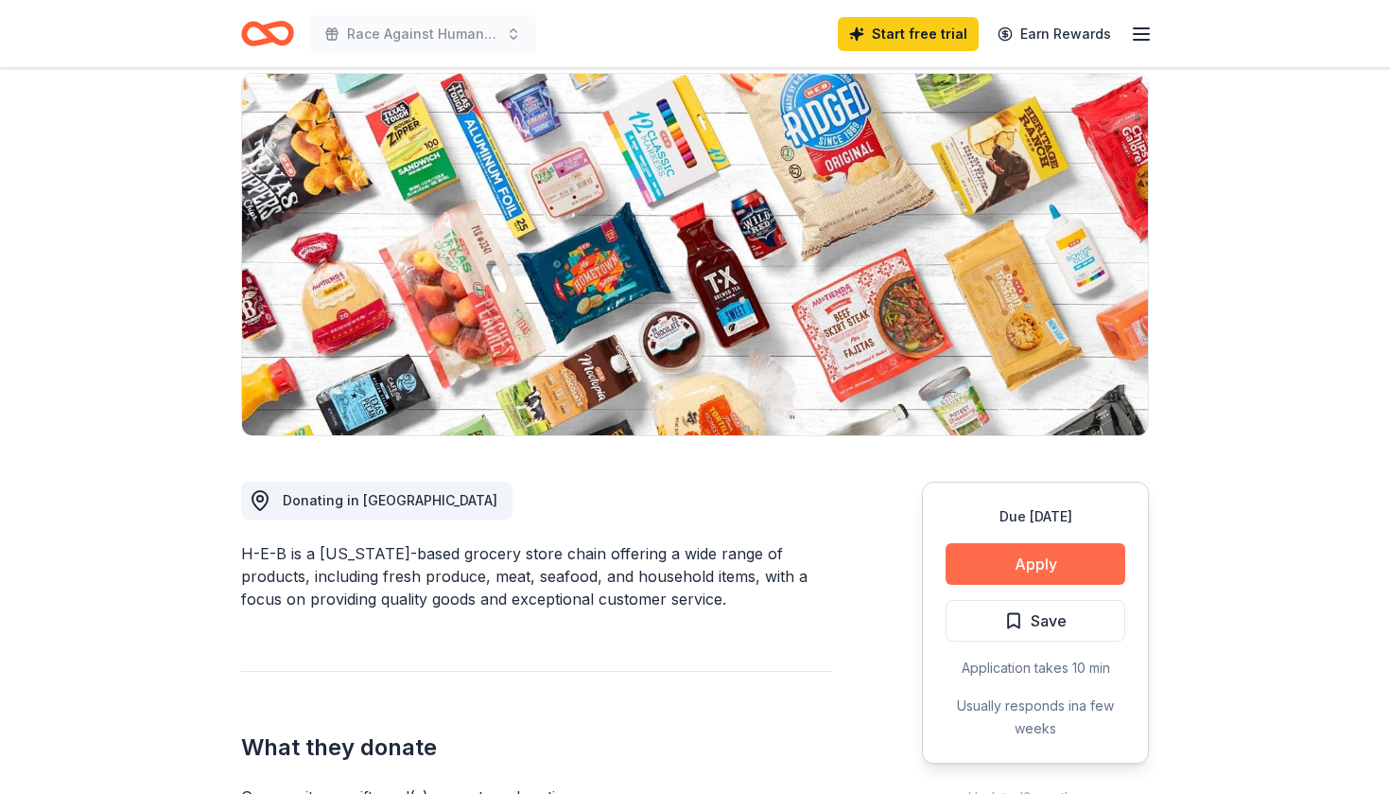
click at [1052, 572] on button "Apply" at bounding box center [1036, 564] width 180 height 42
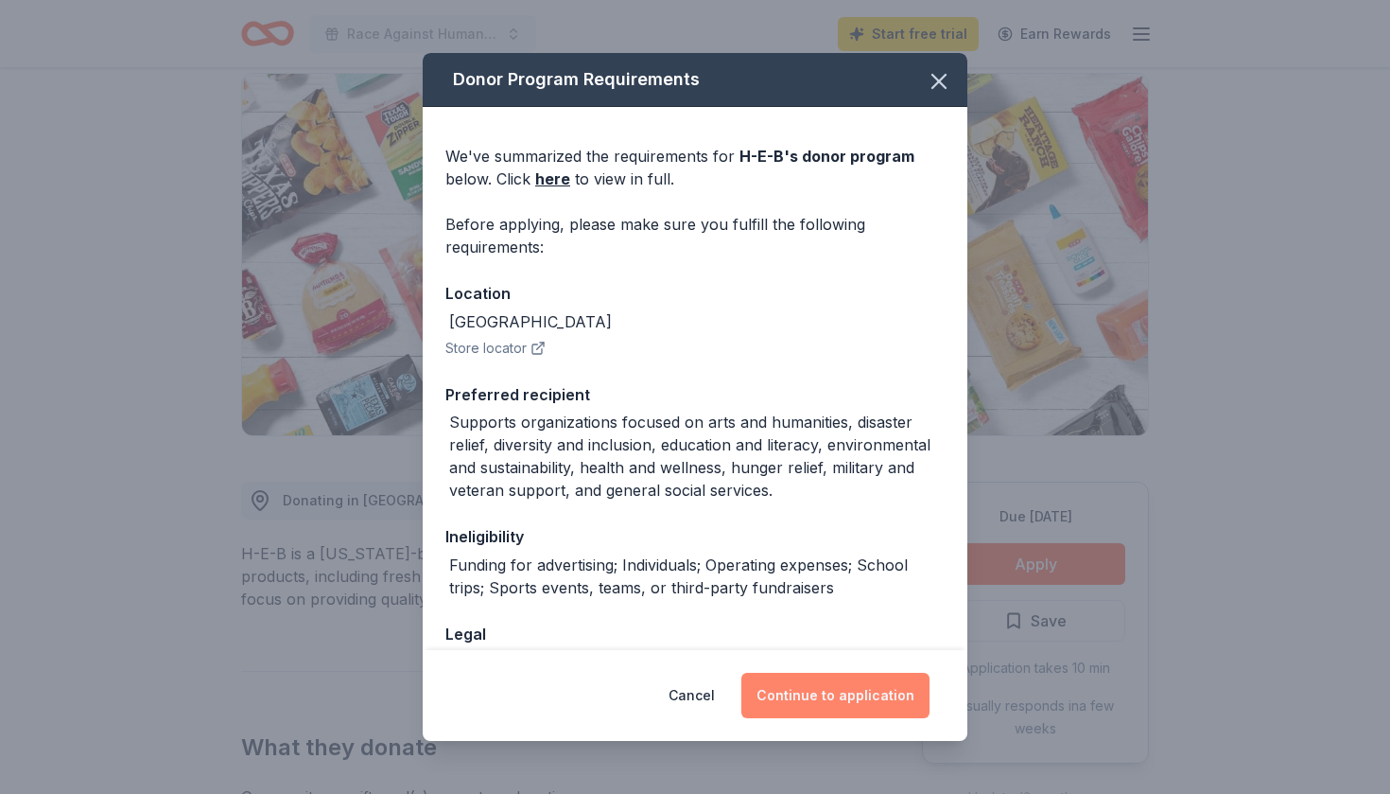
click at [853, 697] on button "Continue to application" at bounding box center [836, 695] width 188 height 45
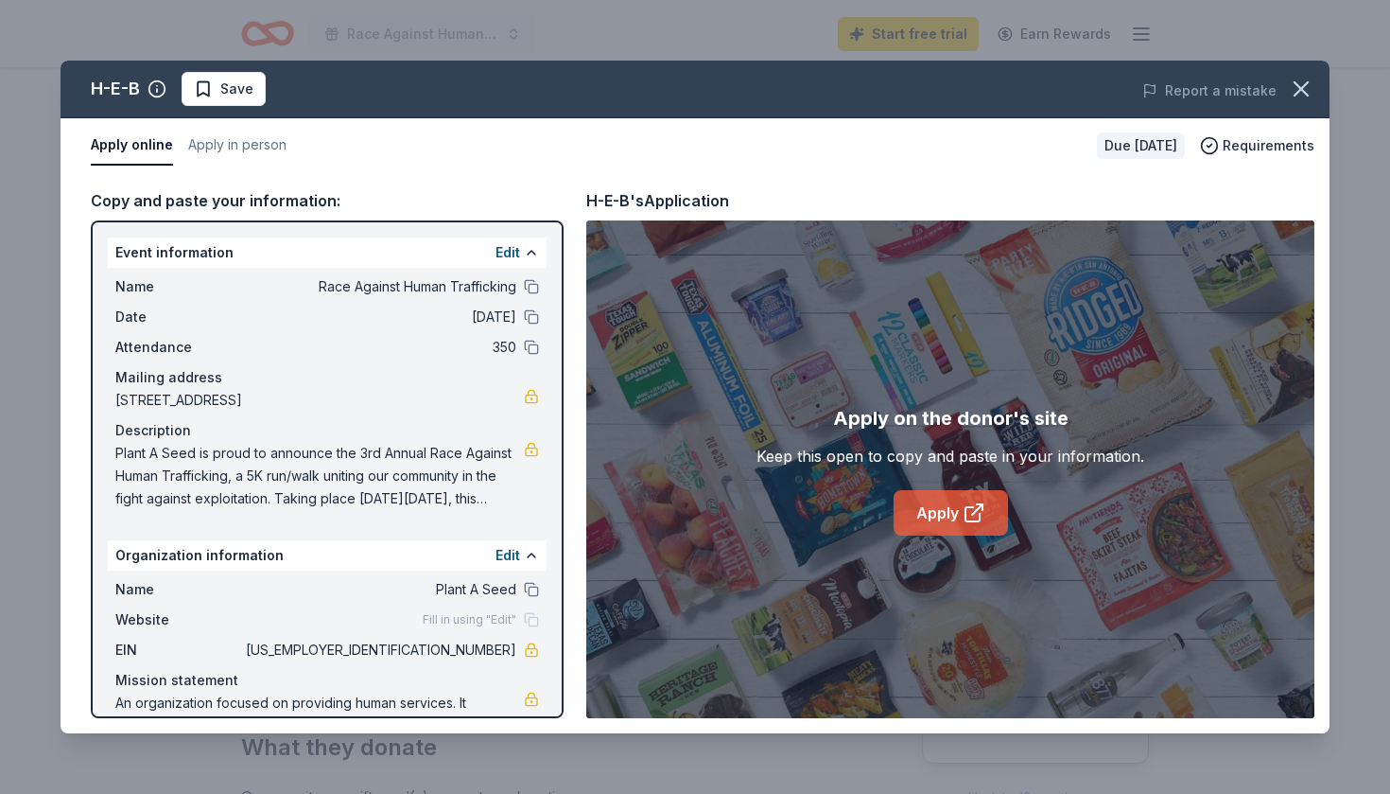
click at [924, 519] on link "Apply" at bounding box center [951, 512] width 114 height 45
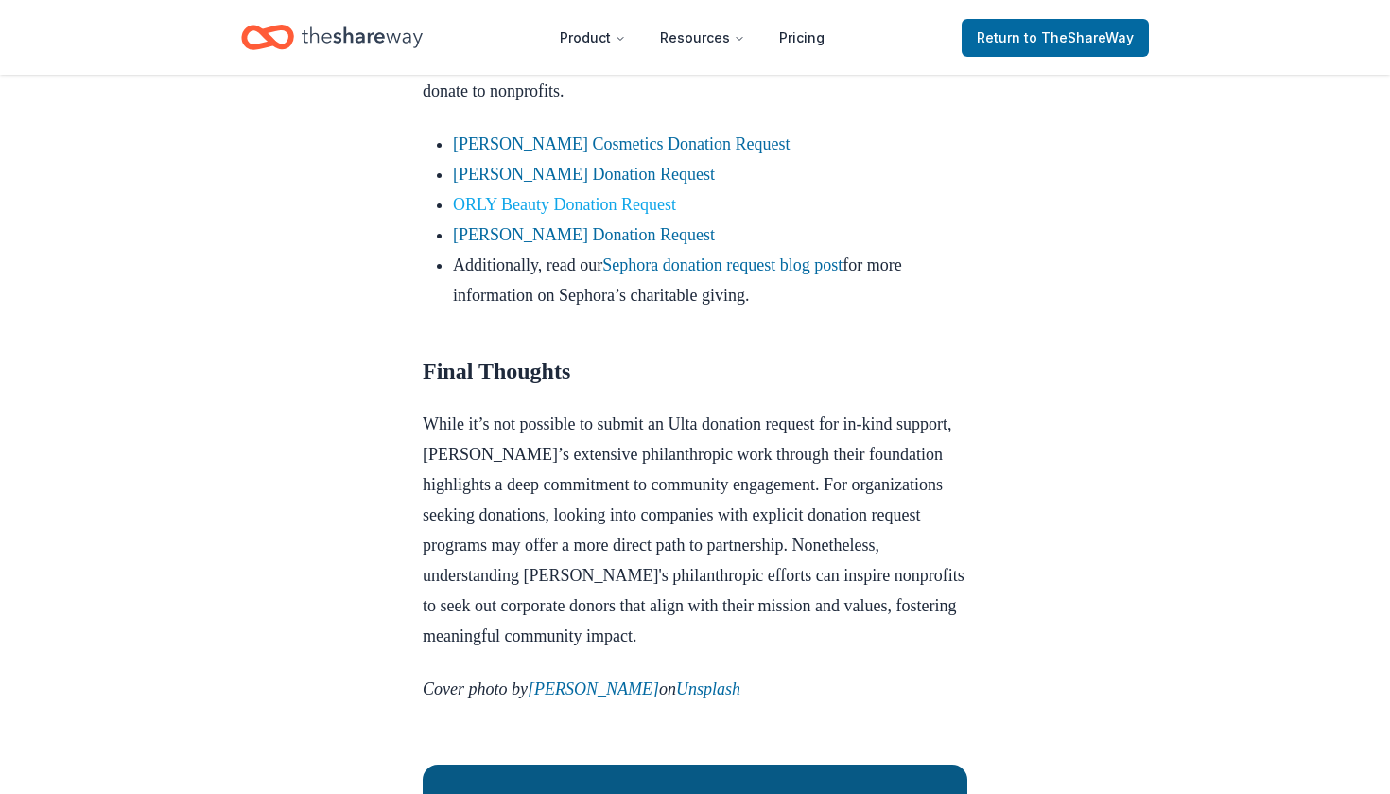
scroll to position [1771, 0]
click at [611, 154] on link "[PERSON_NAME] Cosmetics Donation Request" at bounding box center [621, 144] width 337 height 19
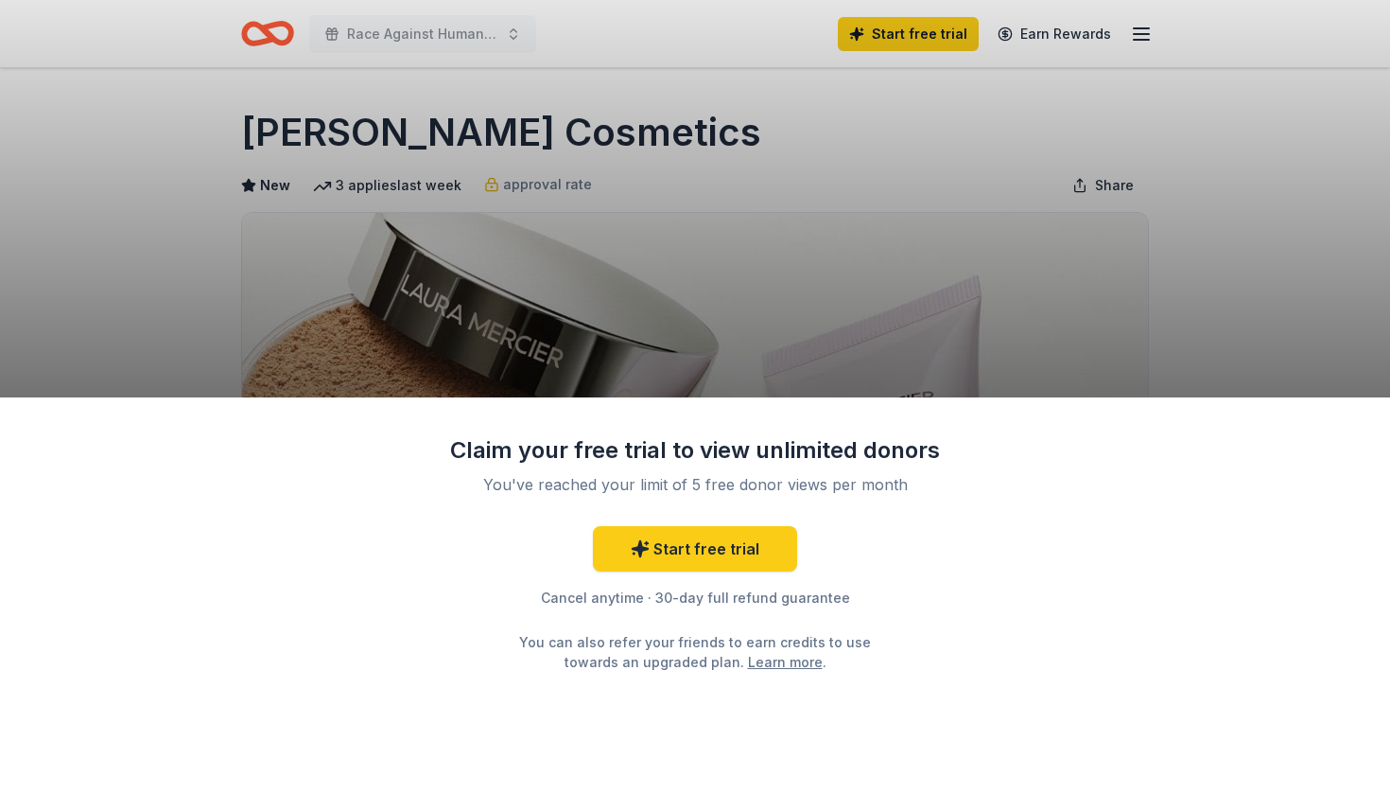
click at [861, 381] on div "Claim your free trial to view unlimited donors You've reached your limit of 5 f…" at bounding box center [695, 397] width 1390 height 794
click at [916, 341] on div "Claim your free trial to view unlimited donors You've reached your limit of 5 f…" at bounding box center [695, 397] width 1390 height 794
click at [498, 183] on div "Claim your free trial to view unlimited donors You've reached your limit of 5 f…" at bounding box center [695, 397] width 1390 height 794
click at [498, 184] on div "Claim your free trial to view unlimited donors You've reached your limit of 5 f…" at bounding box center [695, 397] width 1390 height 794
click at [473, 184] on div "Claim your free trial to view unlimited donors You've reached your limit of 5 f…" at bounding box center [695, 397] width 1390 height 794
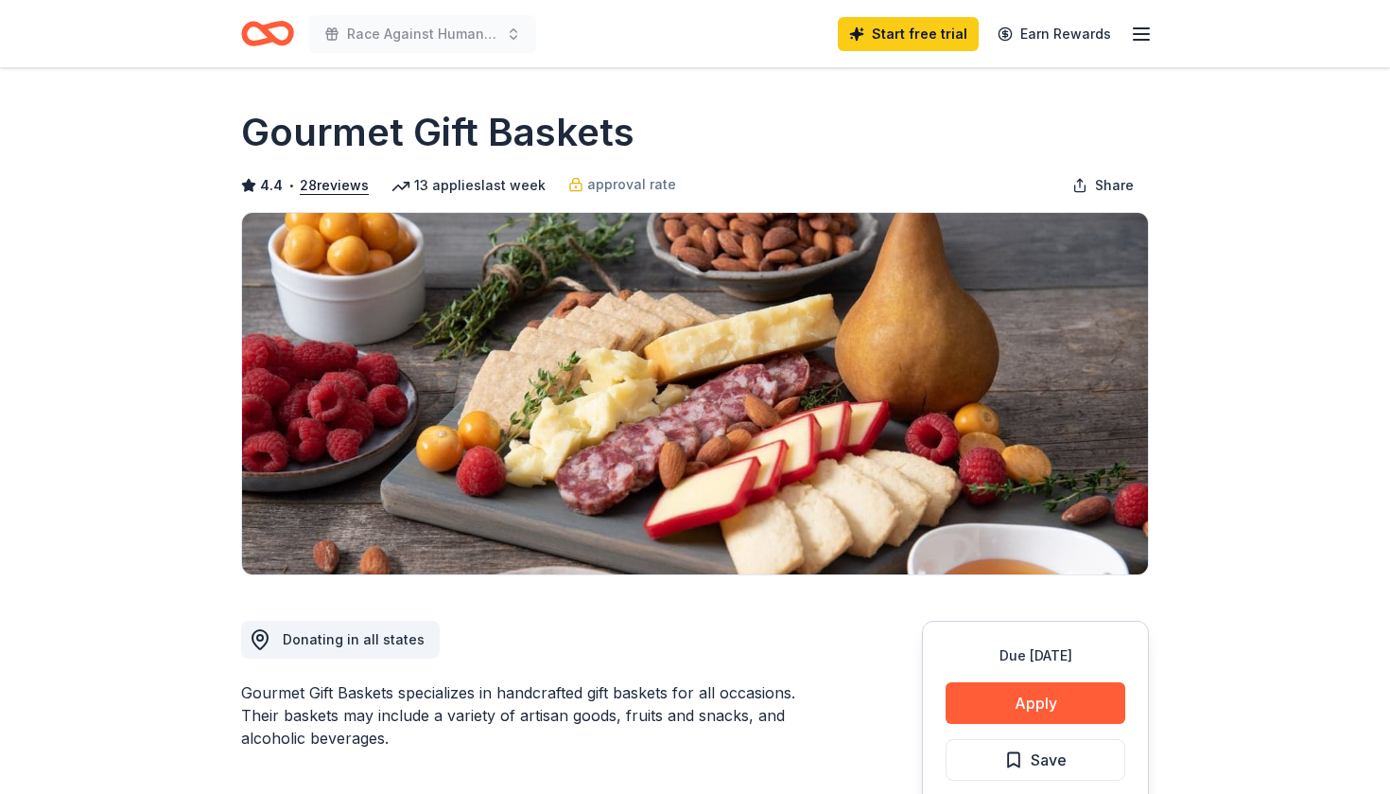
scroll to position [1, 0]
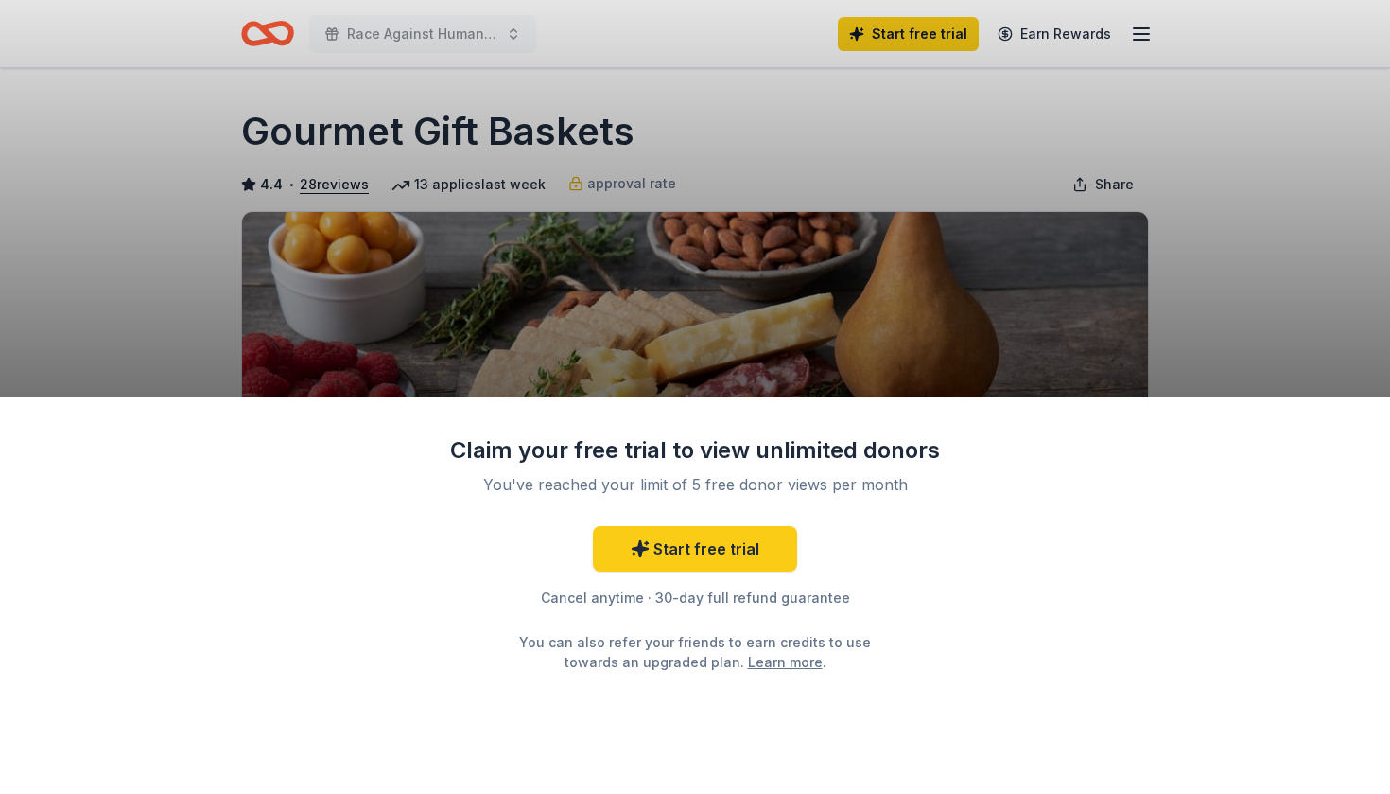
click at [1144, 20] on div "Claim your free trial to view unlimited donors You've reached your limit of 5 f…" at bounding box center [695, 397] width 1390 height 794
click at [1138, 33] on div "Claim your free trial to view unlimited donors You've reached your limit of 5 f…" at bounding box center [695, 397] width 1390 height 794
